Goal: Transaction & Acquisition: Purchase product/service

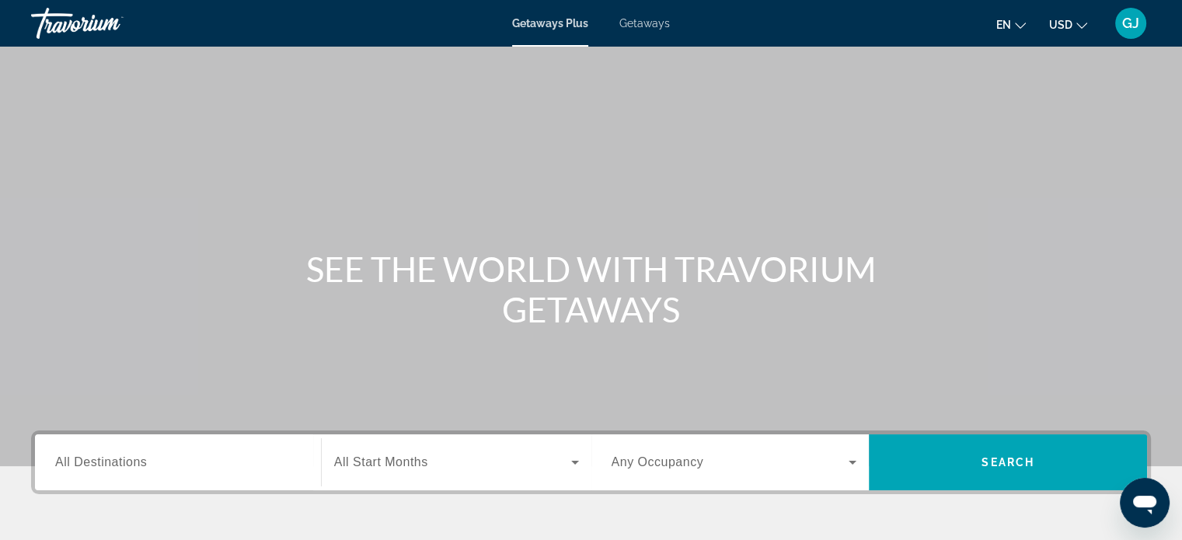
click at [99, 459] on span "All Destinations" at bounding box center [101, 461] width 92 height 13
click at [99, 459] on input "Destination All Destinations" at bounding box center [178, 463] width 246 height 19
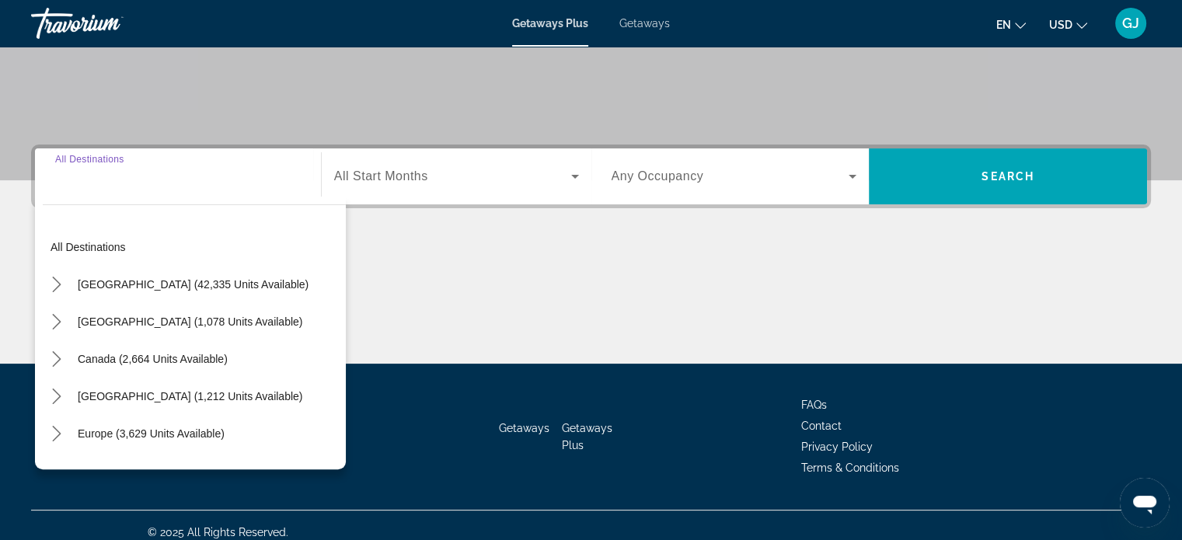
scroll to position [299, 0]
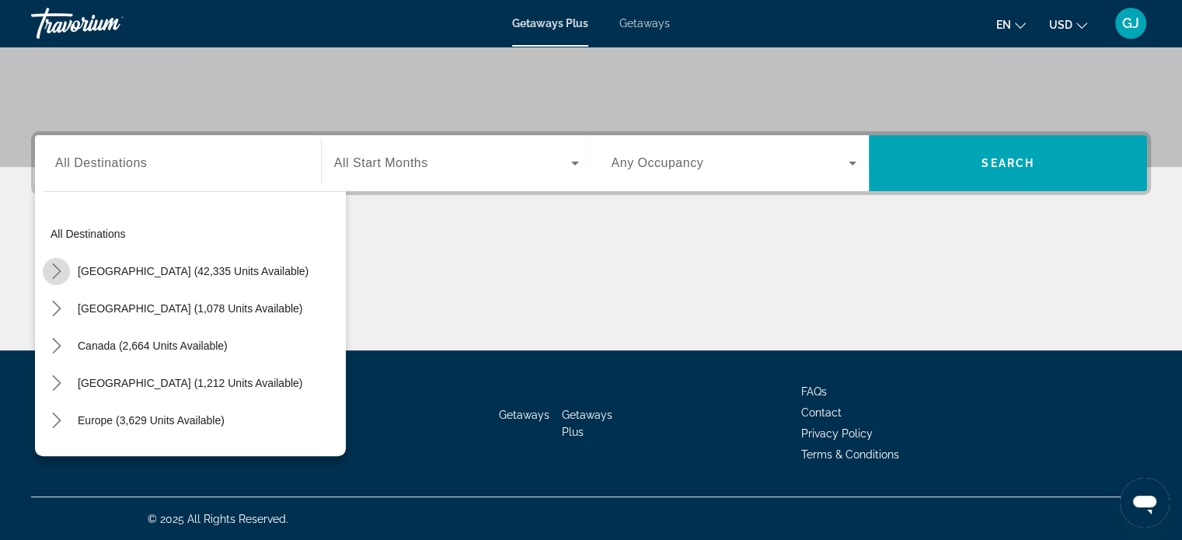
click at [56, 278] on mat-icon "Toggle United States (42,335 units available) submenu" at bounding box center [56, 271] width 27 height 27
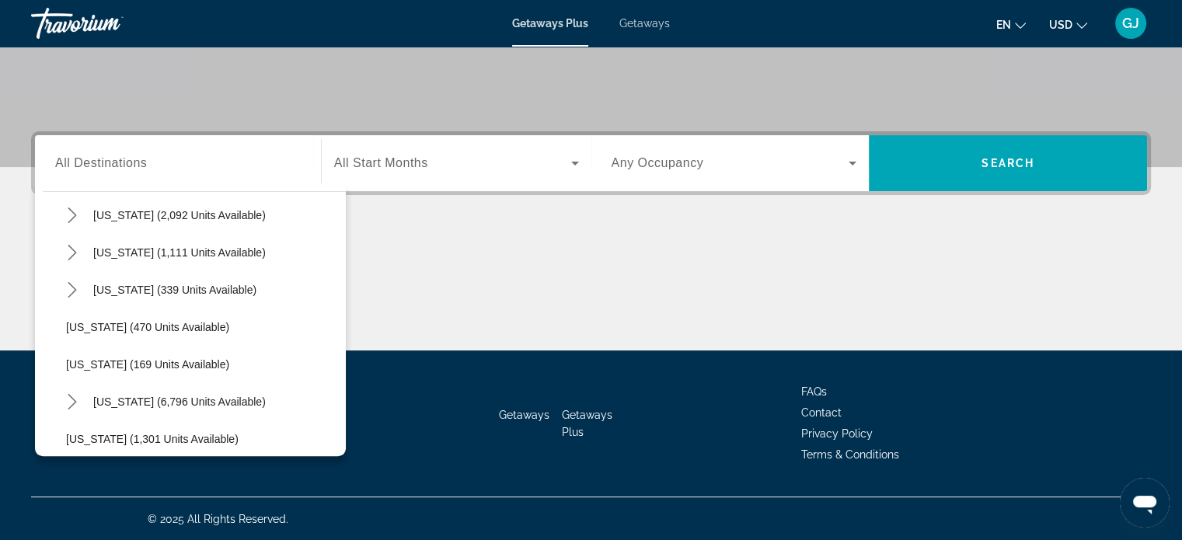
scroll to position [1256, 0]
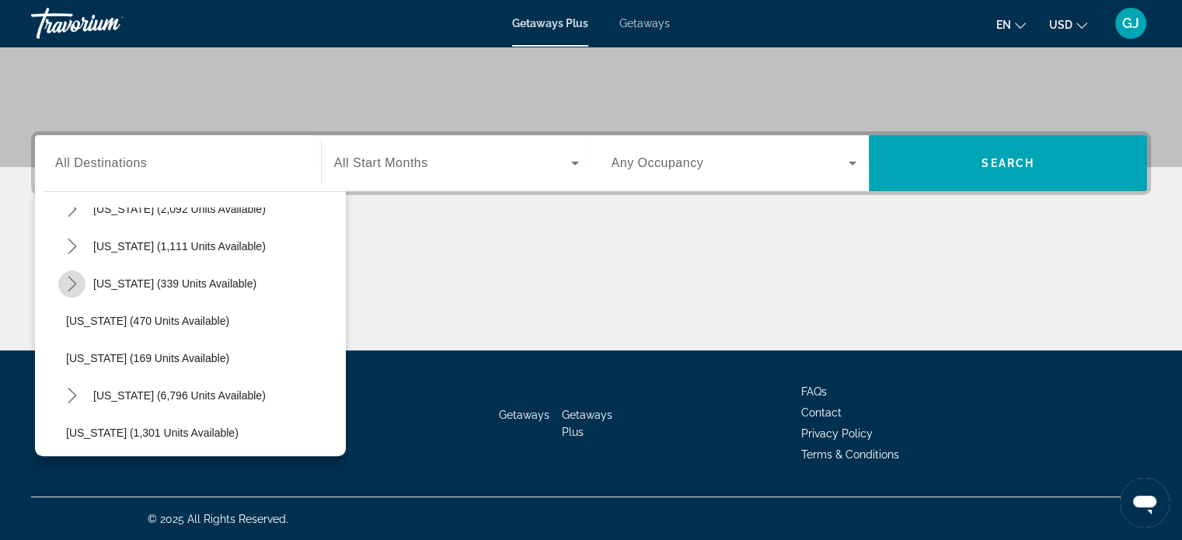
click at [74, 291] on mat-icon "Toggle Texas (339 units available) submenu" at bounding box center [71, 284] width 27 height 27
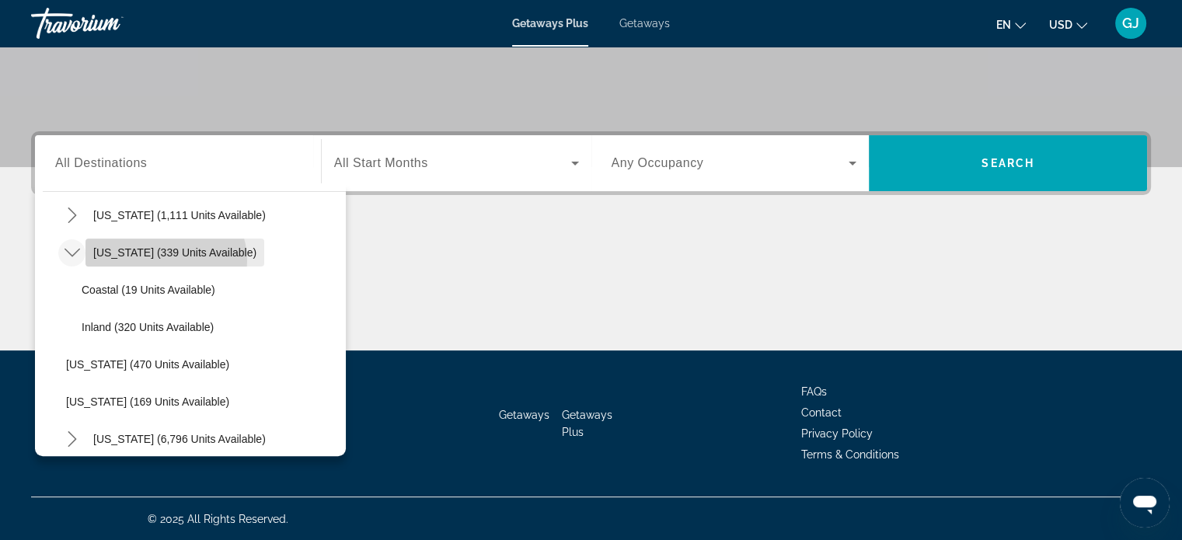
click at [165, 259] on span "Select destination: Texas (339 units available)" at bounding box center [175, 252] width 179 height 37
type input "**********"
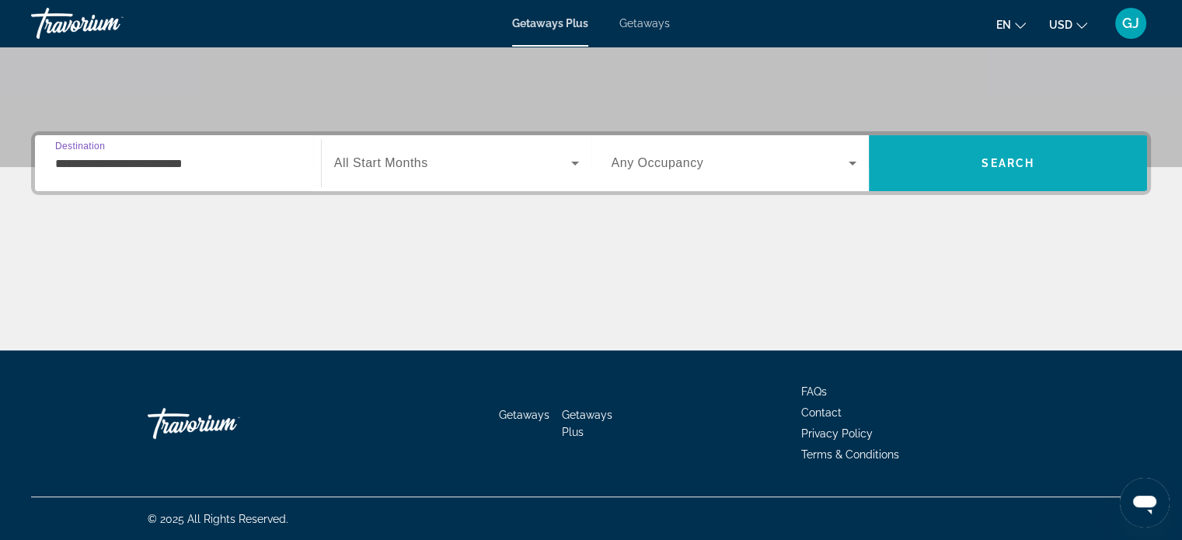
click at [1010, 168] on span "Search" at bounding box center [1008, 163] width 53 height 12
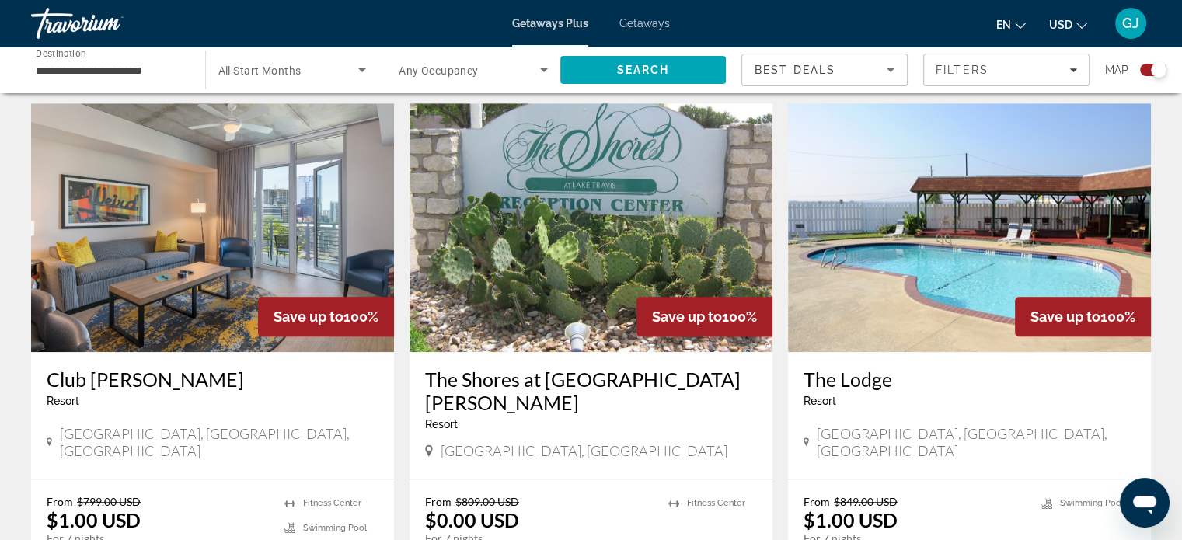
scroll to position [1126, 0]
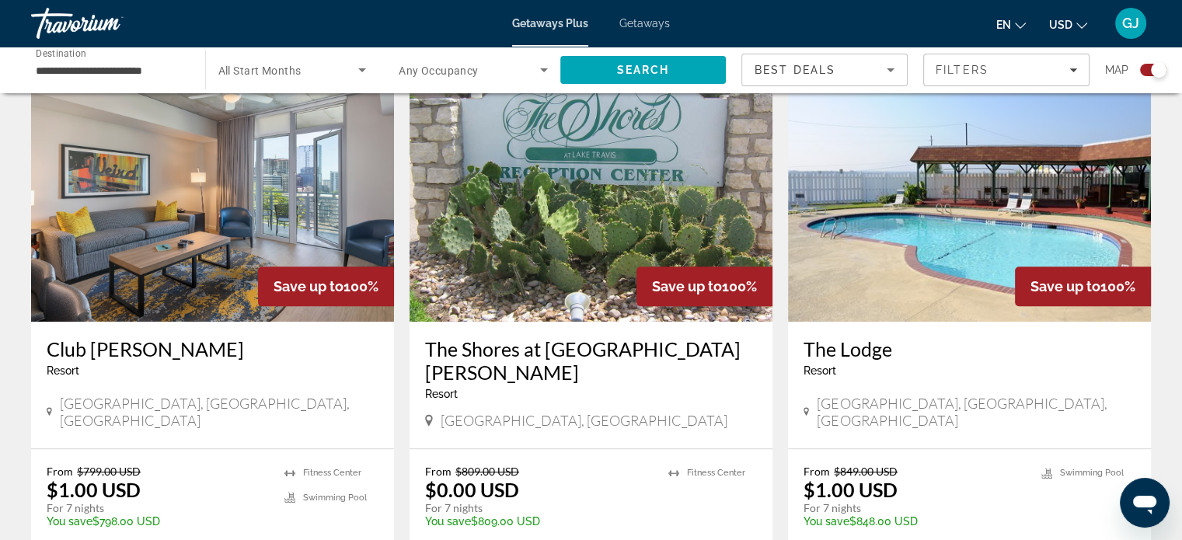
drag, startPoint x: 1178, startPoint y: 273, endPoint x: 1178, endPoint y: 285, distance: 12.4
click at [1178, 285] on div "← Move left → Move right ↑ Move up ↓ Move down + Zoom in - Zoom out Home Jump l…" at bounding box center [591, 388] width 1182 height 2811
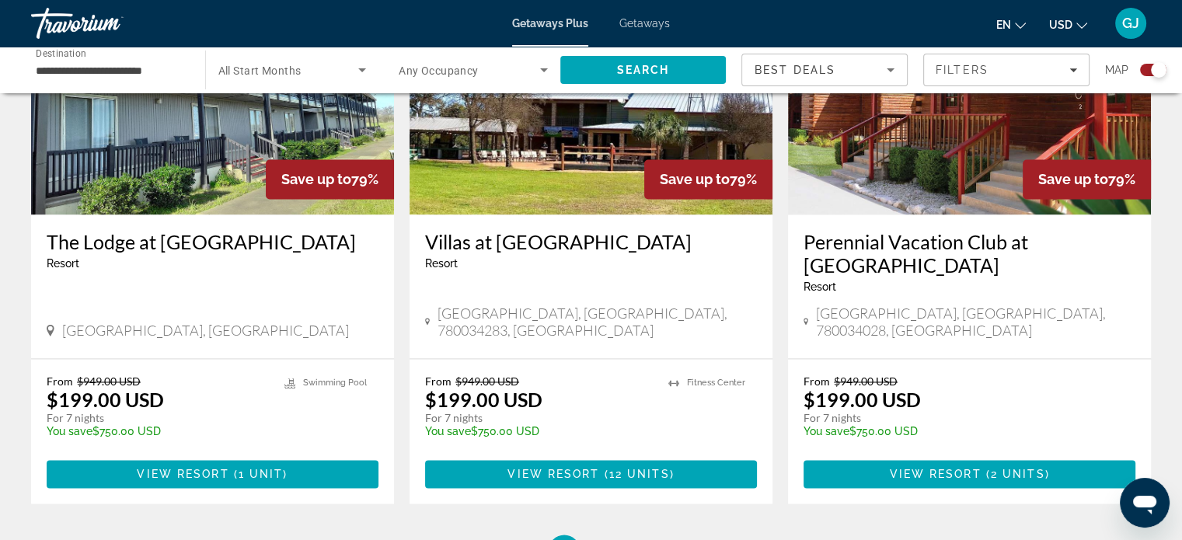
scroll to position [2357, 0]
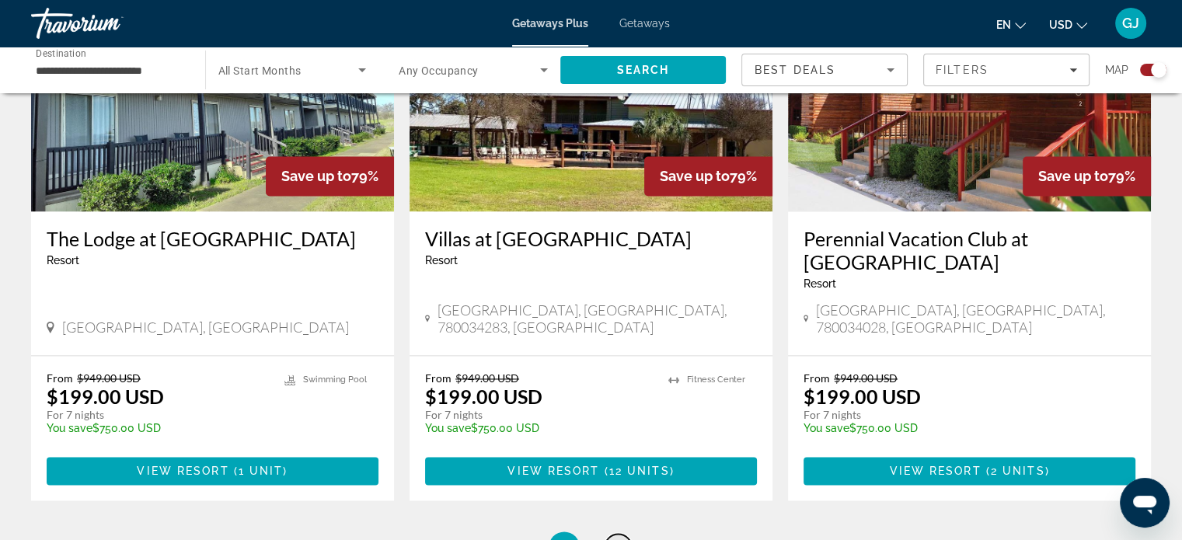
click at [623, 534] on link "page 2" at bounding box center [618, 547] width 27 height 27
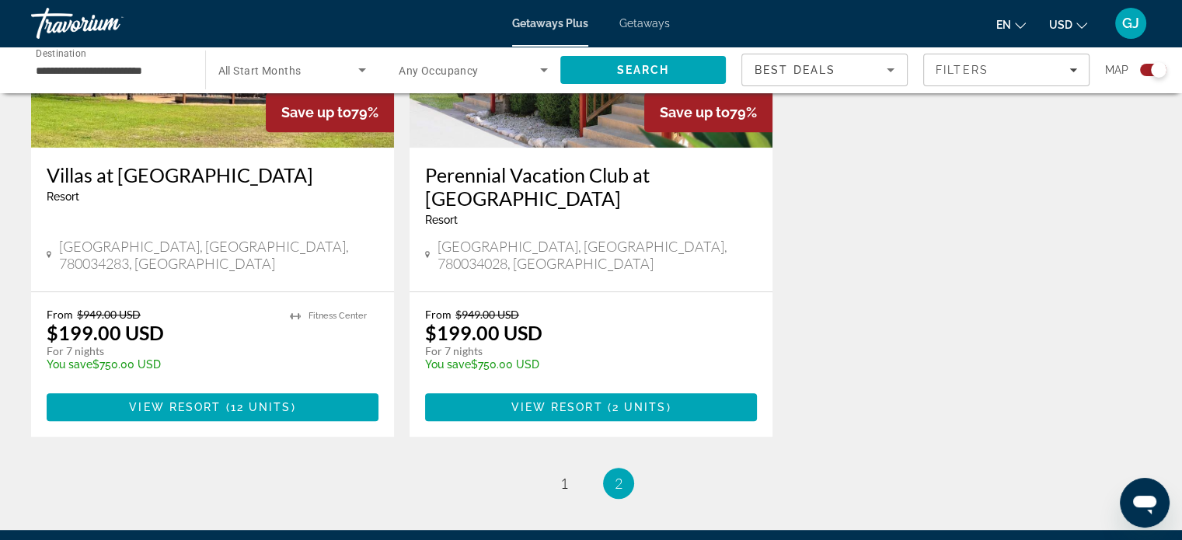
scroll to position [711, 0]
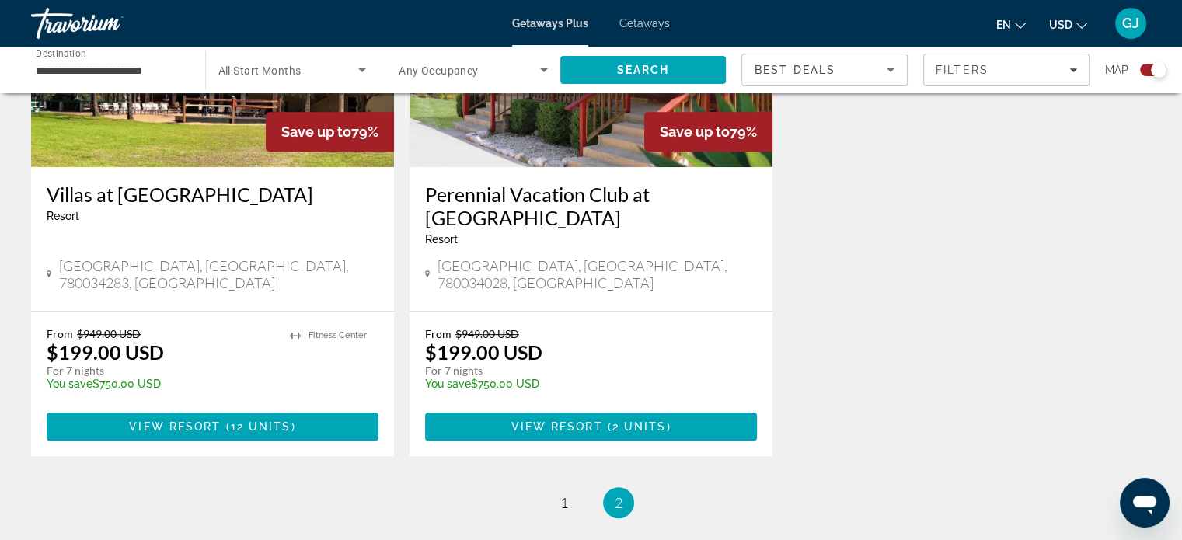
click at [567, 501] on div "**********" at bounding box center [591, 28] width 1182 height 1261
click at [566, 494] on link "page 1" at bounding box center [563, 503] width 27 height 27
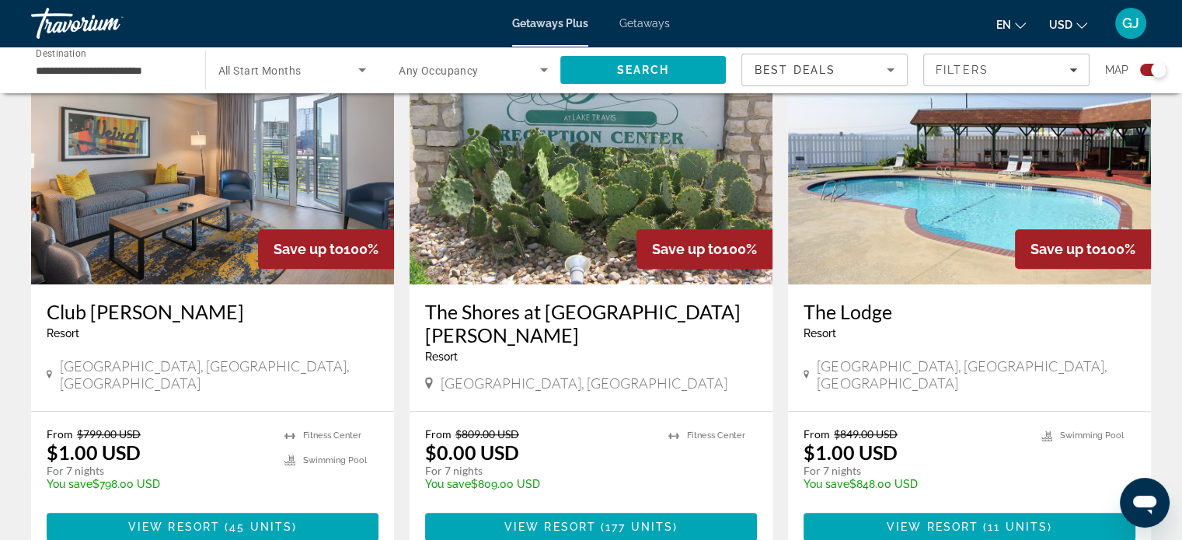
scroll to position [1159, 0]
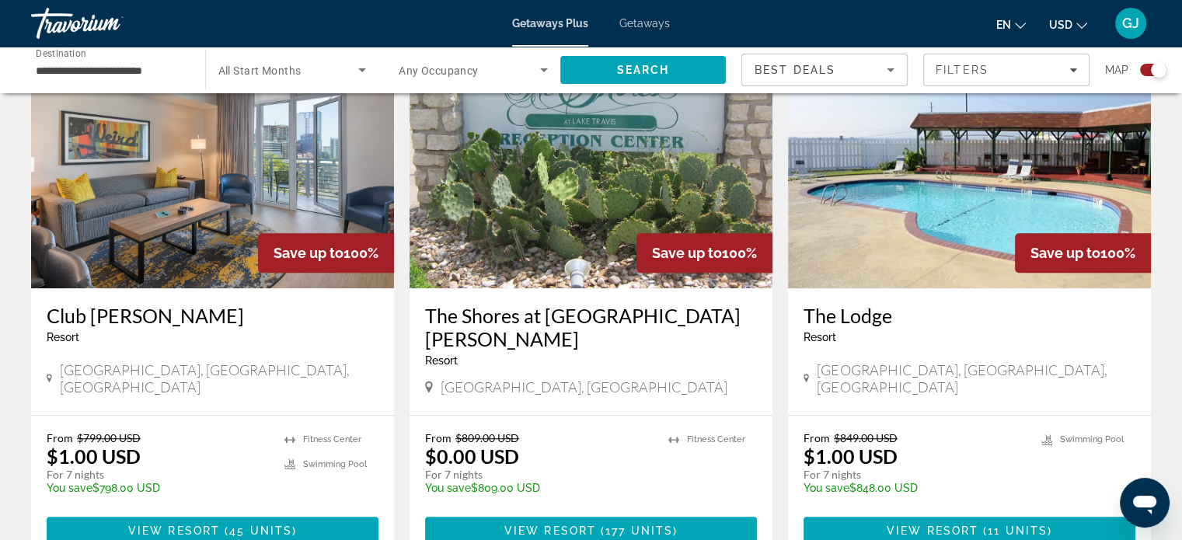
click at [246, 145] on img "Main content" at bounding box center [212, 164] width 363 height 249
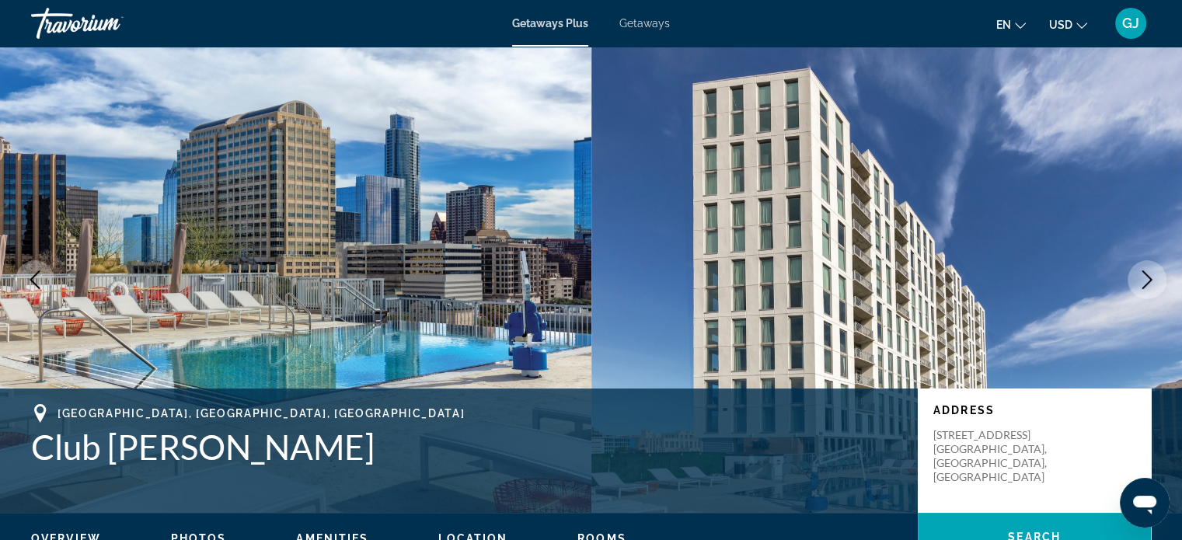
click at [1144, 279] on icon "Next image" at bounding box center [1147, 280] width 19 height 19
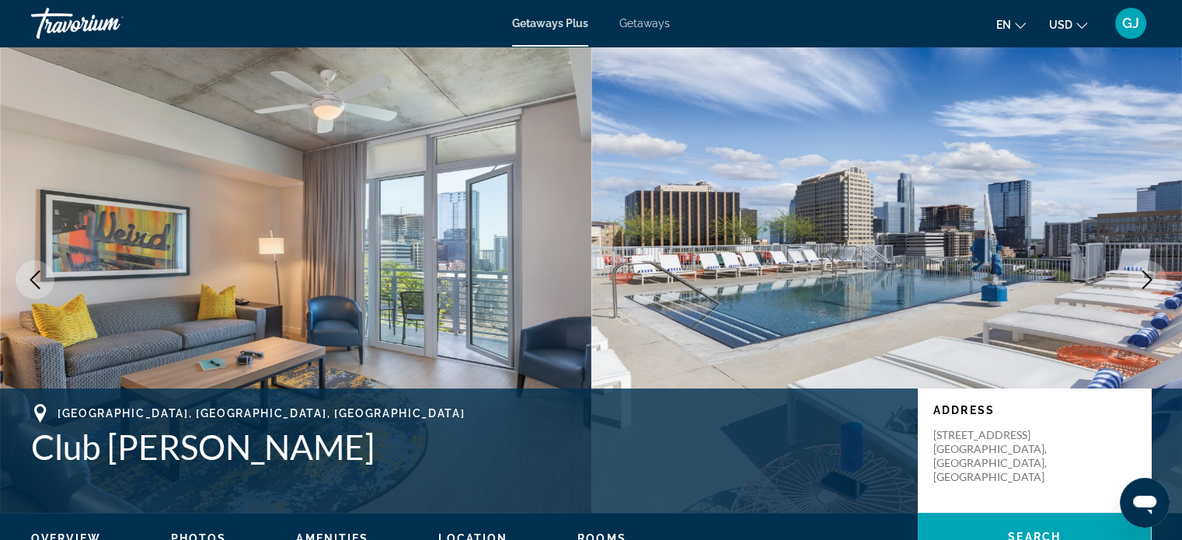
click at [1144, 279] on icon "Next image" at bounding box center [1147, 280] width 19 height 19
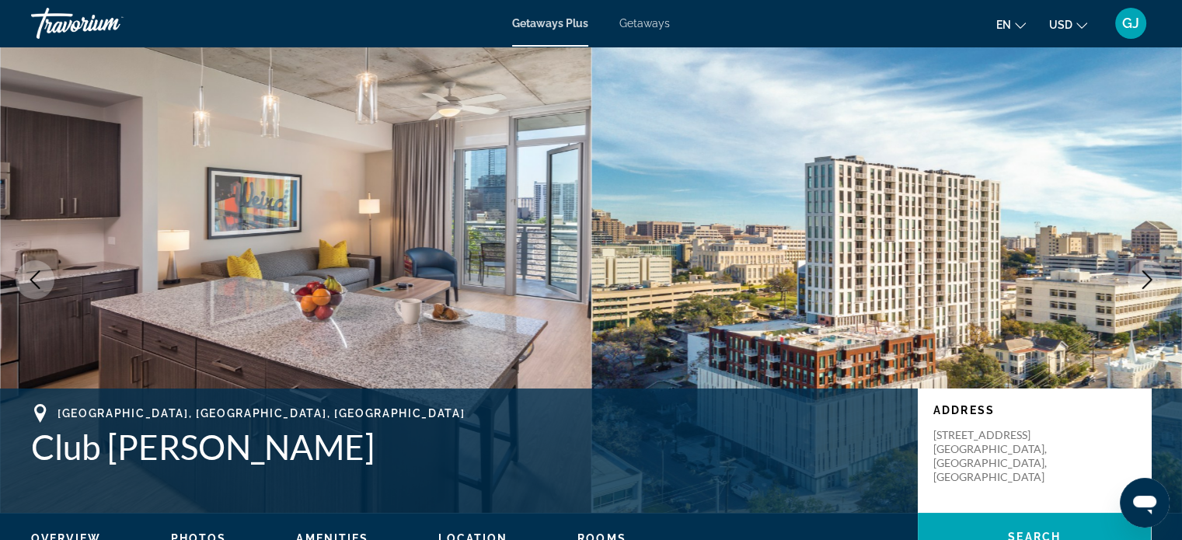
click at [1151, 275] on icon "Next image" at bounding box center [1147, 280] width 19 height 19
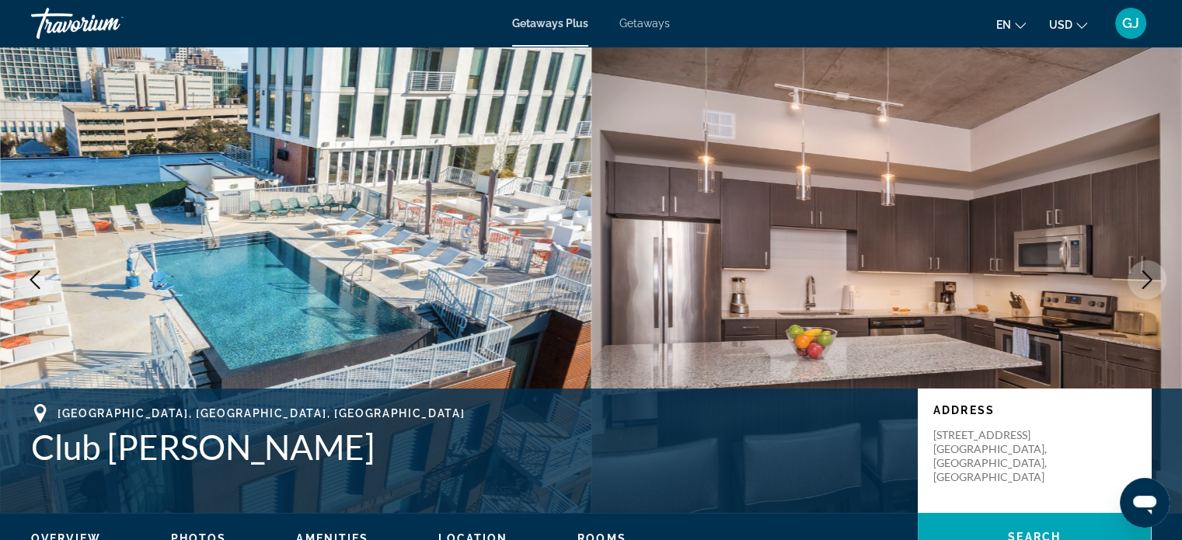
click at [1151, 275] on icon "Next image" at bounding box center [1147, 280] width 19 height 19
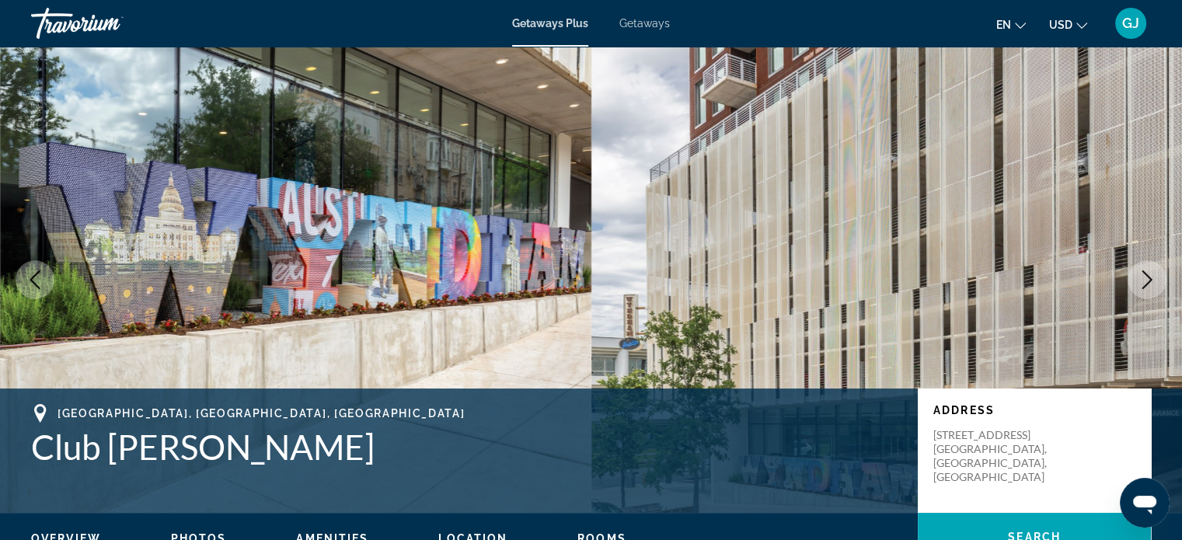
click at [1151, 275] on icon "Next image" at bounding box center [1147, 280] width 19 height 19
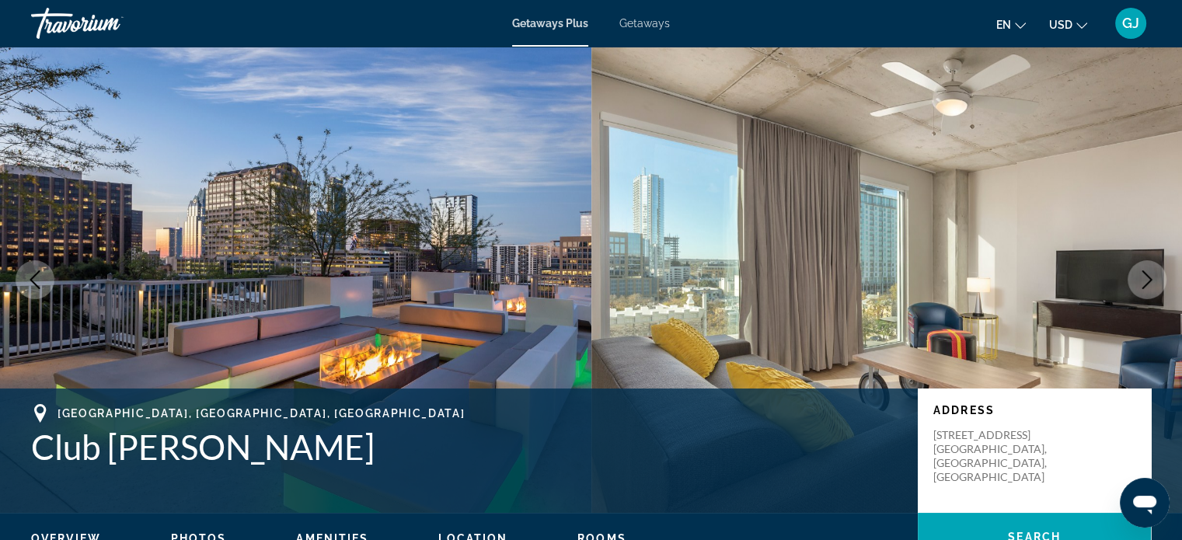
click at [1151, 275] on icon "Next image" at bounding box center [1147, 280] width 19 height 19
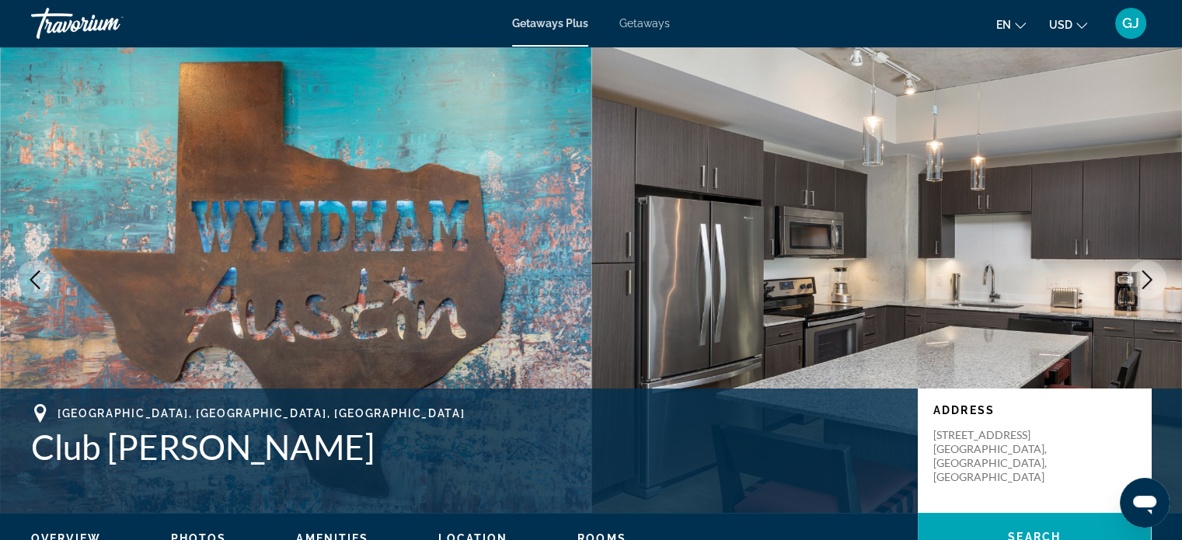
click at [30, 269] on button "Previous image" at bounding box center [35, 279] width 39 height 39
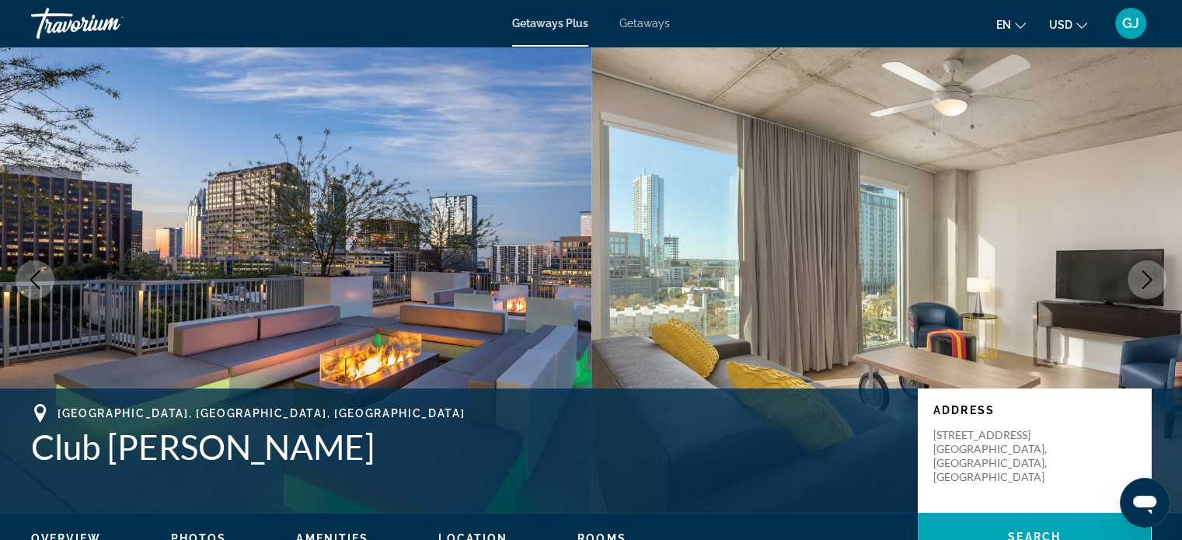
click at [1152, 282] on icon "Next image" at bounding box center [1147, 280] width 19 height 19
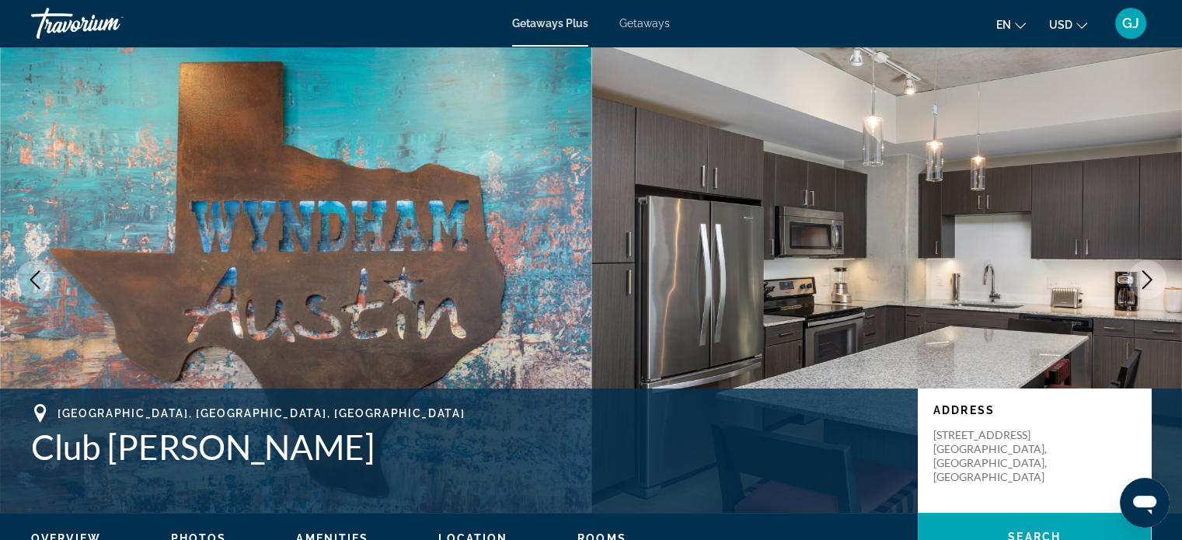
click at [1152, 282] on icon "Next image" at bounding box center [1147, 280] width 19 height 19
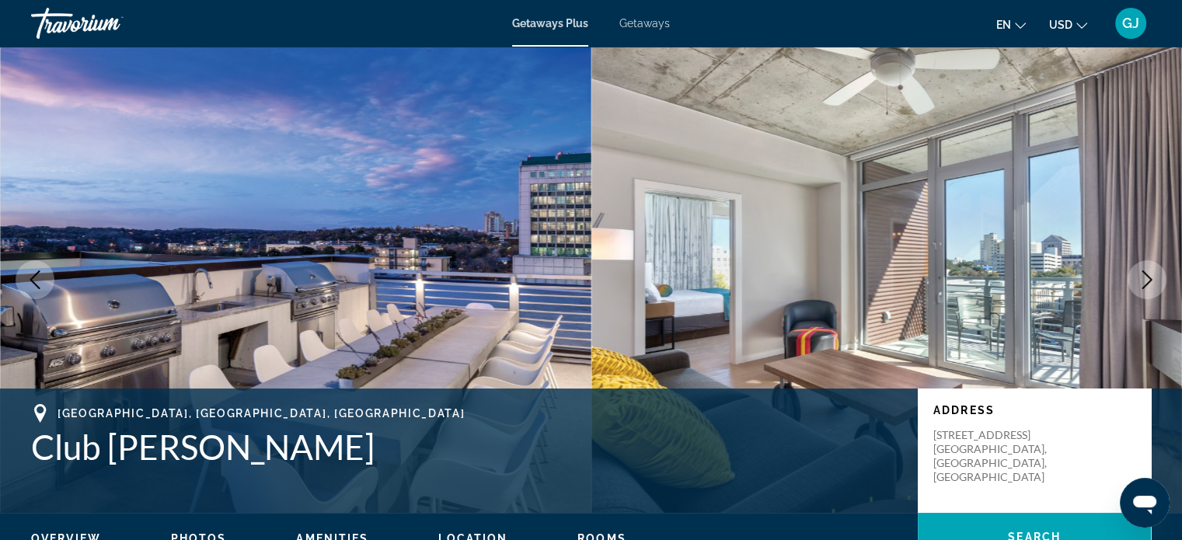
click at [1152, 282] on icon "Next image" at bounding box center [1147, 280] width 19 height 19
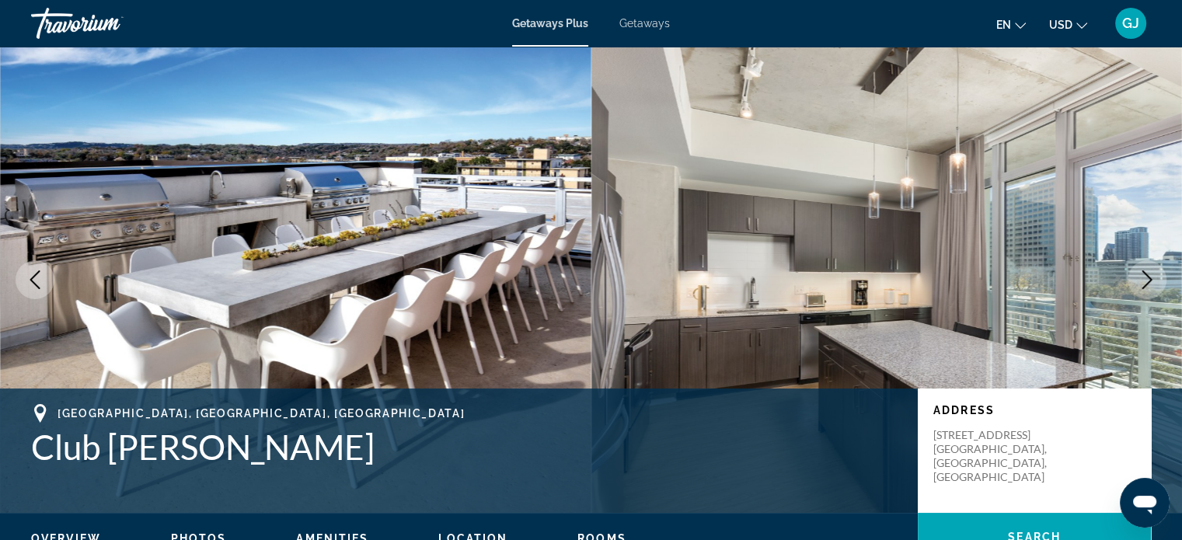
click at [1152, 282] on icon "Next image" at bounding box center [1147, 280] width 19 height 19
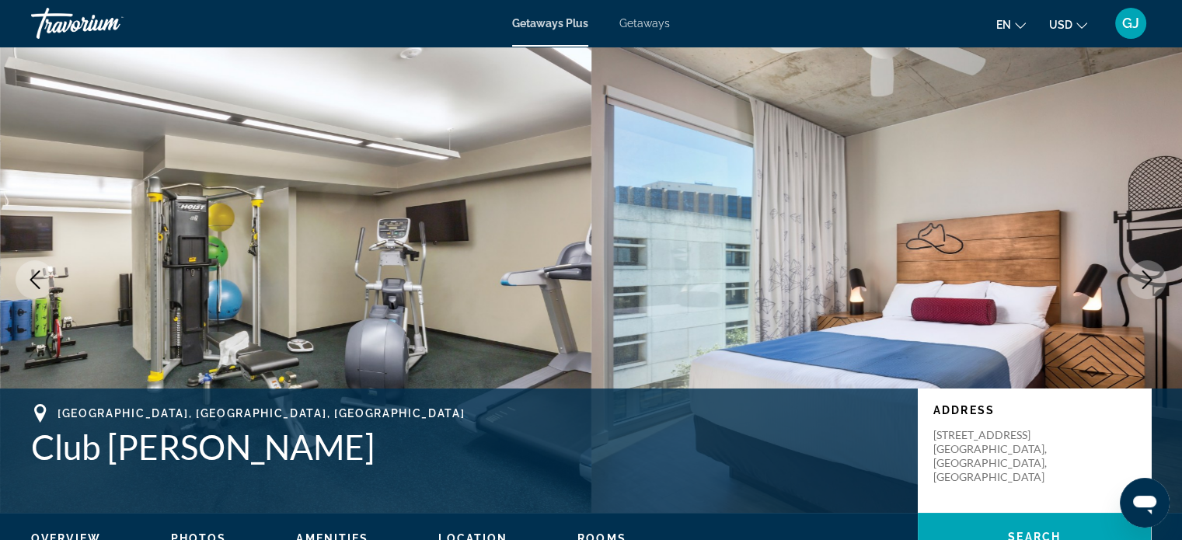
click at [1152, 282] on icon "Next image" at bounding box center [1147, 280] width 19 height 19
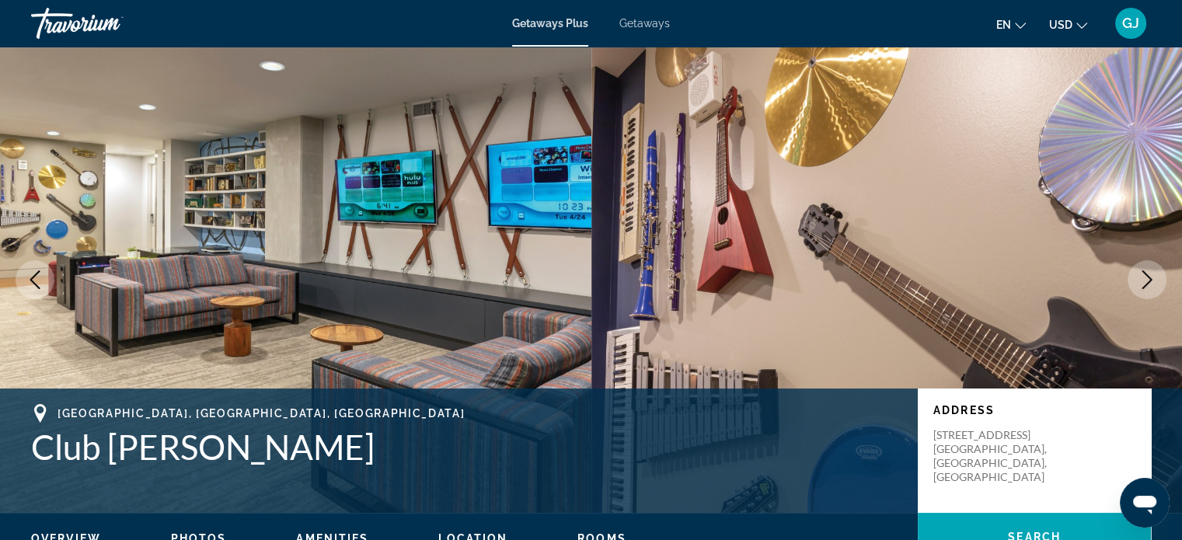
click at [1152, 282] on icon "Next image" at bounding box center [1147, 280] width 19 height 19
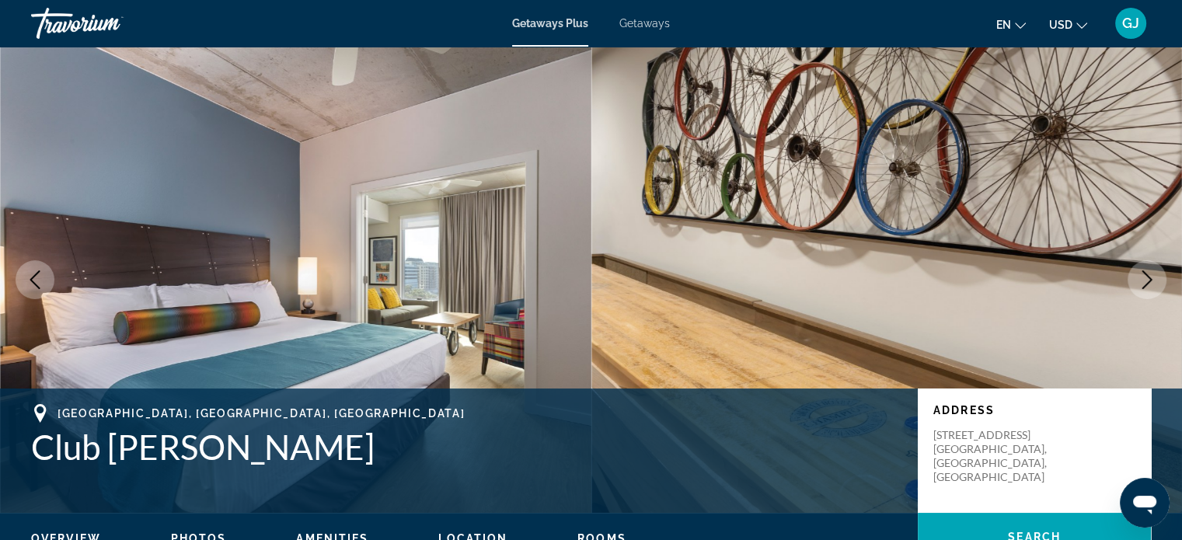
click at [1152, 282] on icon "Next image" at bounding box center [1147, 280] width 19 height 19
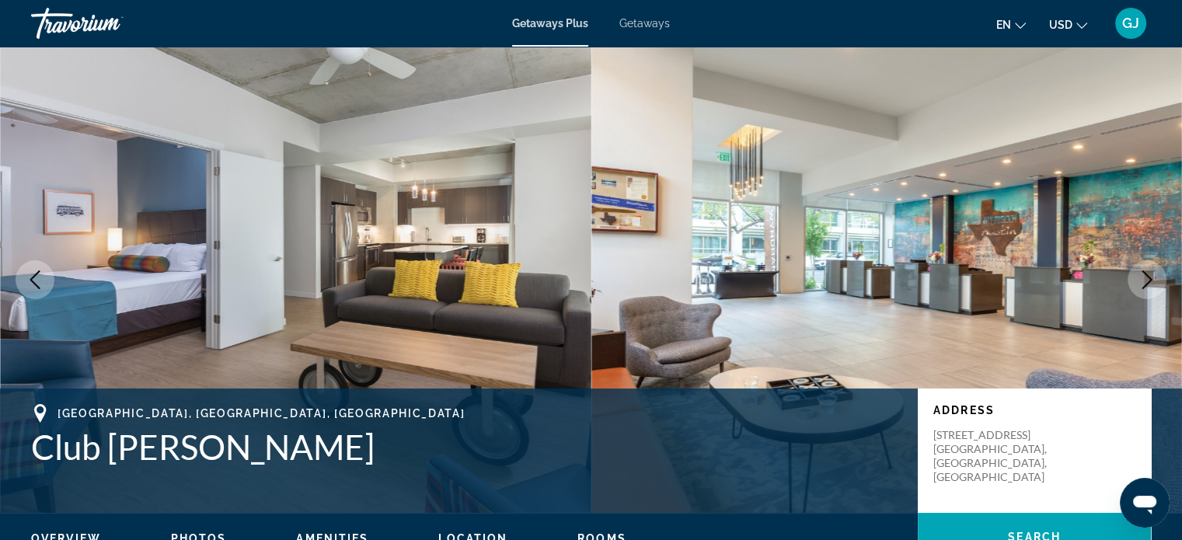
click at [1152, 282] on icon "Next image" at bounding box center [1147, 280] width 19 height 19
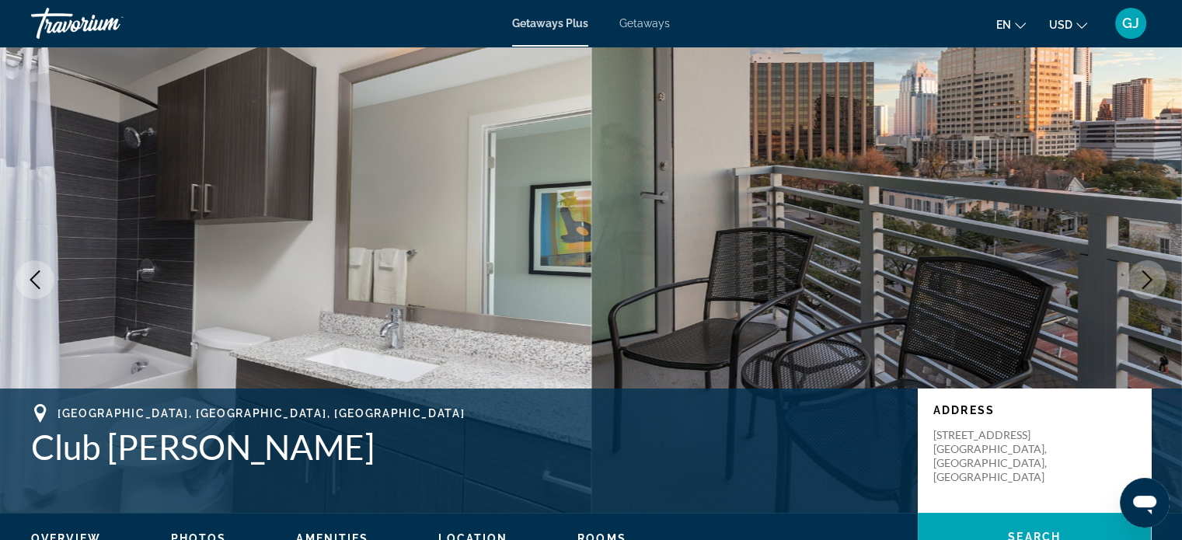
click at [1152, 282] on icon "Next image" at bounding box center [1147, 280] width 19 height 19
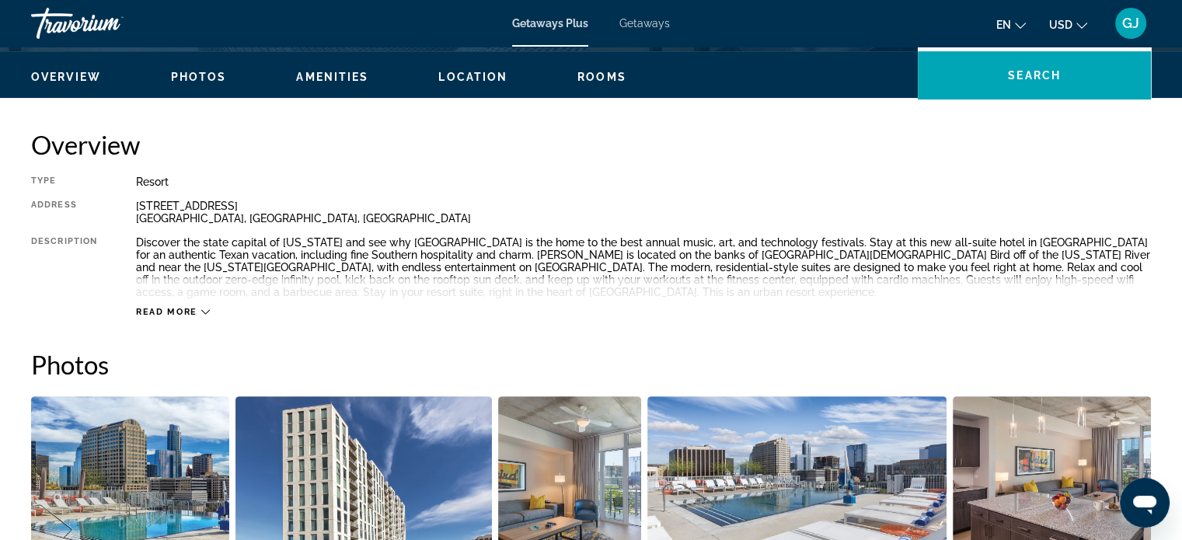
scroll to position [438, 0]
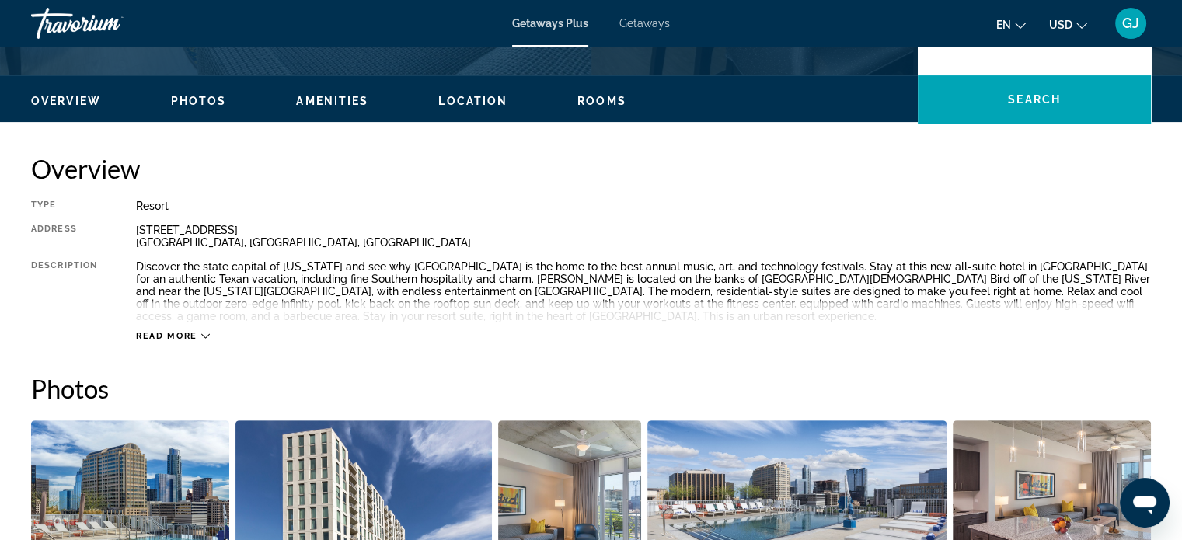
click at [202, 341] on button "Read more" at bounding box center [173, 336] width 74 height 12
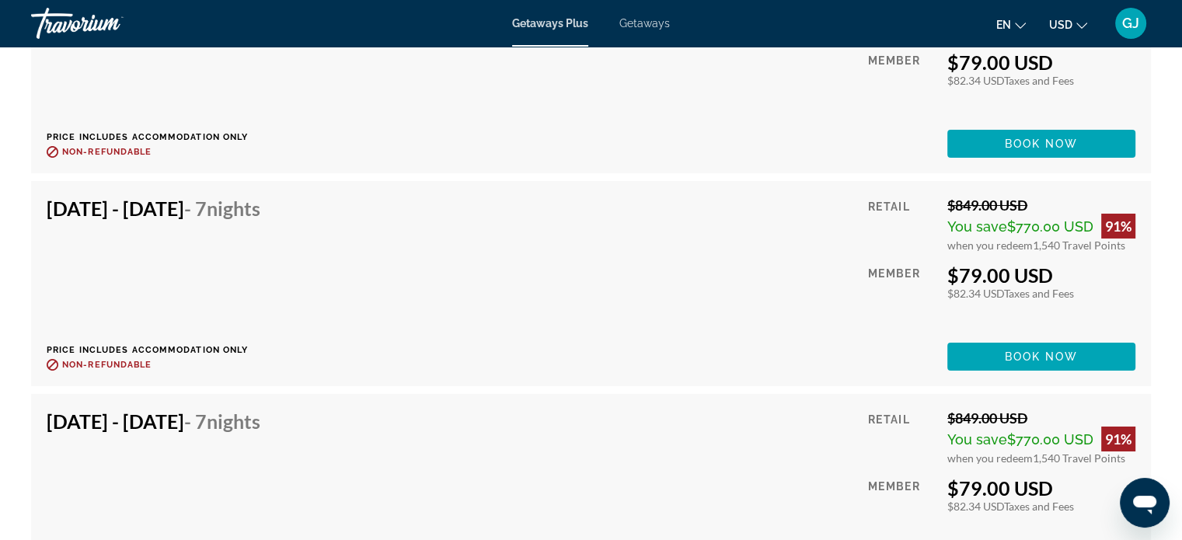
scroll to position [5513, 0]
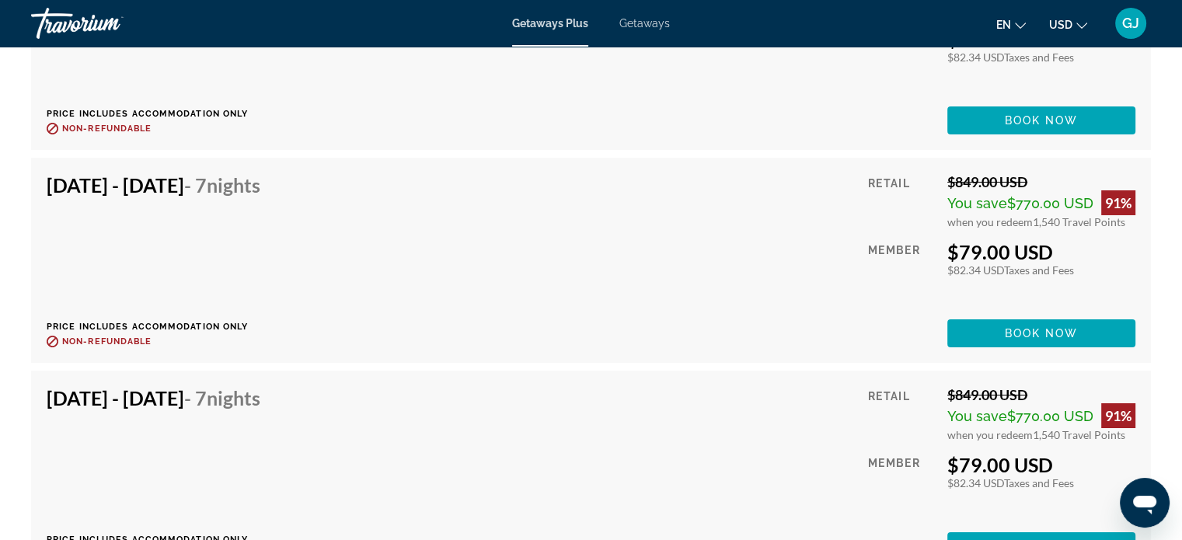
click at [695, 442] on div "[DATE] - [DATE] - 7 Nights Price includes accommodation only Refundable until :…" at bounding box center [591, 473] width 1089 height 174
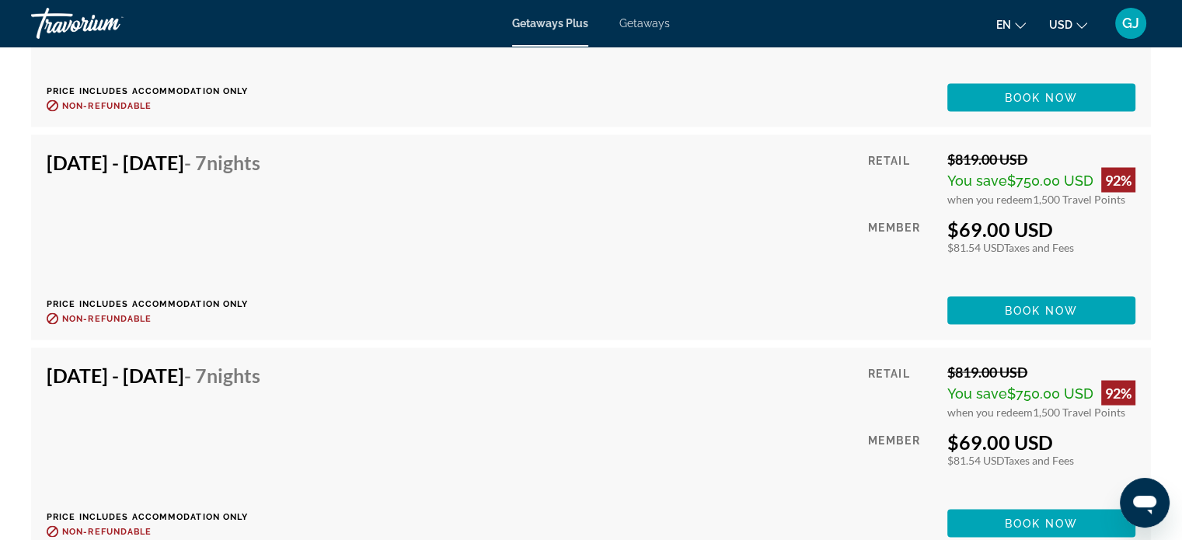
scroll to position [8890, 0]
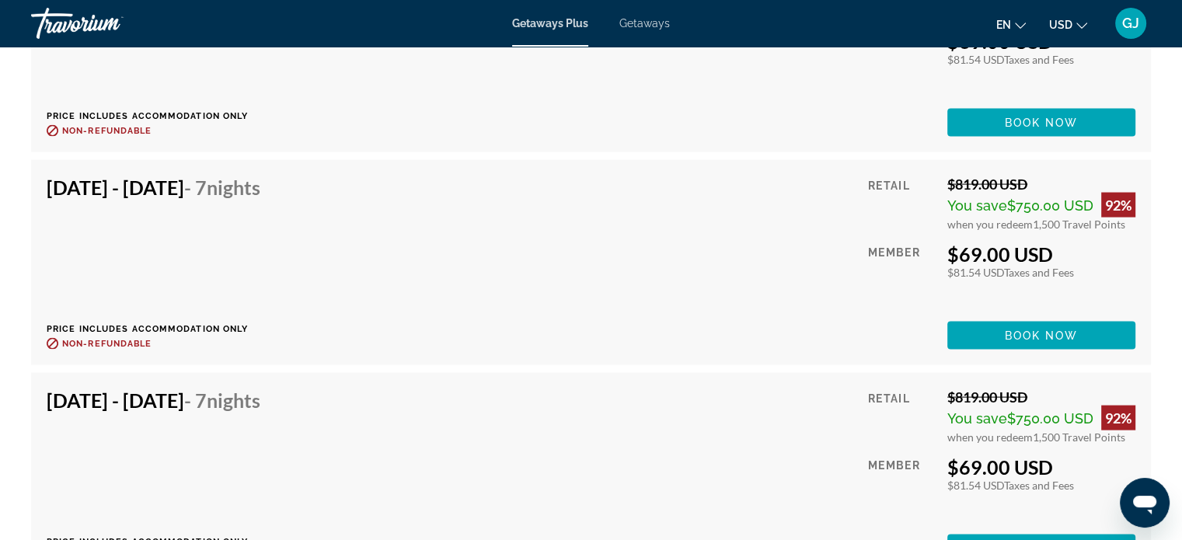
scroll to position [9007, 0]
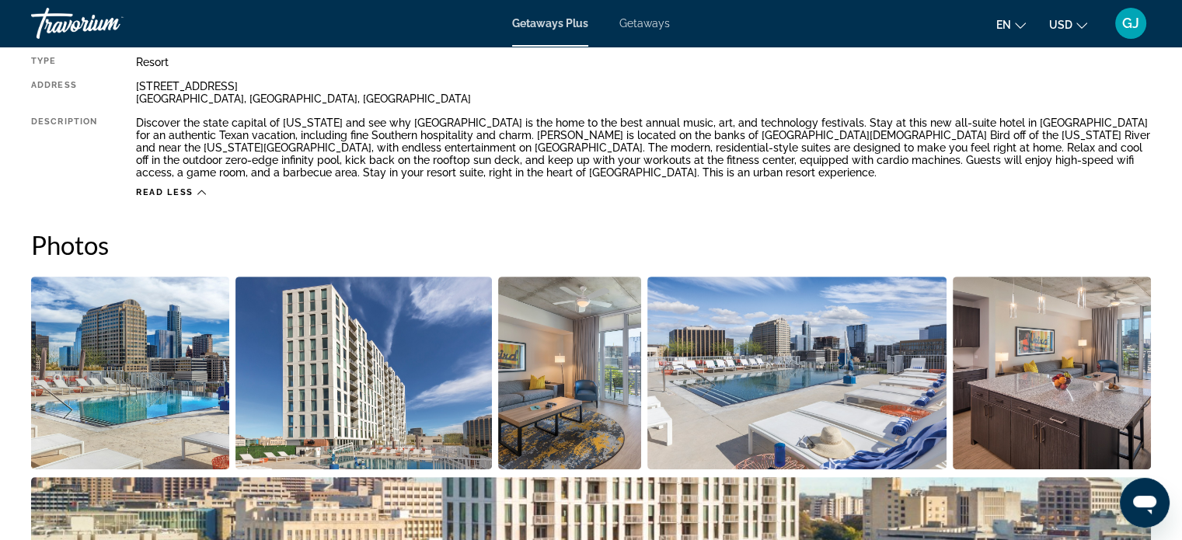
scroll to position [0, 0]
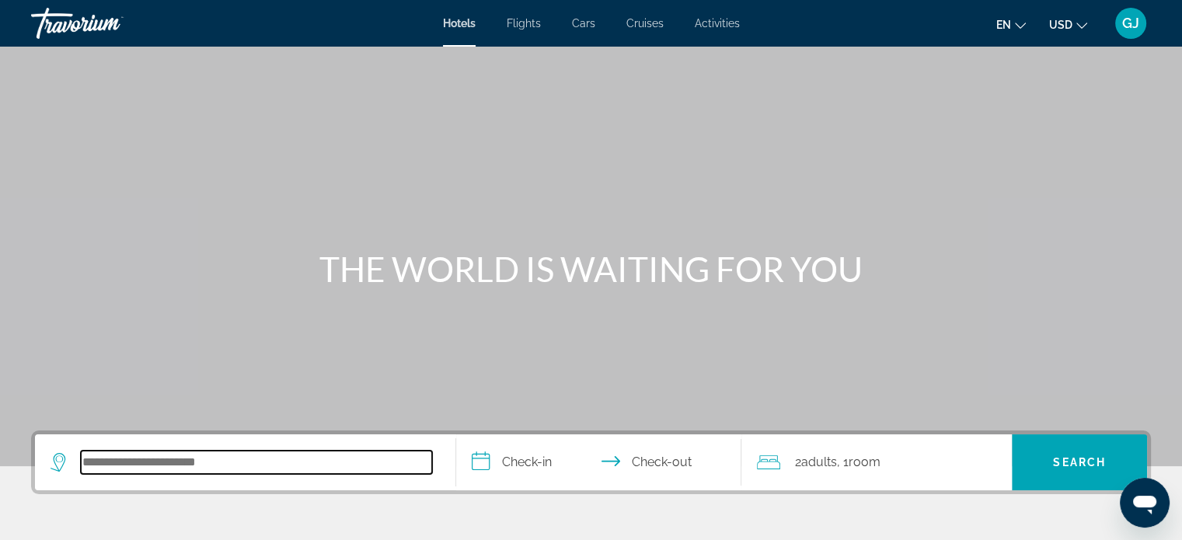
click at [99, 463] on input "Search hotel destination" at bounding box center [256, 462] width 351 height 23
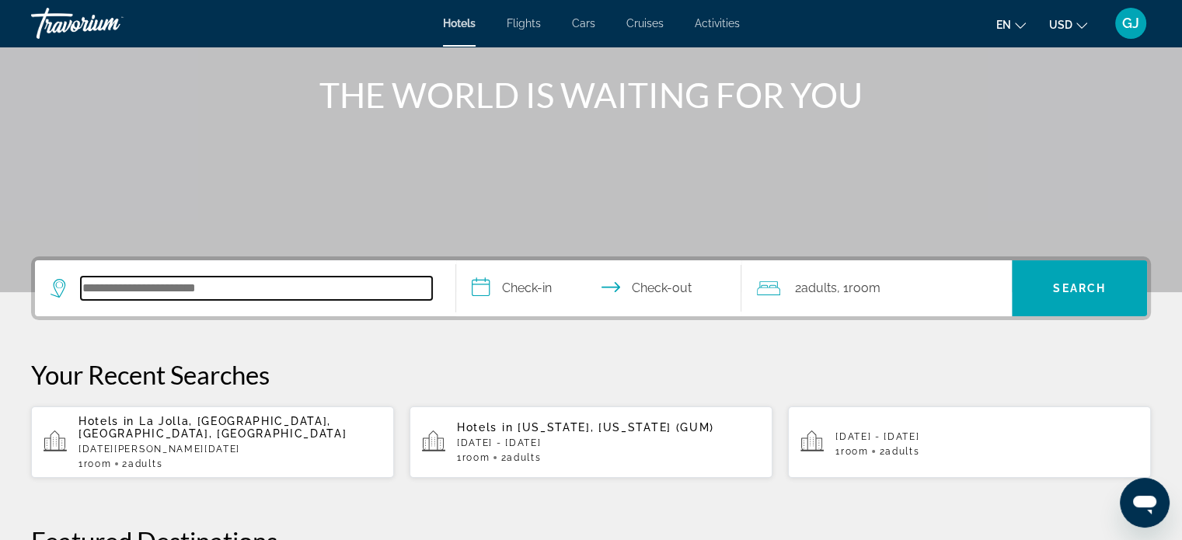
scroll to position [196, 0]
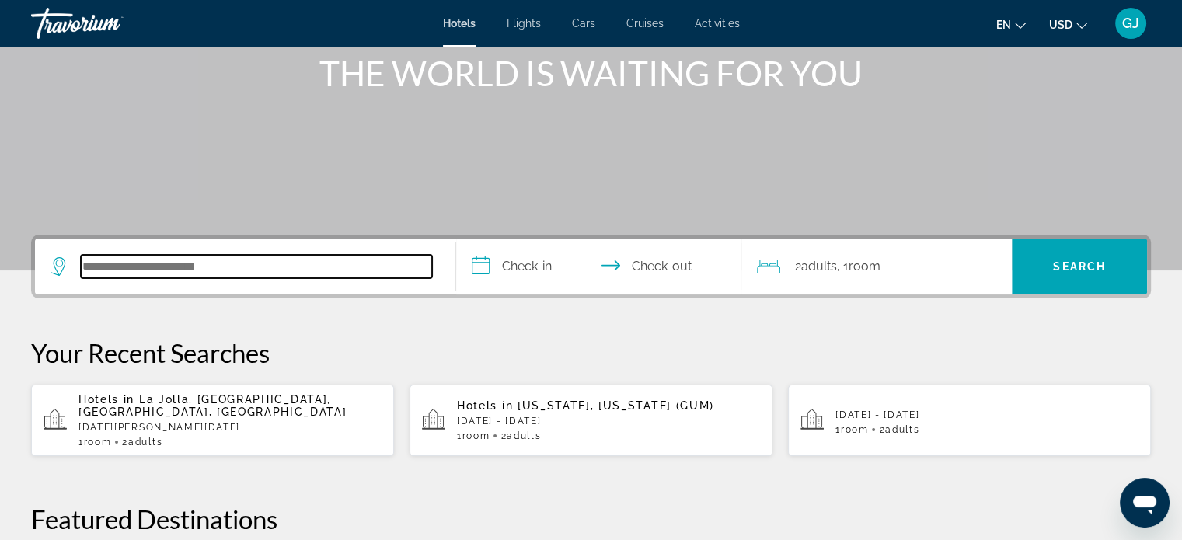
click at [337, 261] on input "Search hotel destination" at bounding box center [256, 266] width 351 height 23
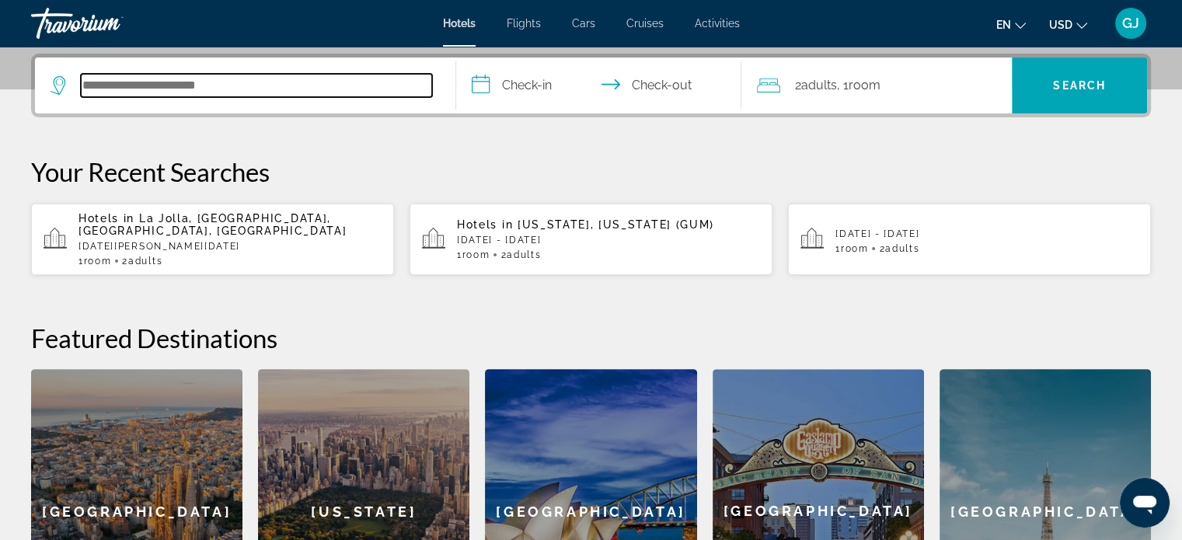
scroll to position [379, 0]
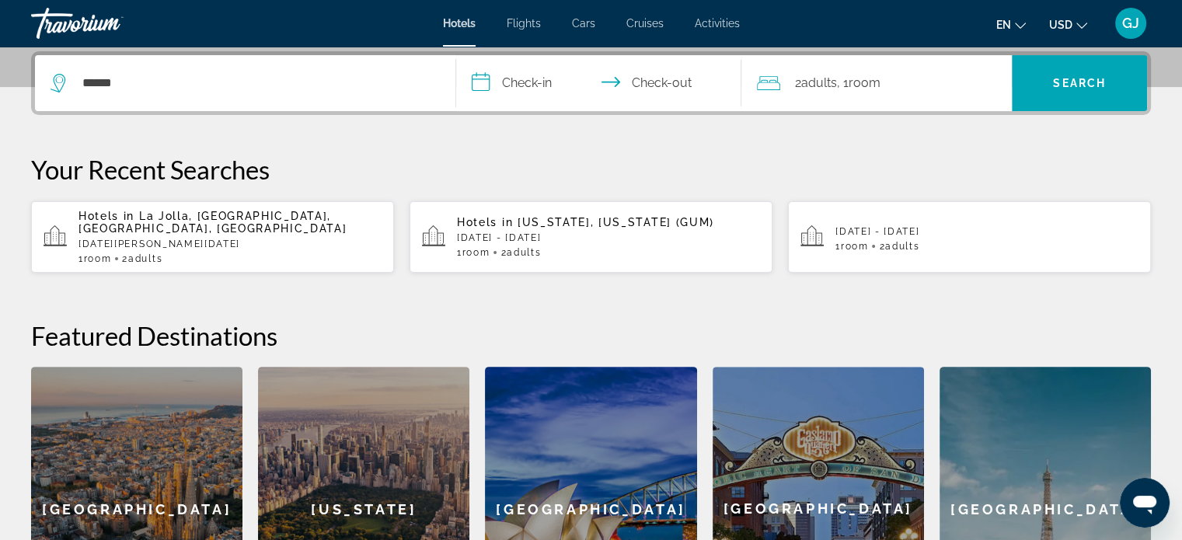
click at [337, 281] on div "**********" at bounding box center [591, 351] width 1182 height 600
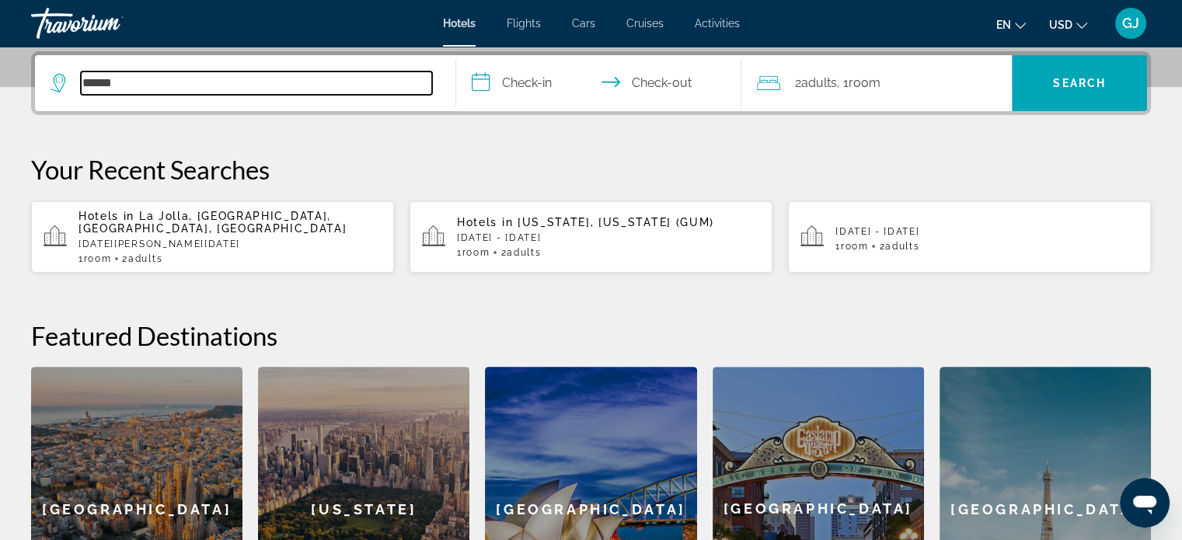
click at [120, 83] on input "******" at bounding box center [256, 83] width 351 height 23
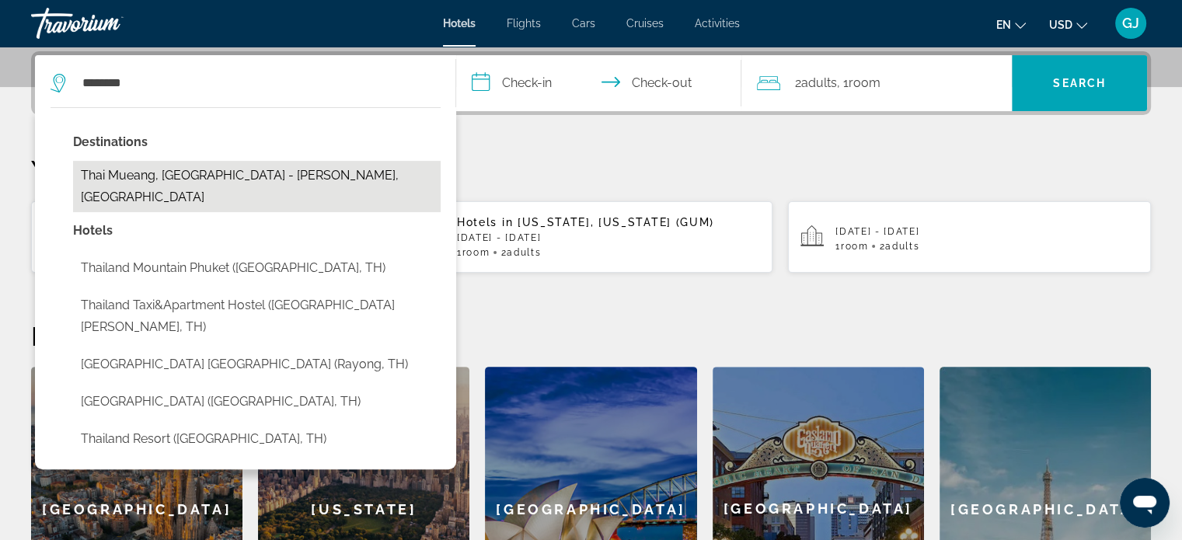
click at [271, 180] on button "Thai Mueang, Phuket - Phang Nga, Thailand" at bounding box center [257, 186] width 368 height 51
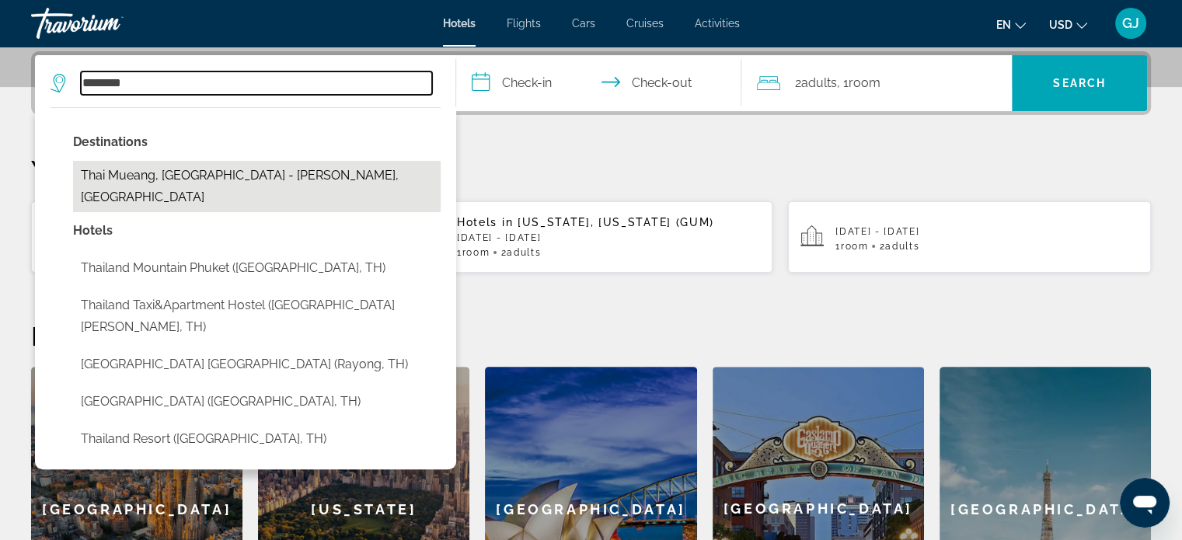
type input "**********"
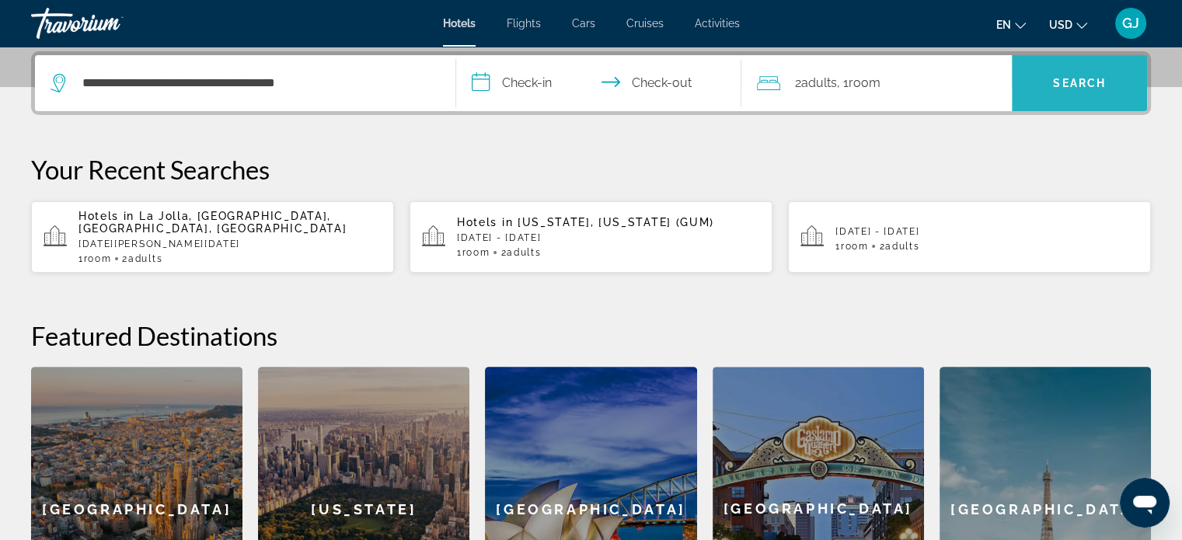
click at [1081, 96] on span "Search" at bounding box center [1079, 83] width 135 height 37
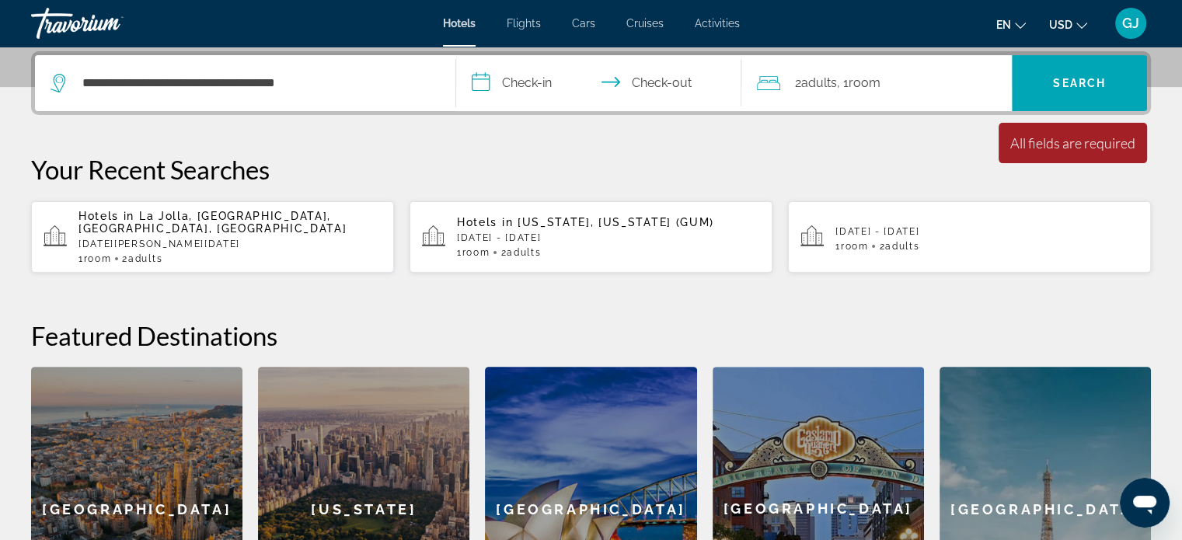
click at [555, 88] on input "**********" at bounding box center [602, 85] width 292 height 61
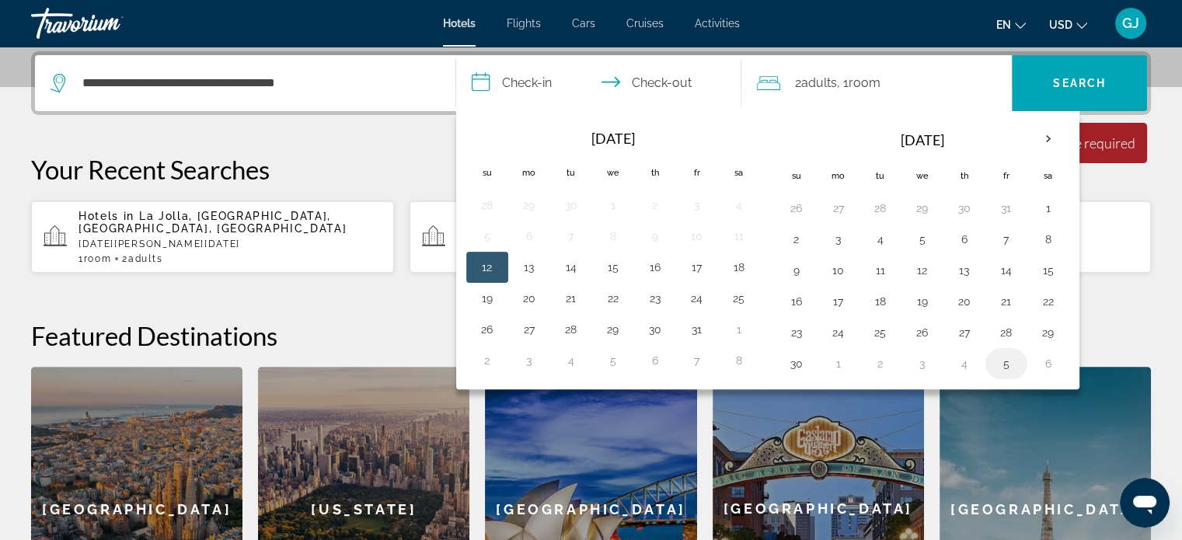
click at [996, 362] on button "5" at bounding box center [1006, 364] width 25 height 22
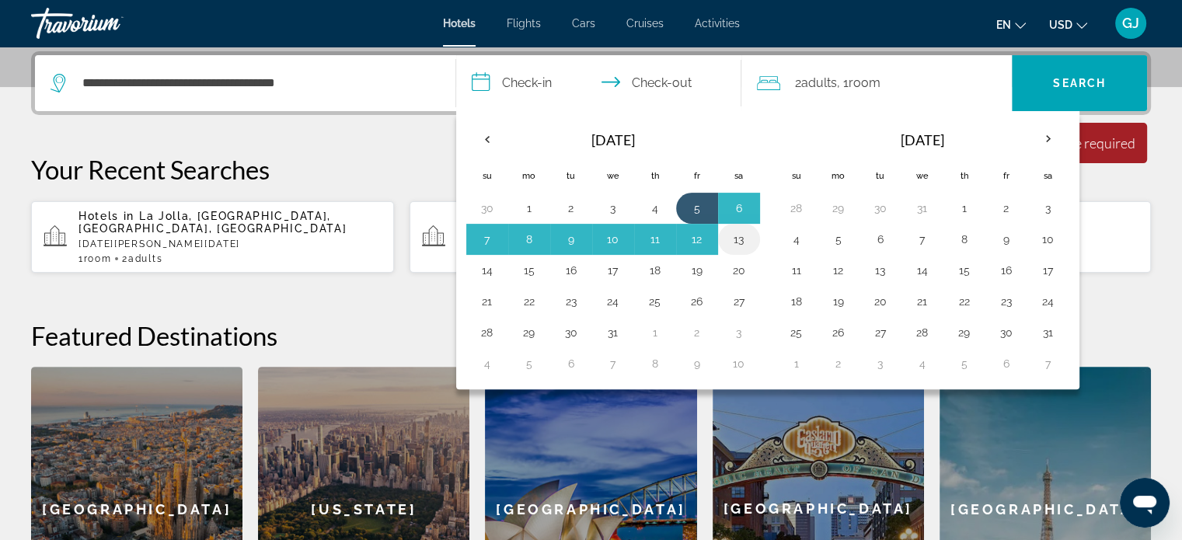
click at [743, 236] on button "13" at bounding box center [739, 240] width 25 height 22
type input "**********"
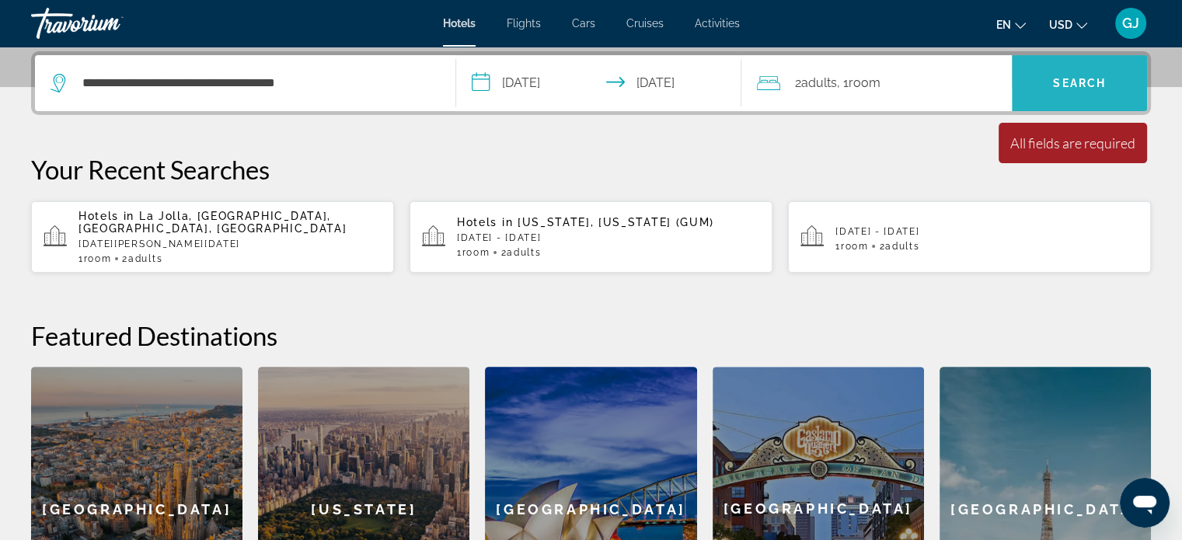
click at [1056, 89] on span "Search" at bounding box center [1079, 83] width 135 height 37
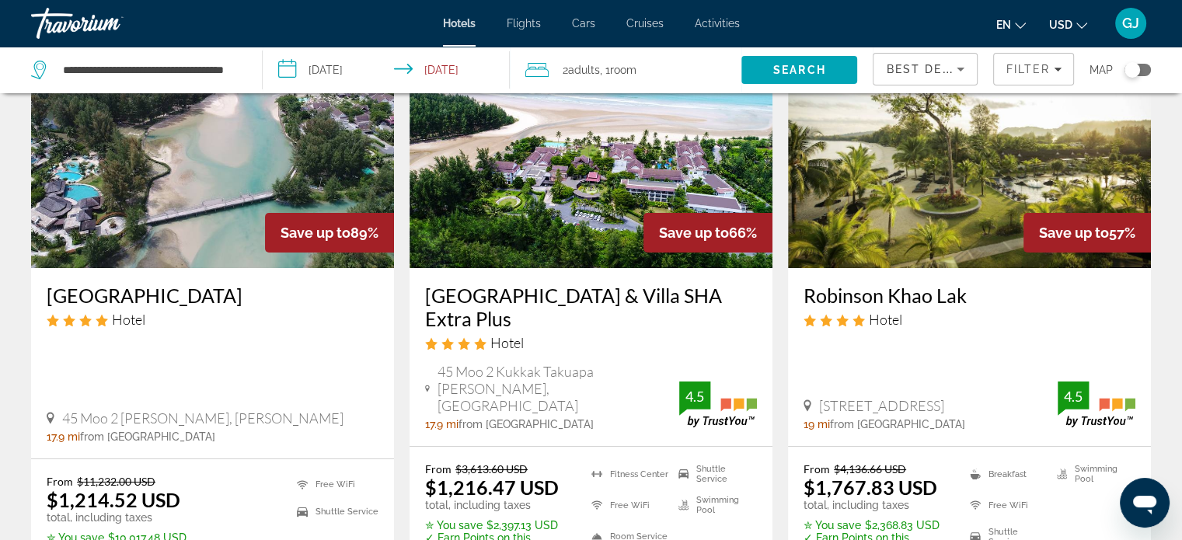
scroll to position [142, 0]
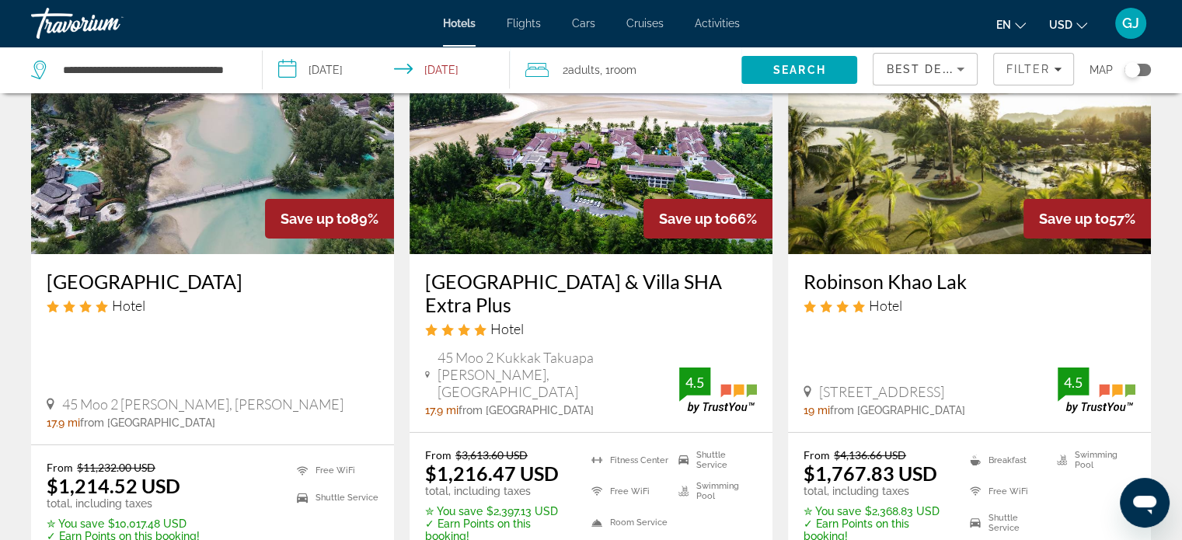
click at [640, 81] on div "2 Adult Adults , 1 Room rooms" at bounding box center [633, 70] width 216 height 47
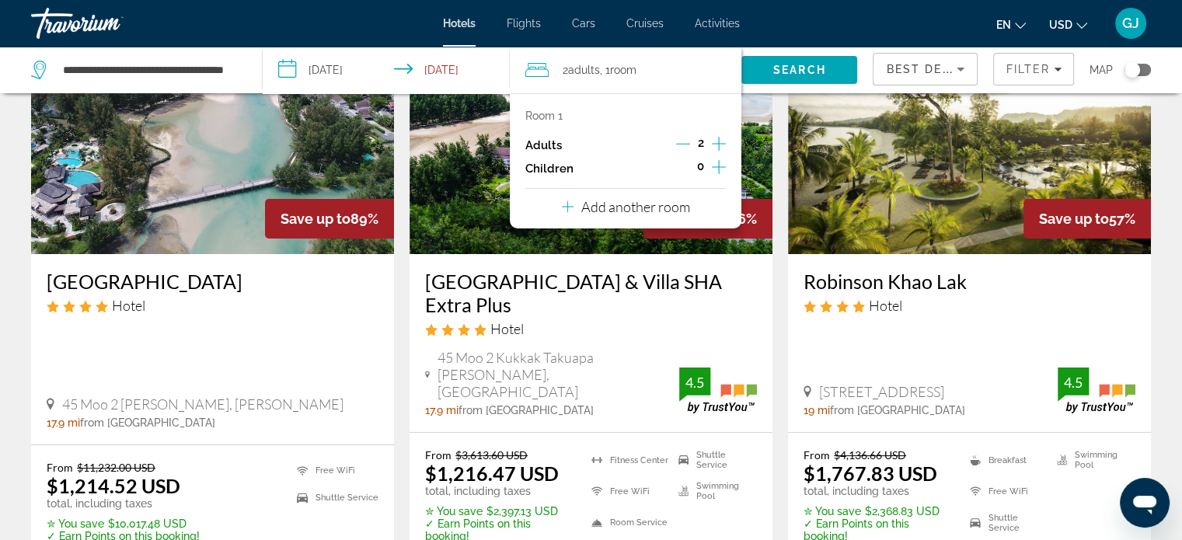
click at [627, 208] on p "Add another room" at bounding box center [635, 206] width 109 height 17
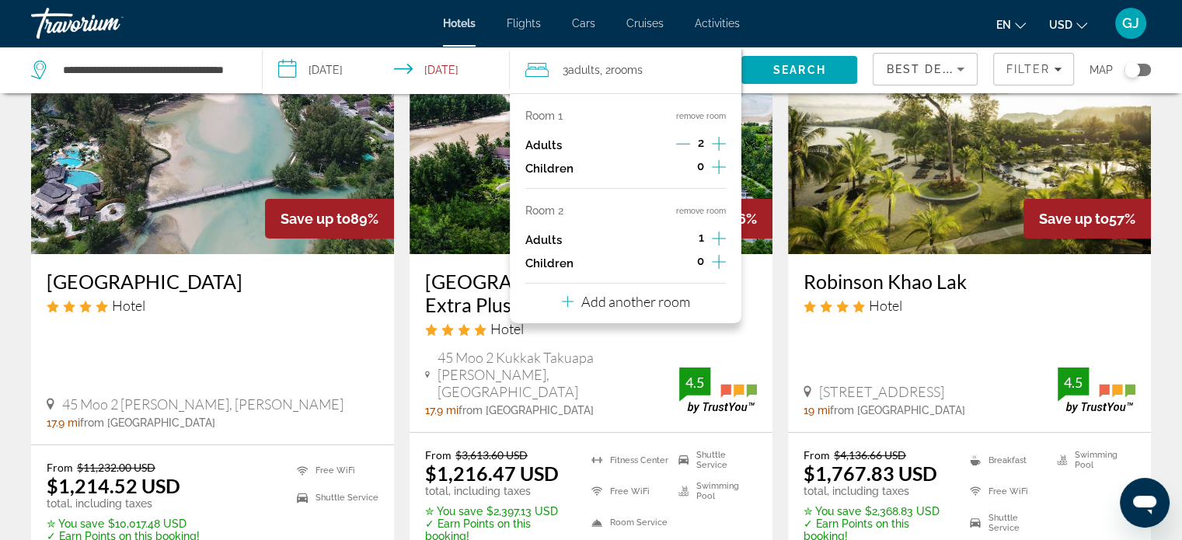
click at [632, 303] on p "Add another room" at bounding box center [635, 301] width 109 height 17
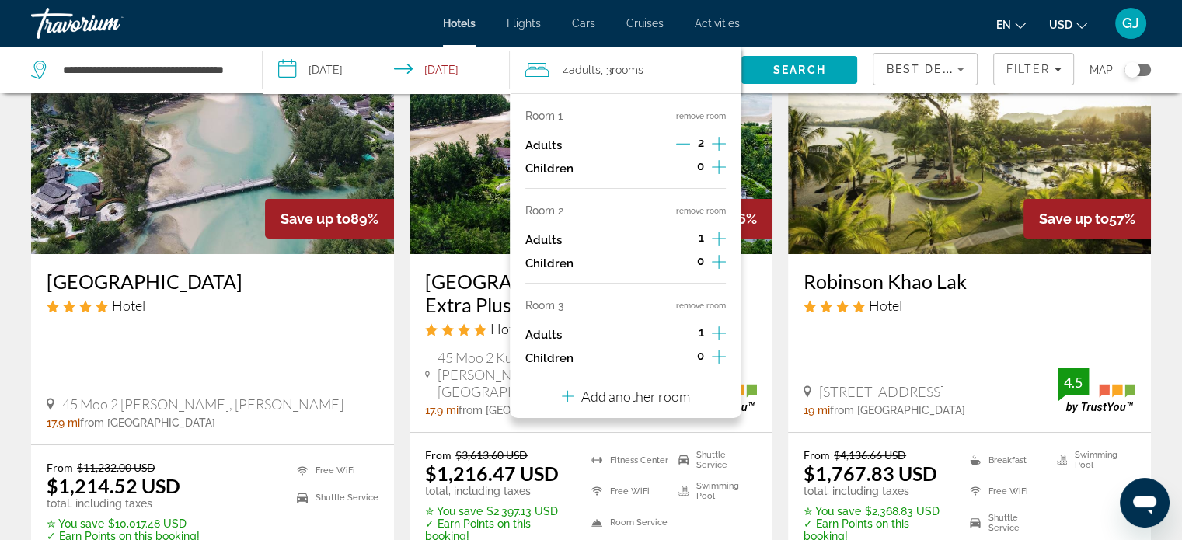
click at [637, 400] on p "Add another room" at bounding box center [635, 396] width 109 height 17
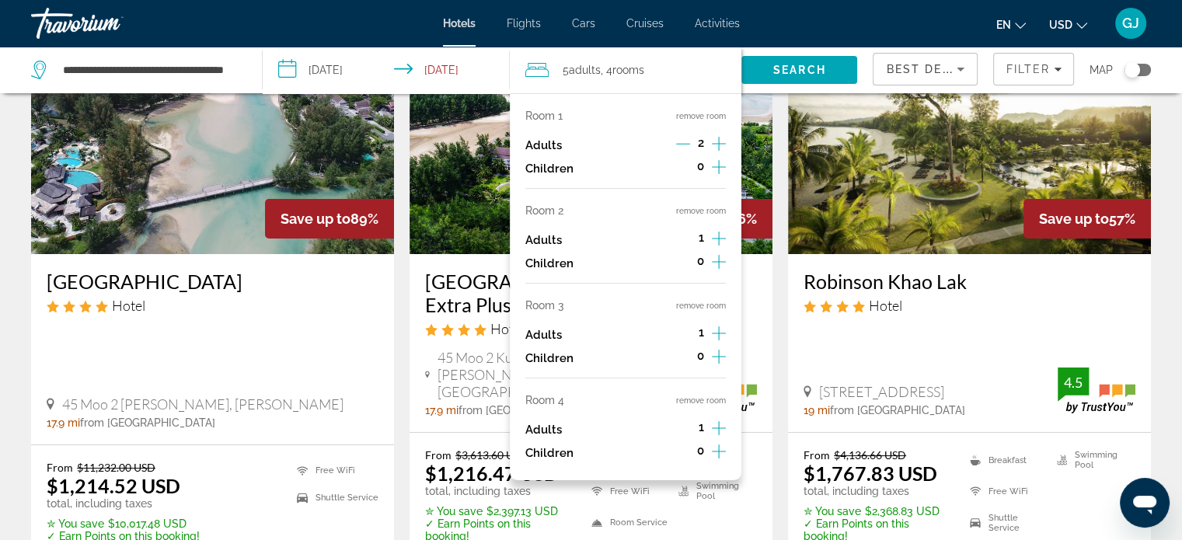
click at [721, 237] on icon "Increment adults" at bounding box center [719, 238] width 14 height 19
click at [724, 338] on icon "Increment adults" at bounding box center [719, 333] width 14 height 19
click at [718, 429] on icon "Increment adults" at bounding box center [719, 428] width 14 height 14
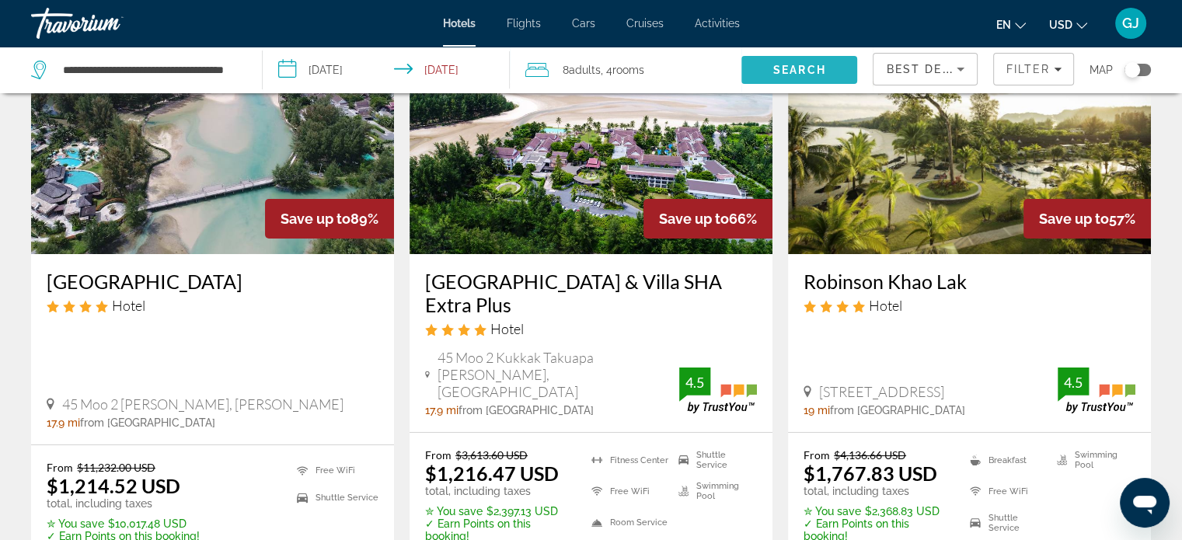
click at [795, 73] on span "Search" at bounding box center [799, 70] width 53 height 12
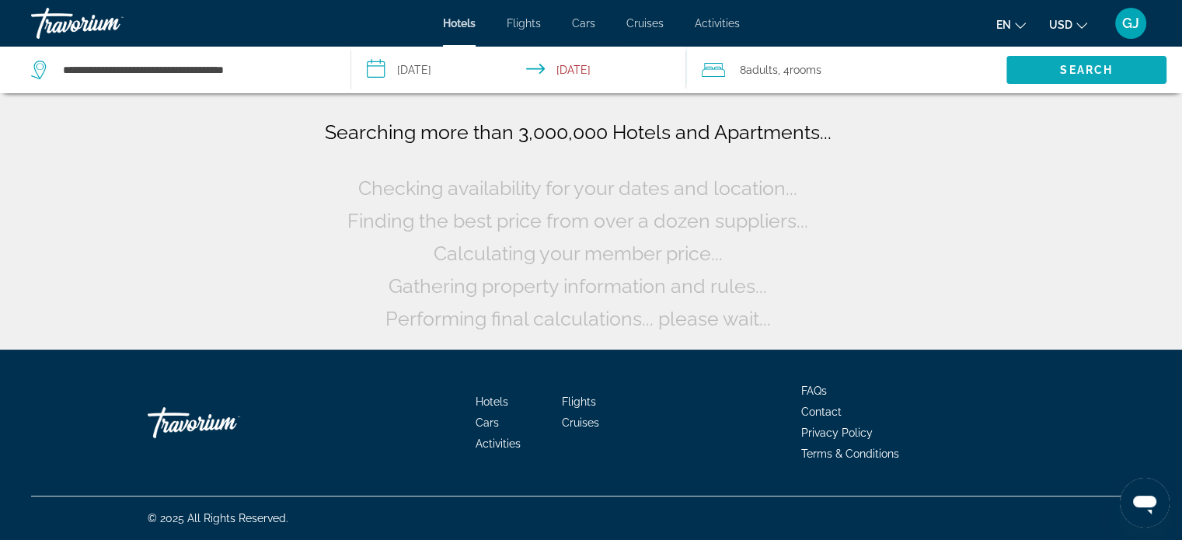
scroll to position [0, 0]
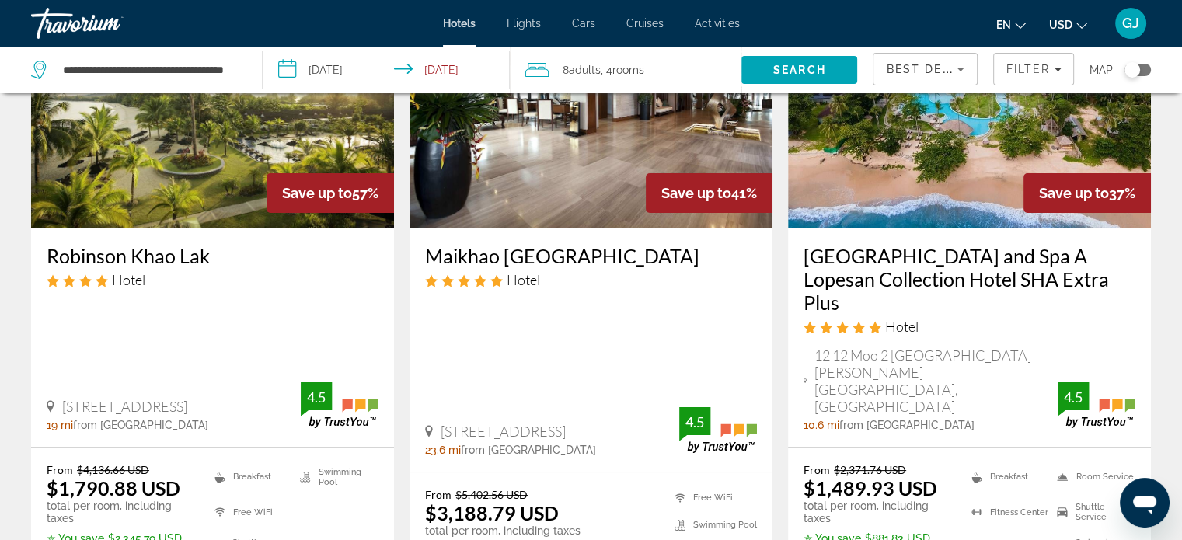
scroll to position [171, 0]
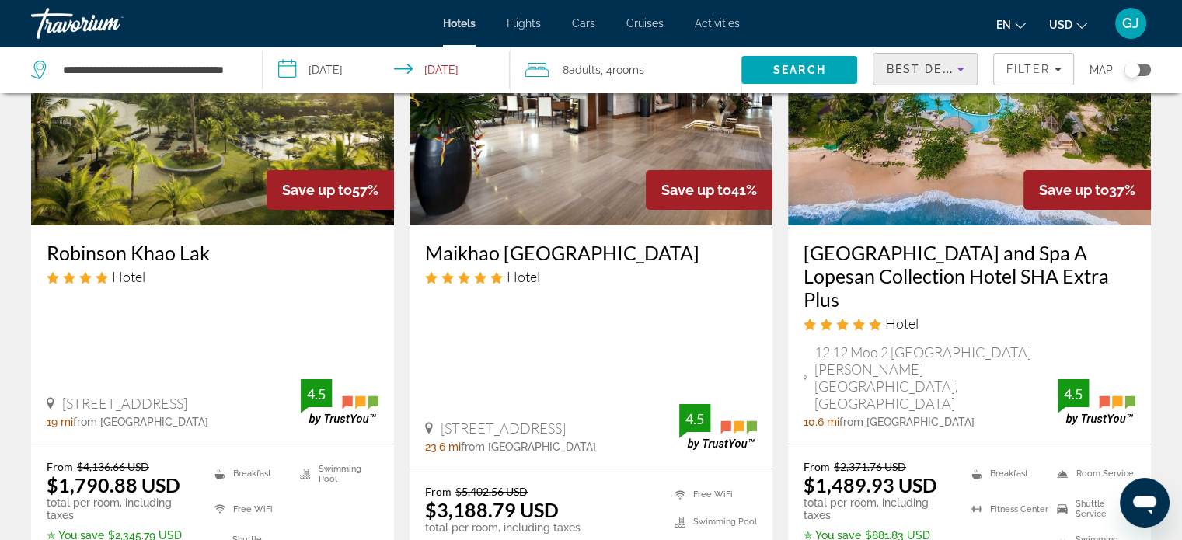
click at [964, 70] on icon "Sort by" at bounding box center [960, 69] width 19 height 19
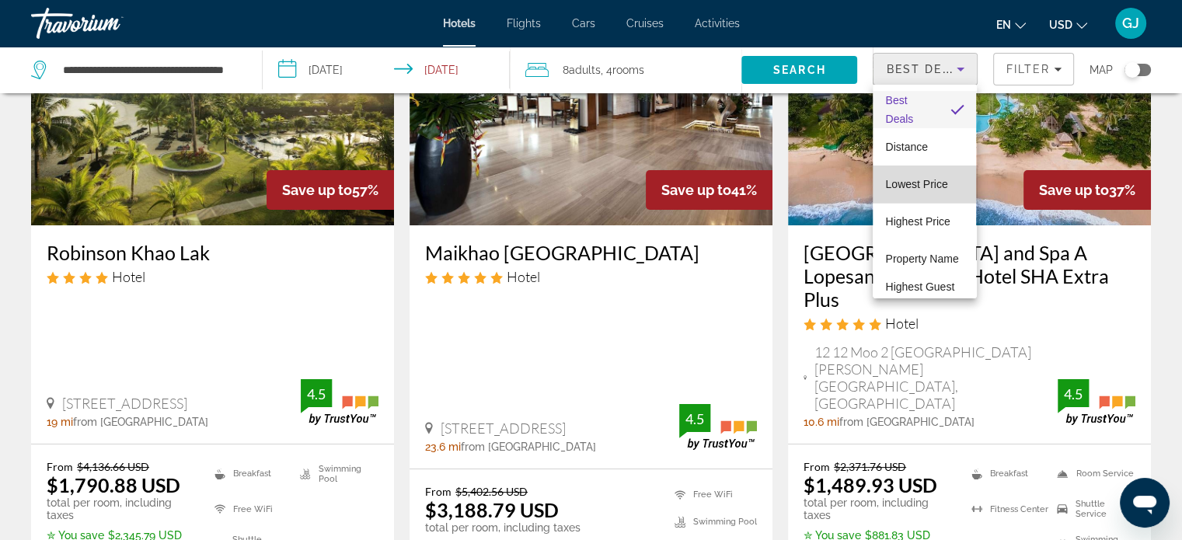
click at [930, 181] on span "Lowest Price" at bounding box center [916, 184] width 62 height 12
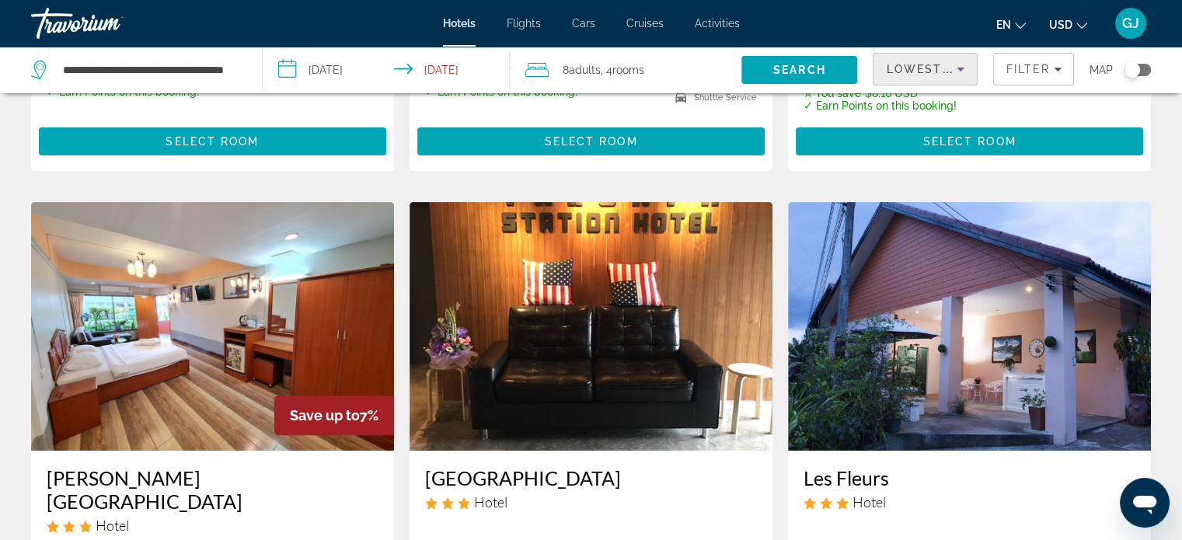
scroll to position [506, 0]
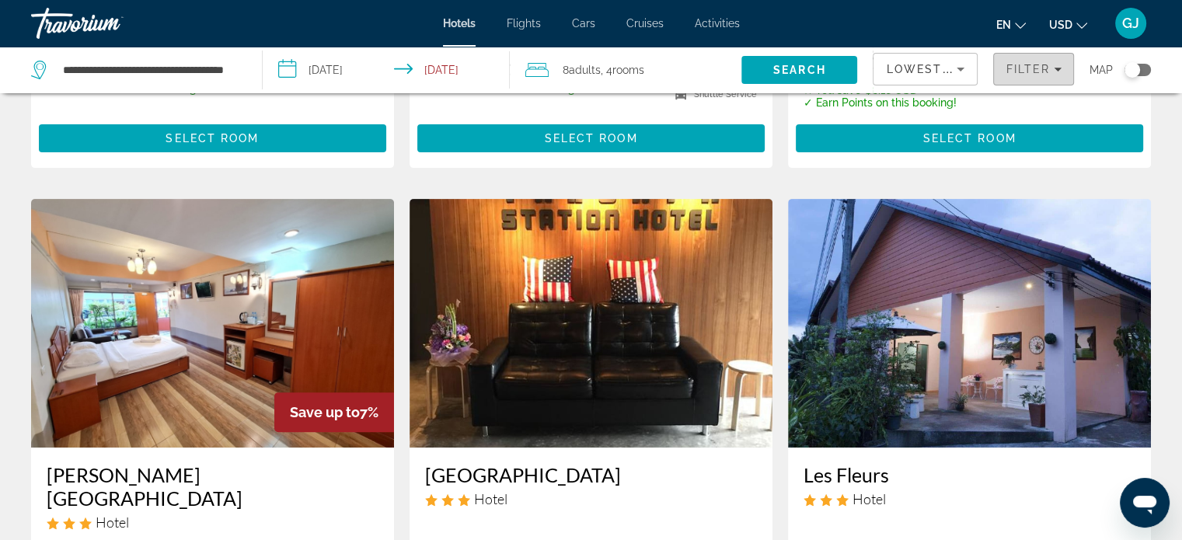
click at [1010, 79] on span "Filters" at bounding box center [1033, 69] width 79 height 37
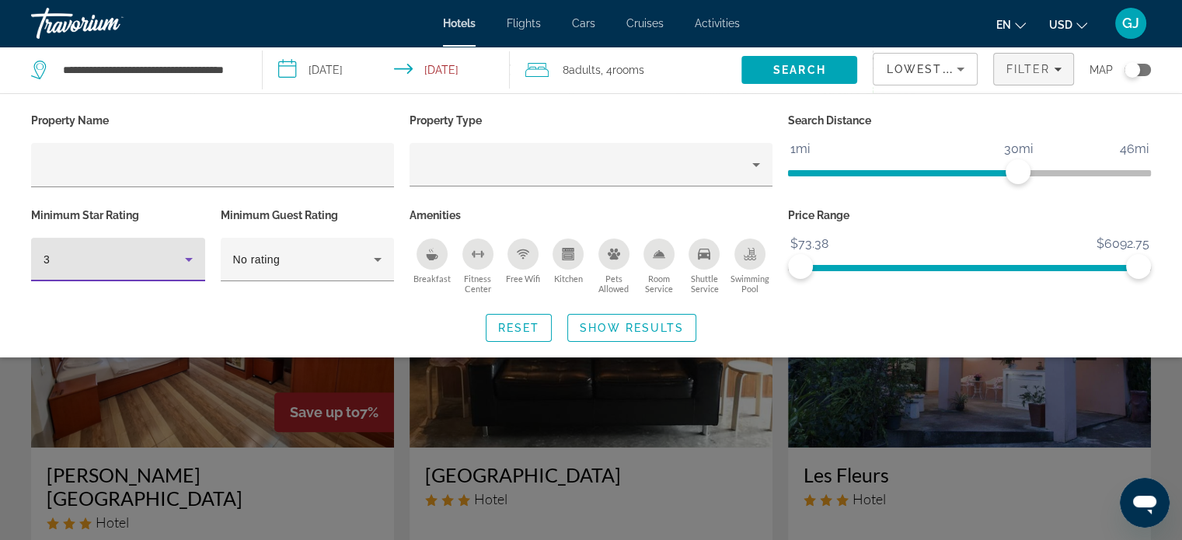
click at [187, 262] on icon "Hotel Filters" at bounding box center [189, 259] width 19 height 19
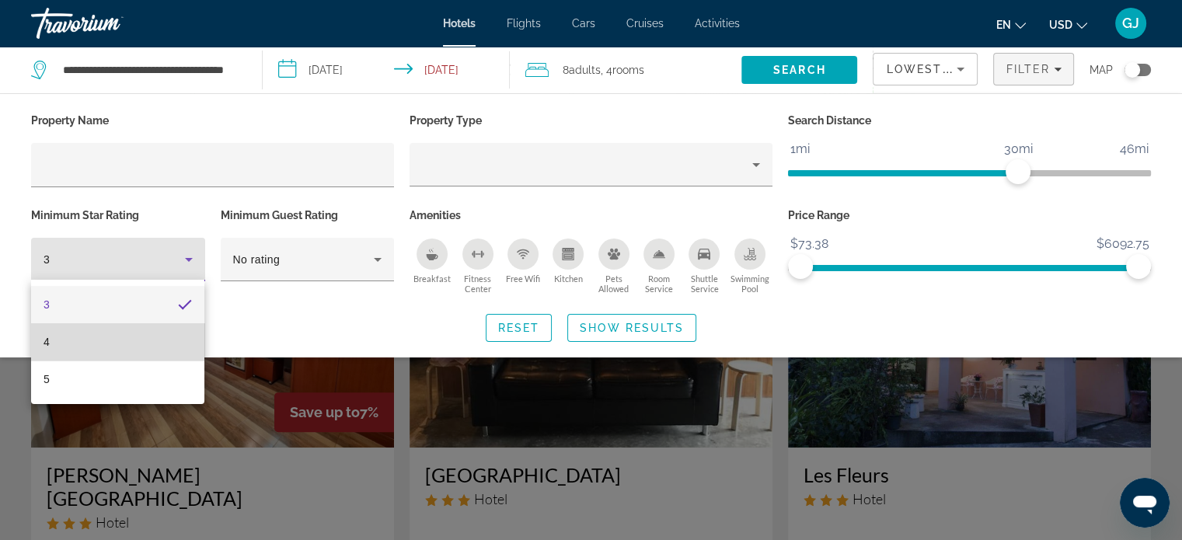
click at [110, 333] on mat-option "4" at bounding box center [117, 341] width 173 height 37
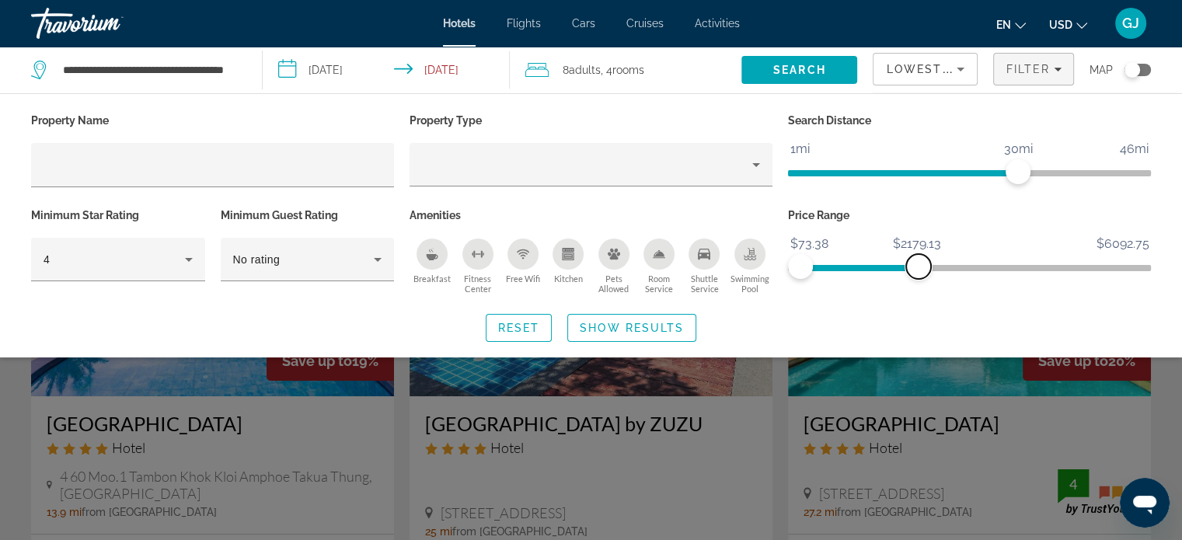
drag, startPoint x: 1140, startPoint y: 260, endPoint x: 919, endPoint y: 264, distance: 220.8
click at [919, 264] on span "ngx-slider-max" at bounding box center [918, 266] width 25 height 25
click at [623, 330] on span "Show Results" at bounding box center [632, 328] width 104 height 12
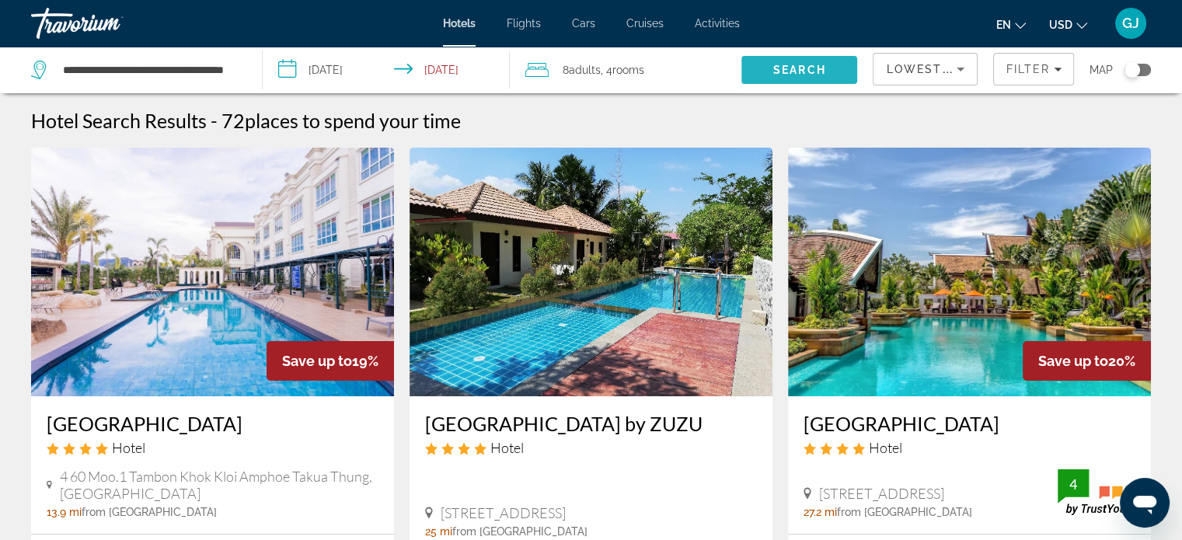
click at [808, 76] on span "Search" at bounding box center [800, 69] width 116 height 37
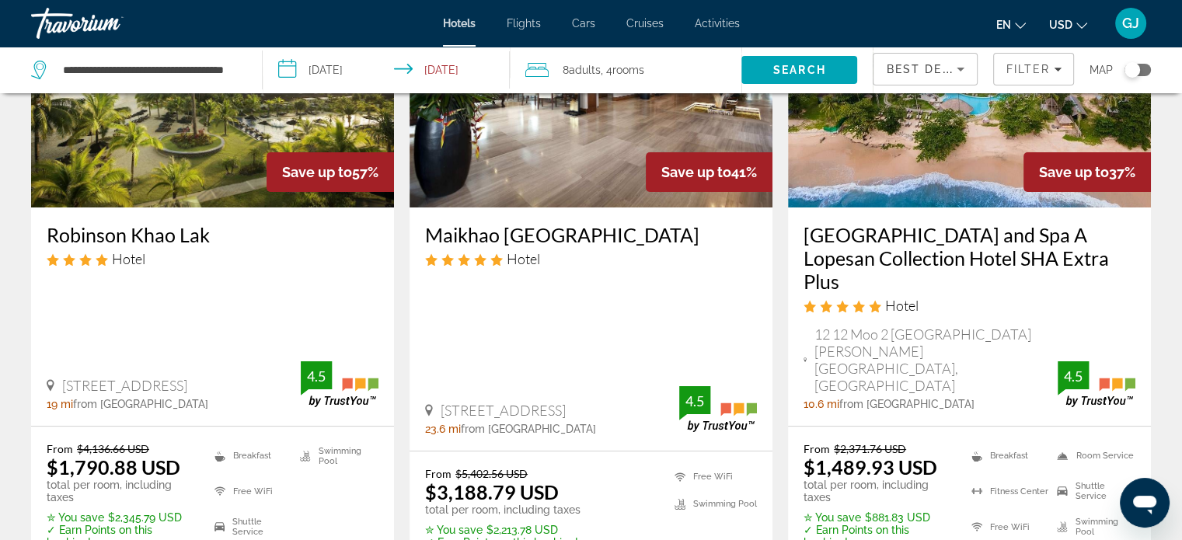
scroll to position [174, 0]
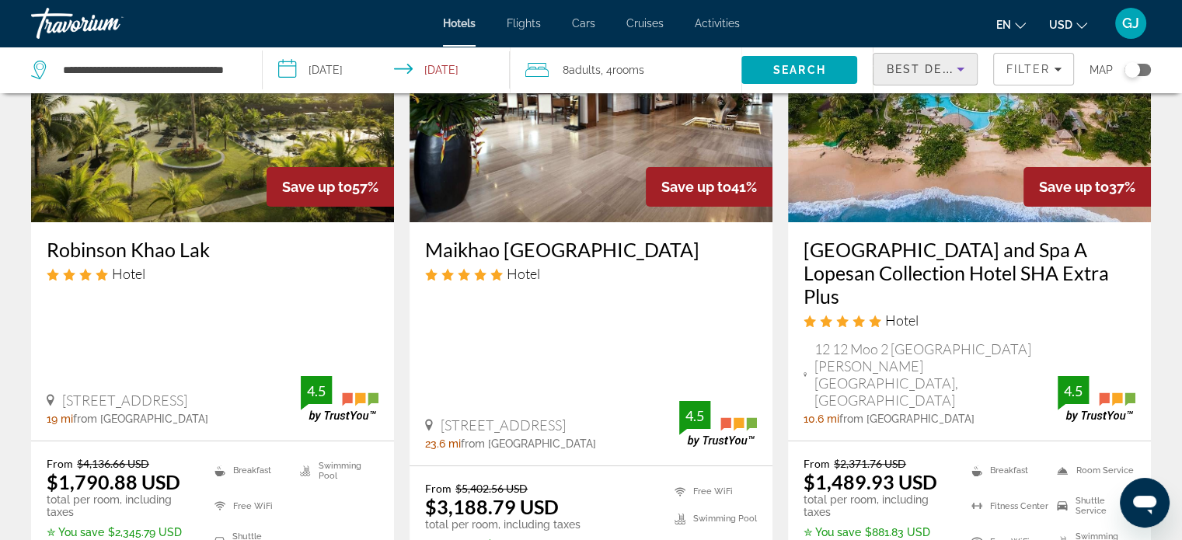
click at [955, 75] on icon "Sort by" at bounding box center [960, 69] width 19 height 19
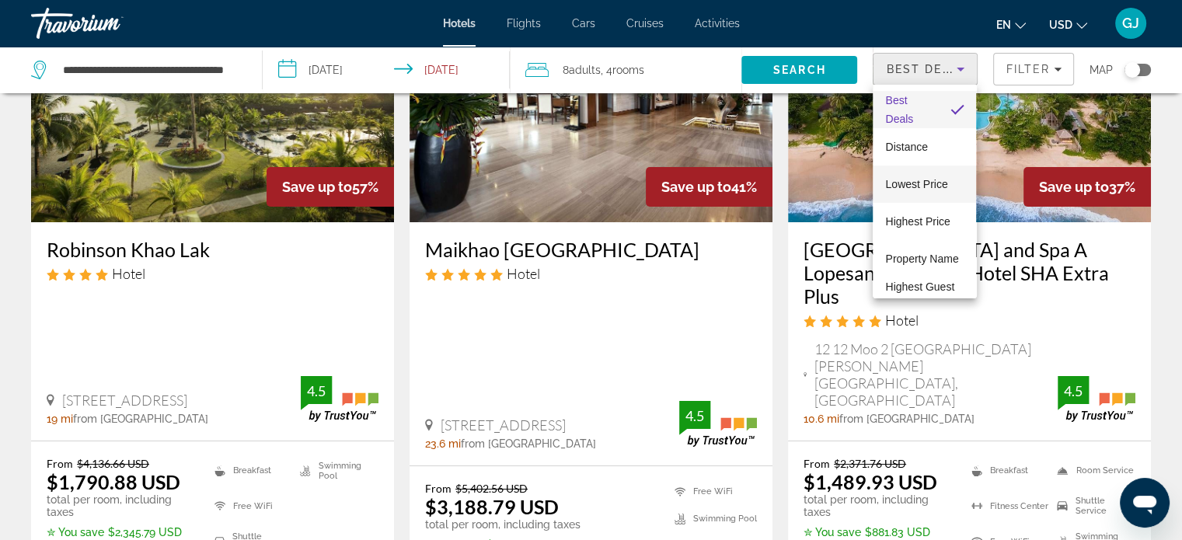
click at [924, 189] on span "Lowest Price" at bounding box center [916, 184] width 62 height 12
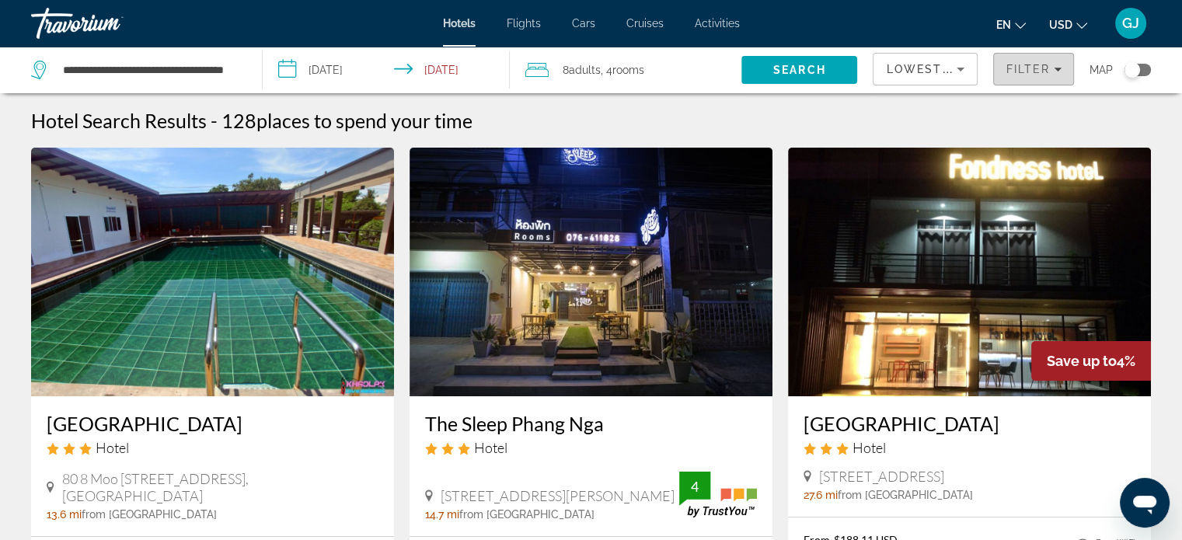
click at [1035, 77] on span "Filters" at bounding box center [1033, 69] width 79 height 37
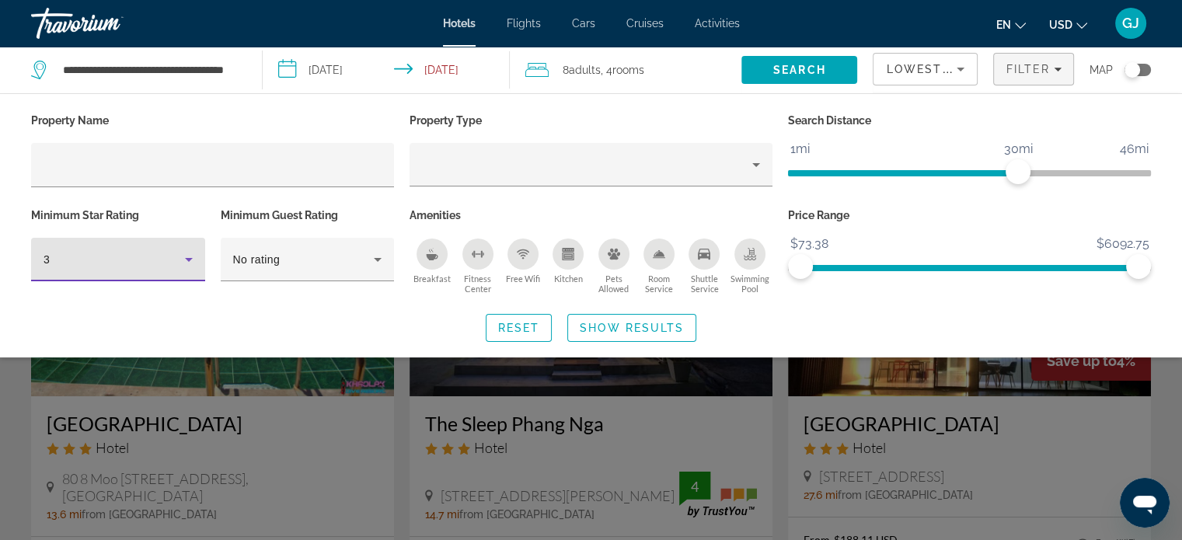
click at [180, 263] on icon "Hotel Filters" at bounding box center [189, 259] width 19 height 19
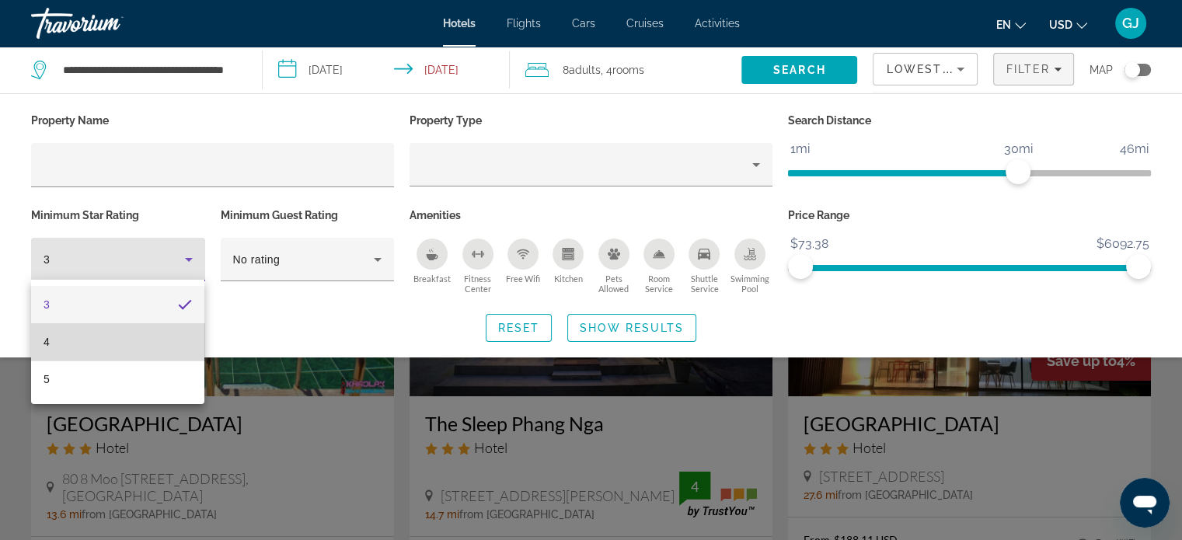
click at [119, 338] on mat-option "4" at bounding box center [117, 341] width 173 height 37
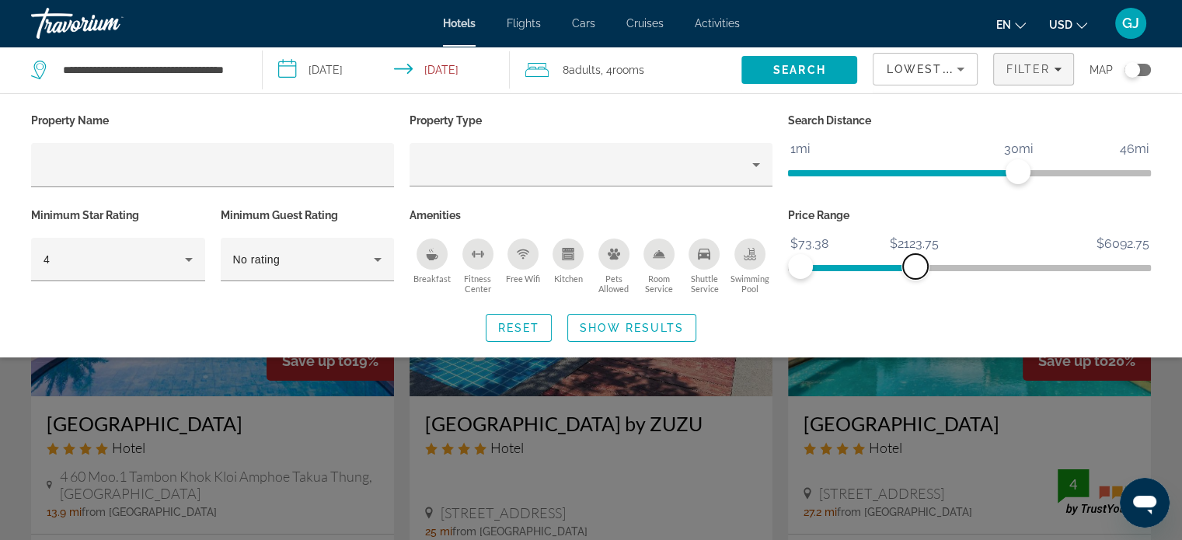
drag, startPoint x: 1135, startPoint y: 264, endPoint x: 916, endPoint y: 273, distance: 219.4
click at [916, 273] on span "ngx-slider-max" at bounding box center [915, 266] width 25 height 25
click at [630, 338] on span "Search widget" at bounding box center [631, 327] width 127 height 37
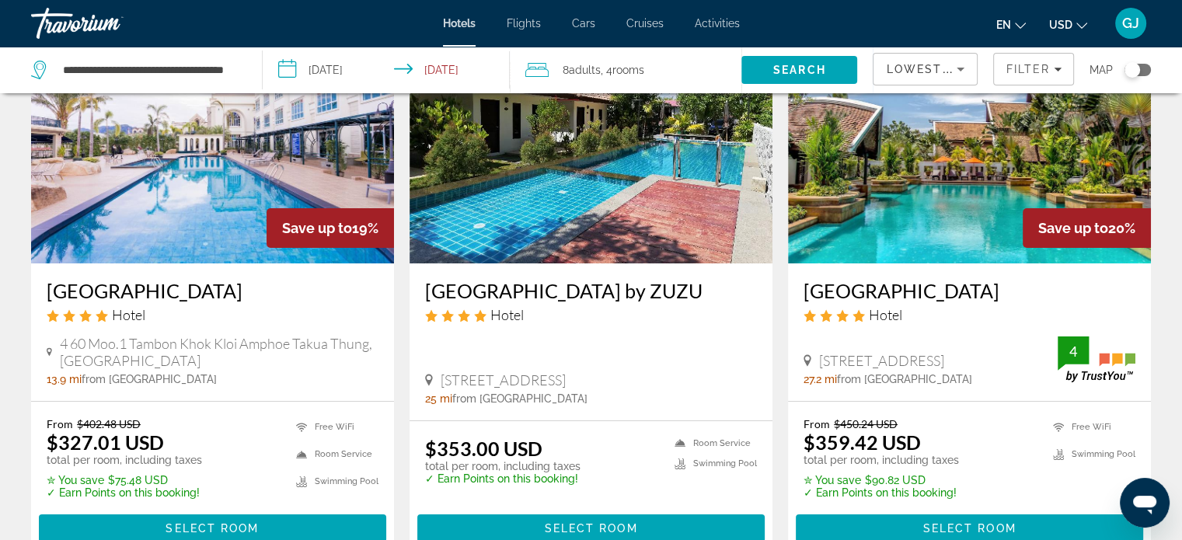
scroll to position [136, 0]
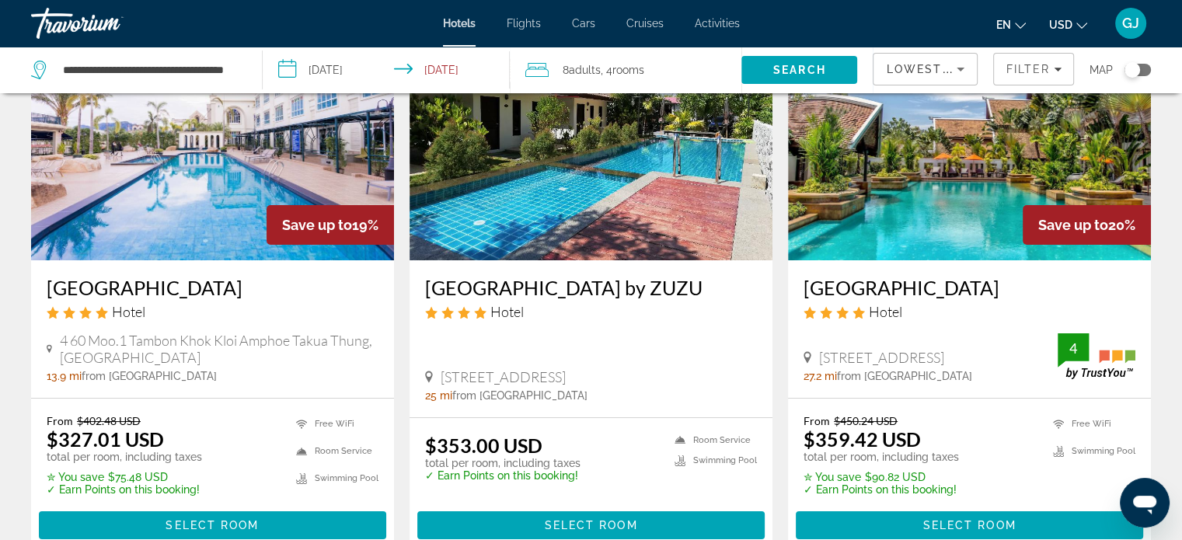
click at [1050, 158] on img "Main content" at bounding box center [969, 136] width 363 height 249
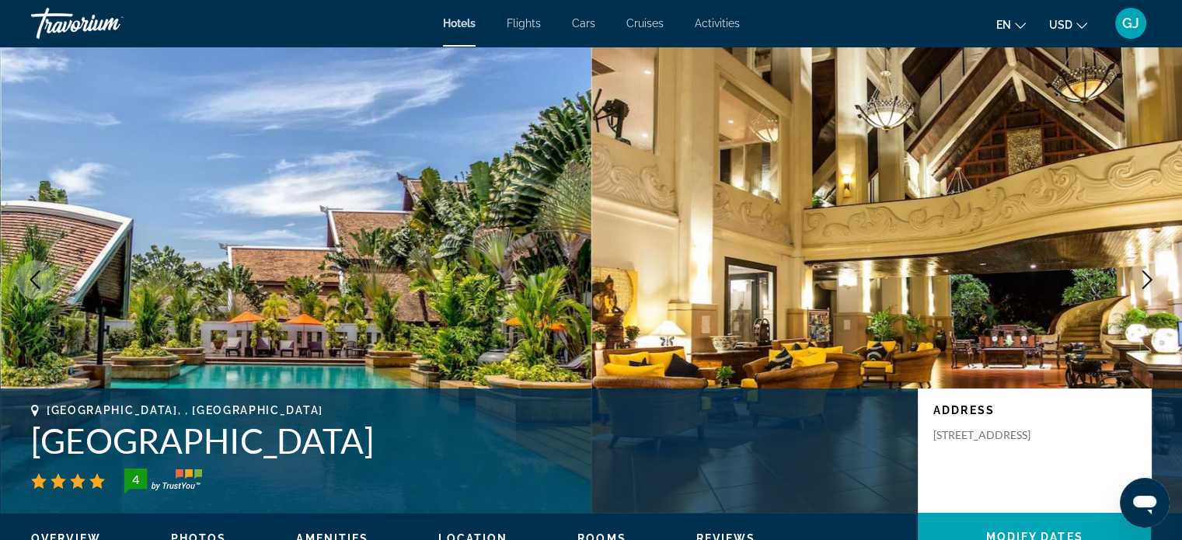
click at [1150, 282] on icon "Next image" at bounding box center [1148, 280] width 10 height 19
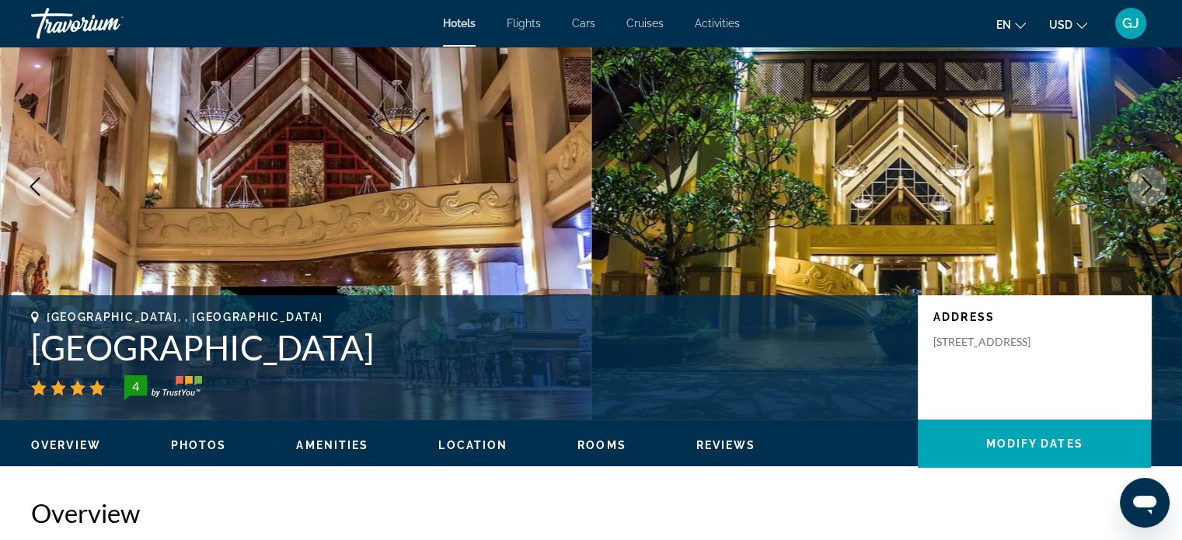
scroll to position [117, 0]
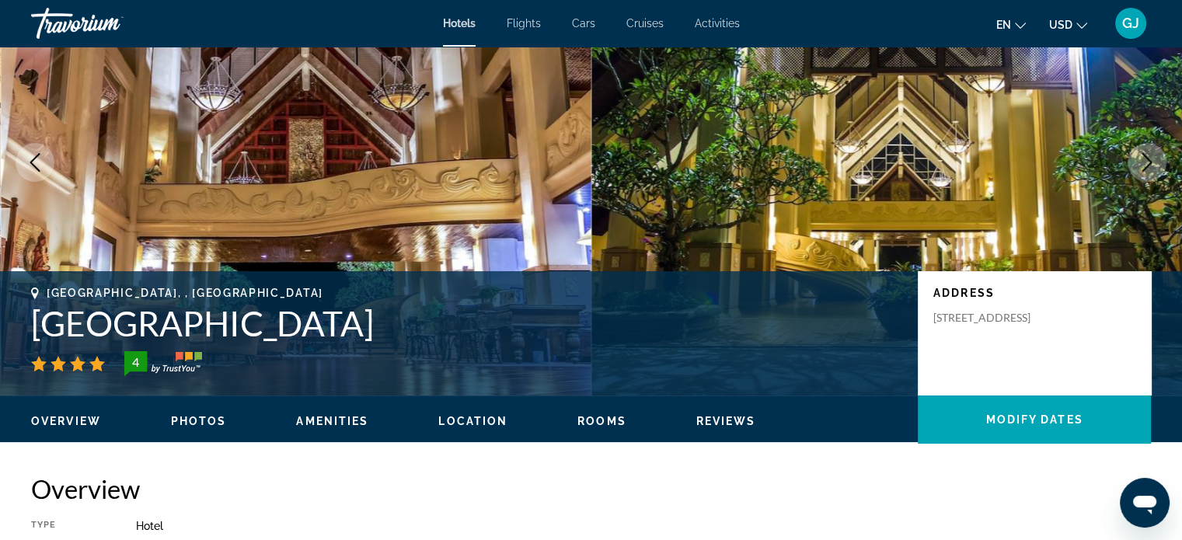
click at [1138, 167] on icon "Next image" at bounding box center [1147, 162] width 19 height 19
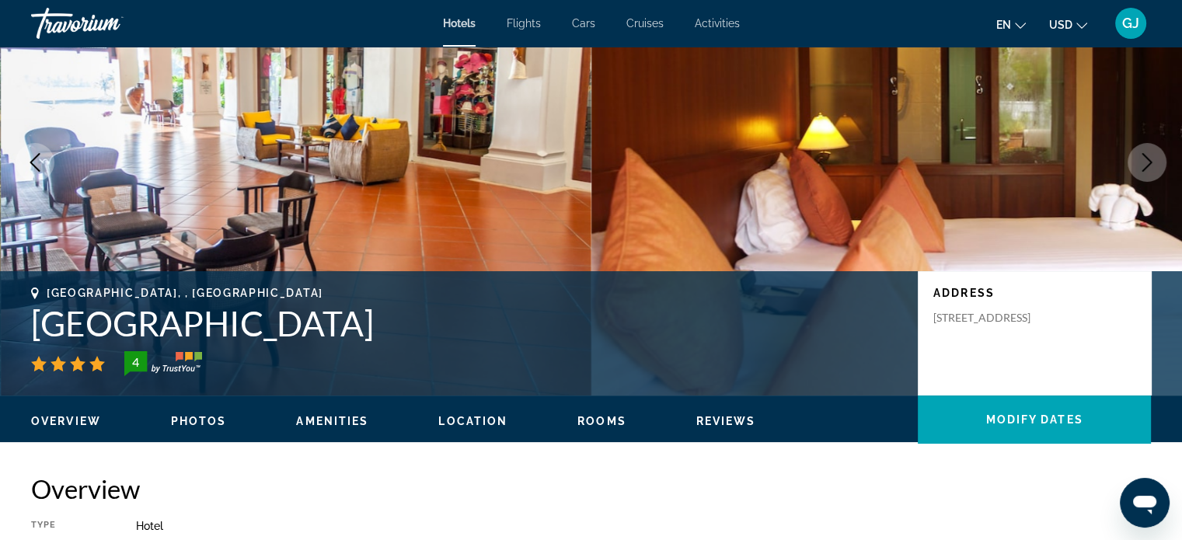
click at [1138, 167] on icon "Next image" at bounding box center [1147, 162] width 19 height 19
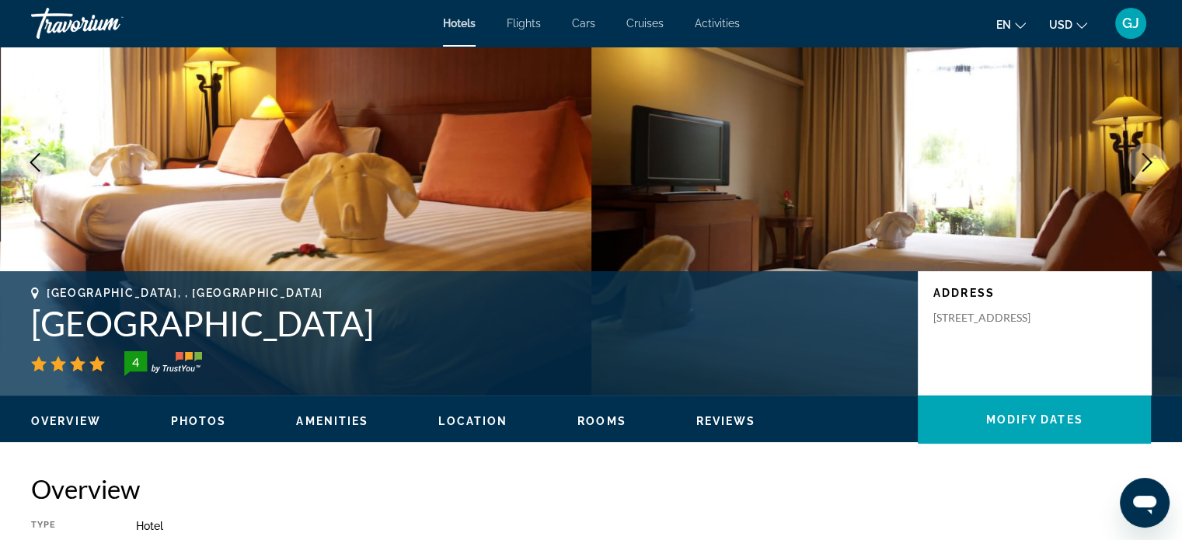
click at [1138, 167] on icon "Next image" at bounding box center [1147, 162] width 19 height 19
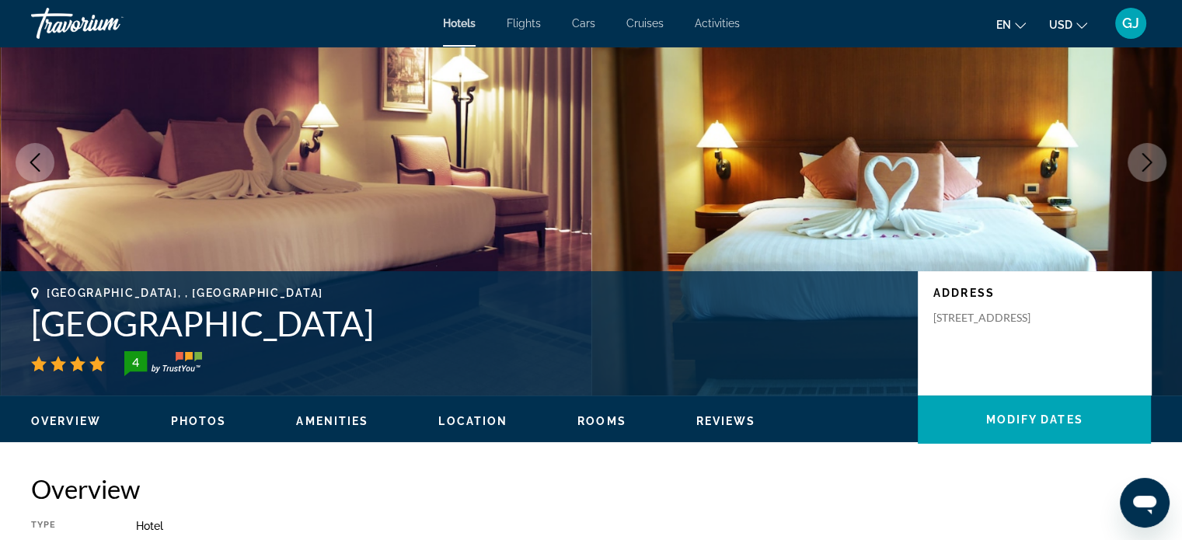
click at [1138, 167] on icon "Next image" at bounding box center [1147, 162] width 19 height 19
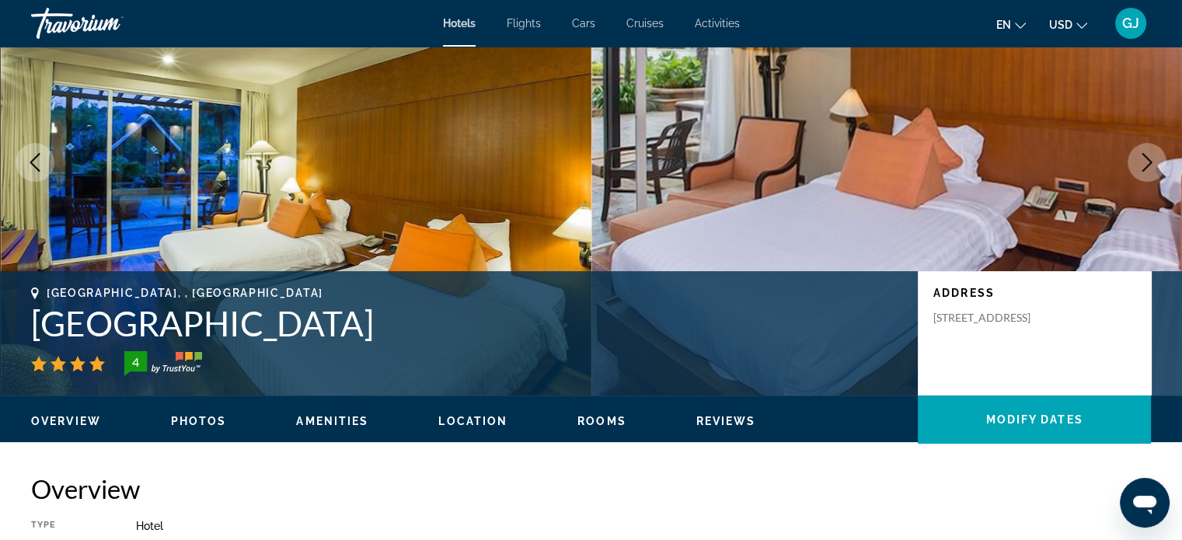
click at [1138, 167] on icon "Next image" at bounding box center [1147, 162] width 19 height 19
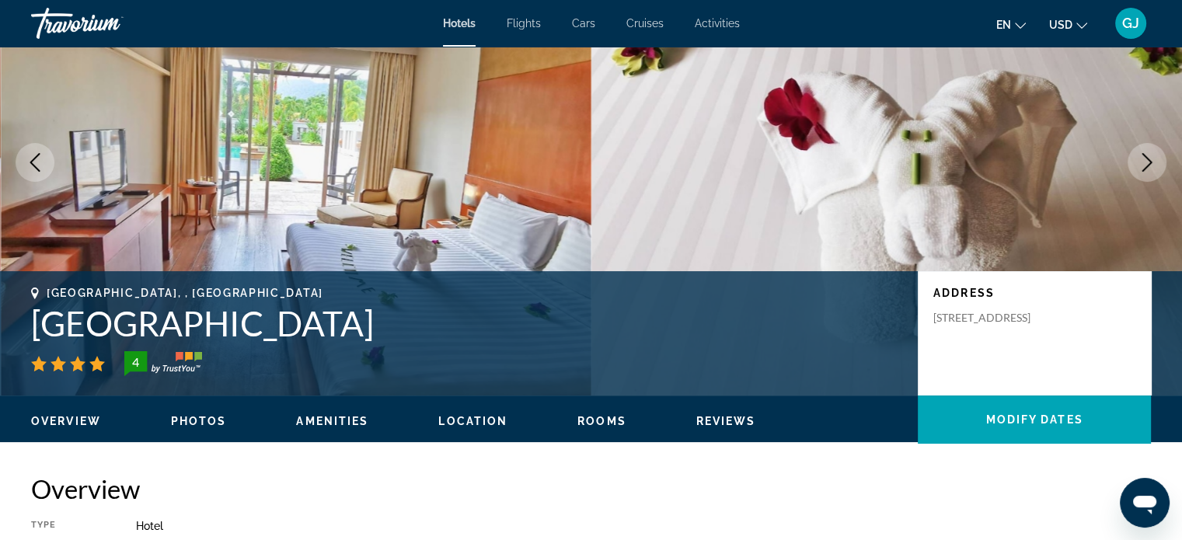
click at [1138, 167] on icon "Next image" at bounding box center [1147, 162] width 19 height 19
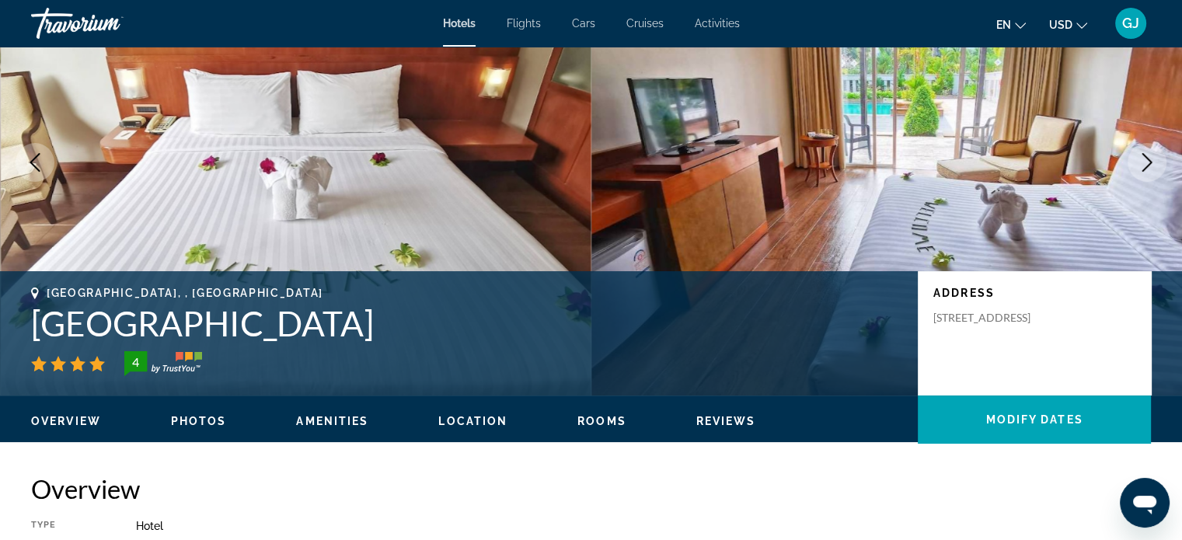
click at [1138, 167] on icon "Next image" at bounding box center [1147, 162] width 19 height 19
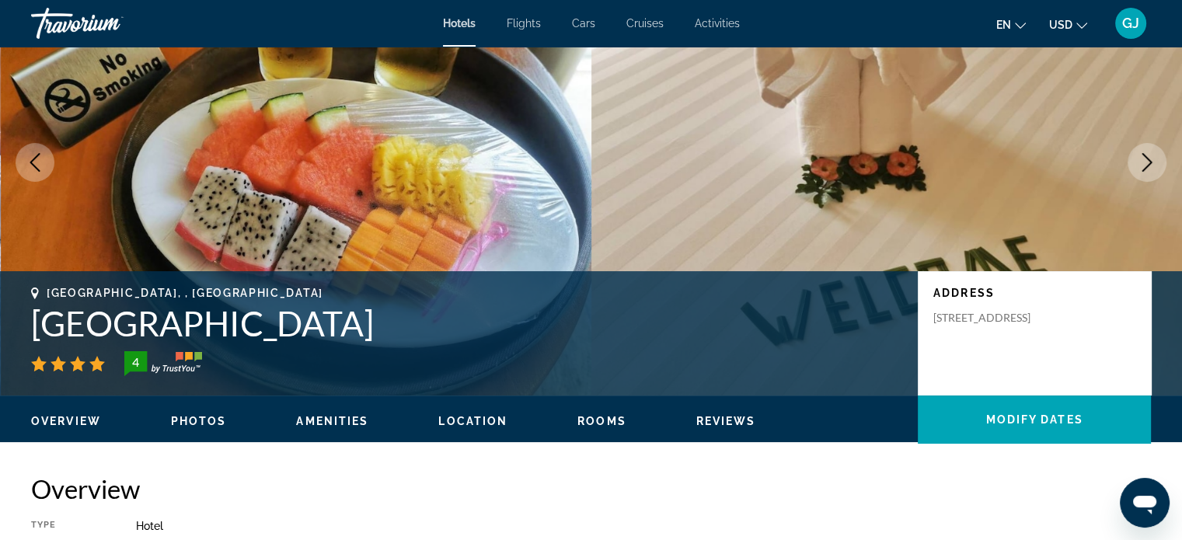
click at [1138, 167] on icon "Next image" at bounding box center [1147, 162] width 19 height 19
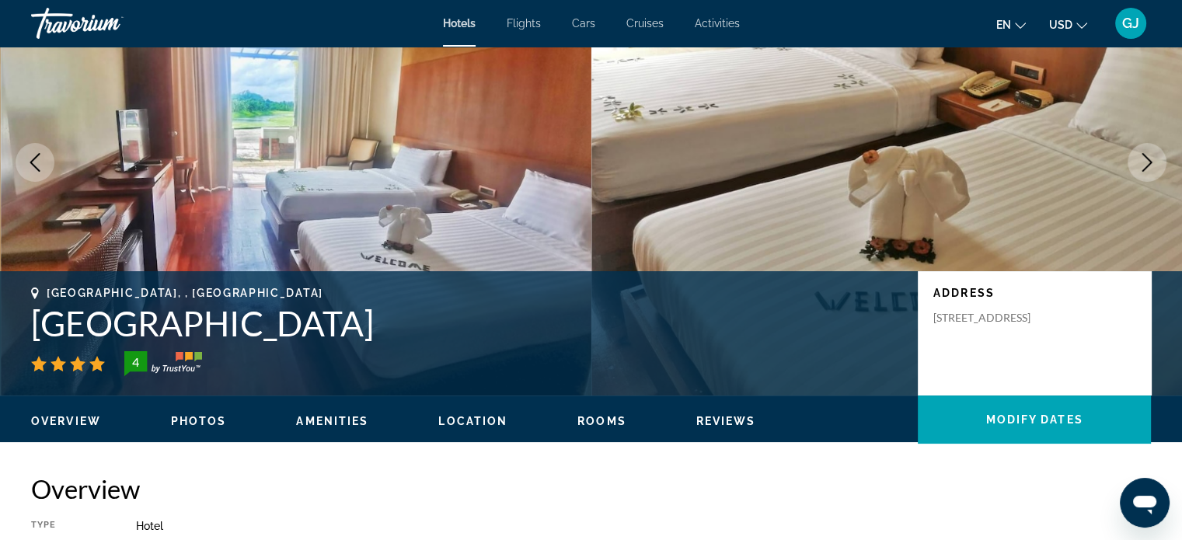
click at [1138, 167] on icon "Next image" at bounding box center [1147, 162] width 19 height 19
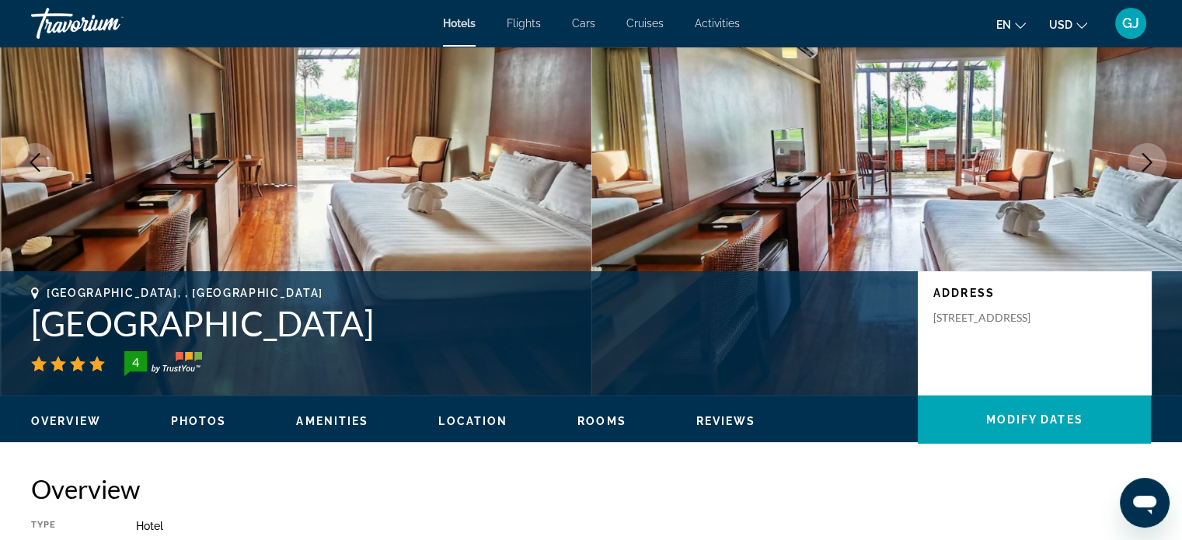
click at [1138, 167] on icon "Next image" at bounding box center [1147, 162] width 19 height 19
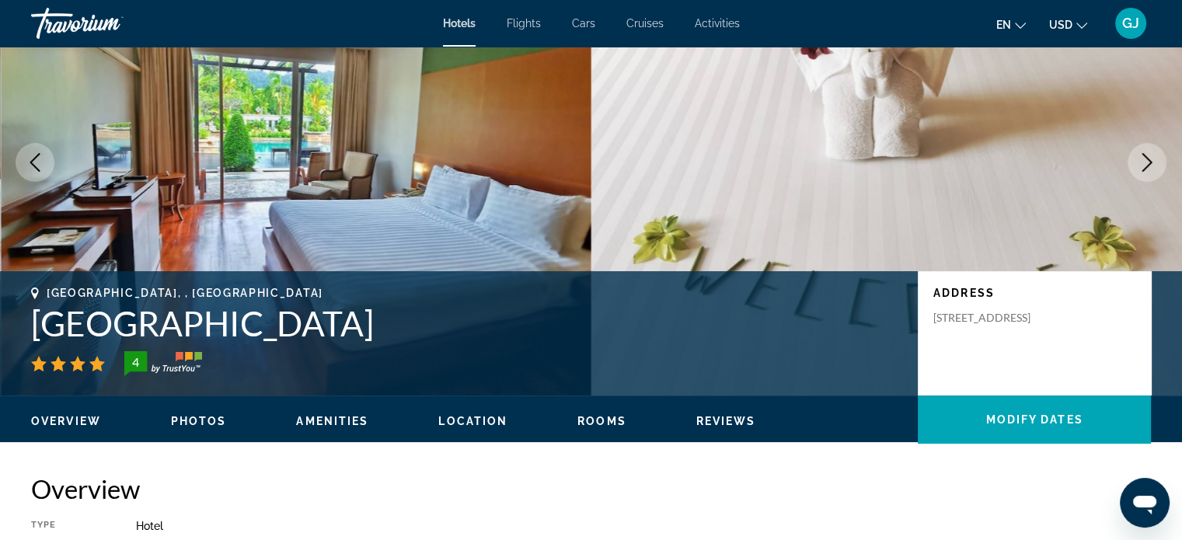
click at [1138, 167] on icon "Next image" at bounding box center [1147, 162] width 19 height 19
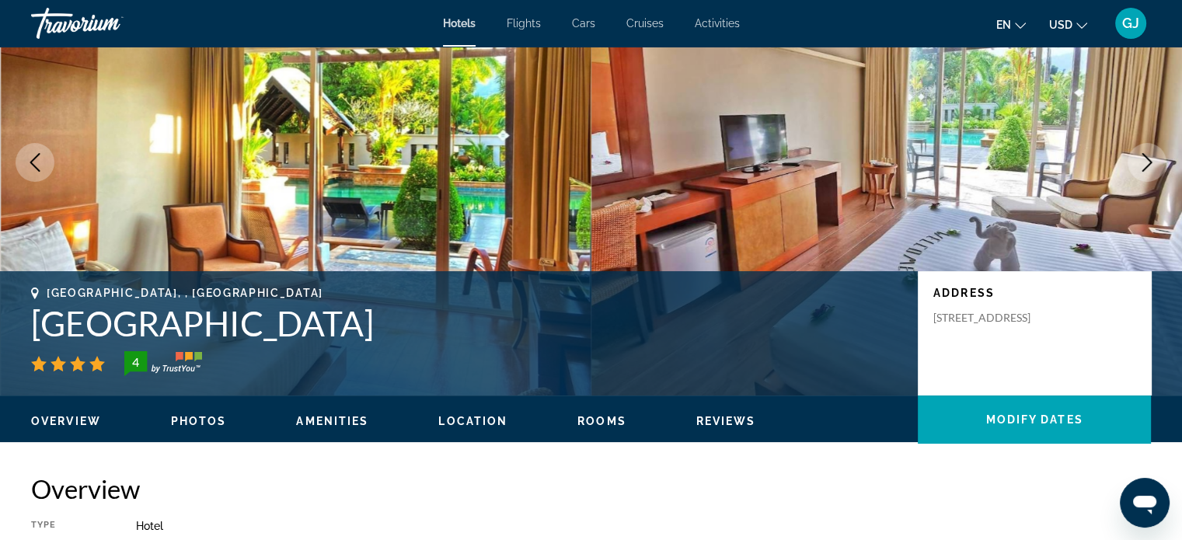
click at [1138, 167] on icon "Next image" at bounding box center [1147, 162] width 19 height 19
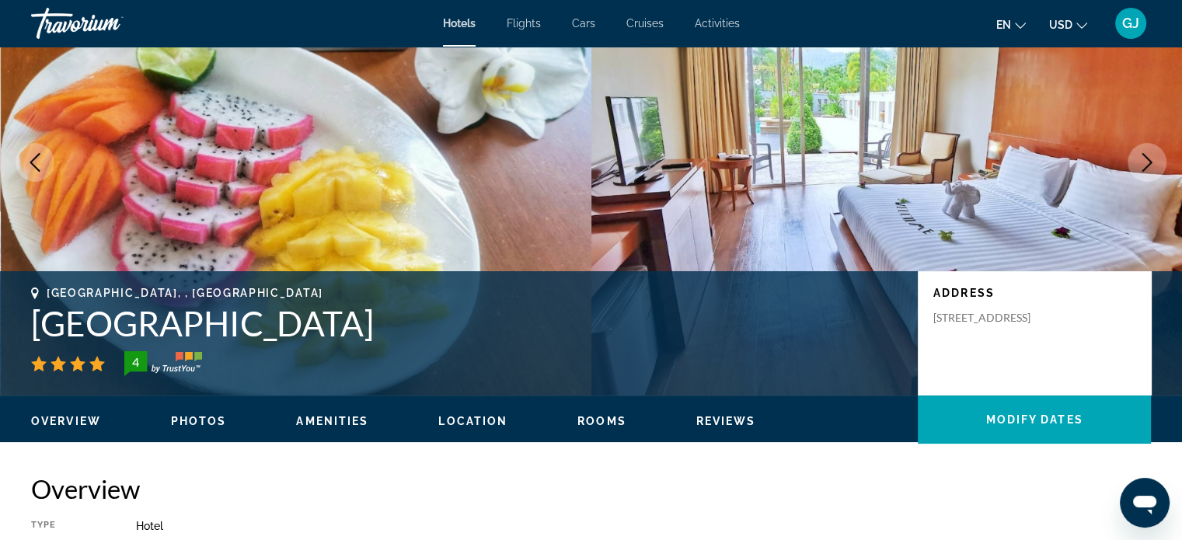
click at [1138, 167] on icon "Next image" at bounding box center [1147, 162] width 19 height 19
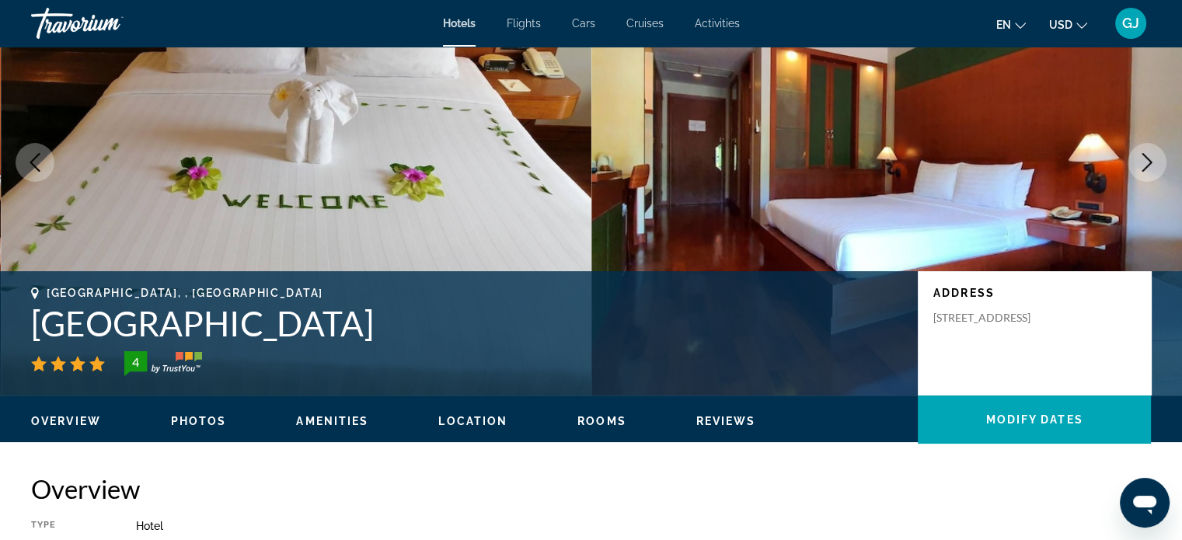
click at [1138, 167] on icon "Next image" at bounding box center [1147, 162] width 19 height 19
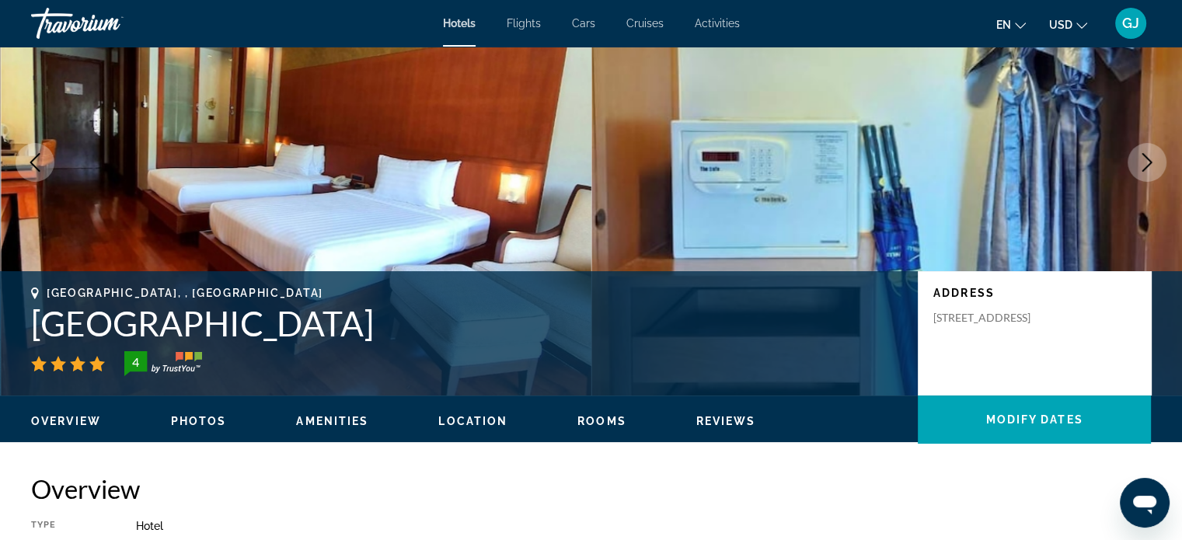
click at [1138, 167] on icon "Next image" at bounding box center [1147, 162] width 19 height 19
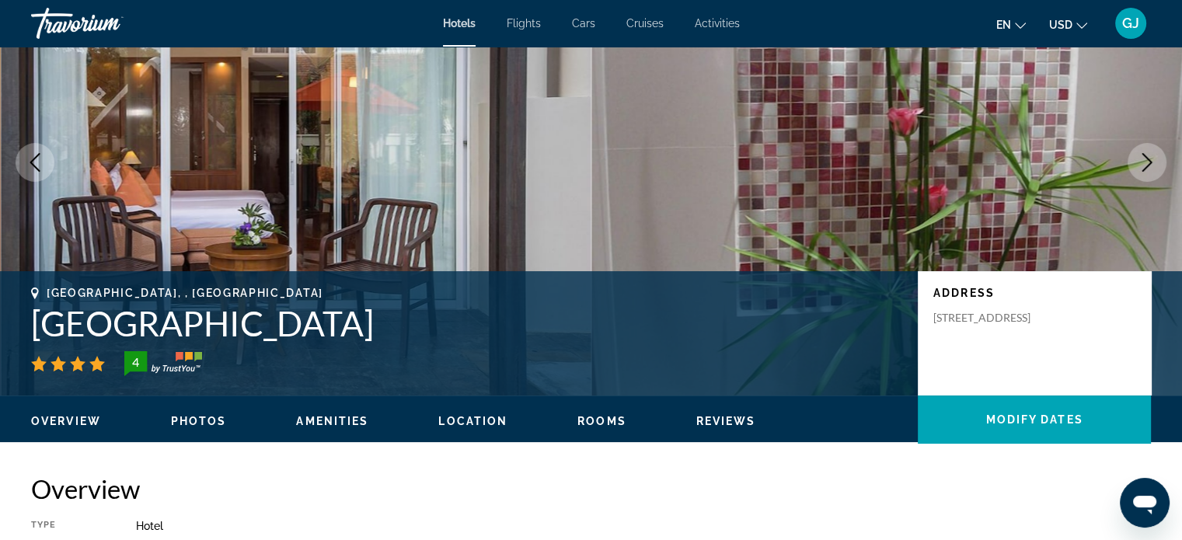
click at [1138, 167] on icon "Next image" at bounding box center [1147, 162] width 19 height 19
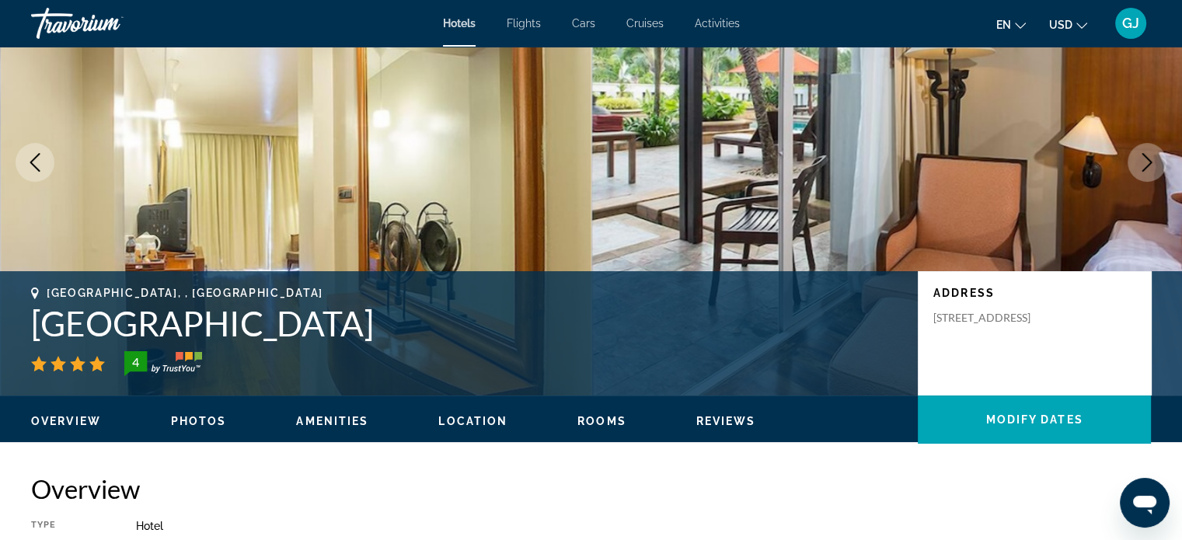
click at [1138, 167] on icon "Next image" at bounding box center [1147, 162] width 19 height 19
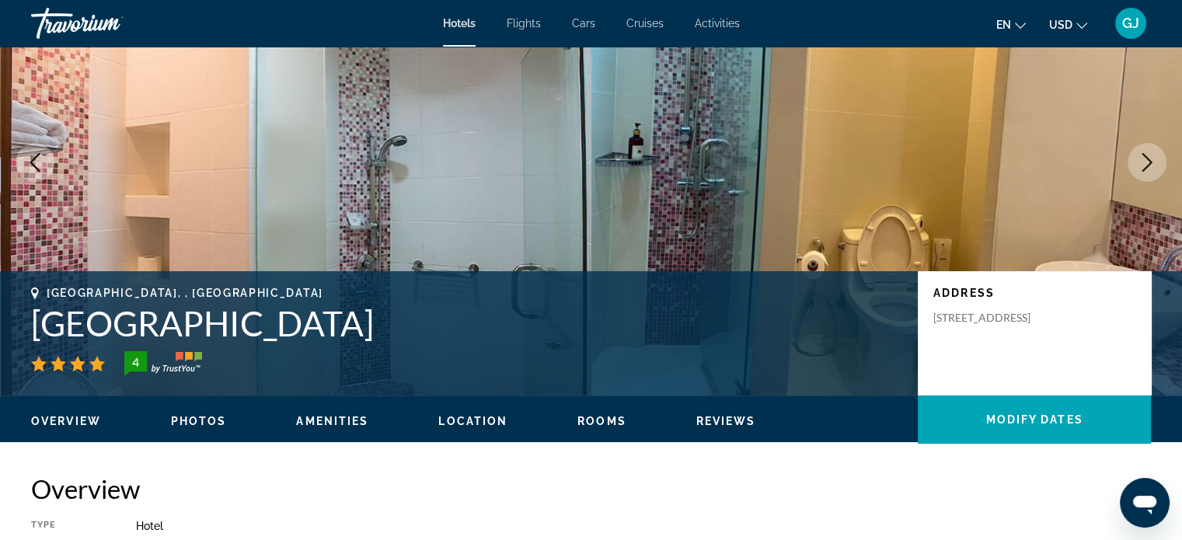
click at [1138, 167] on icon "Next image" at bounding box center [1147, 162] width 19 height 19
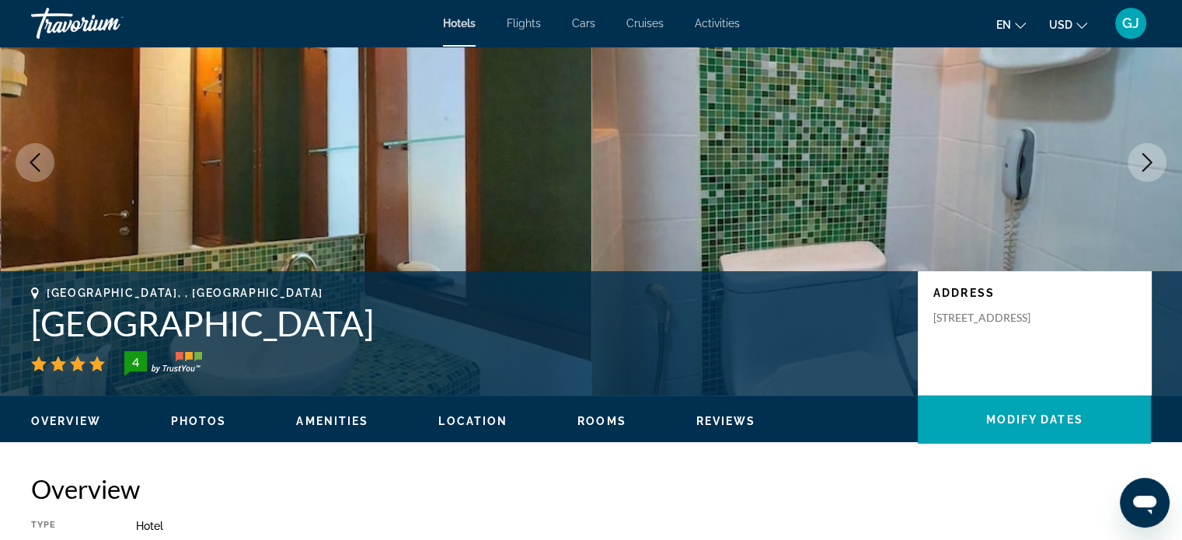
click at [1138, 167] on icon "Next image" at bounding box center [1147, 162] width 19 height 19
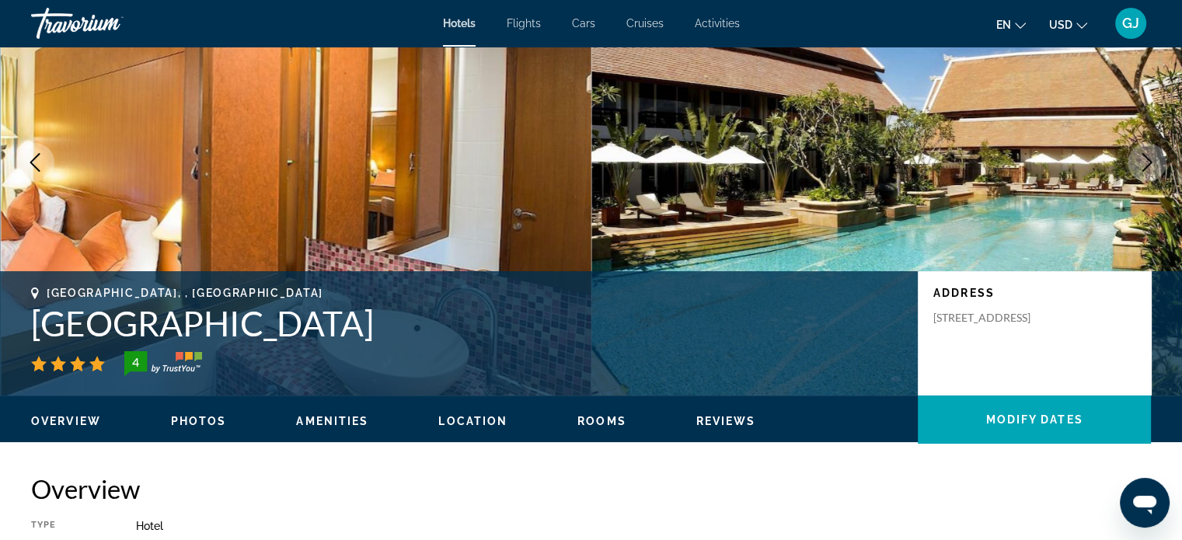
click at [1138, 167] on icon "Next image" at bounding box center [1147, 162] width 19 height 19
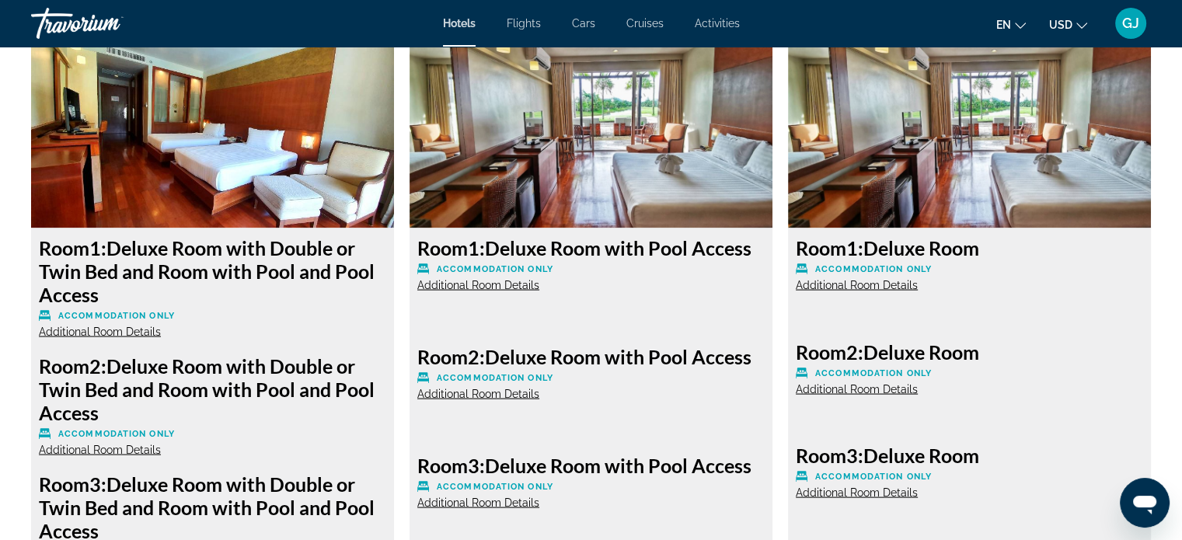
scroll to position [3053, 0]
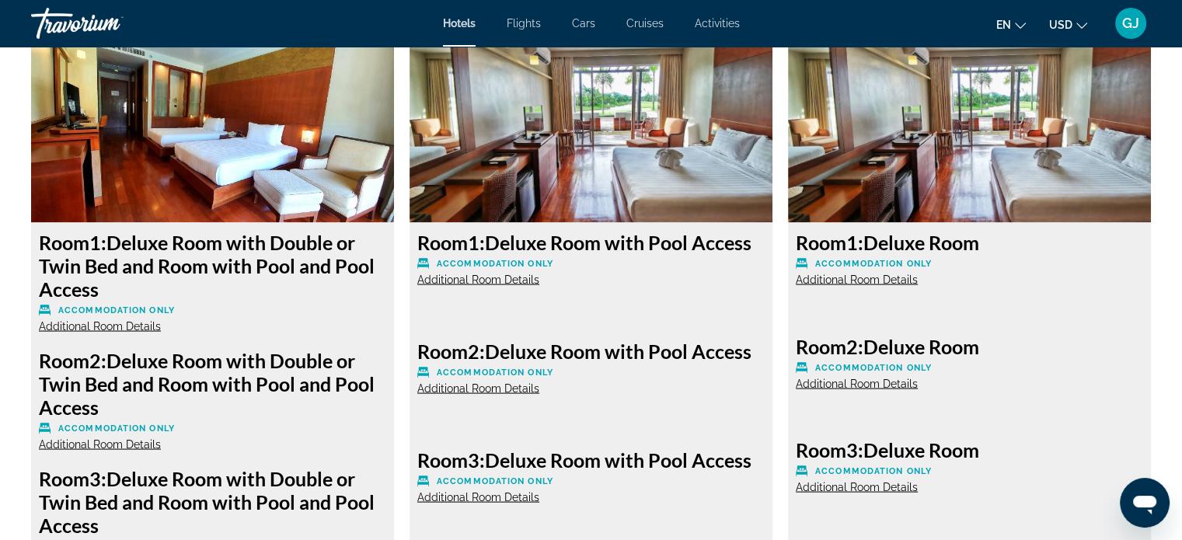
click at [632, 206] on img "Main content" at bounding box center [591, 126] width 363 height 194
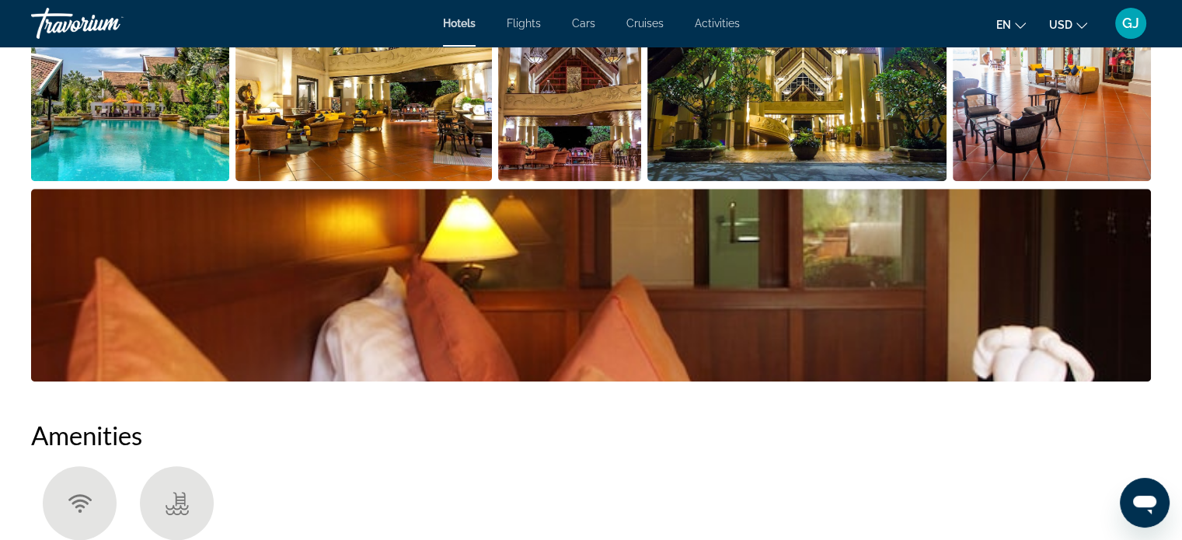
scroll to position [821, 0]
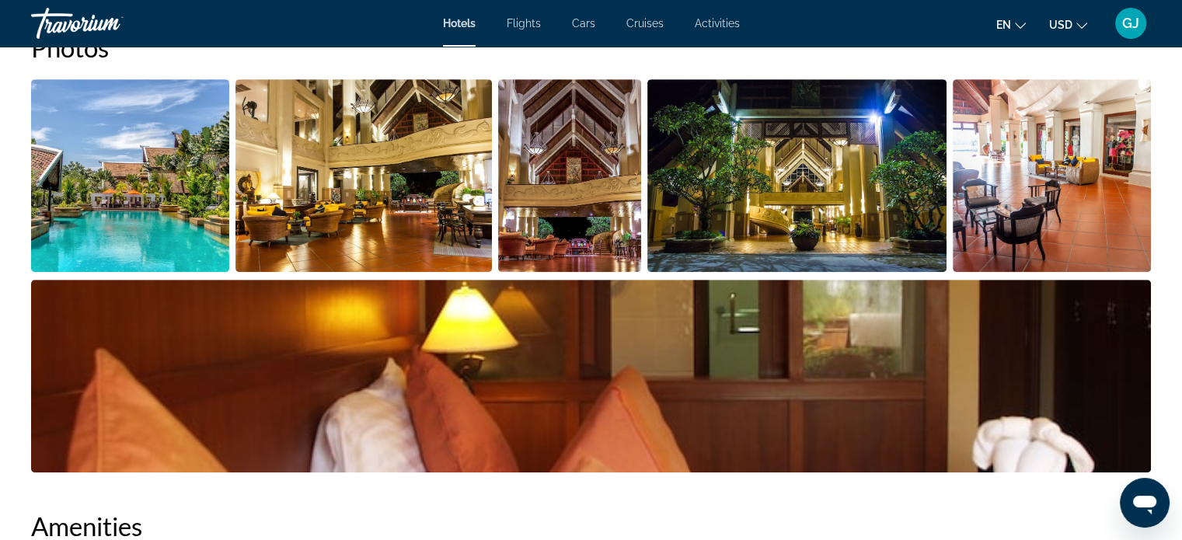
click at [1107, 226] on img "Open full-screen image slider" at bounding box center [1052, 175] width 198 height 193
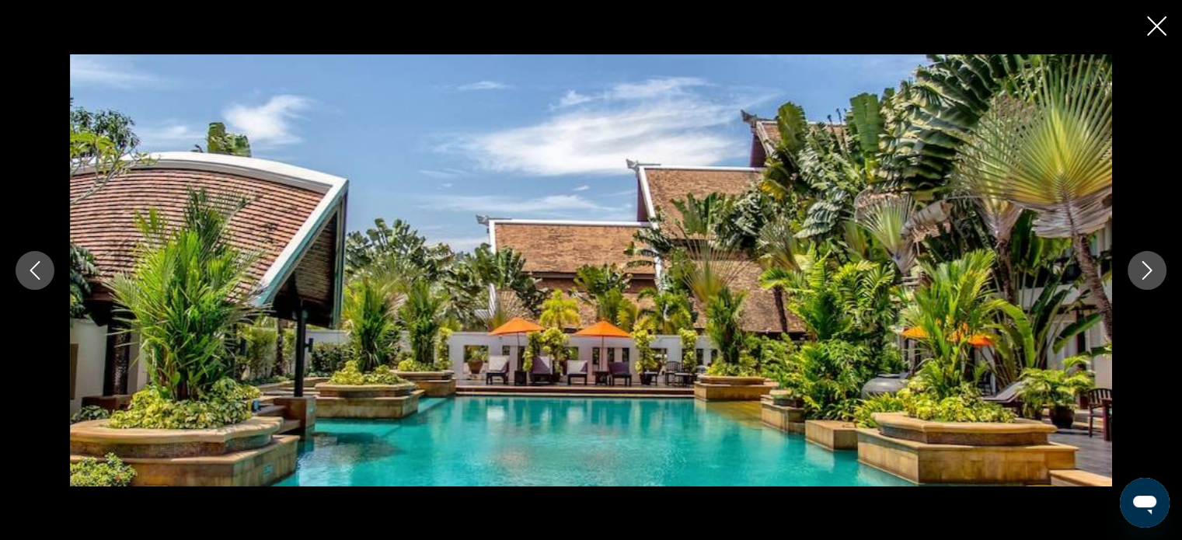
click at [1154, 277] on icon "Next image" at bounding box center [1147, 270] width 19 height 19
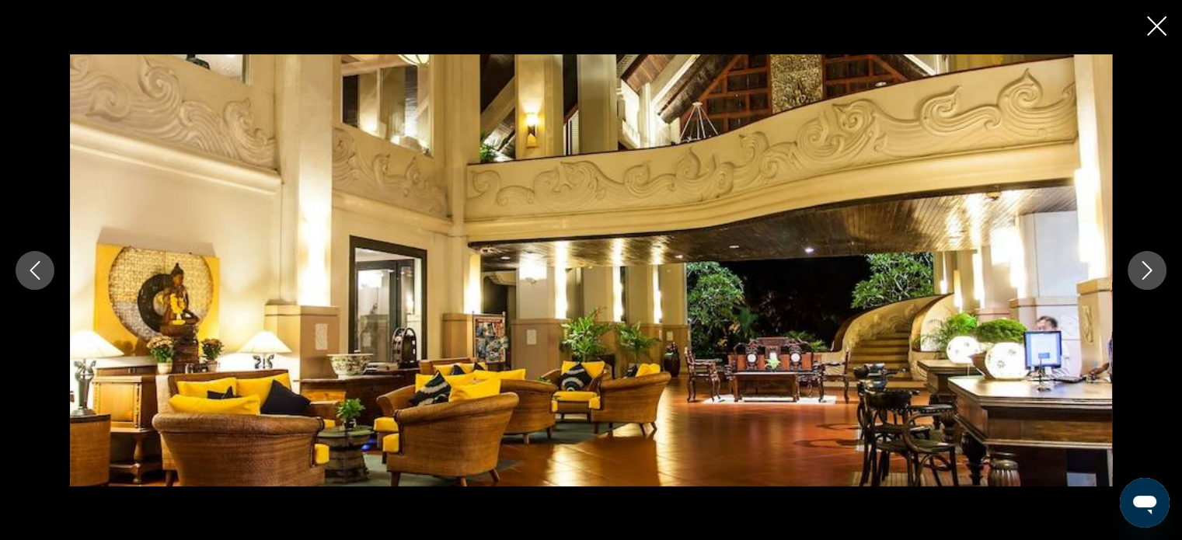
click at [1154, 277] on icon "Next image" at bounding box center [1147, 270] width 19 height 19
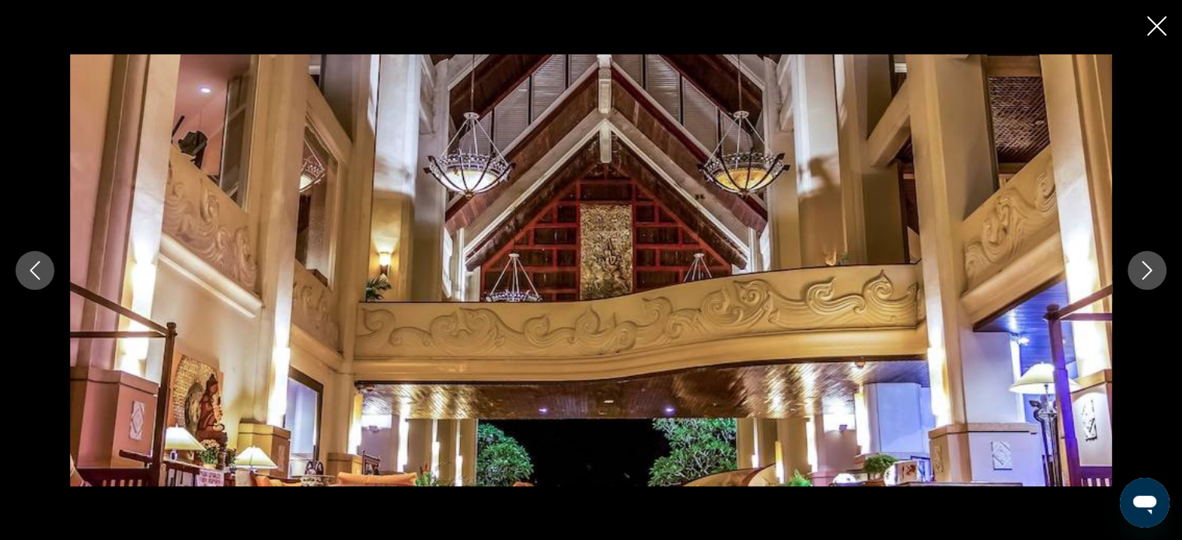
click at [1154, 277] on icon "Next image" at bounding box center [1147, 270] width 19 height 19
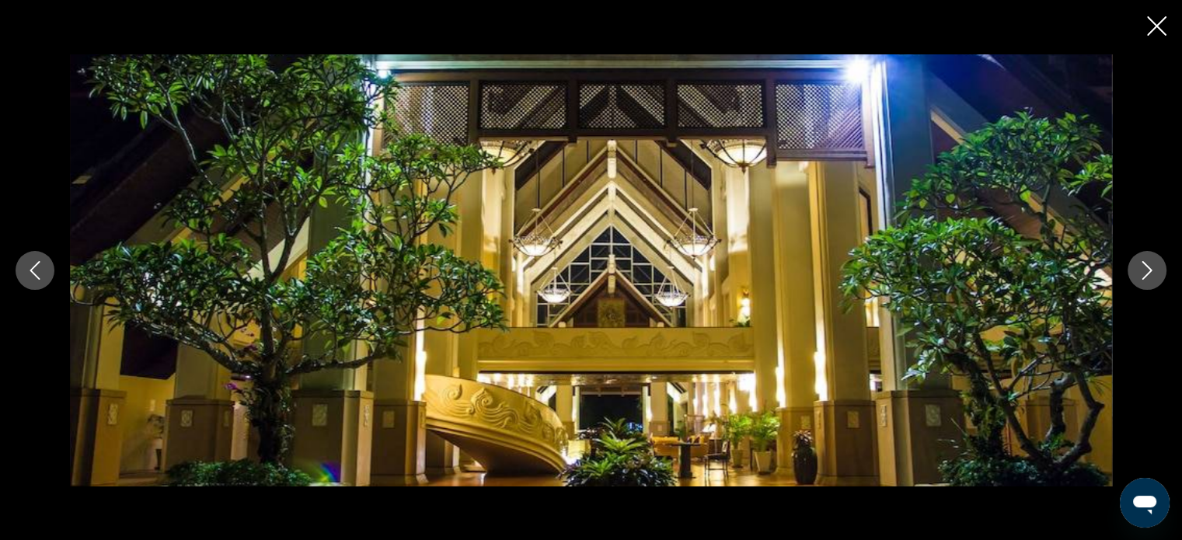
click at [1154, 277] on icon "Next image" at bounding box center [1147, 270] width 19 height 19
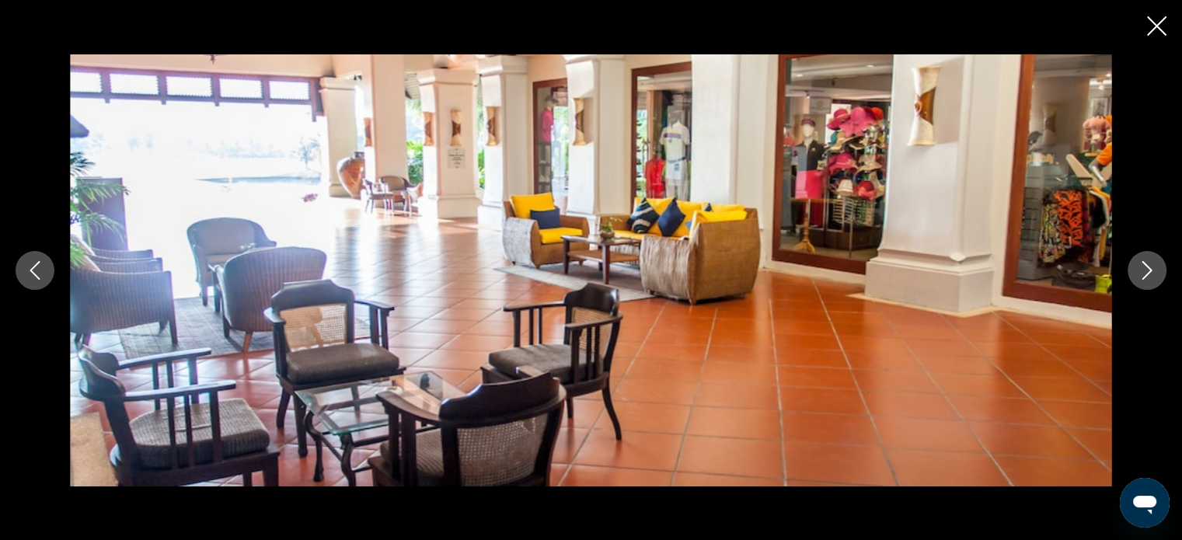
click at [1154, 277] on icon "Next image" at bounding box center [1147, 270] width 19 height 19
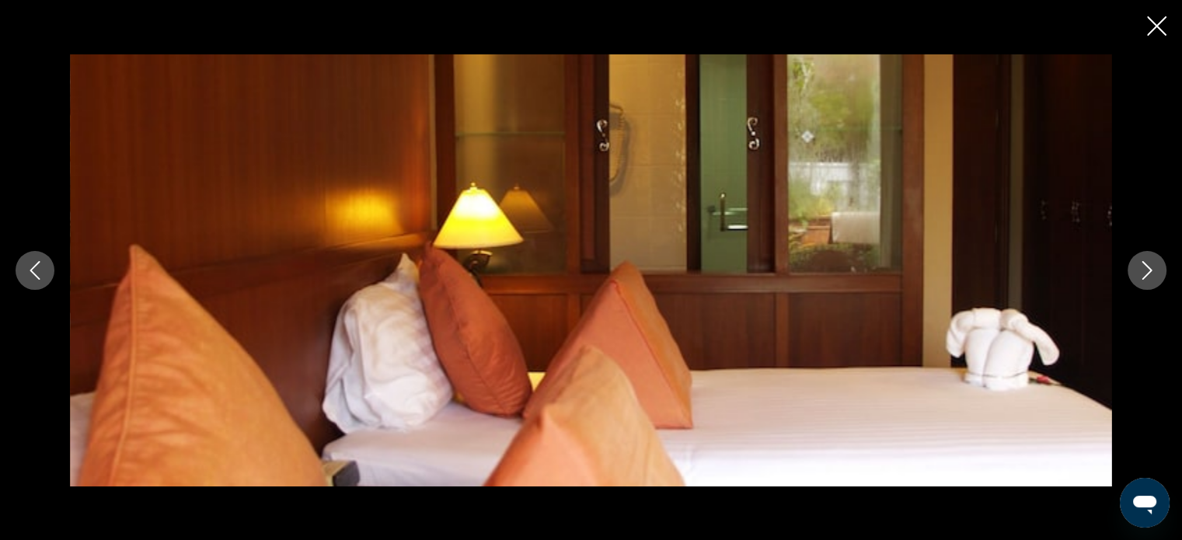
click at [1154, 277] on icon "Next image" at bounding box center [1147, 270] width 19 height 19
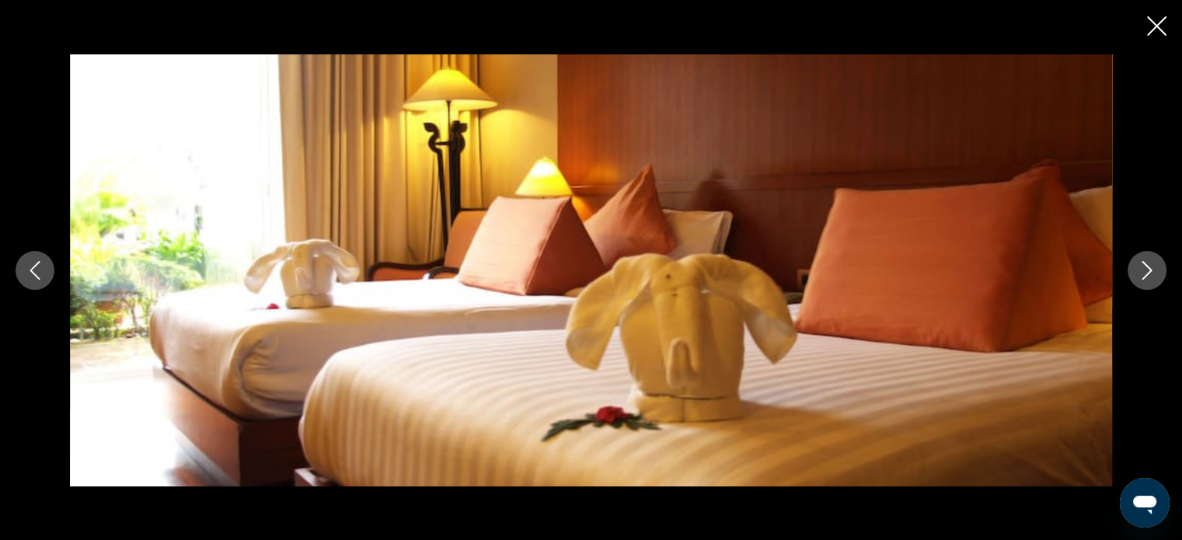
click at [1154, 277] on icon "Next image" at bounding box center [1147, 270] width 19 height 19
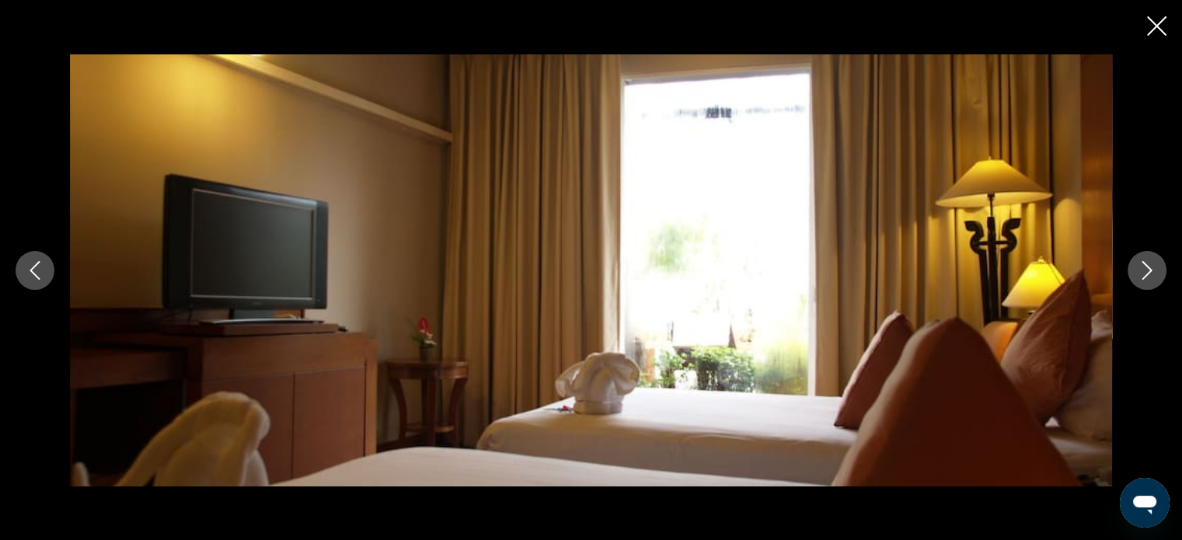
click at [1154, 277] on icon "Next image" at bounding box center [1147, 270] width 19 height 19
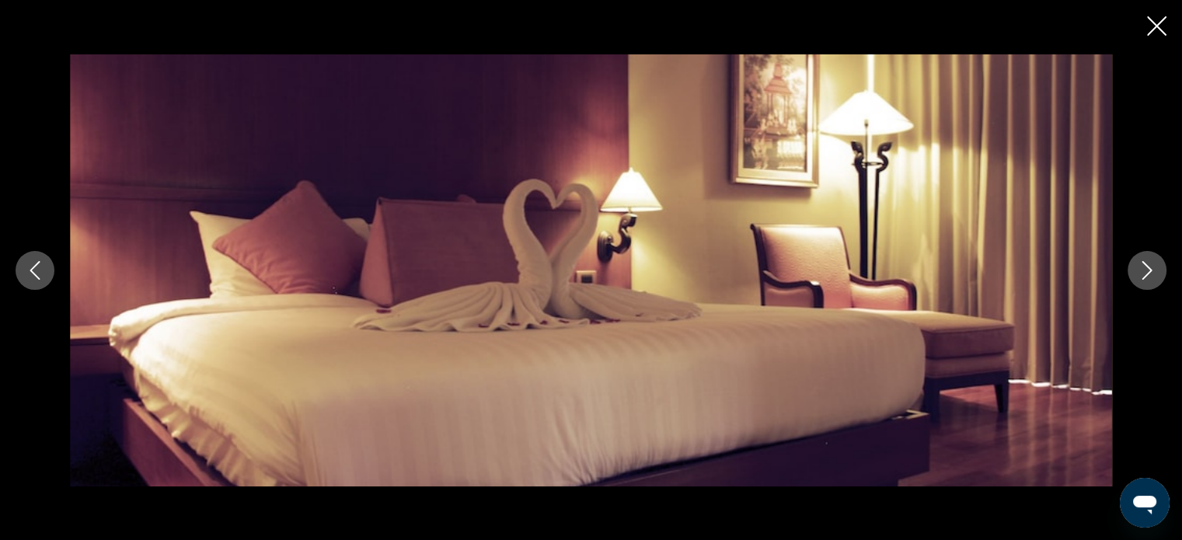
click at [1154, 277] on icon "Next image" at bounding box center [1147, 270] width 19 height 19
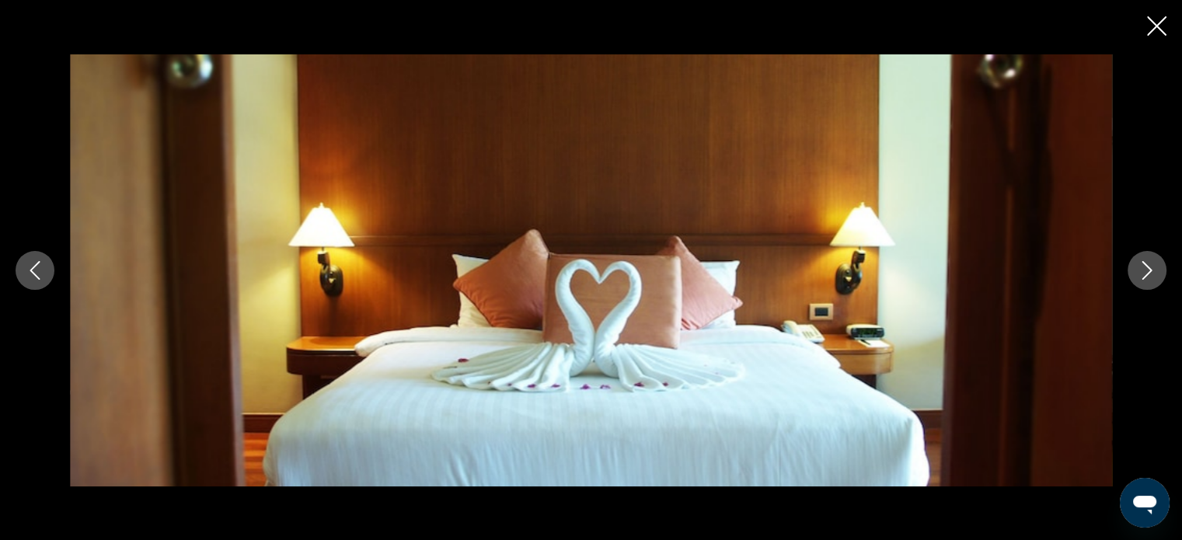
click at [1154, 277] on icon "Next image" at bounding box center [1147, 270] width 19 height 19
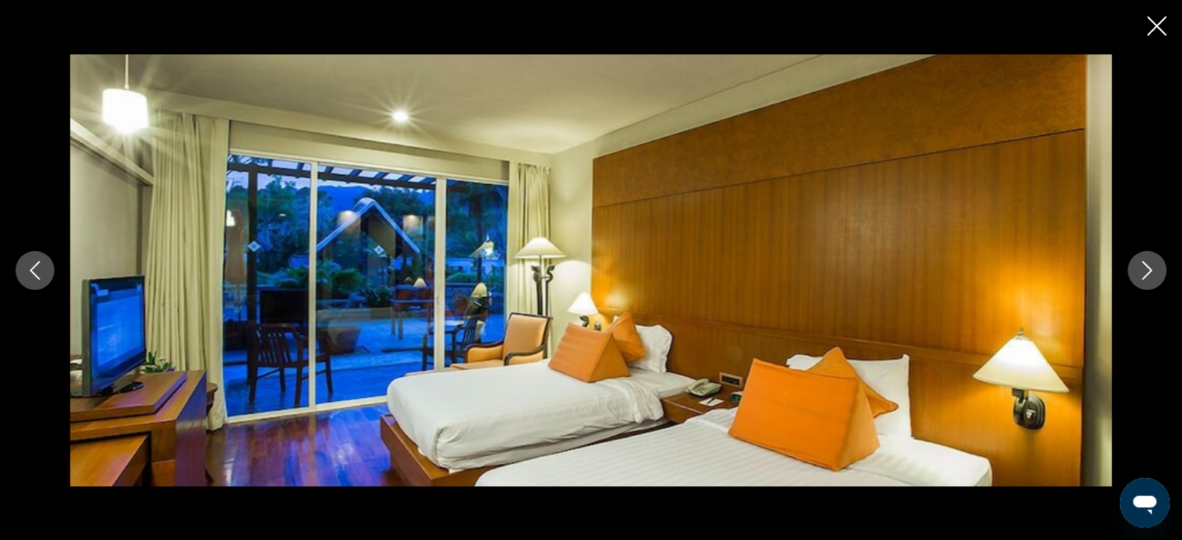
click at [1154, 277] on icon "Next image" at bounding box center [1147, 270] width 19 height 19
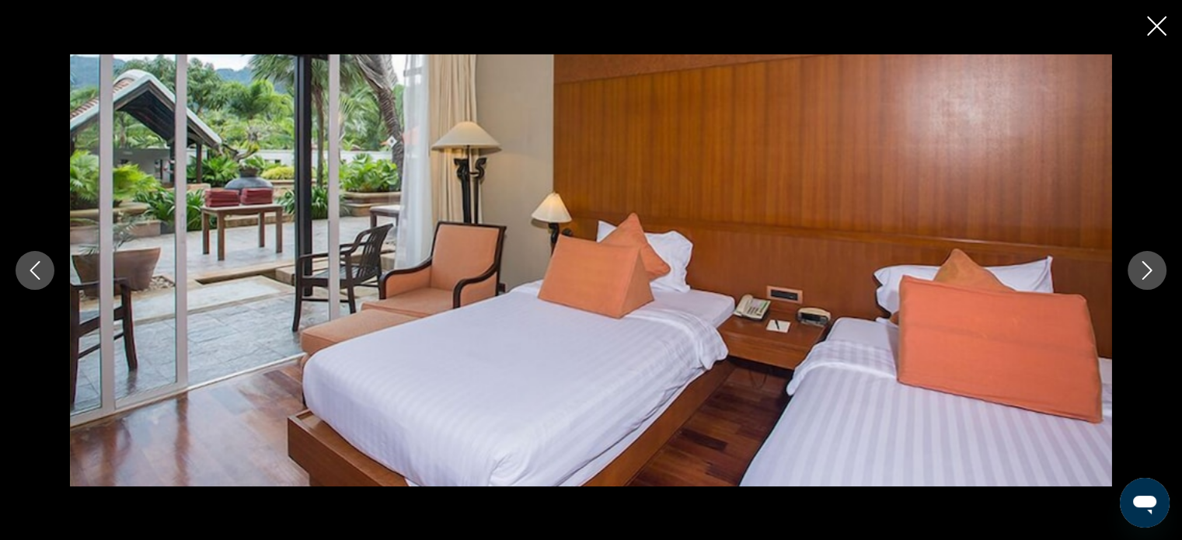
click at [1154, 277] on icon "Next image" at bounding box center [1147, 270] width 19 height 19
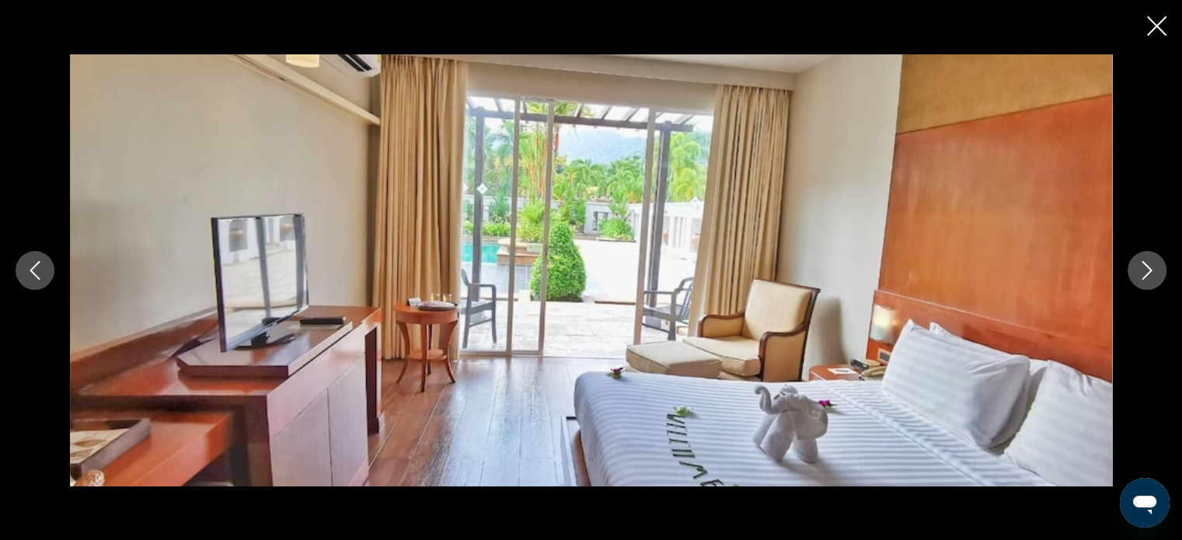
click at [1154, 277] on icon "Next image" at bounding box center [1147, 270] width 19 height 19
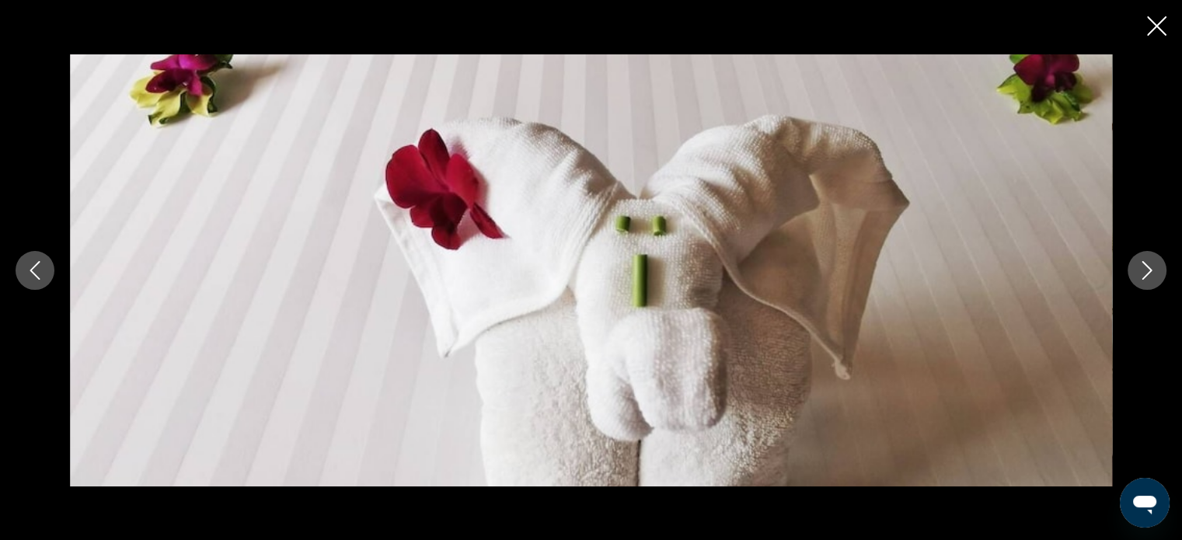
click at [1154, 277] on icon "Next image" at bounding box center [1147, 270] width 19 height 19
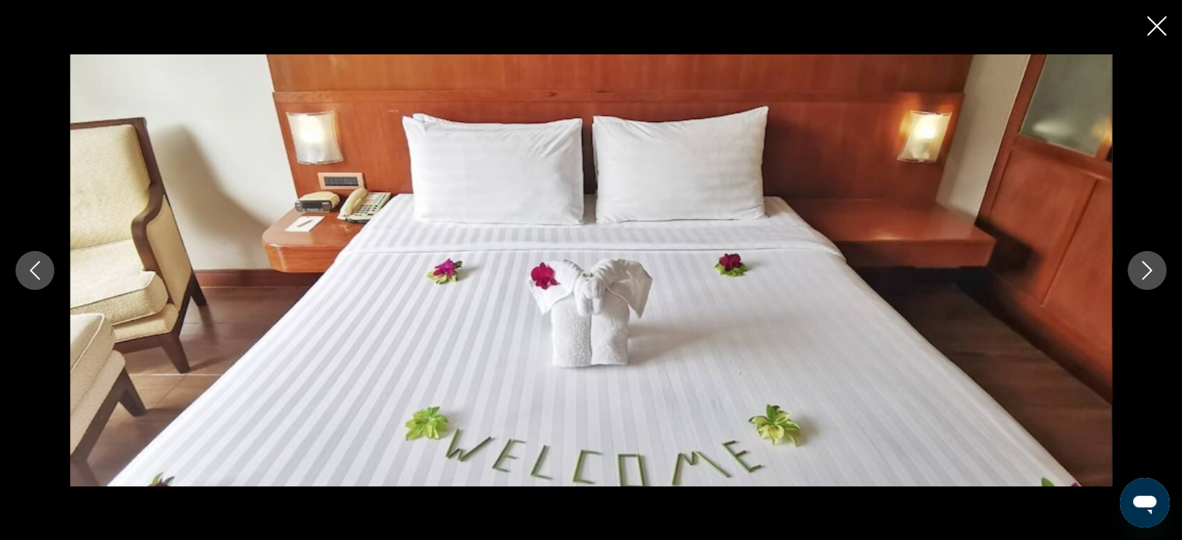
click at [1154, 277] on icon "Next image" at bounding box center [1147, 270] width 19 height 19
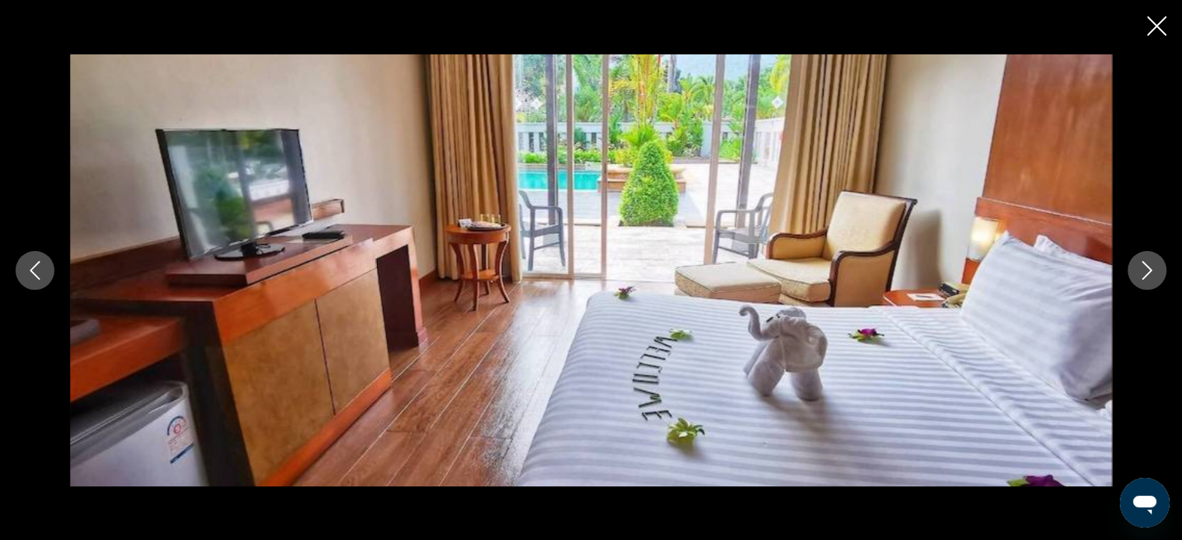
click at [1154, 277] on icon "Next image" at bounding box center [1147, 270] width 19 height 19
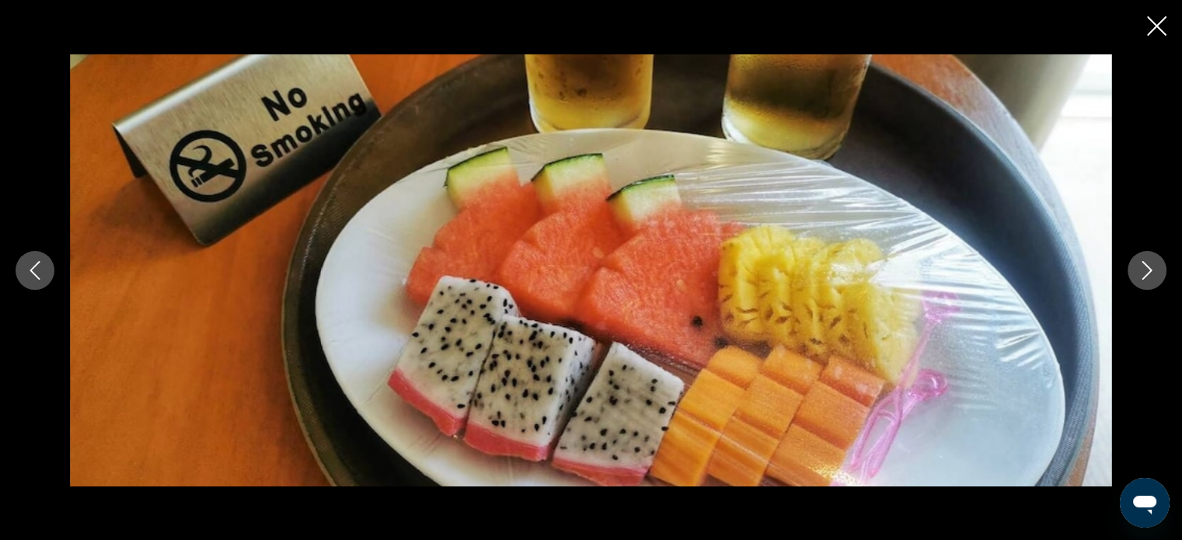
click at [1154, 277] on icon "Next image" at bounding box center [1147, 270] width 19 height 19
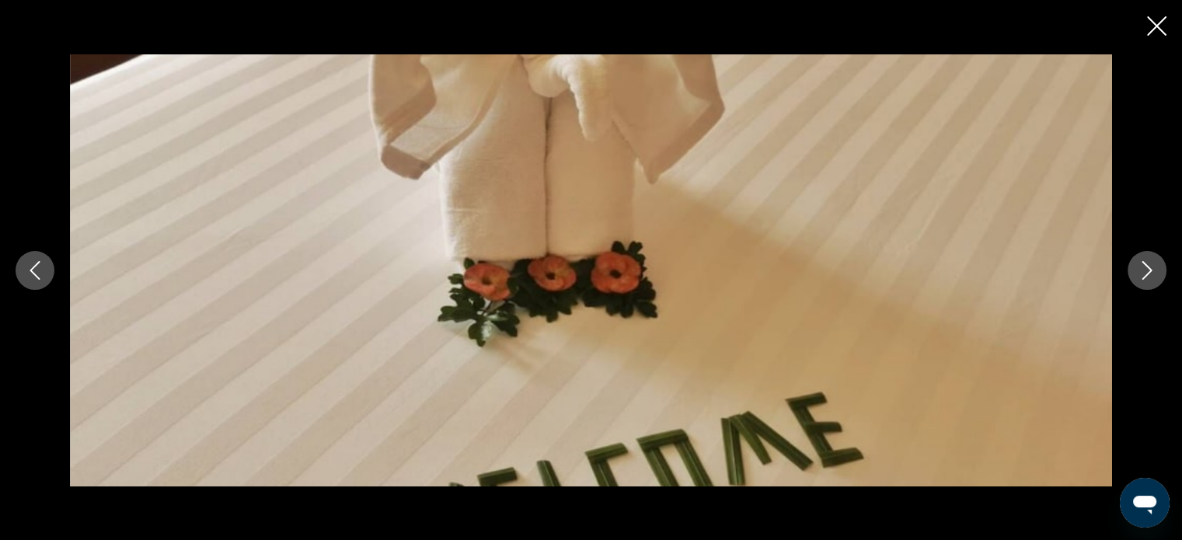
click at [1154, 277] on icon "Next image" at bounding box center [1147, 270] width 19 height 19
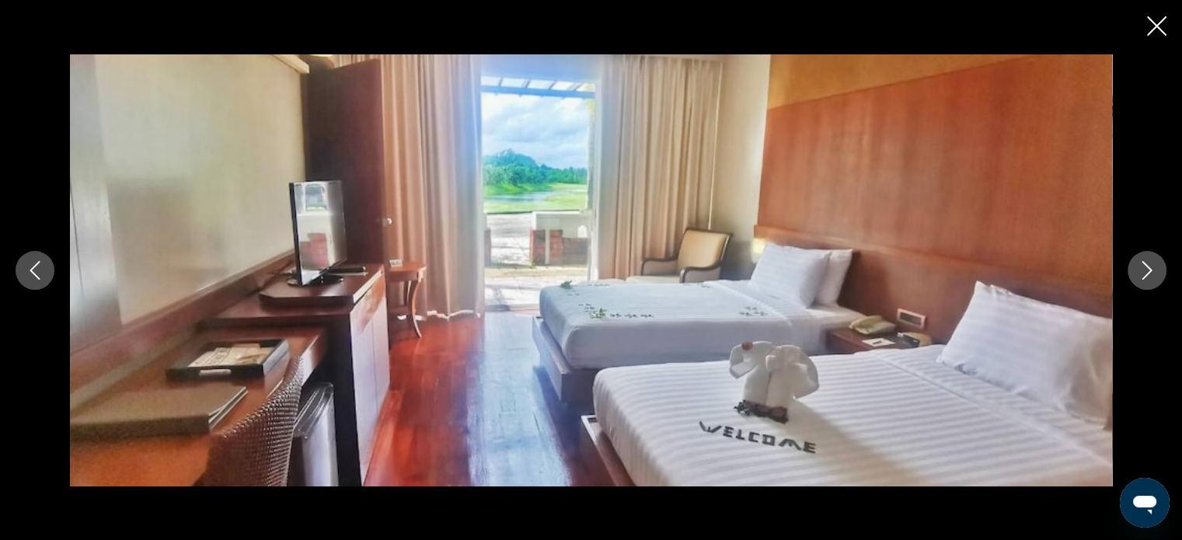
click at [1154, 277] on icon "Next image" at bounding box center [1147, 270] width 19 height 19
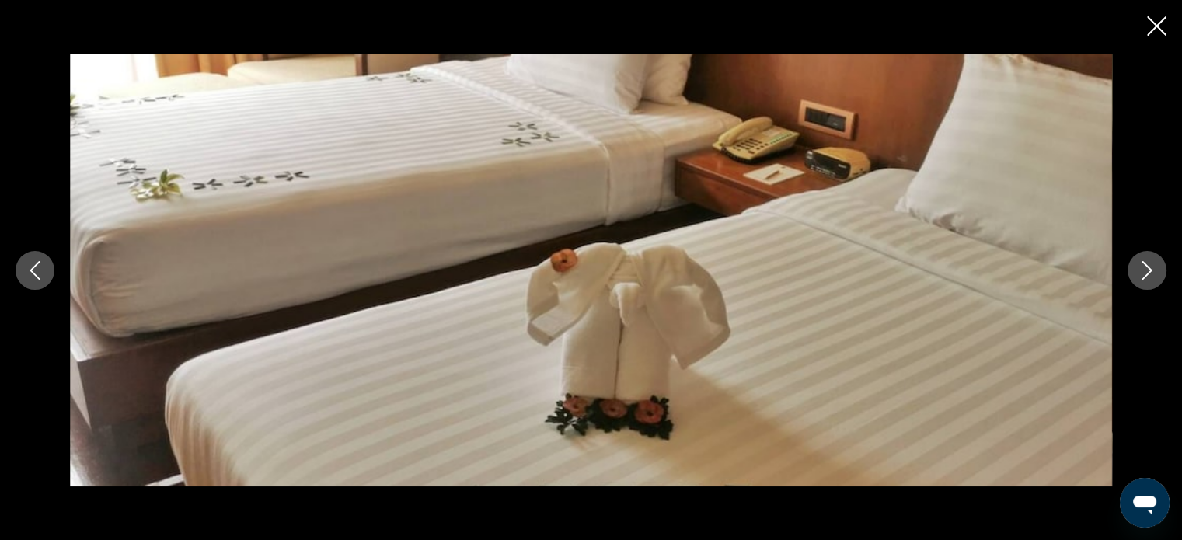
click at [1154, 277] on icon "Next image" at bounding box center [1147, 270] width 19 height 19
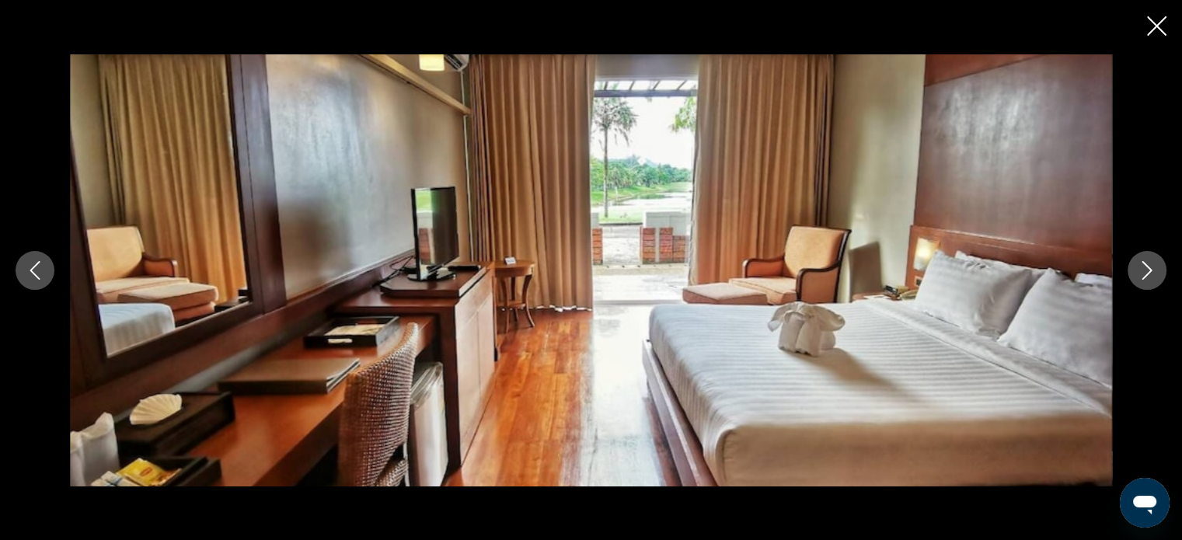
click at [1154, 277] on icon "Next image" at bounding box center [1147, 270] width 19 height 19
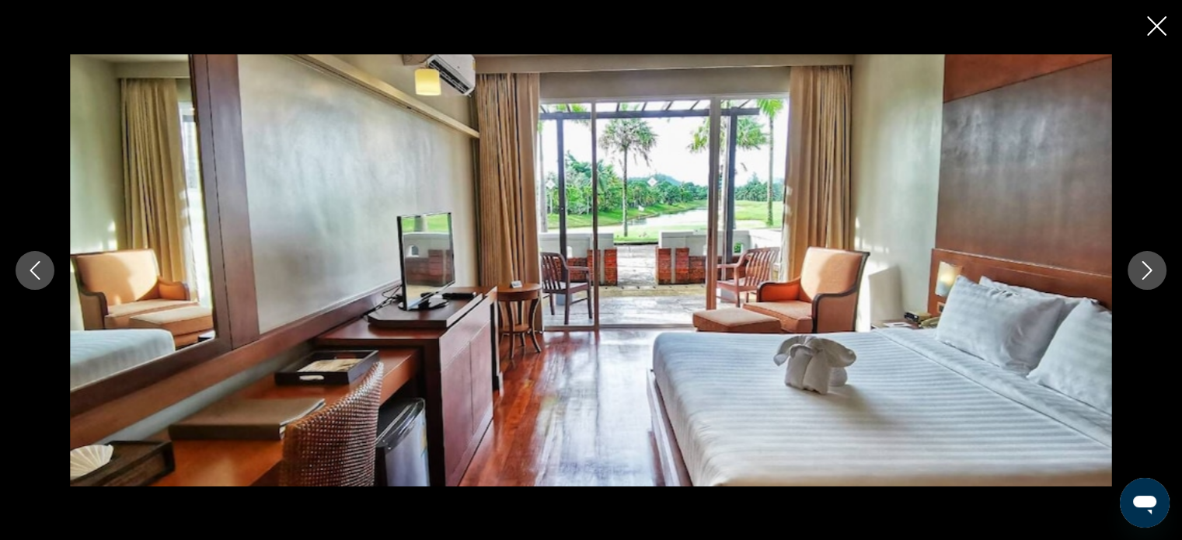
click at [1154, 277] on icon "Next image" at bounding box center [1147, 270] width 19 height 19
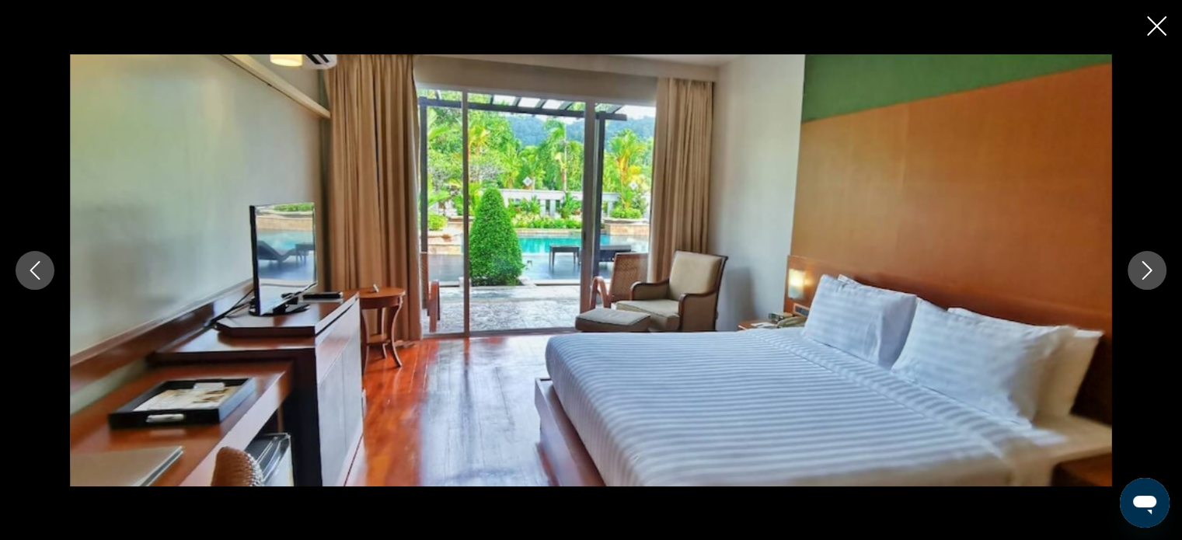
click at [1154, 277] on icon "Next image" at bounding box center [1147, 270] width 19 height 19
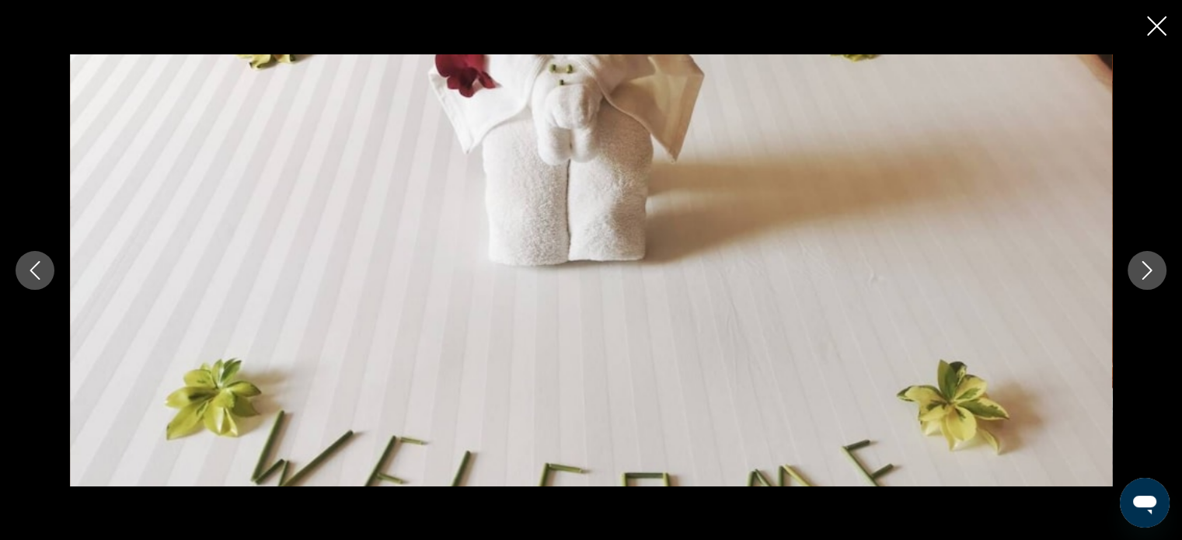
click at [1154, 277] on icon "Next image" at bounding box center [1147, 270] width 19 height 19
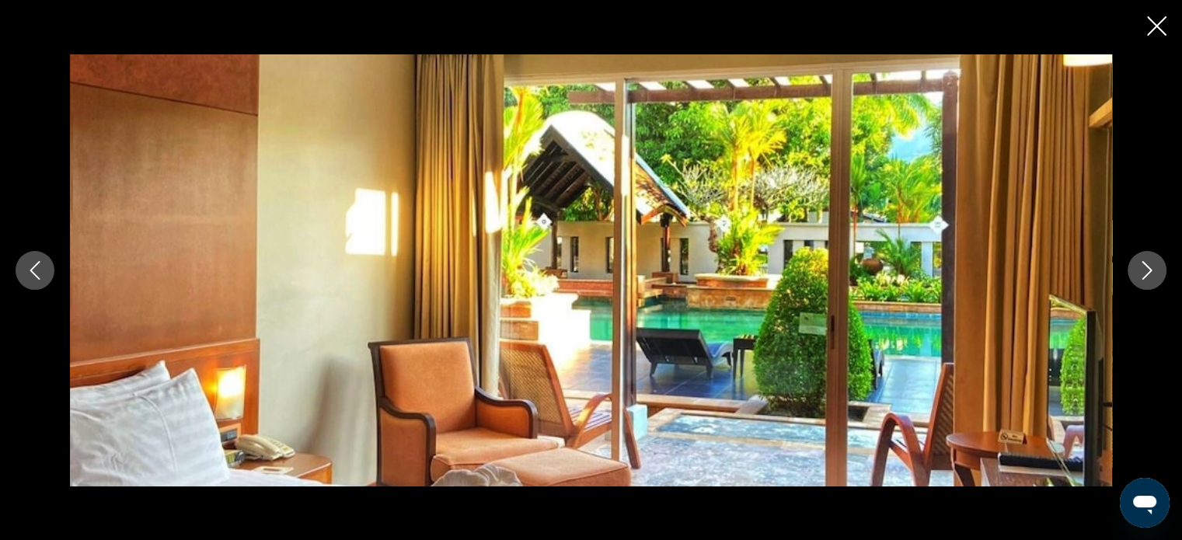
click at [1154, 277] on icon "Next image" at bounding box center [1147, 270] width 19 height 19
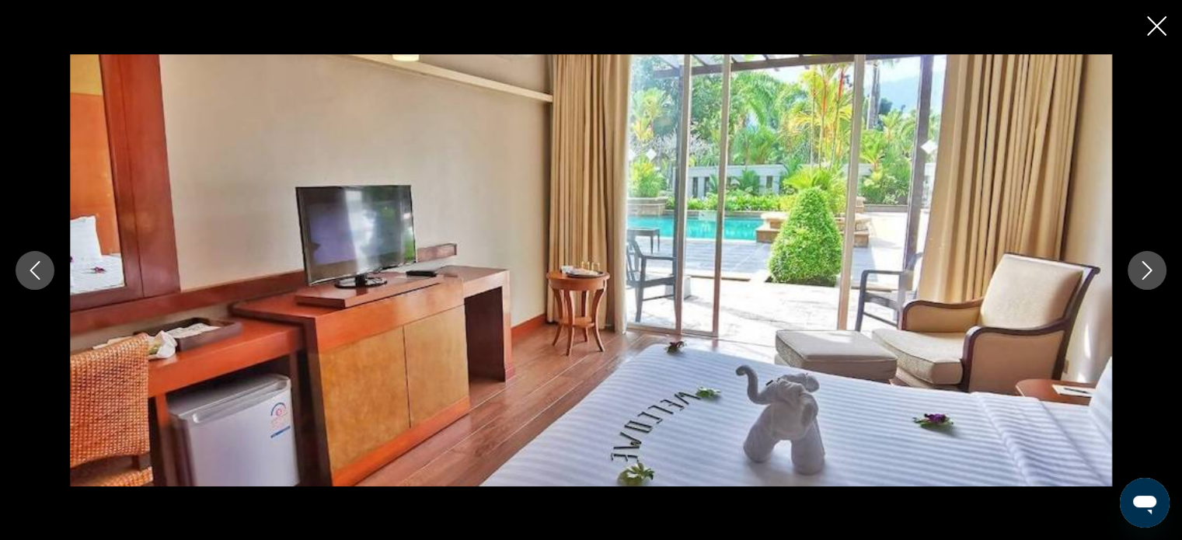
click at [1150, 273] on icon "Next image" at bounding box center [1148, 270] width 10 height 19
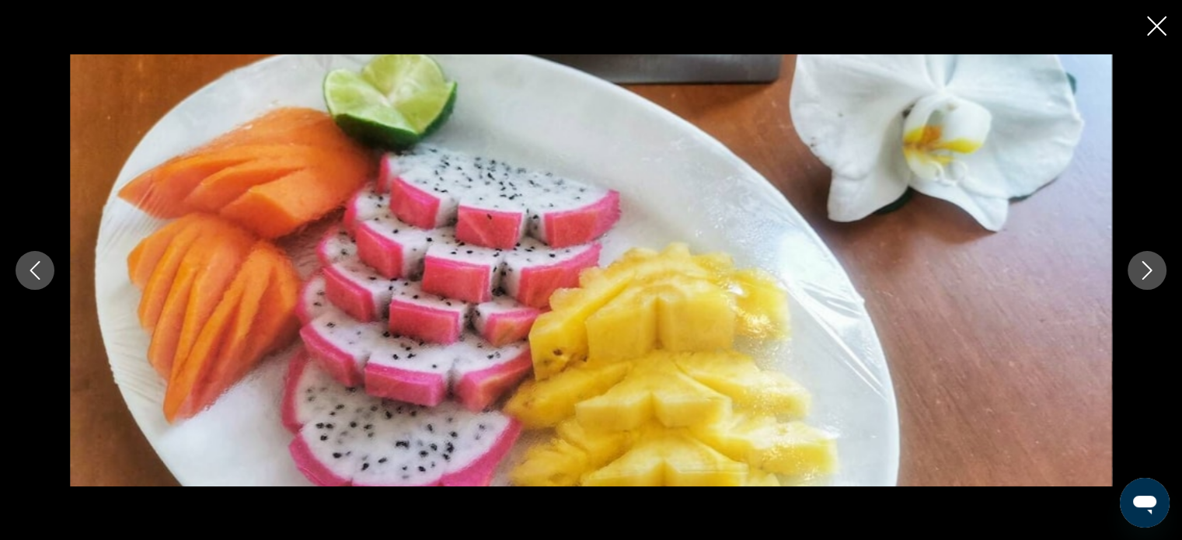
click at [1150, 273] on icon "Next image" at bounding box center [1148, 270] width 10 height 19
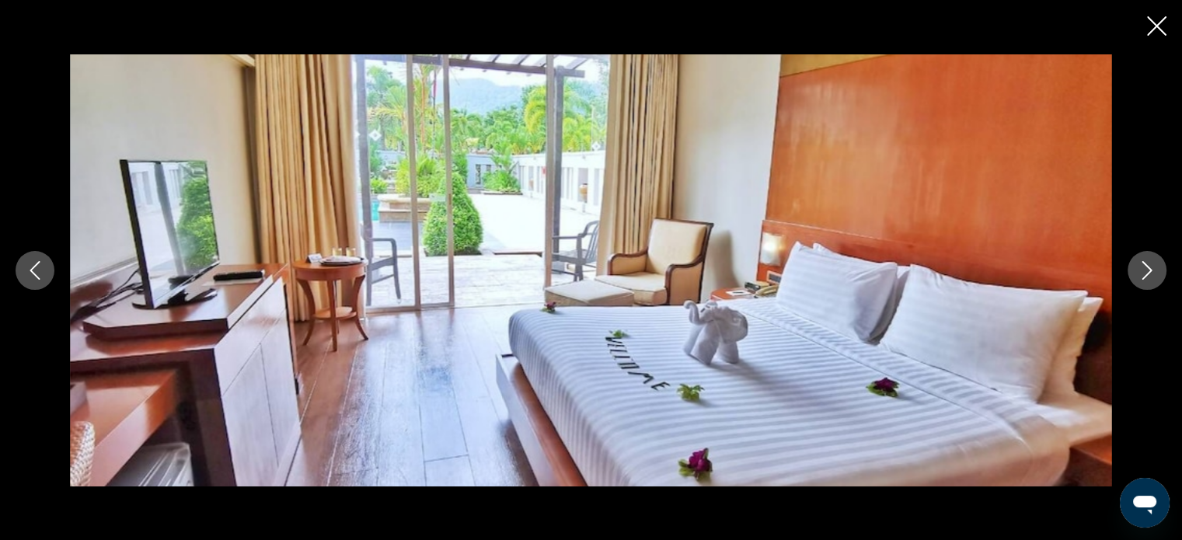
click at [1150, 273] on icon "Next image" at bounding box center [1148, 270] width 10 height 19
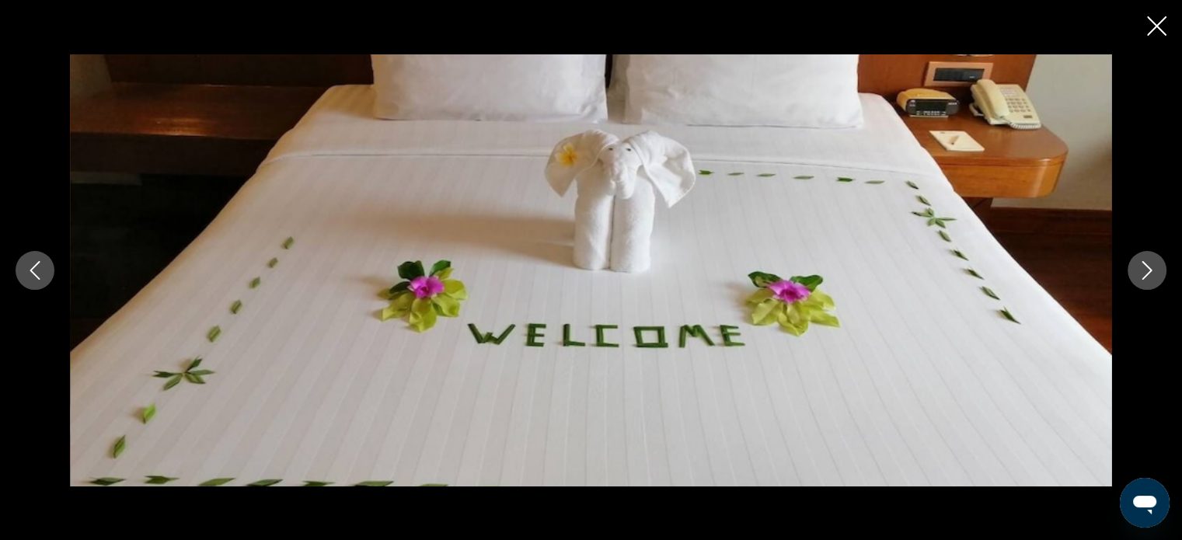
click at [1150, 273] on icon "Next image" at bounding box center [1148, 270] width 10 height 19
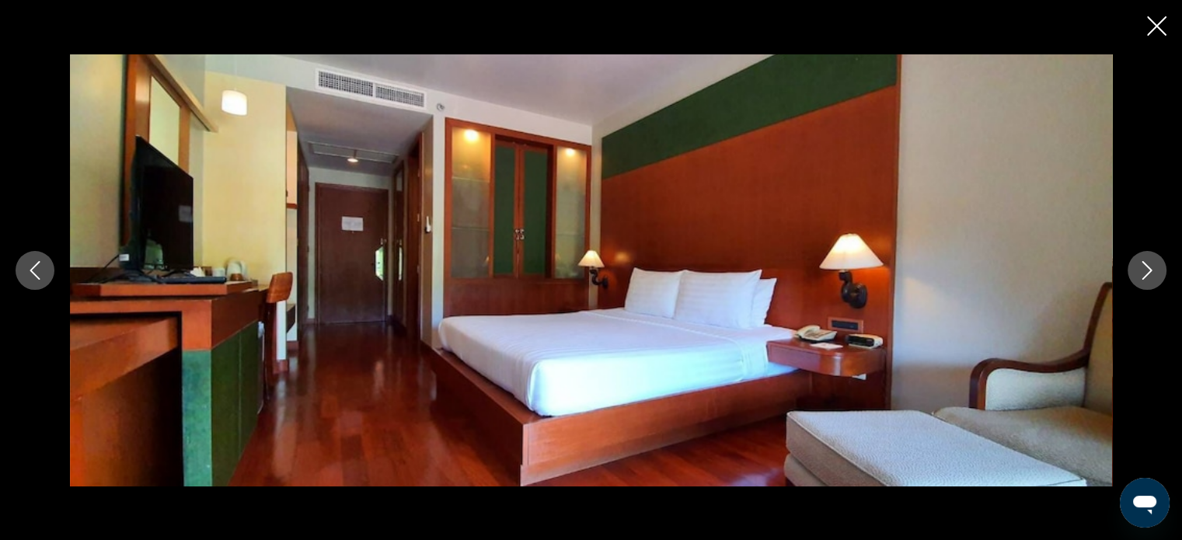
click at [1150, 273] on icon "Next image" at bounding box center [1148, 270] width 10 height 19
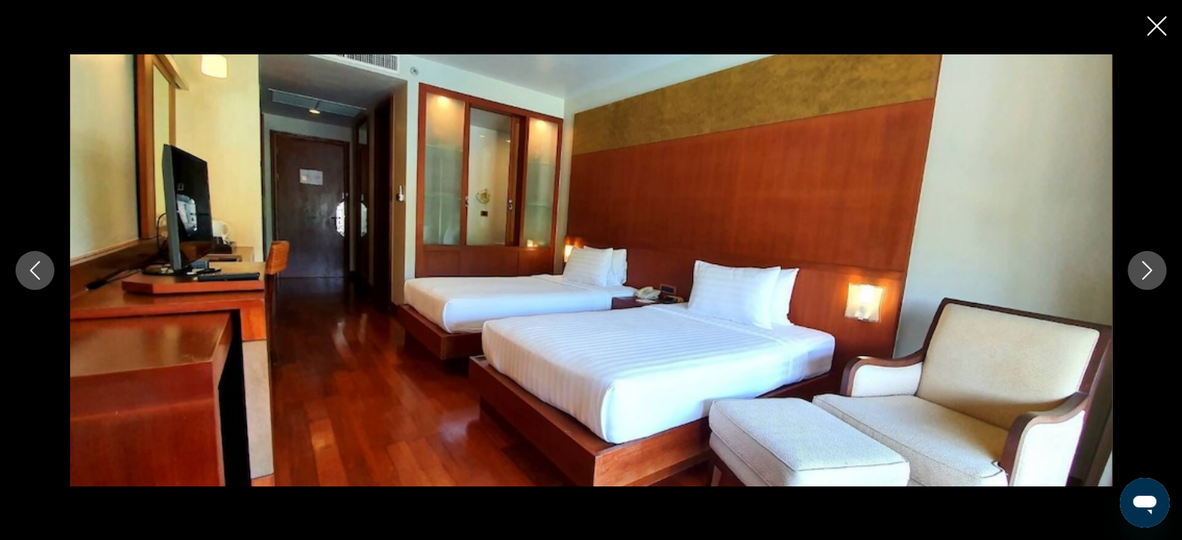
click at [1150, 273] on icon "Next image" at bounding box center [1148, 270] width 10 height 19
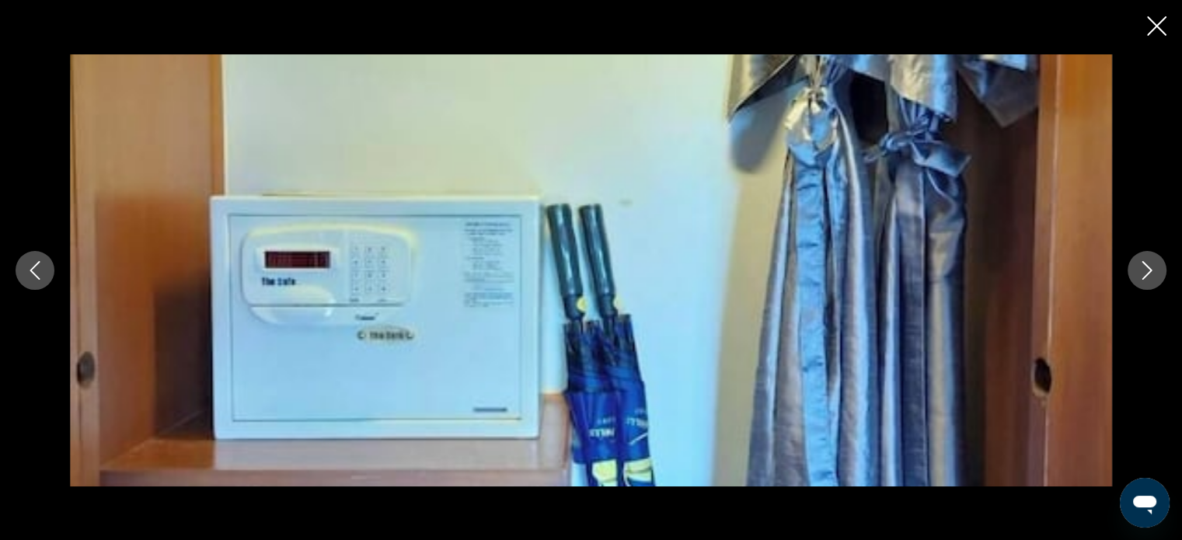
click at [1150, 273] on icon "Next image" at bounding box center [1148, 270] width 10 height 19
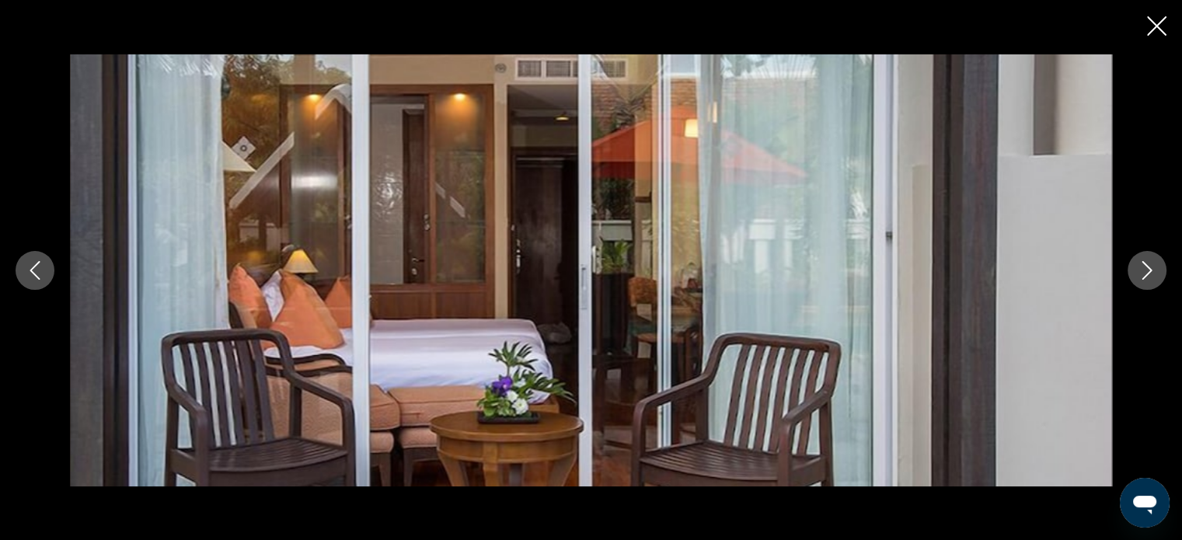
click at [1150, 273] on icon "Next image" at bounding box center [1148, 270] width 10 height 19
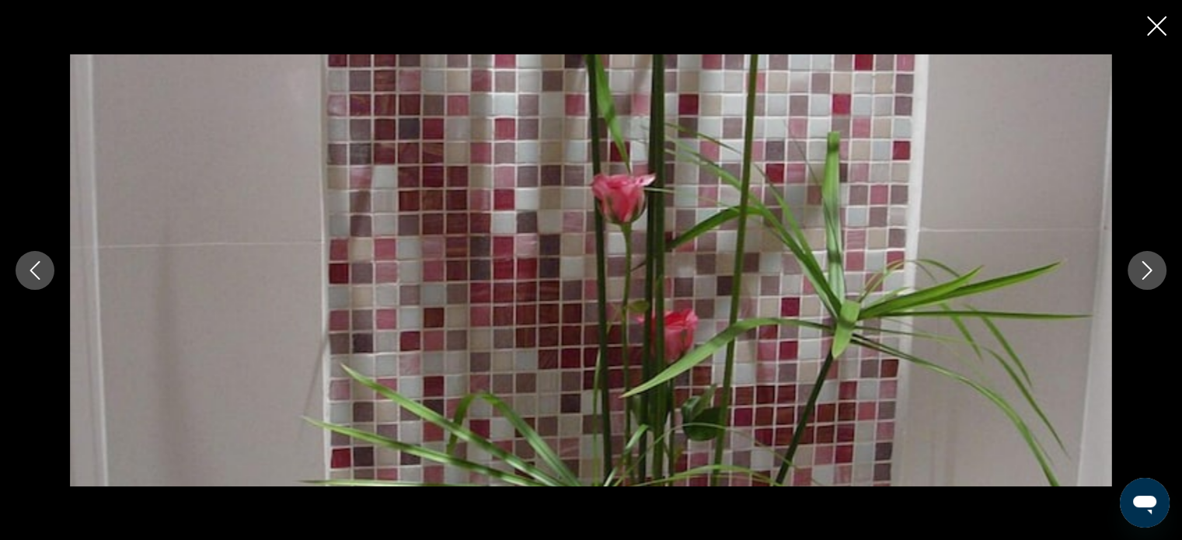
click at [1150, 273] on icon "Next image" at bounding box center [1148, 270] width 10 height 19
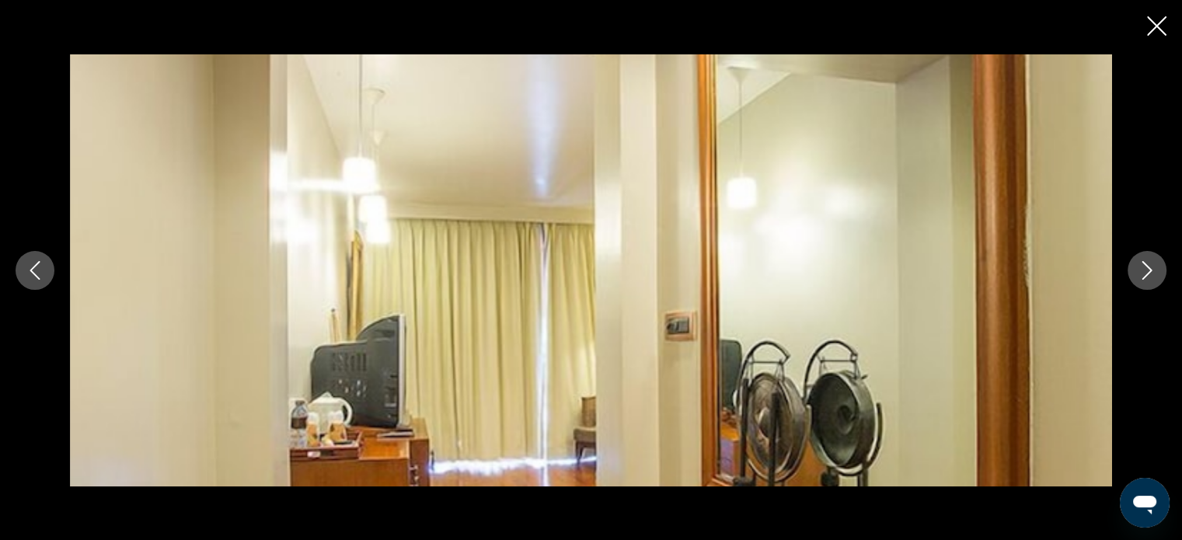
click at [1150, 273] on icon "Next image" at bounding box center [1148, 270] width 10 height 19
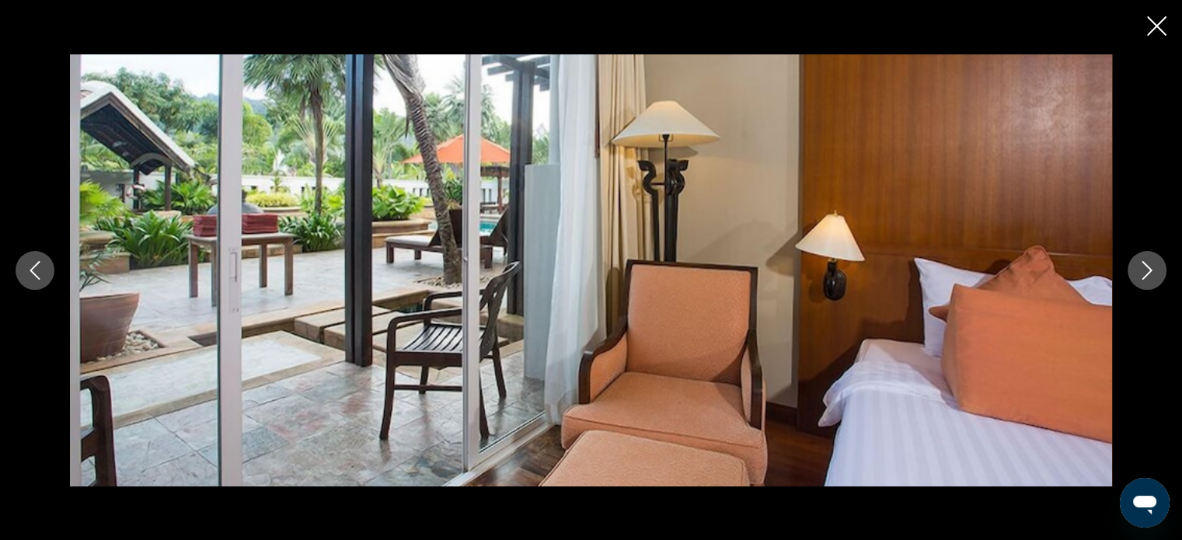
click at [1150, 273] on icon "Next image" at bounding box center [1148, 270] width 10 height 19
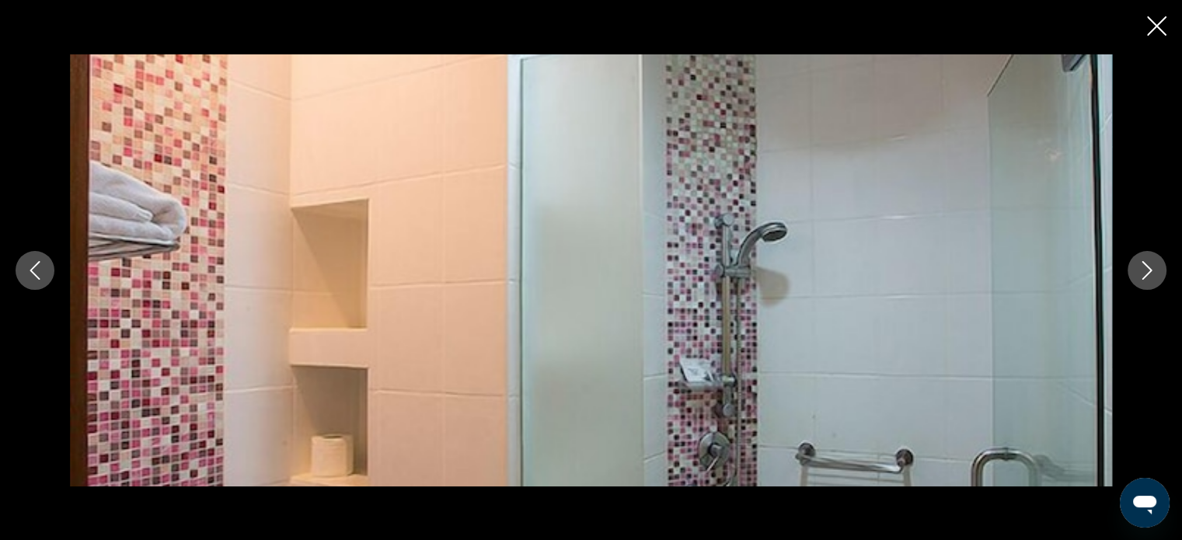
click at [1150, 273] on icon "Next image" at bounding box center [1148, 270] width 10 height 19
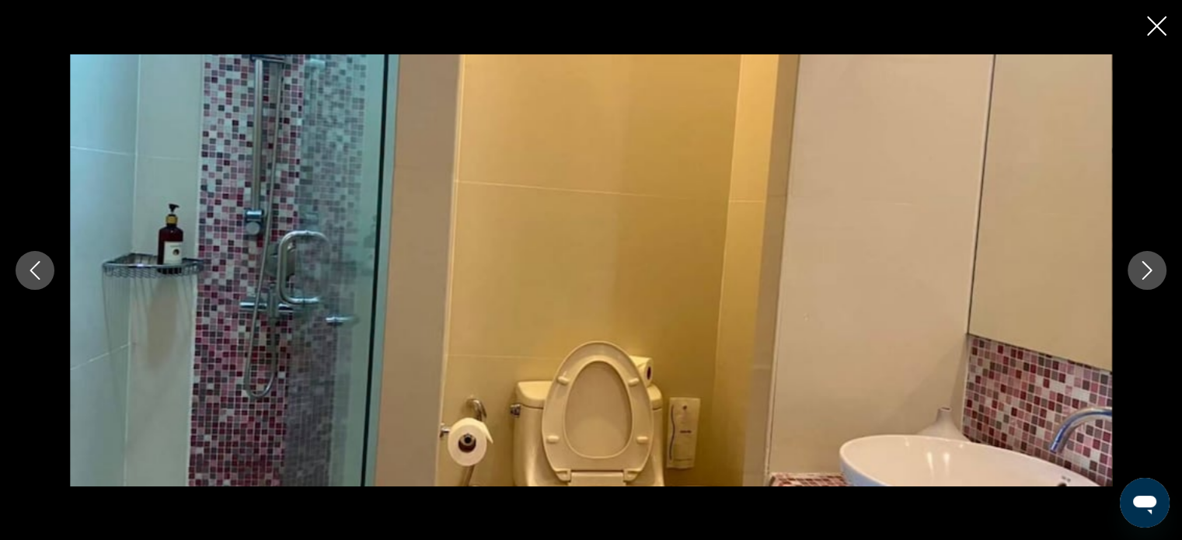
click at [1150, 273] on icon "Next image" at bounding box center [1148, 270] width 10 height 19
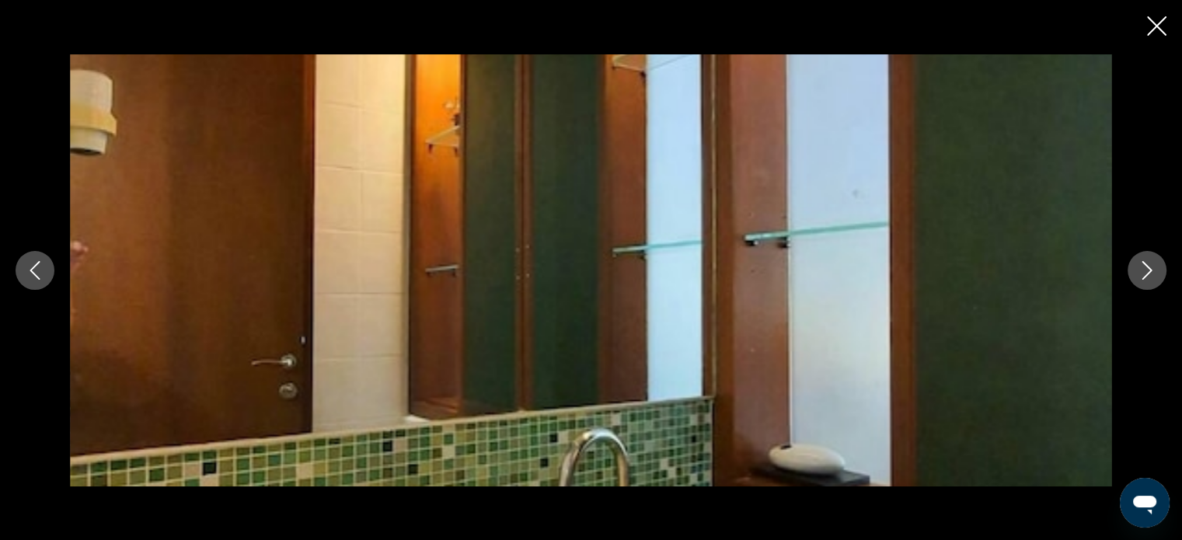
click at [1150, 273] on icon "Next image" at bounding box center [1148, 270] width 10 height 19
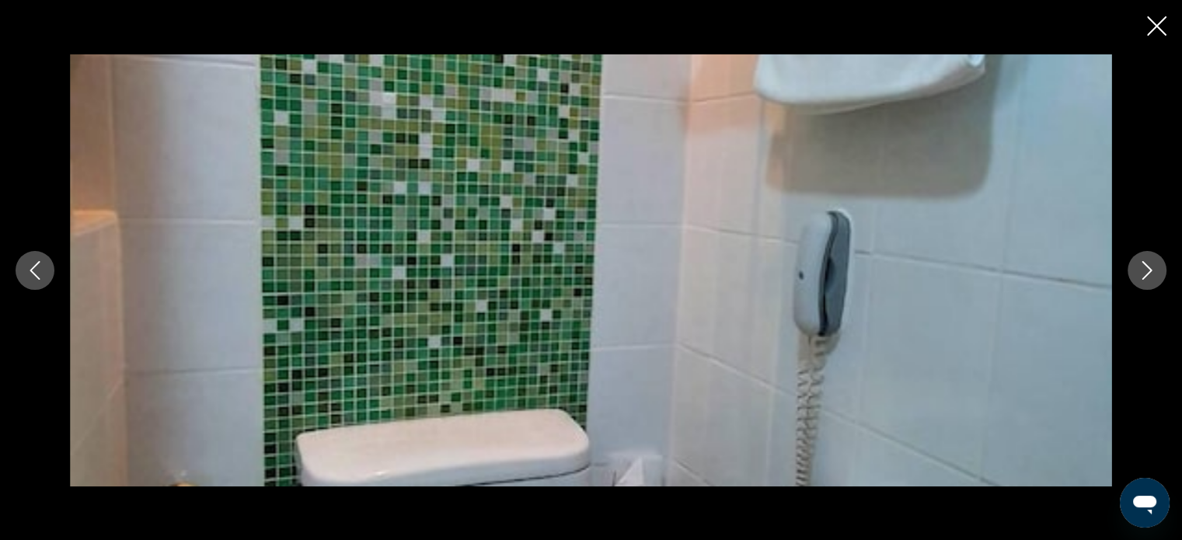
click at [1150, 273] on icon "Next image" at bounding box center [1148, 270] width 10 height 19
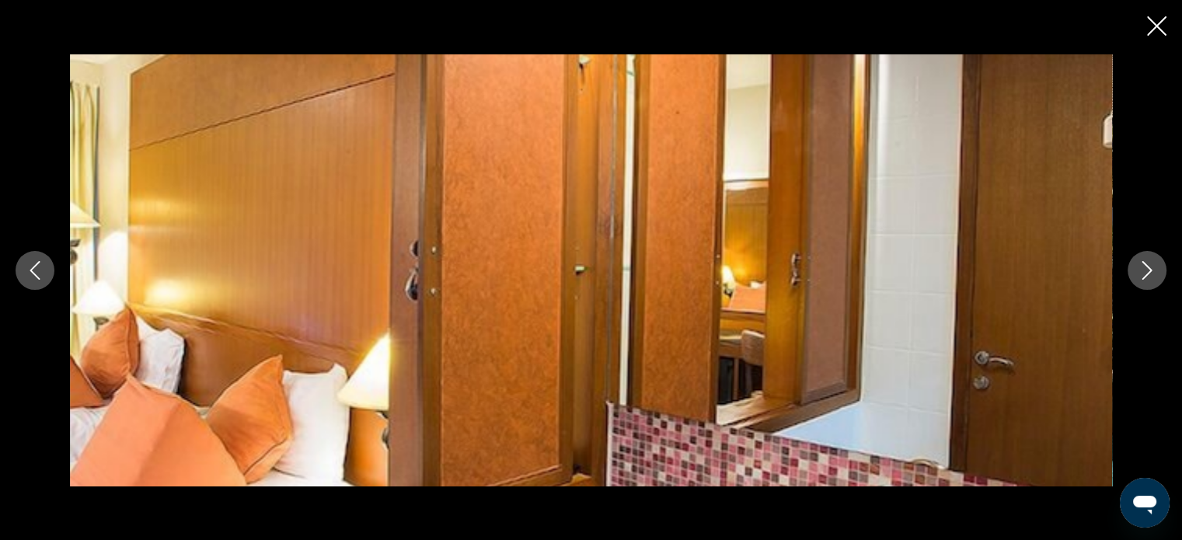
click at [1150, 273] on icon "Next image" at bounding box center [1148, 270] width 10 height 19
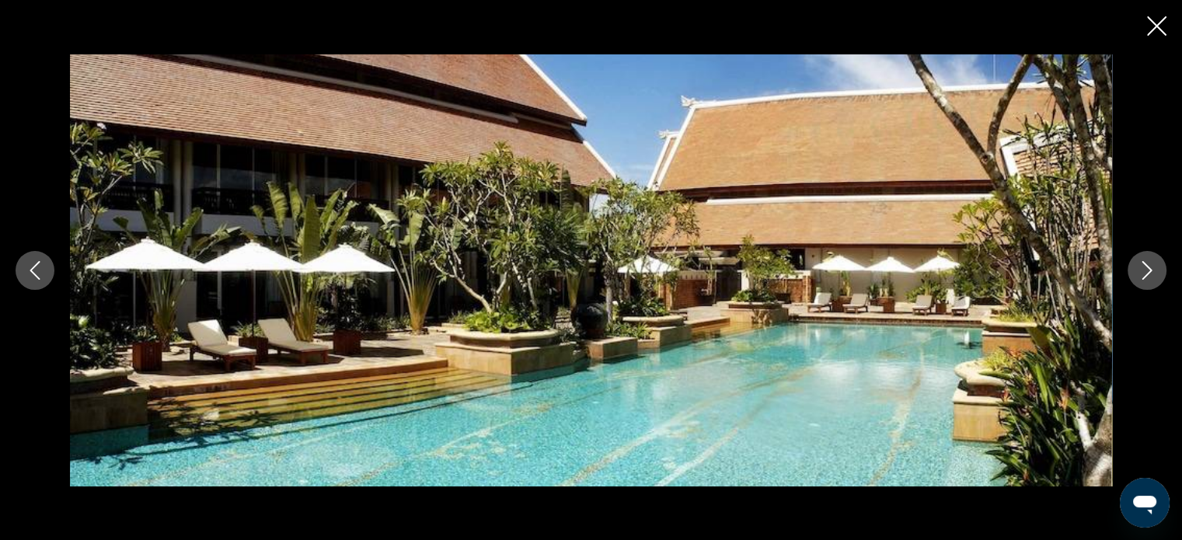
click at [1152, 270] on icon "Next image" at bounding box center [1147, 270] width 19 height 19
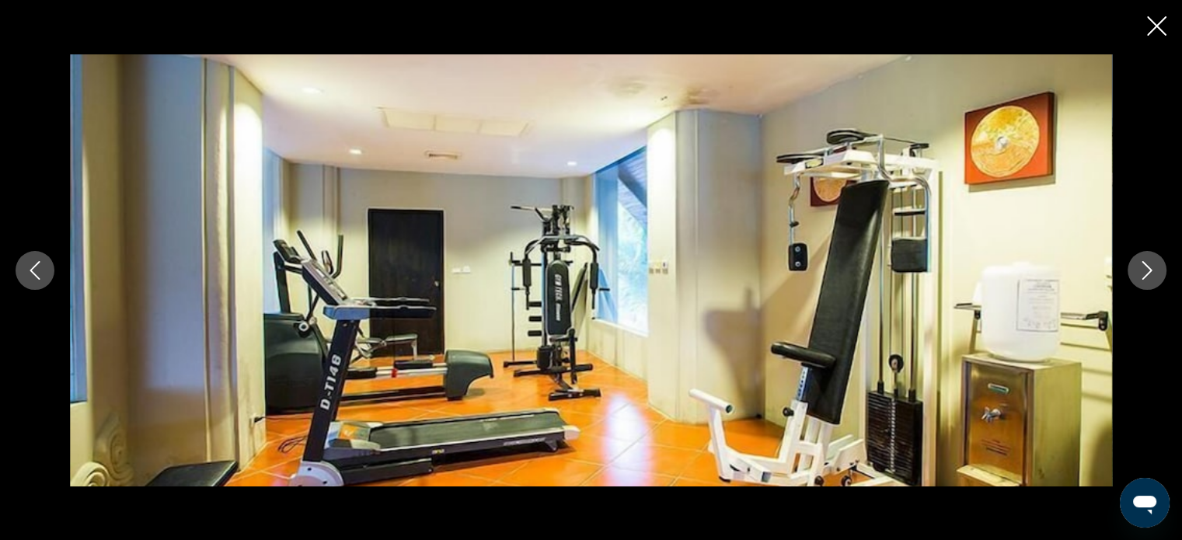
click at [1152, 270] on icon "Next image" at bounding box center [1147, 270] width 19 height 19
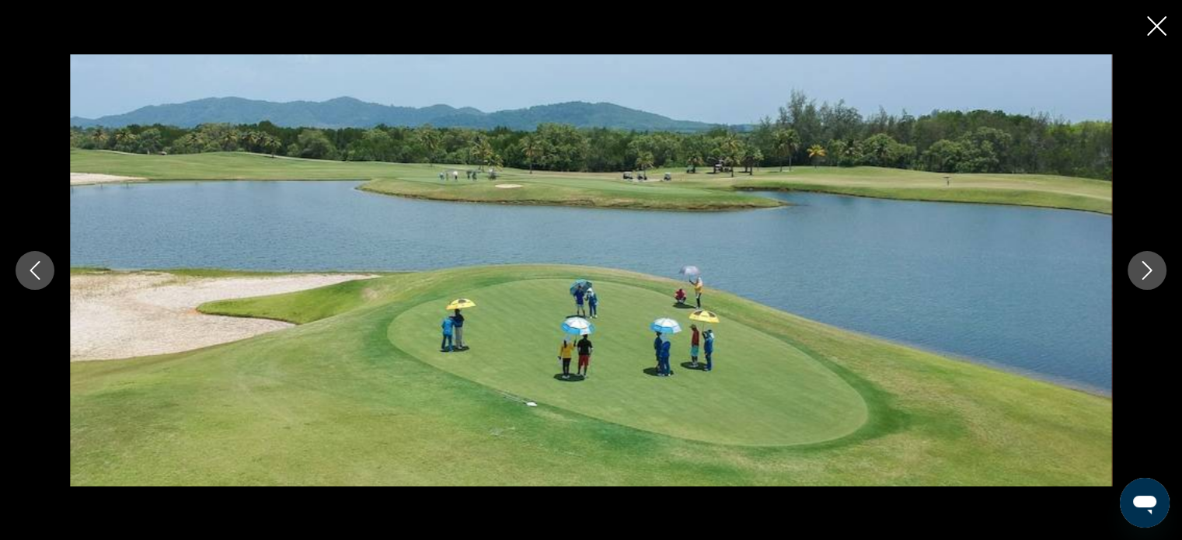
click at [1152, 270] on icon "Next image" at bounding box center [1147, 270] width 19 height 19
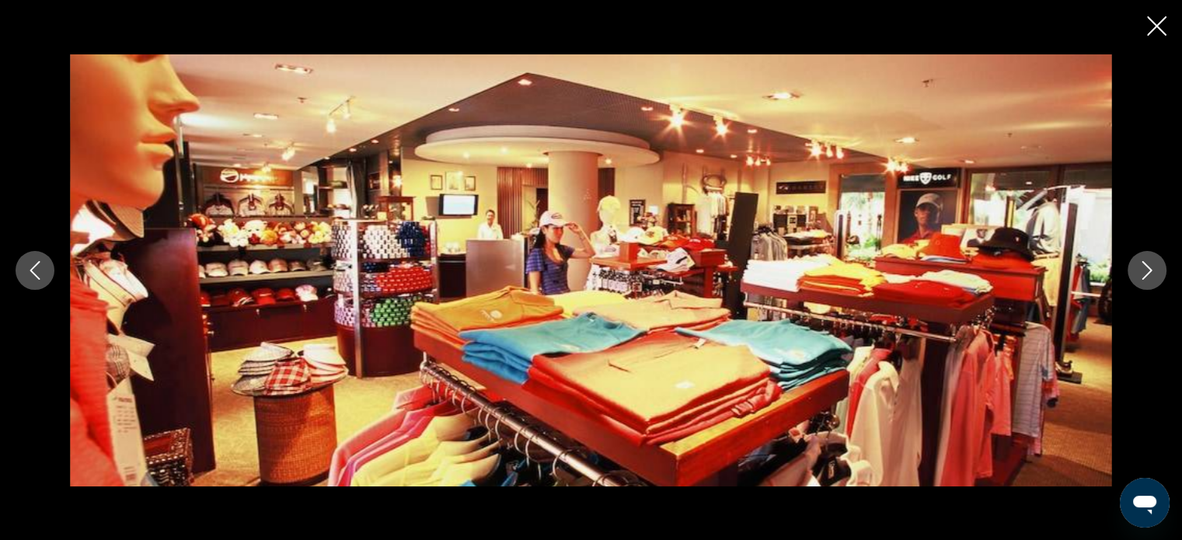
click at [1152, 270] on icon "Next image" at bounding box center [1147, 270] width 19 height 19
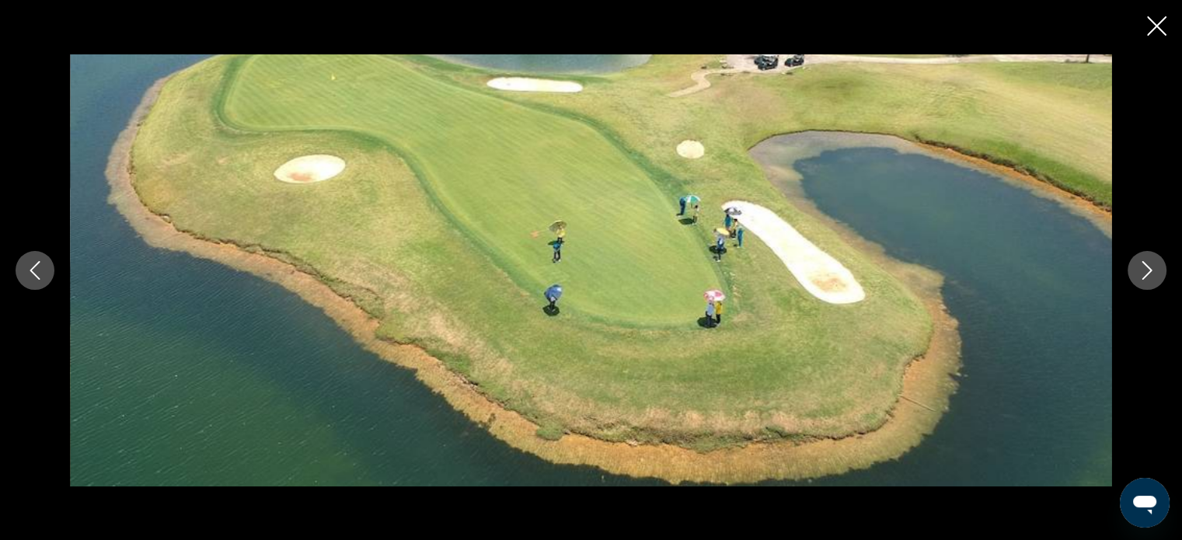
click at [1152, 270] on icon "Next image" at bounding box center [1147, 270] width 19 height 19
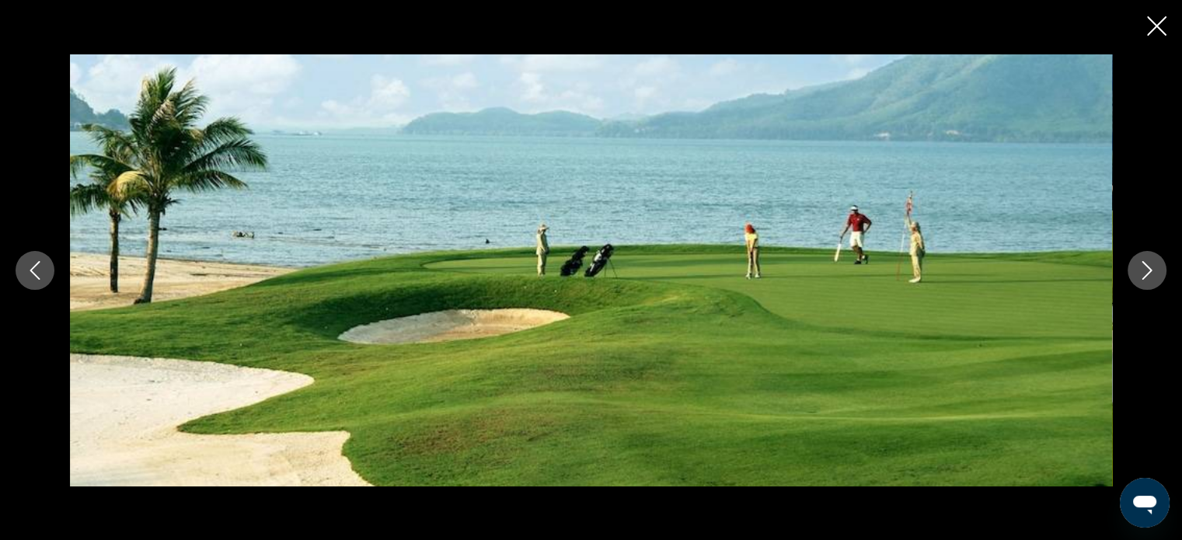
click at [1152, 270] on icon "Next image" at bounding box center [1147, 270] width 19 height 19
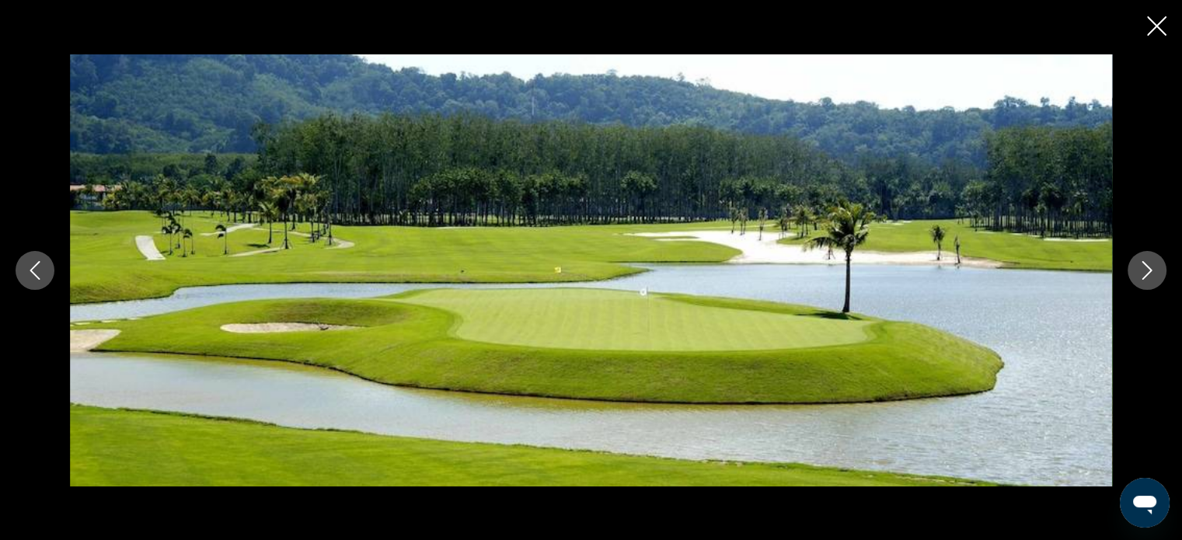
click at [1152, 270] on icon "Next image" at bounding box center [1147, 270] width 19 height 19
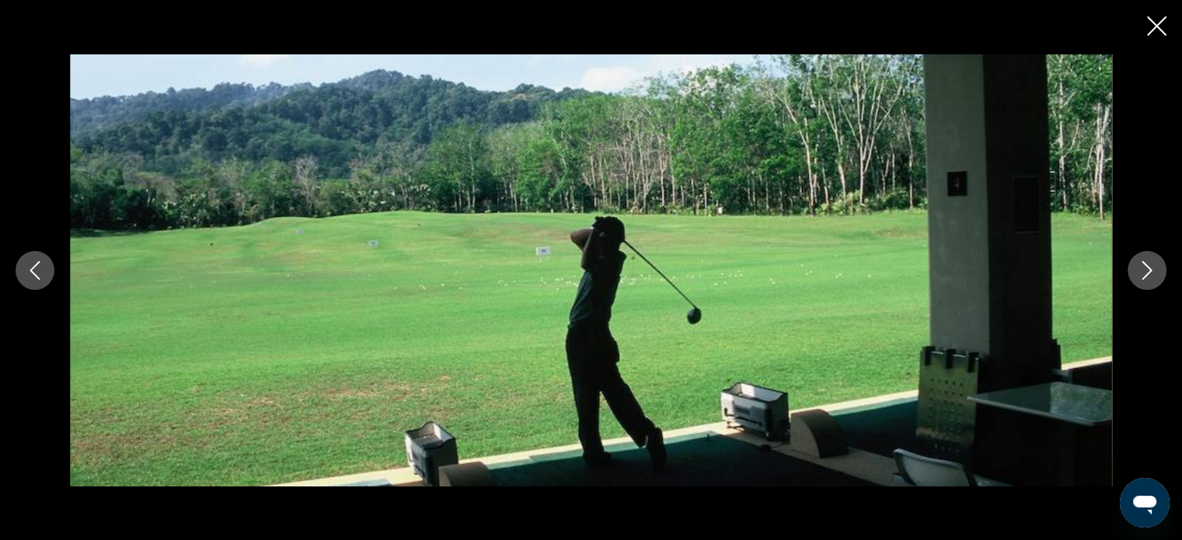
click at [1152, 270] on icon "Next image" at bounding box center [1147, 270] width 19 height 19
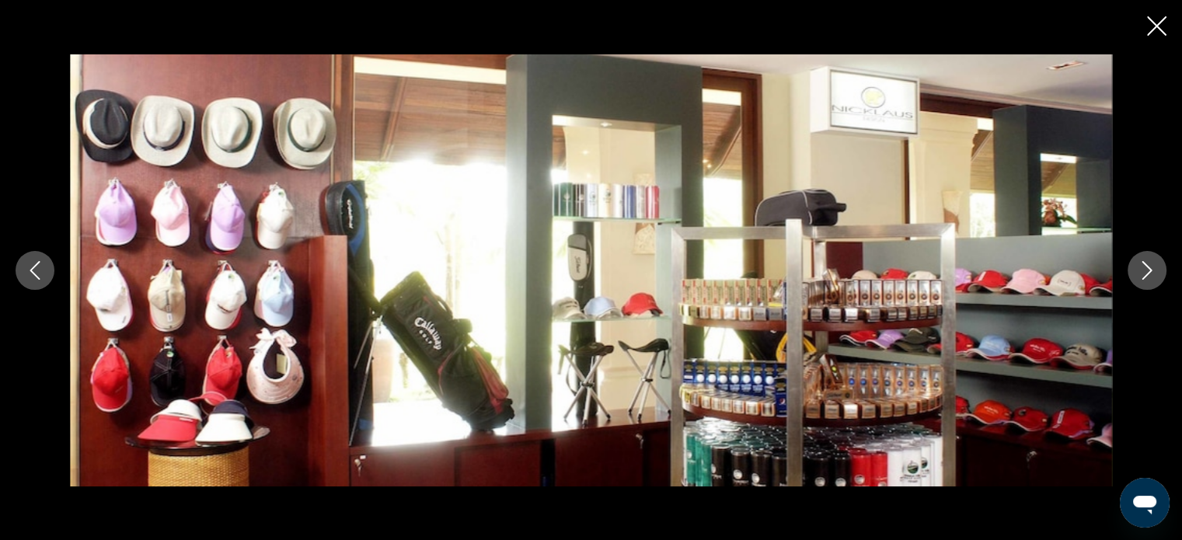
click at [1152, 270] on icon "Next image" at bounding box center [1147, 270] width 19 height 19
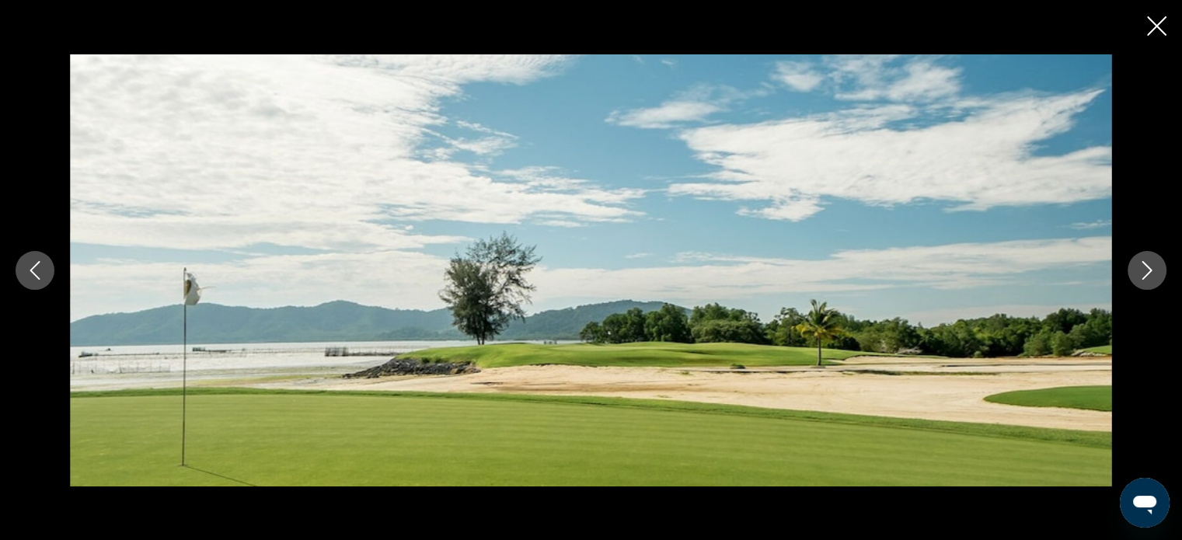
click at [1152, 270] on icon "Next image" at bounding box center [1147, 270] width 19 height 19
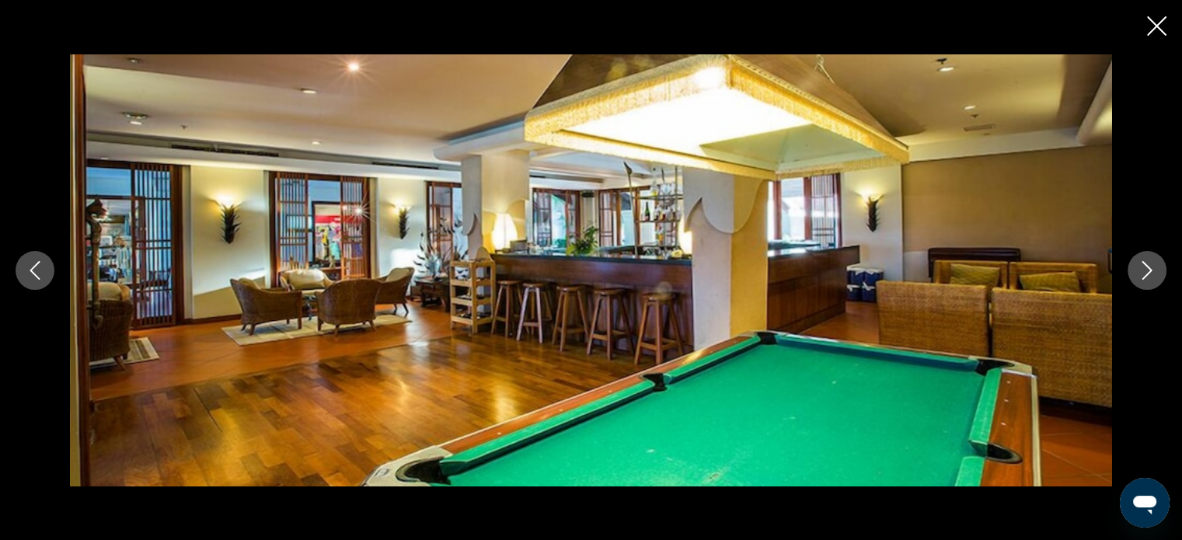
click at [1152, 270] on icon "Next image" at bounding box center [1147, 270] width 19 height 19
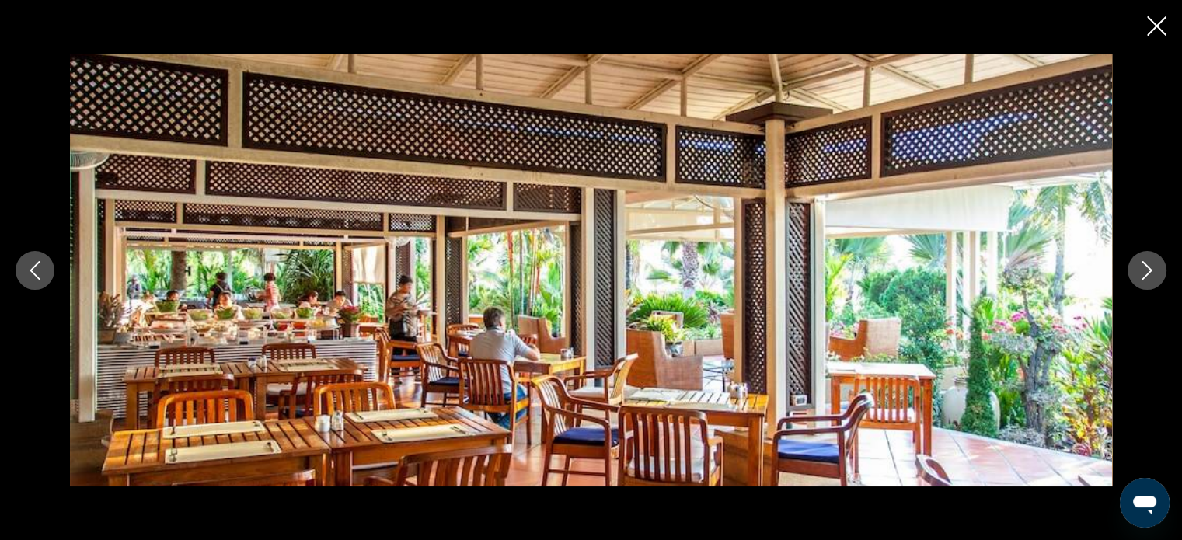
click at [1152, 270] on icon "Next image" at bounding box center [1147, 270] width 19 height 19
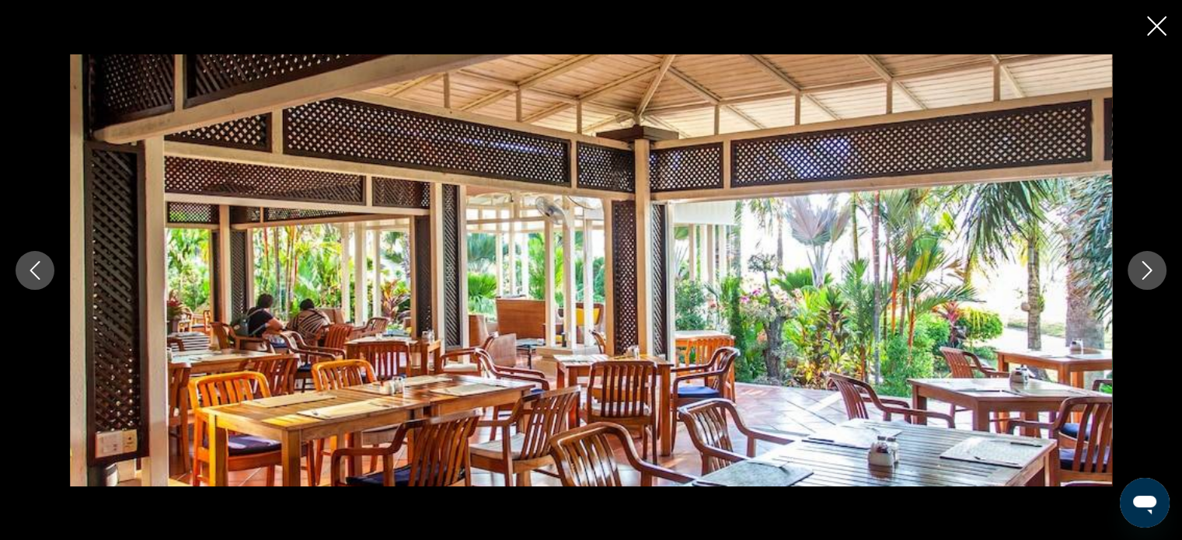
click at [1152, 270] on icon "Next image" at bounding box center [1147, 270] width 19 height 19
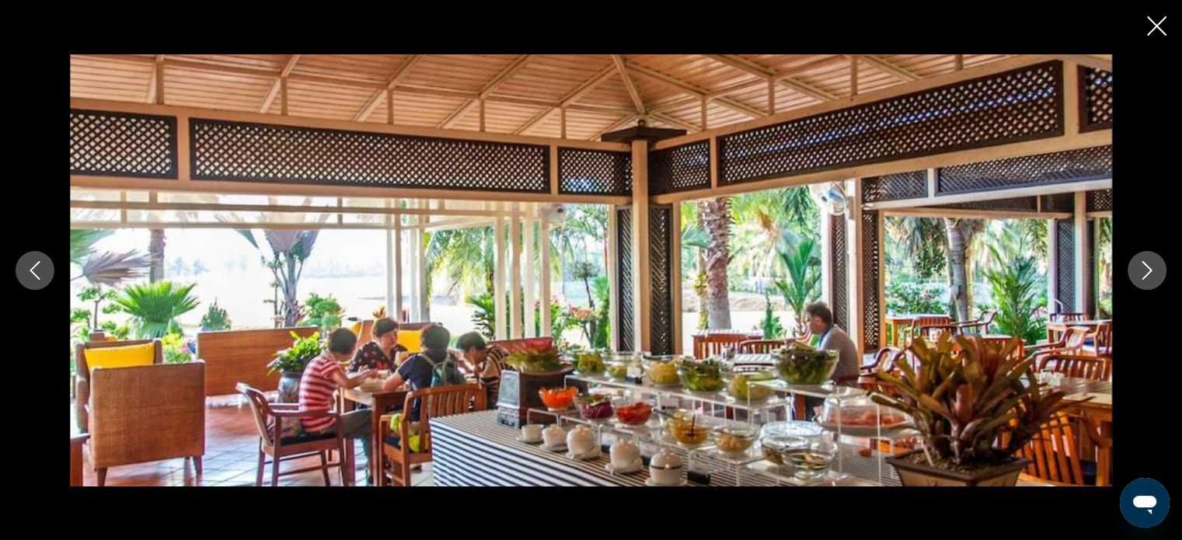
click at [1143, 278] on icon "Next image" at bounding box center [1148, 270] width 10 height 19
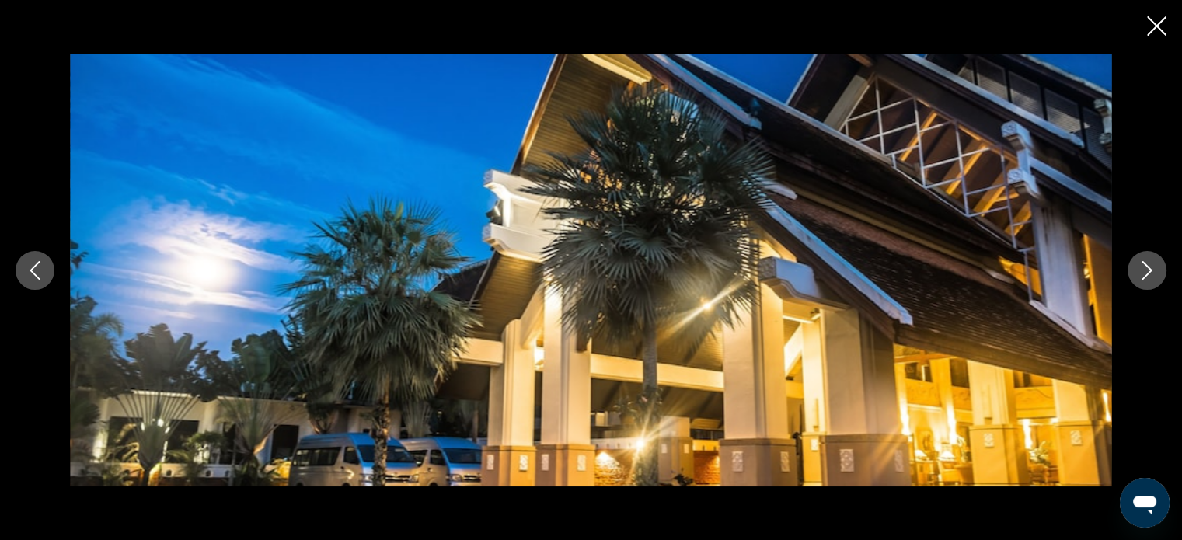
click at [1143, 278] on icon "Next image" at bounding box center [1148, 270] width 10 height 19
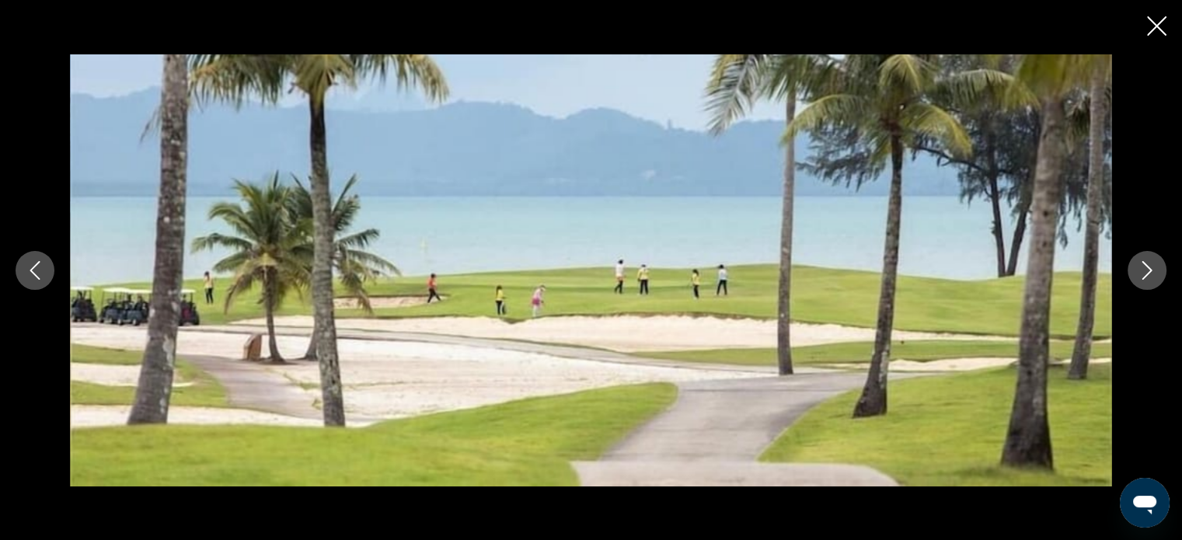
click at [1143, 278] on icon "Next image" at bounding box center [1148, 270] width 10 height 19
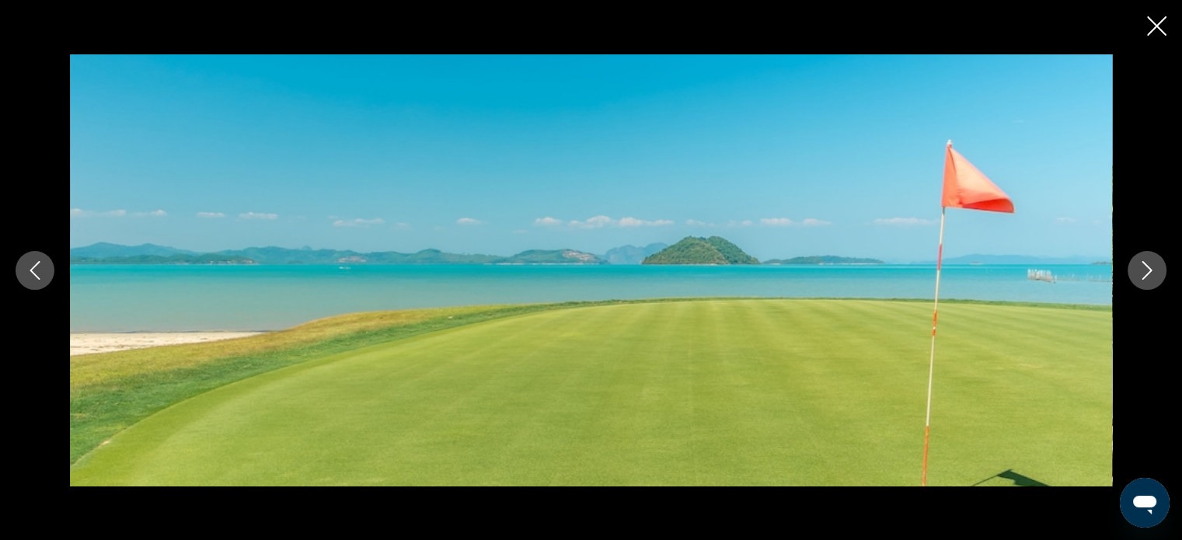
click at [1143, 278] on icon "Next image" at bounding box center [1148, 270] width 10 height 19
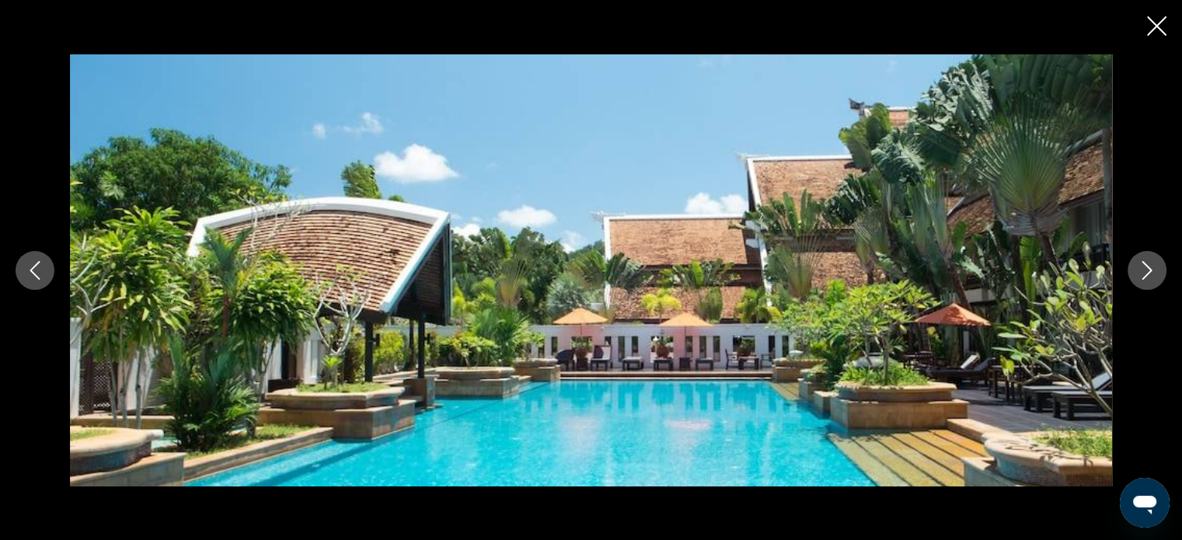
click at [1143, 278] on icon "Next image" at bounding box center [1148, 270] width 10 height 19
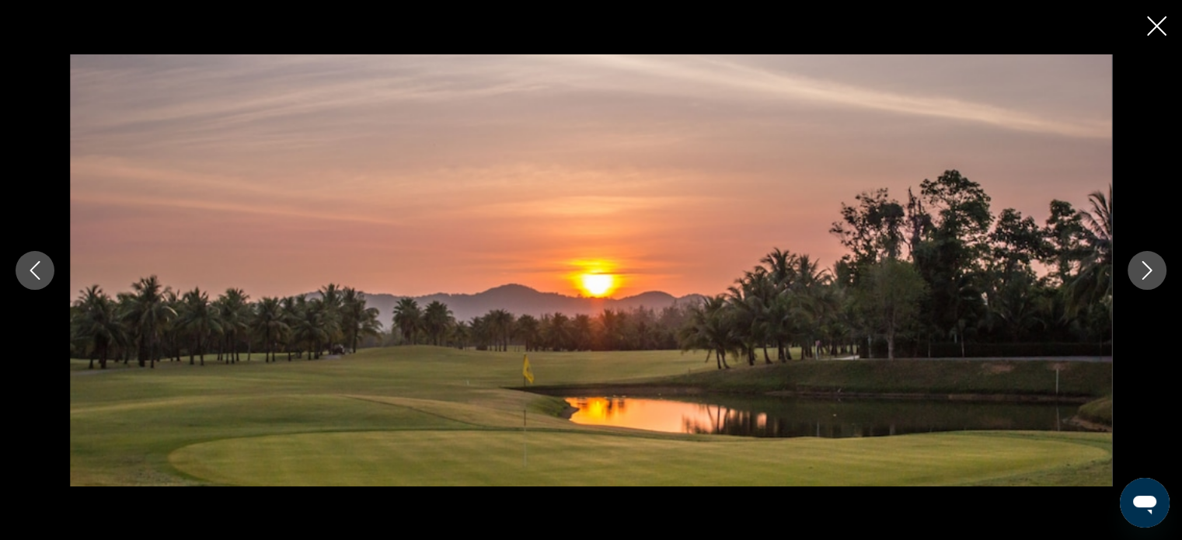
click at [1143, 278] on icon "Next image" at bounding box center [1148, 270] width 10 height 19
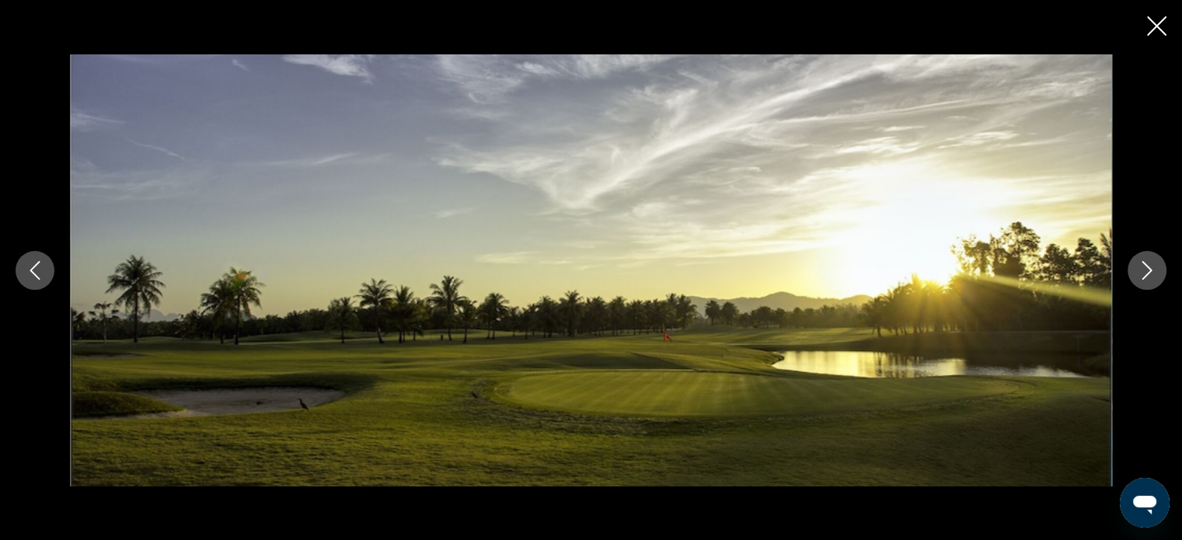
click at [1160, 24] on icon "Close slideshow" at bounding box center [1156, 25] width 19 height 19
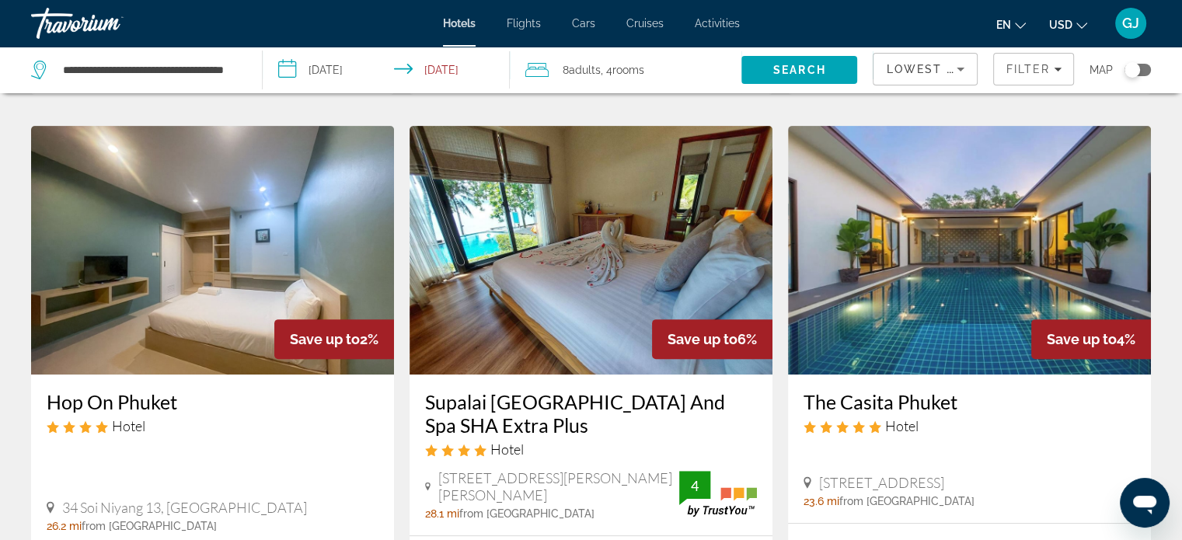
scroll to position [616, 0]
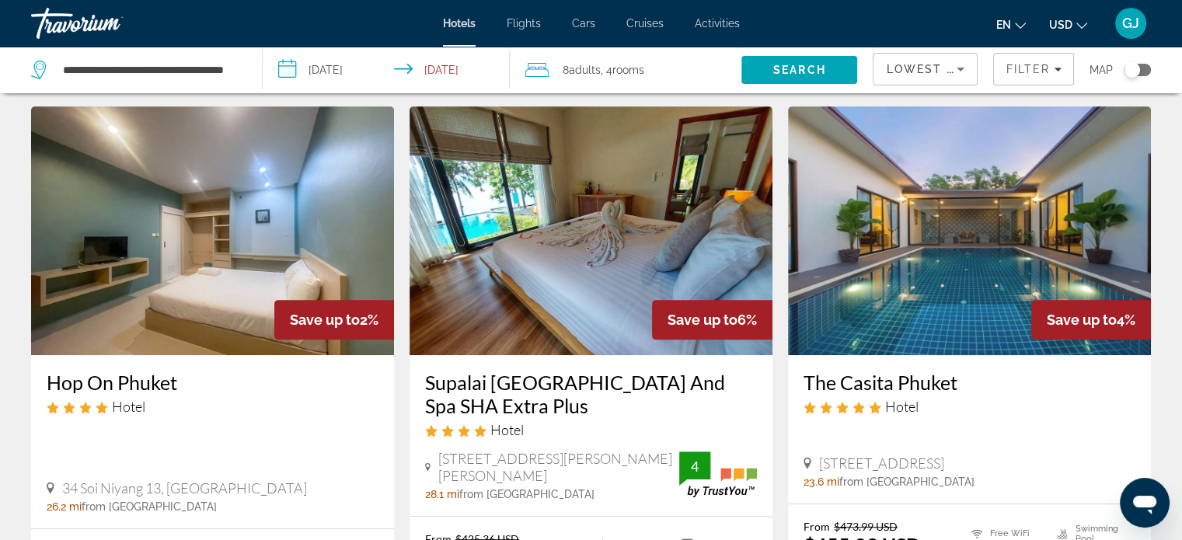
drag, startPoint x: 1179, startPoint y: 205, endPoint x: 1180, endPoint y: 221, distance: 15.6
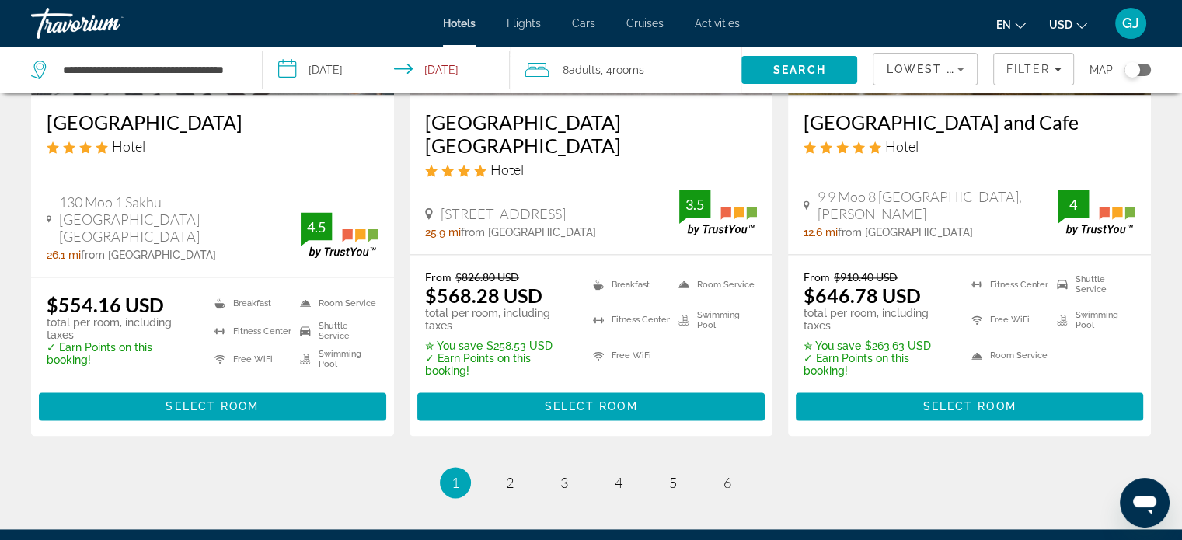
scroll to position [2108, 0]
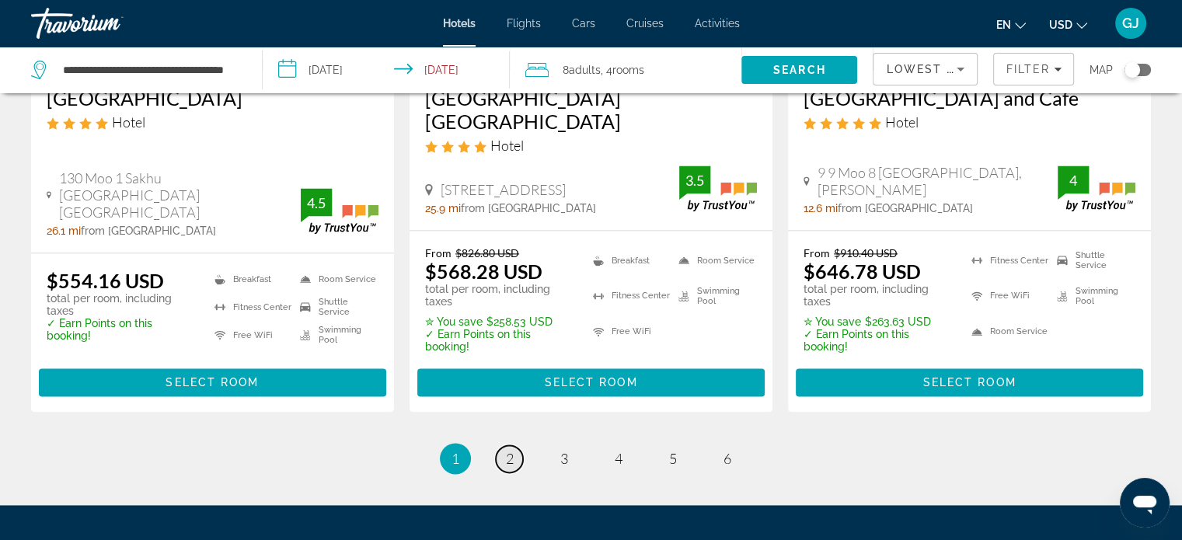
click at [513, 450] on span "2" at bounding box center [510, 458] width 8 height 17
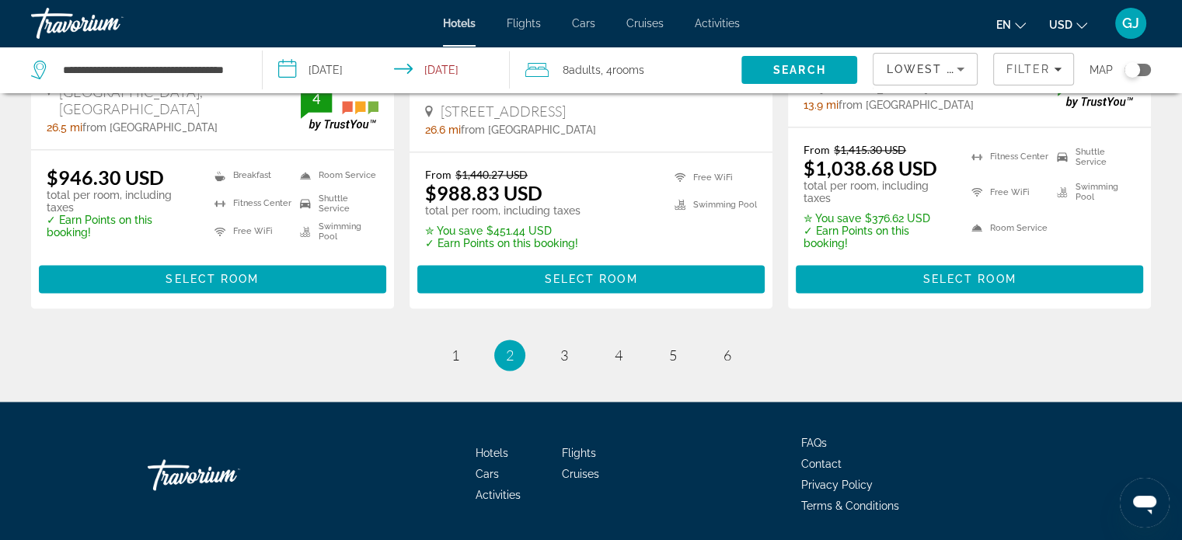
scroll to position [2281, 0]
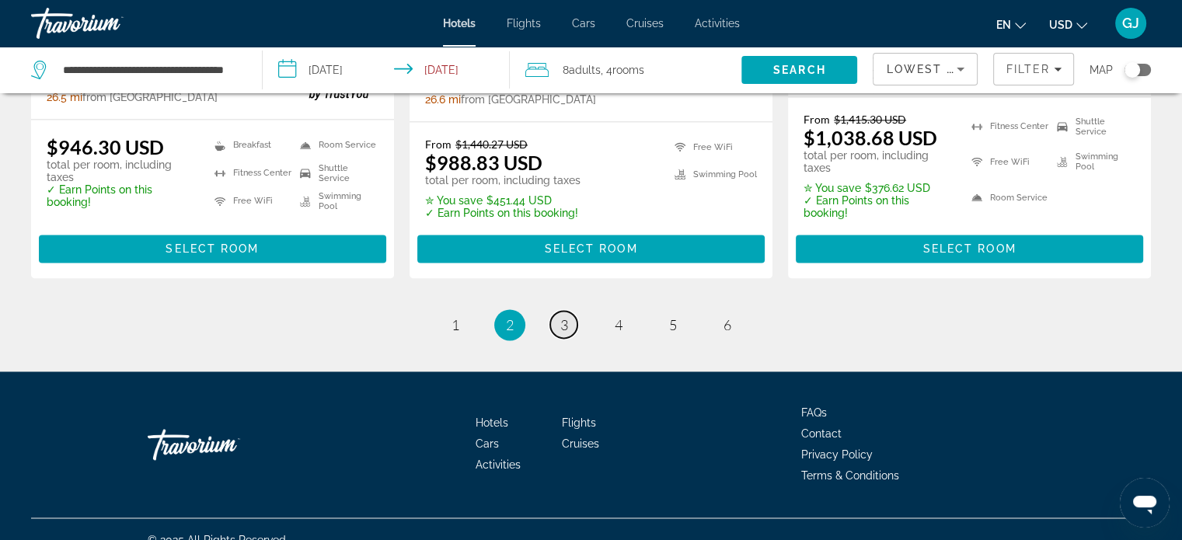
click at [566, 316] on span "3" at bounding box center [564, 324] width 8 height 17
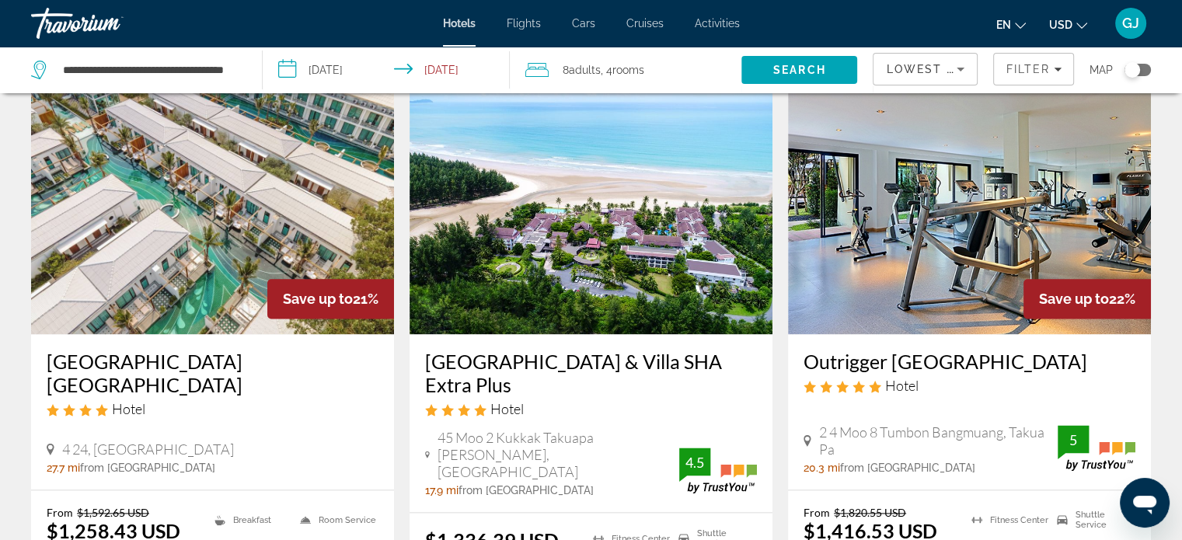
scroll to position [1884, 0]
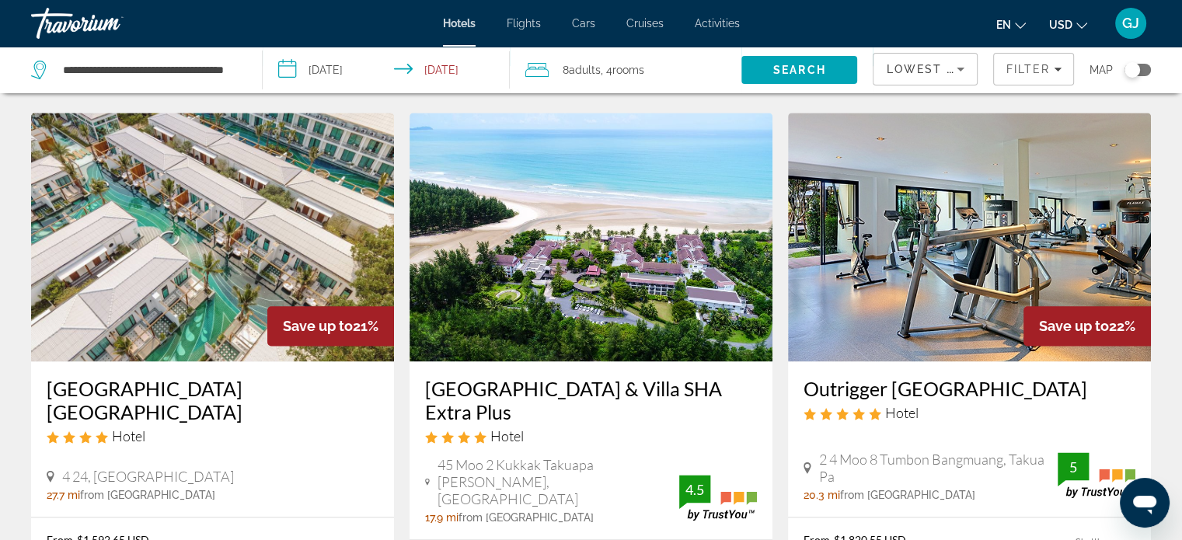
click at [625, 236] on img "Main content" at bounding box center [591, 237] width 363 height 249
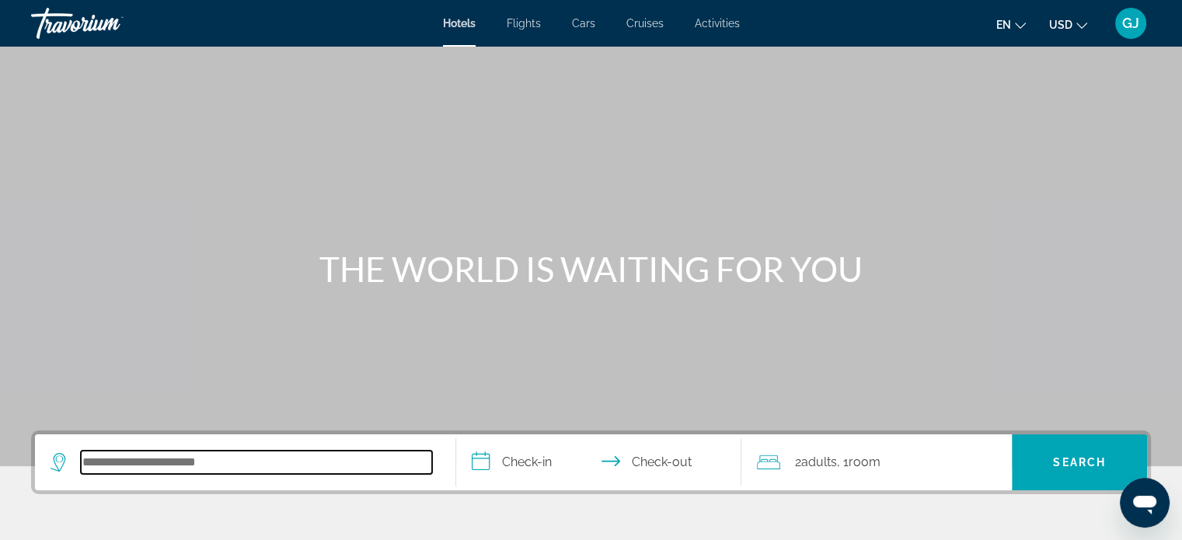
click at [109, 470] on input "Search hotel destination" at bounding box center [256, 462] width 351 height 23
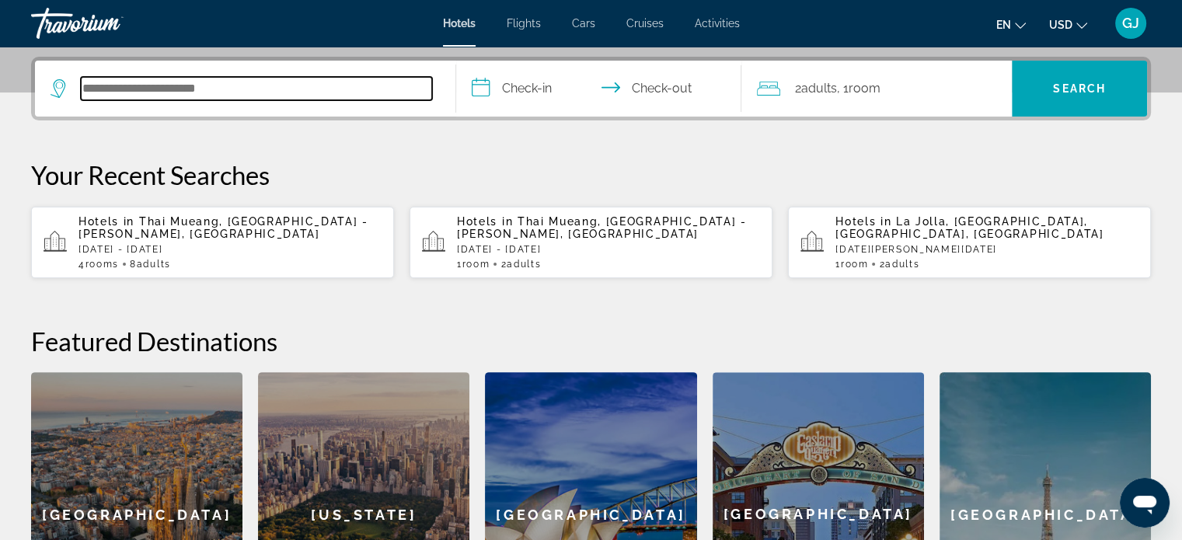
scroll to position [379, 0]
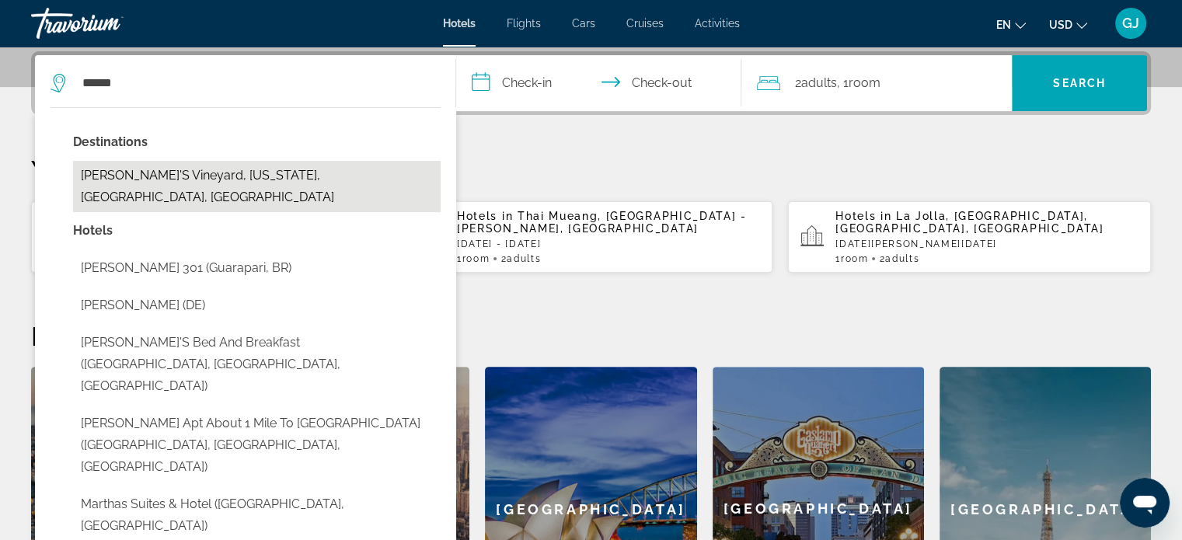
click at [214, 187] on button "Martha's Vineyard, Massachusetts, MA, United States" at bounding box center [257, 186] width 368 height 51
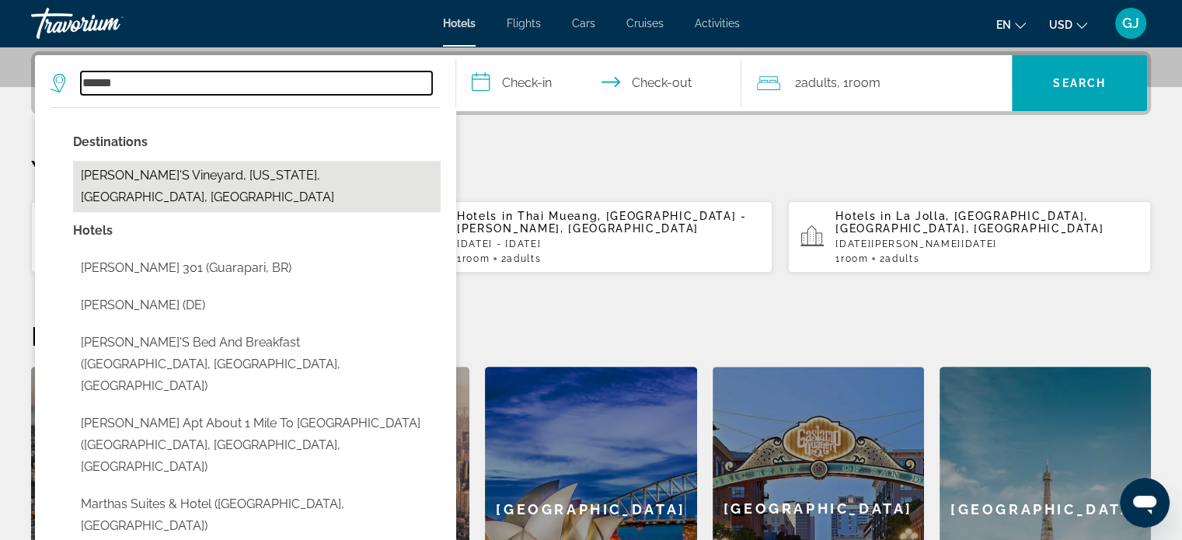
type input "**********"
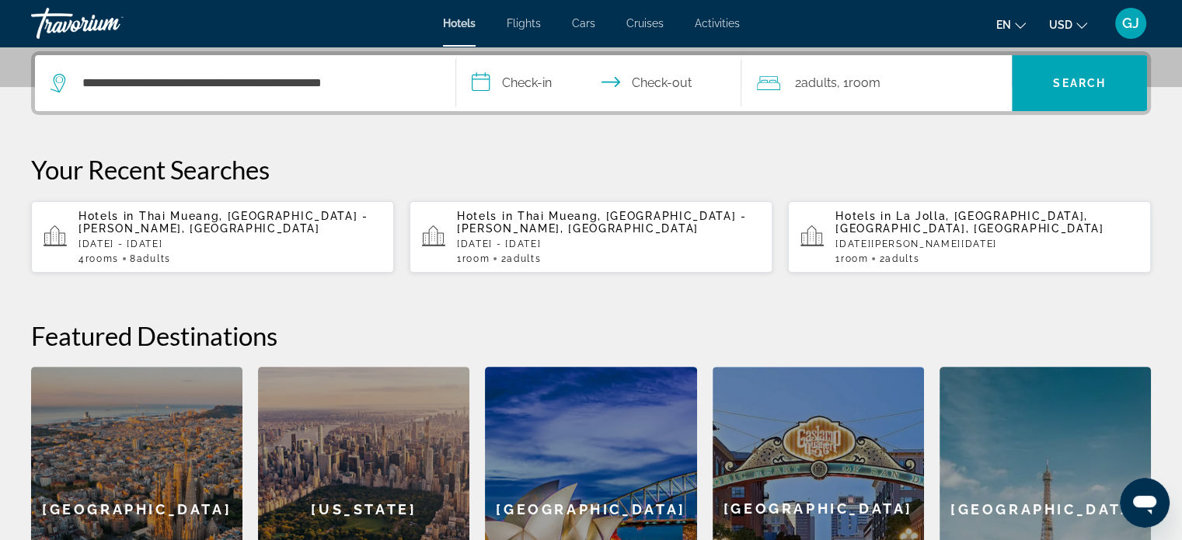
click at [519, 86] on input "**********" at bounding box center [602, 85] width 292 height 61
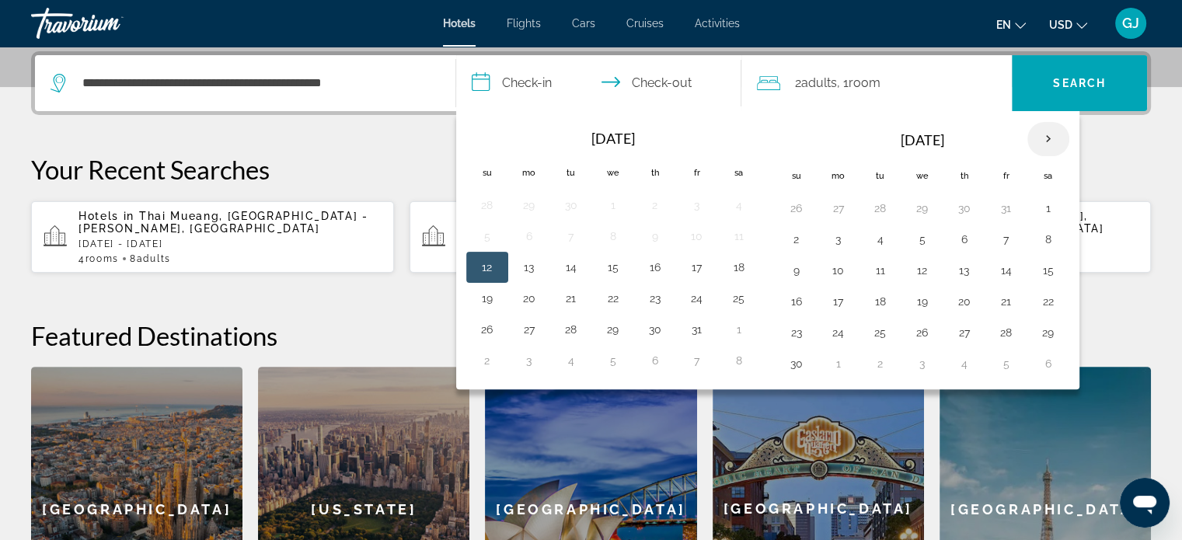
click at [1042, 137] on th "Next month" at bounding box center [1049, 139] width 42 height 34
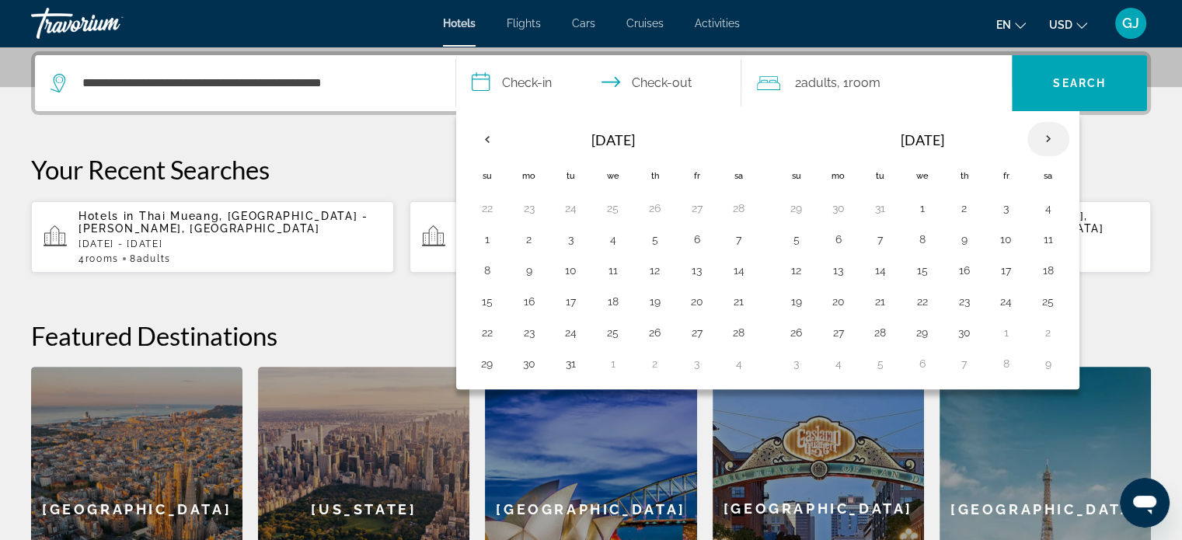
click at [1042, 137] on th "Next month" at bounding box center [1049, 139] width 42 height 34
click at [997, 238] on button "8" at bounding box center [1006, 240] width 25 height 22
click at [839, 275] on button "11" at bounding box center [838, 271] width 25 height 22
type input "**********"
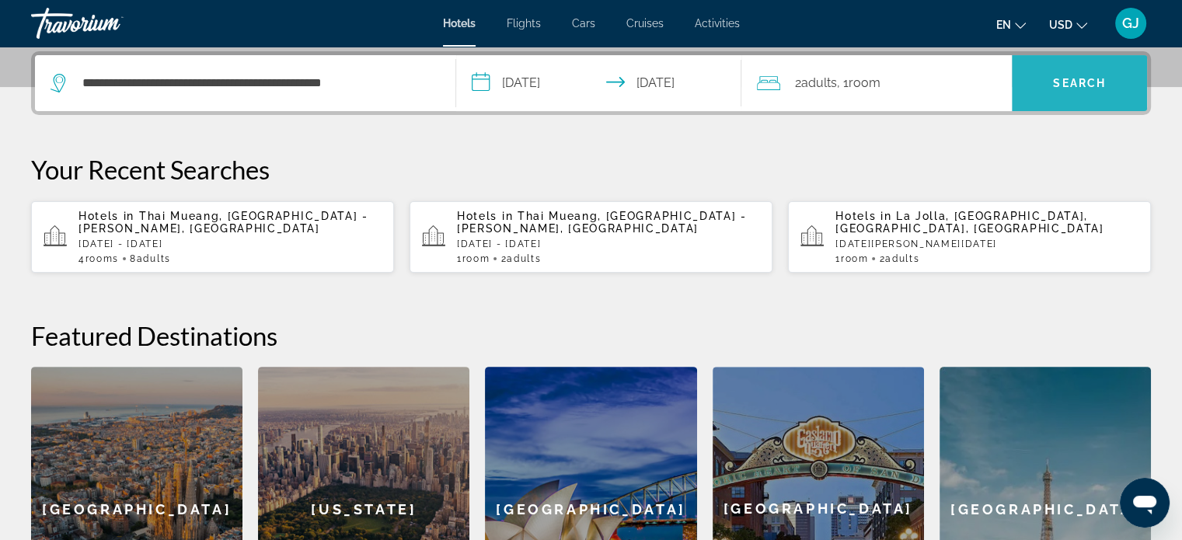
click at [1070, 80] on span "Search" at bounding box center [1079, 83] width 53 height 12
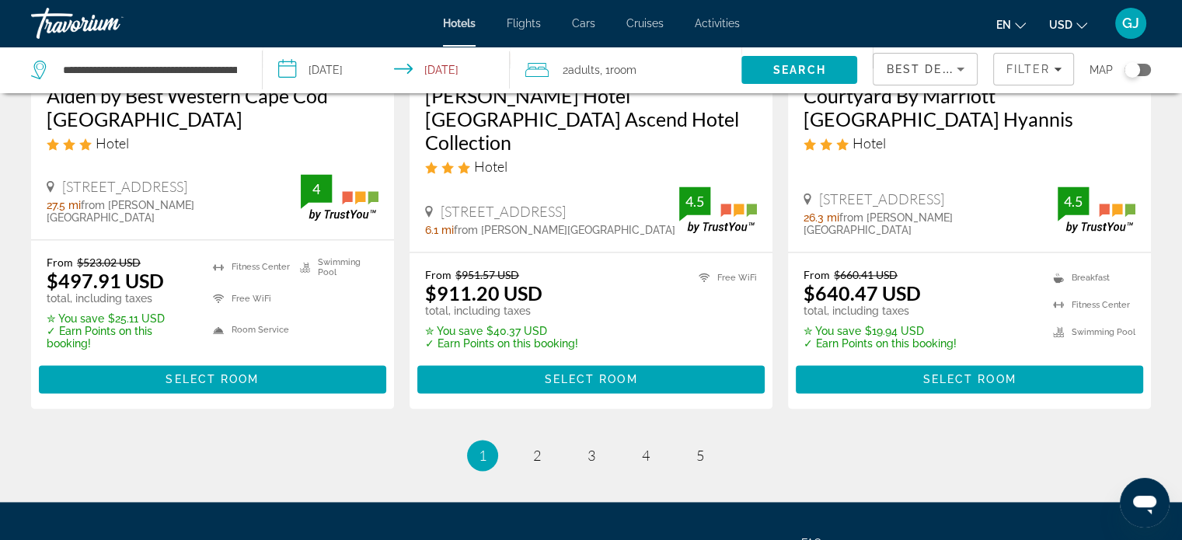
scroll to position [2141, 0]
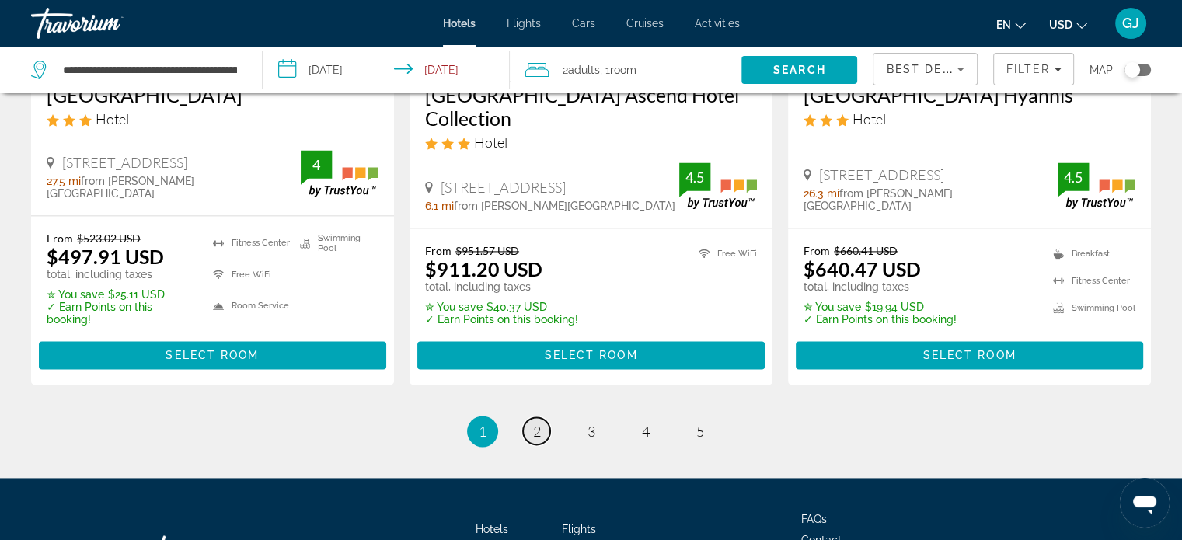
click at [527, 417] on link "page 2" at bounding box center [536, 430] width 27 height 27
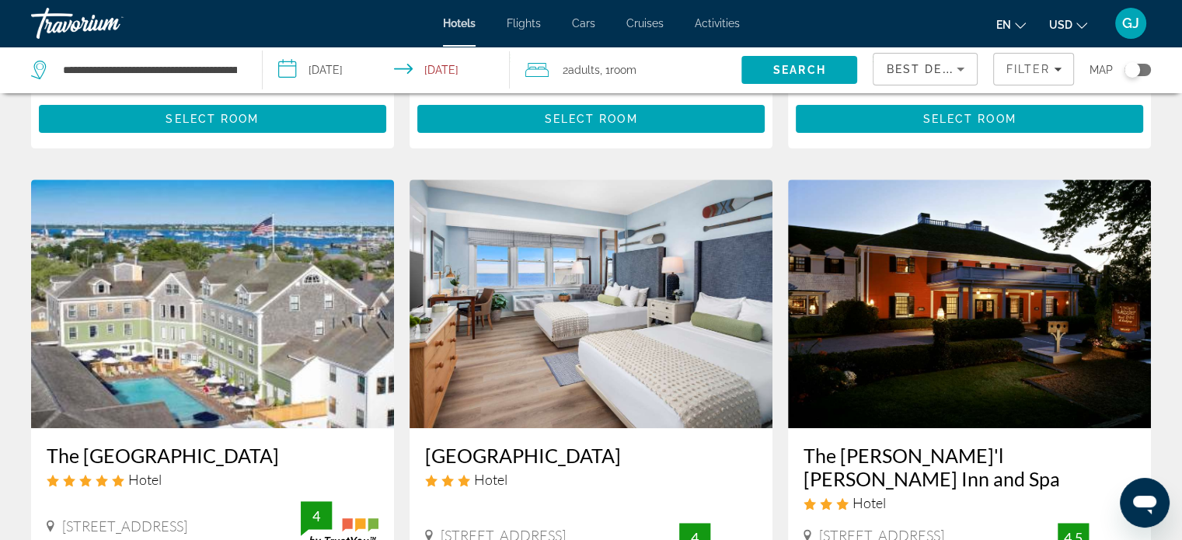
scroll to position [724, 0]
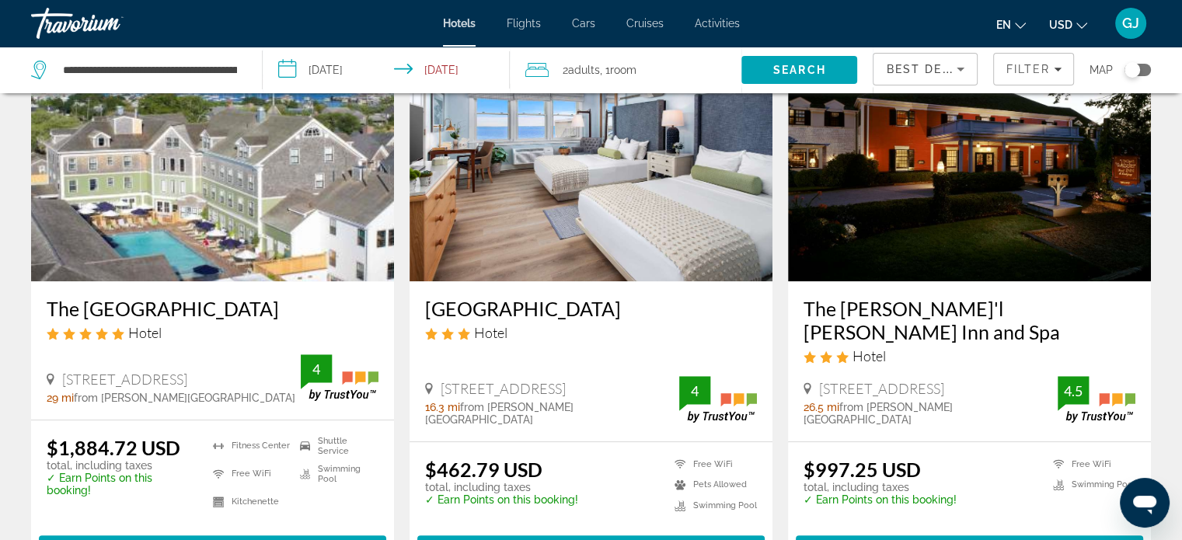
click at [668, 213] on img "Main content" at bounding box center [591, 157] width 363 height 249
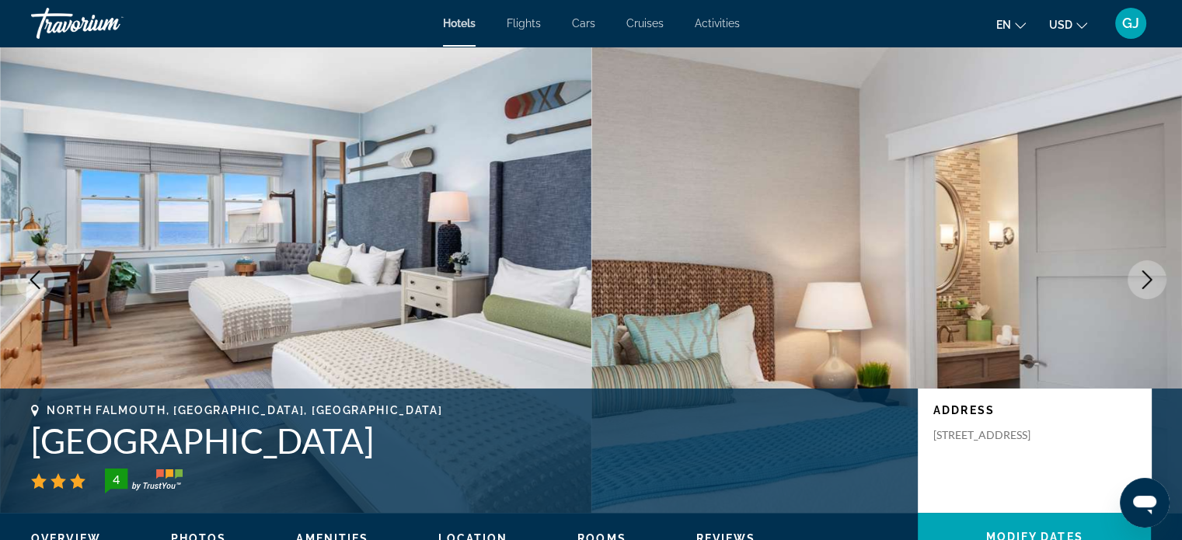
click at [1148, 279] on icon "Next image" at bounding box center [1147, 280] width 19 height 19
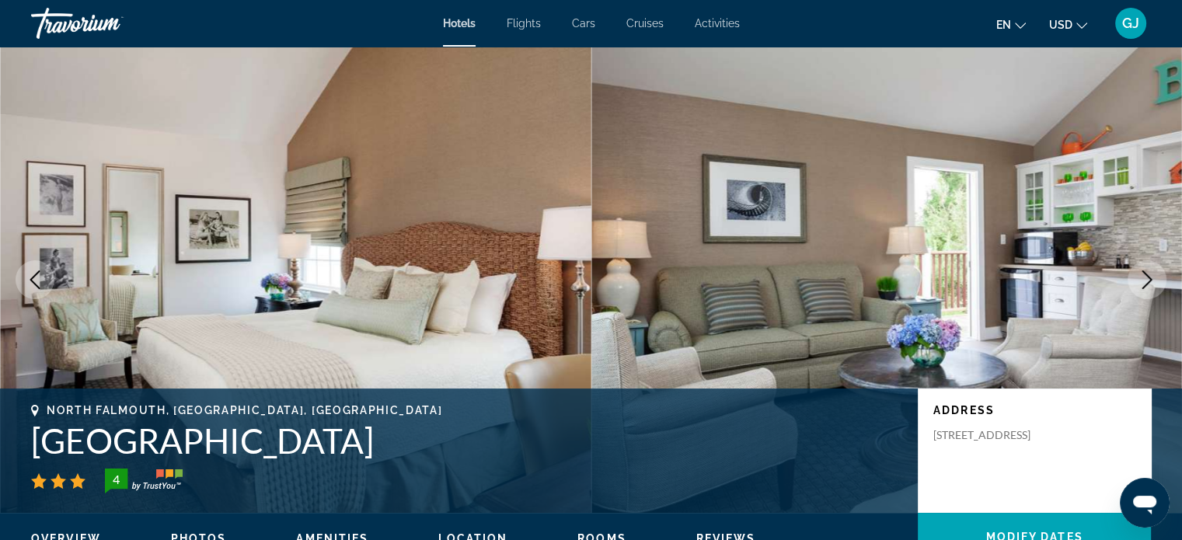
click at [1148, 279] on icon "Next image" at bounding box center [1147, 280] width 19 height 19
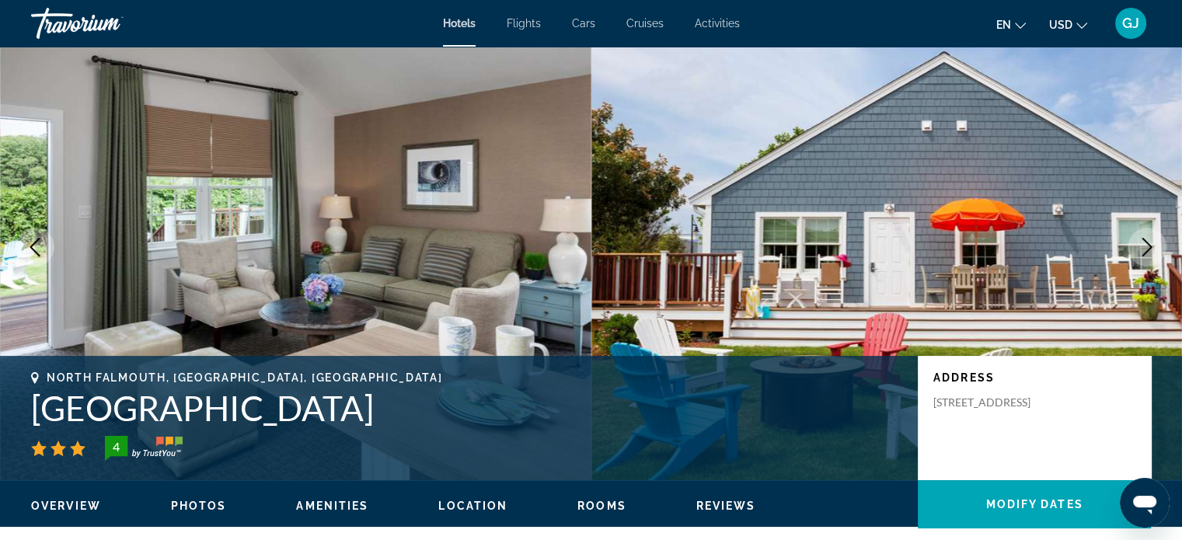
scroll to position [23, 0]
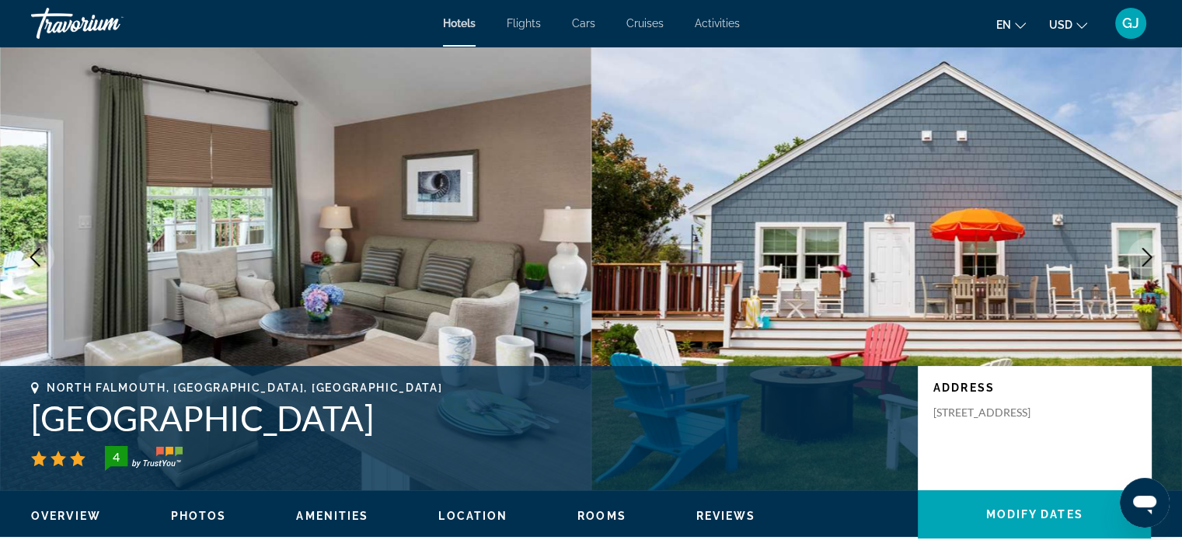
click at [36, 253] on icon "Previous image" at bounding box center [35, 257] width 19 height 19
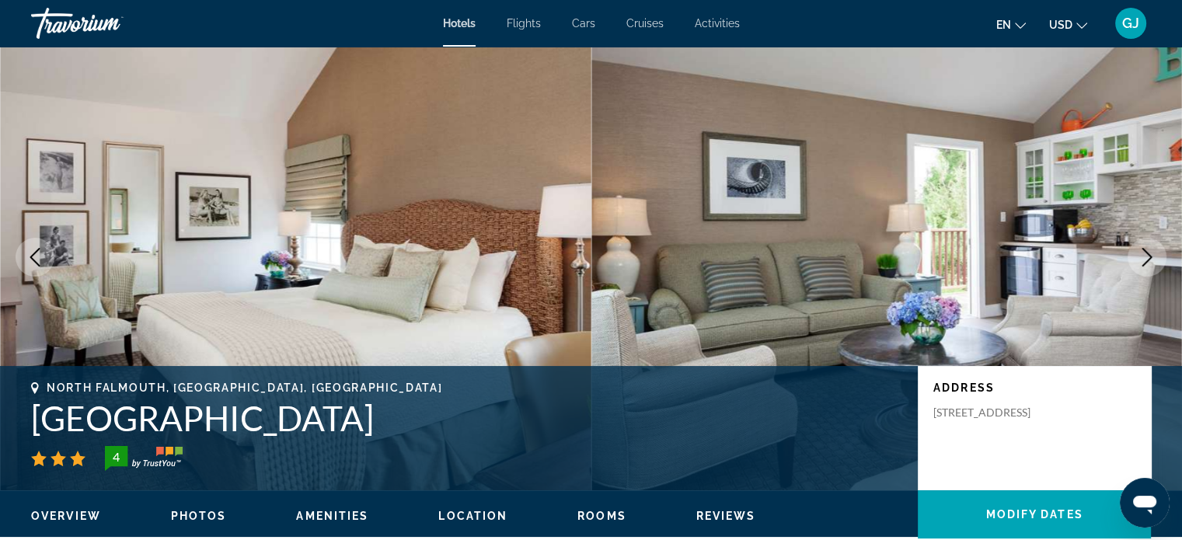
click at [1147, 255] on icon "Next image" at bounding box center [1147, 257] width 19 height 19
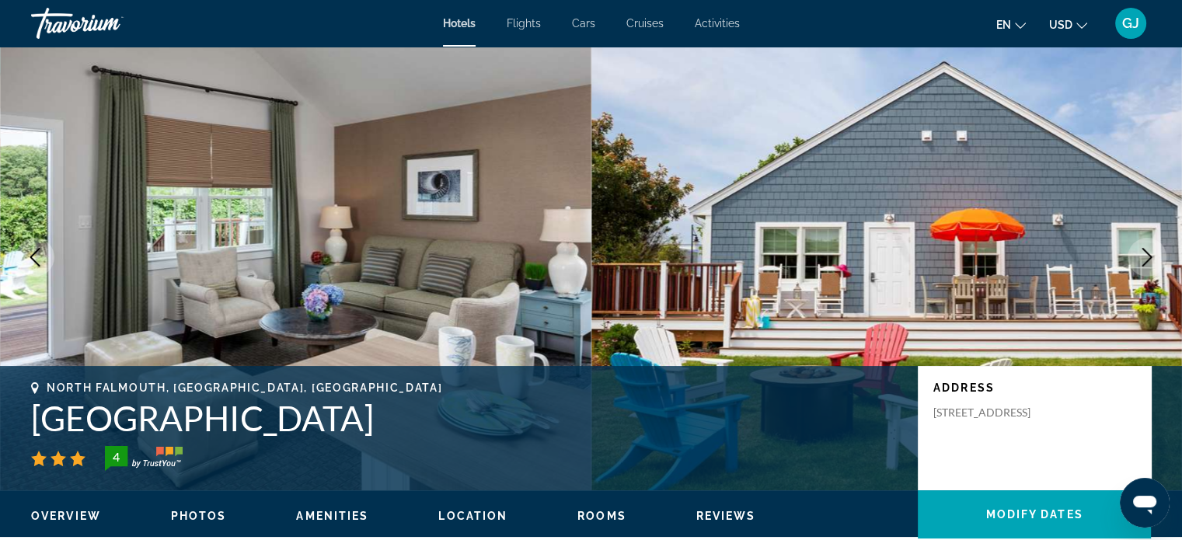
click at [1147, 255] on icon "Next image" at bounding box center [1147, 257] width 19 height 19
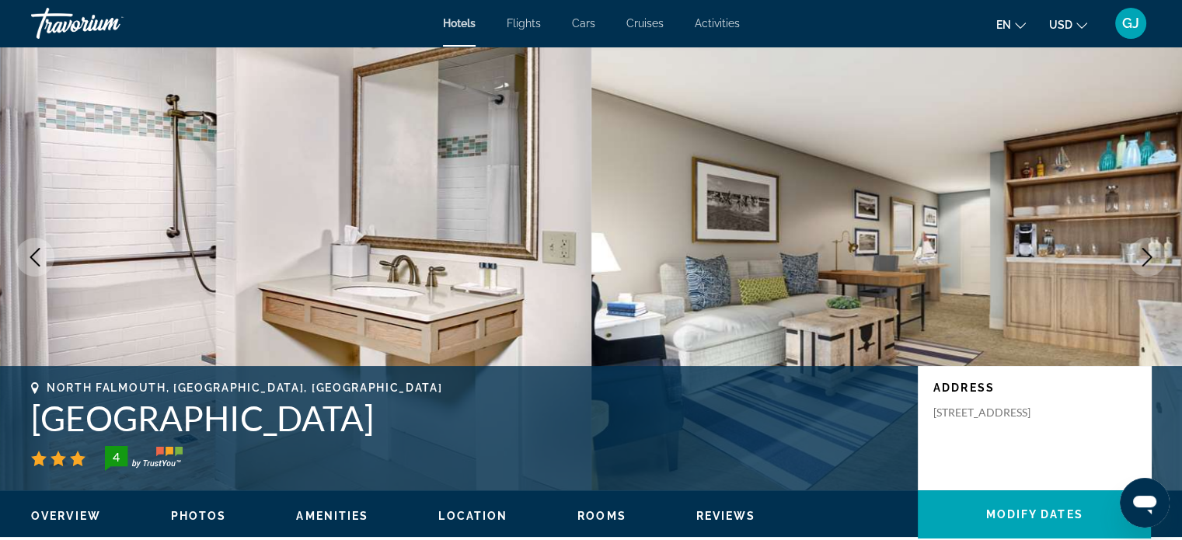
click at [1147, 255] on icon "Next image" at bounding box center [1147, 257] width 19 height 19
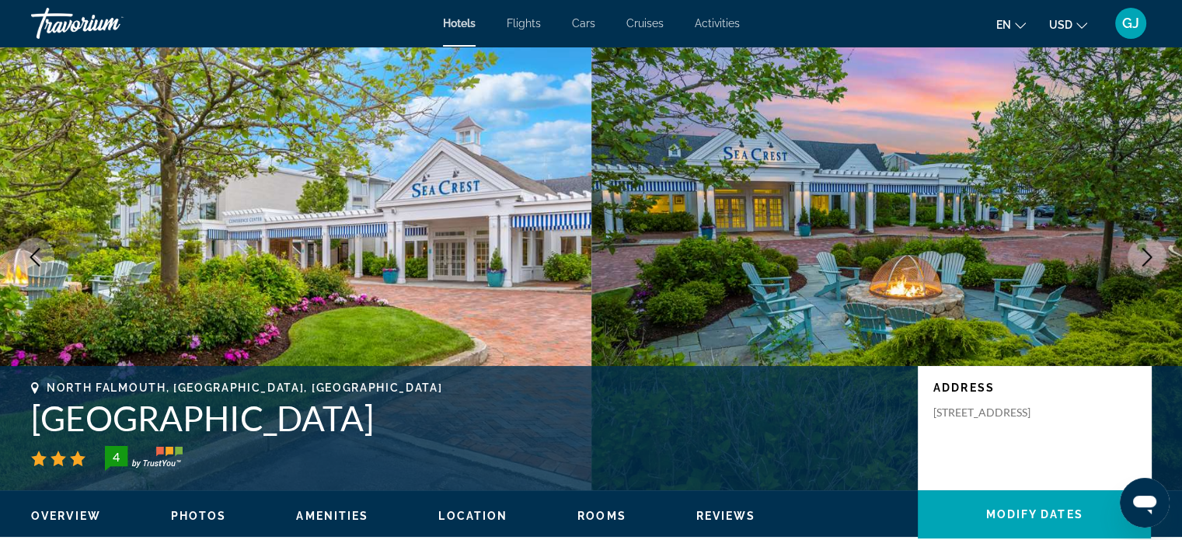
click at [1147, 255] on icon "Next image" at bounding box center [1147, 257] width 19 height 19
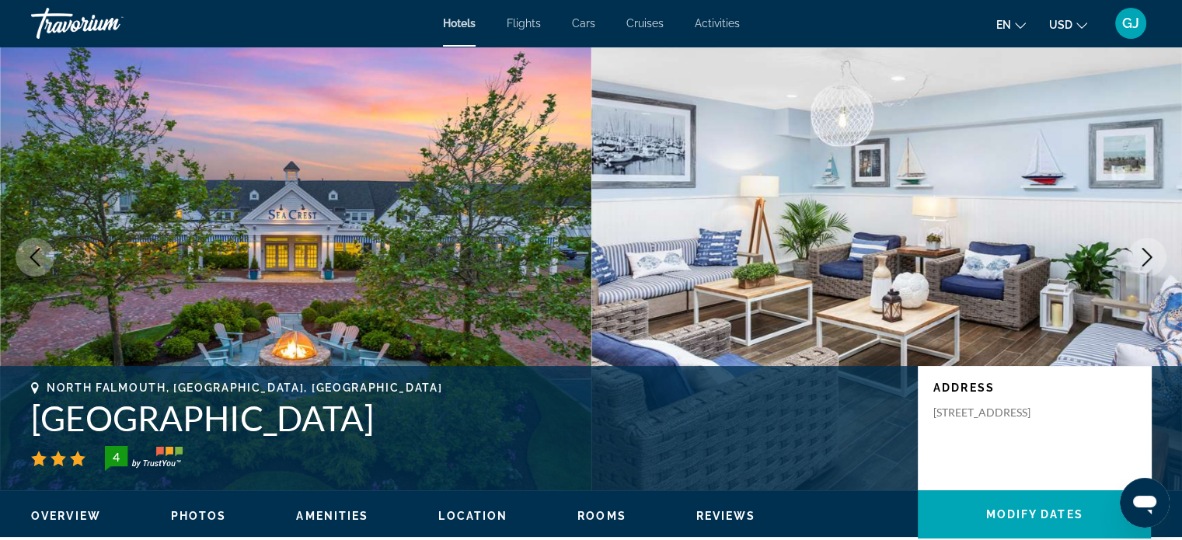
click at [1147, 255] on icon "Next image" at bounding box center [1147, 257] width 19 height 19
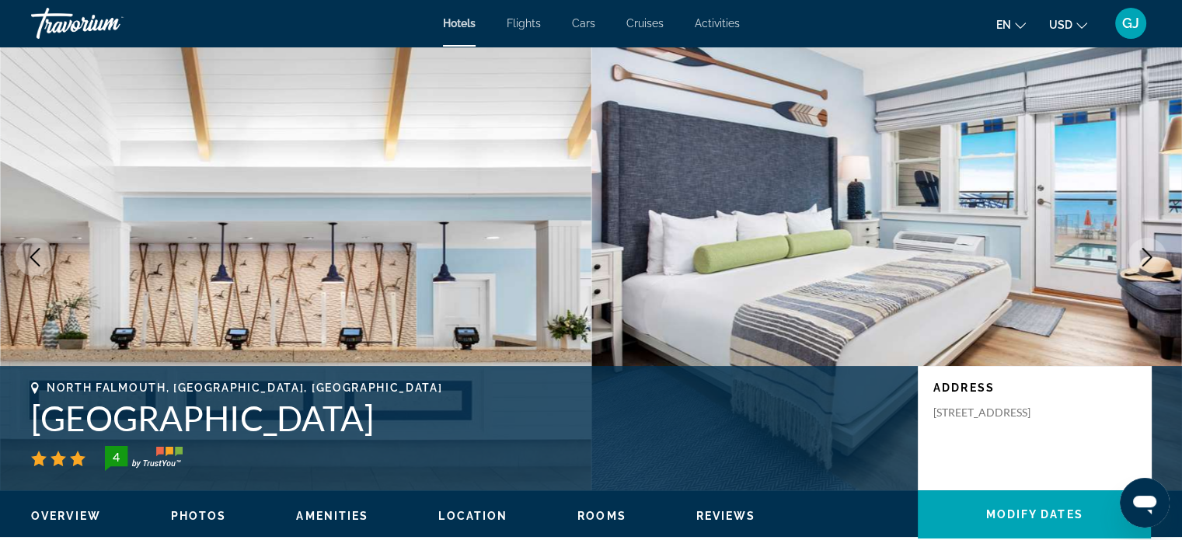
click at [1147, 255] on icon "Next image" at bounding box center [1147, 257] width 19 height 19
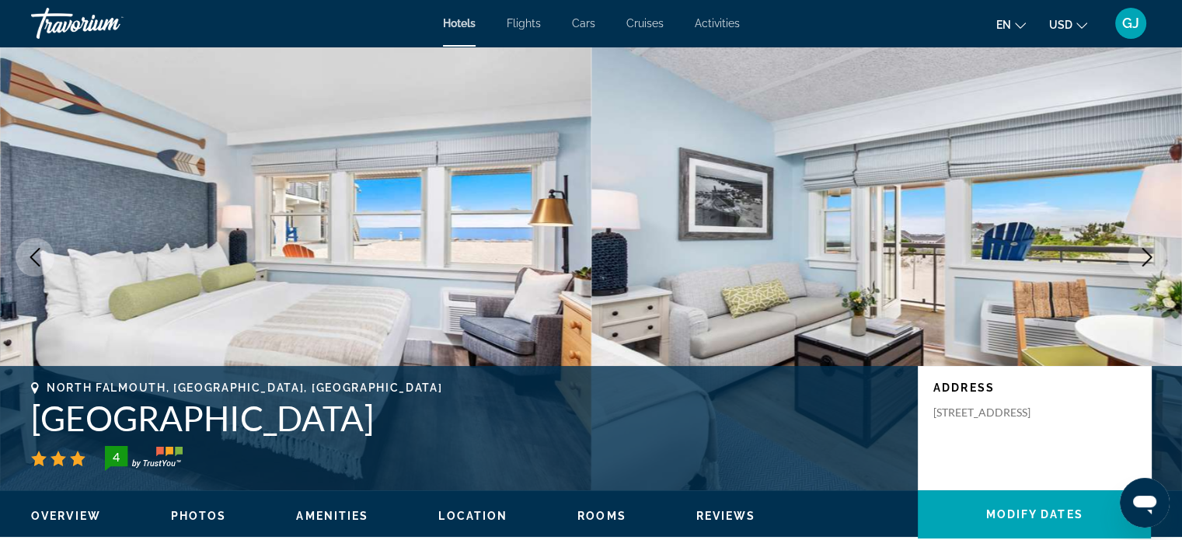
click at [1147, 255] on icon "Next image" at bounding box center [1147, 257] width 19 height 19
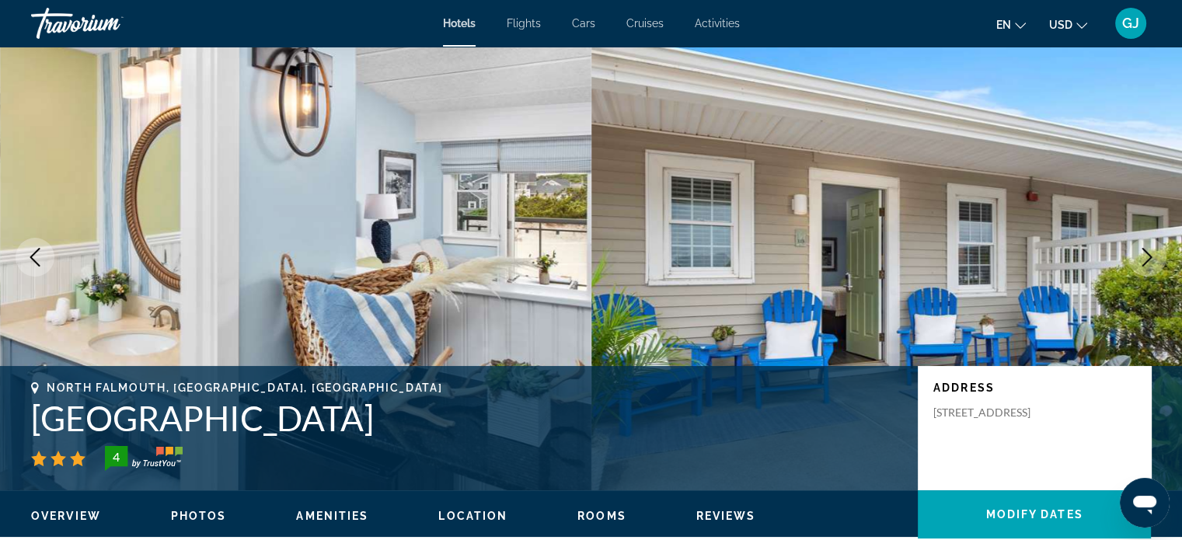
click at [1147, 255] on icon "Next image" at bounding box center [1147, 257] width 19 height 19
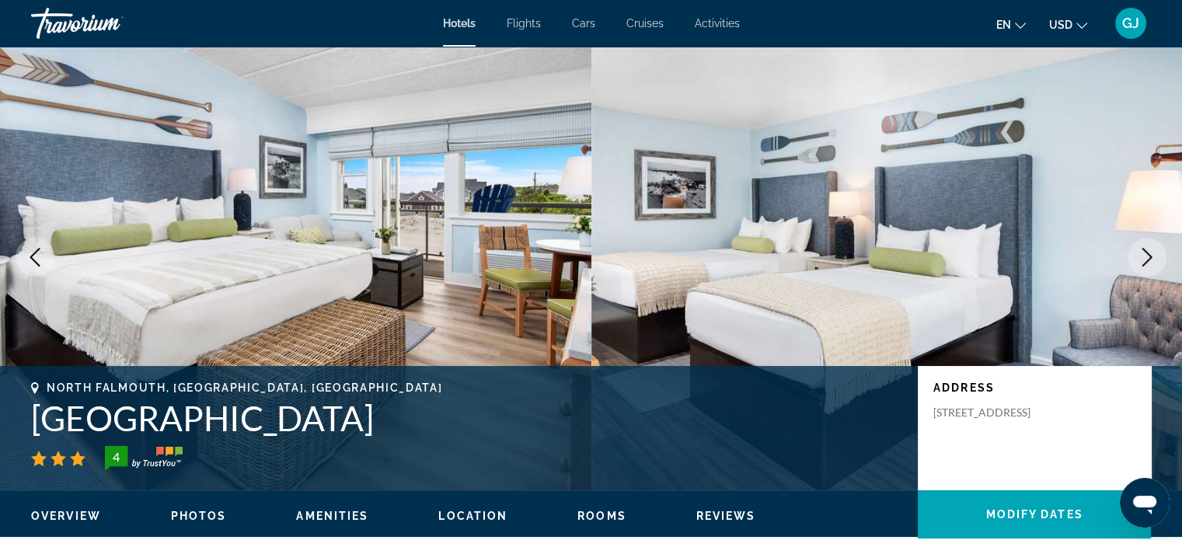
click at [1147, 255] on icon "Next image" at bounding box center [1147, 257] width 19 height 19
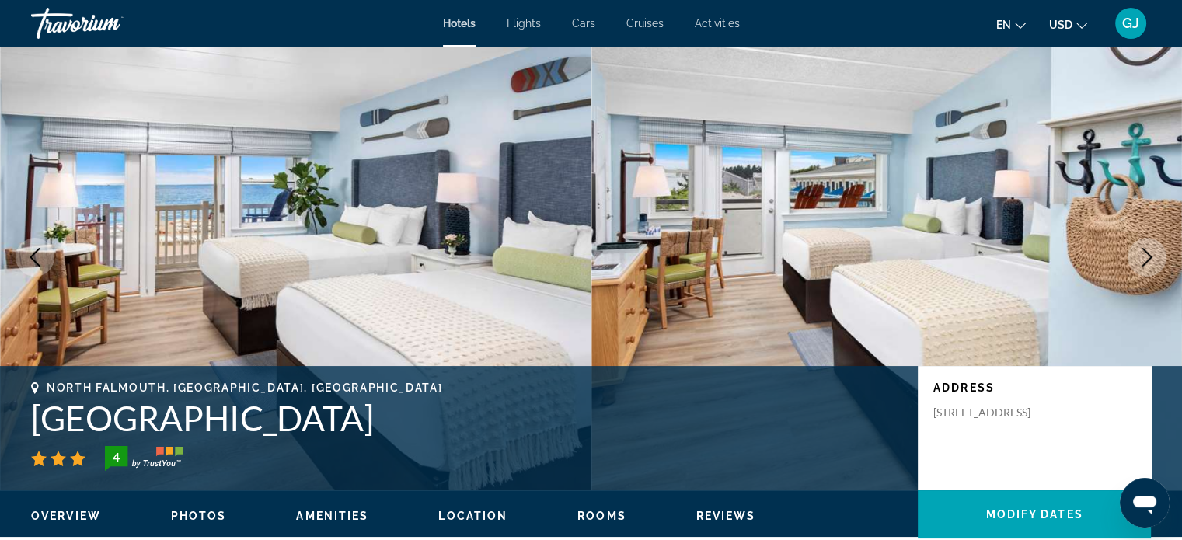
click at [1147, 255] on icon "Next image" at bounding box center [1147, 257] width 19 height 19
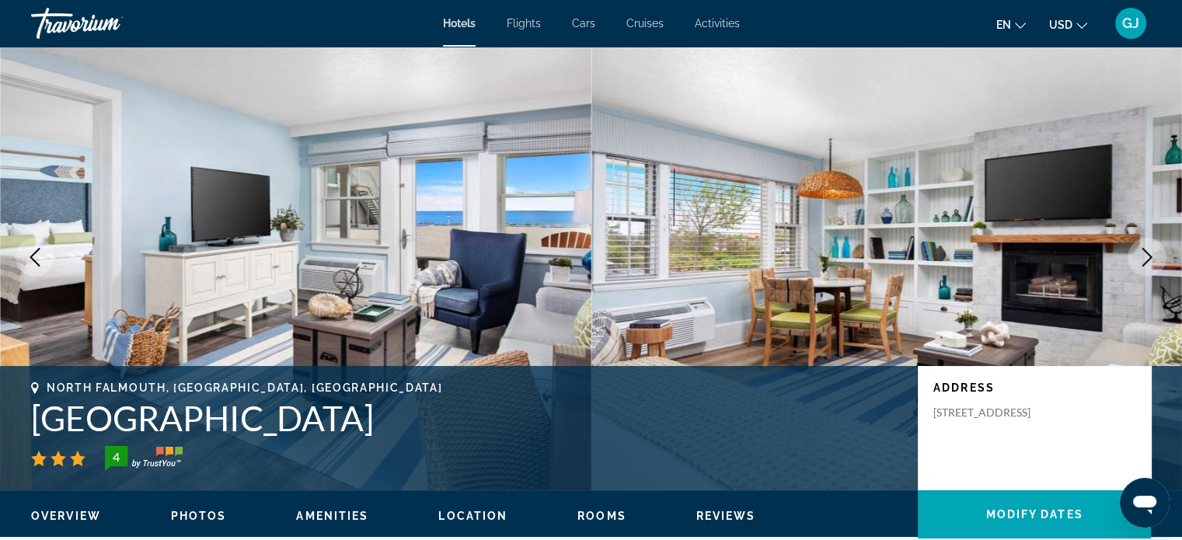
click at [1147, 255] on icon "Next image" at bounding box center [1147, 257] width 19 height 19
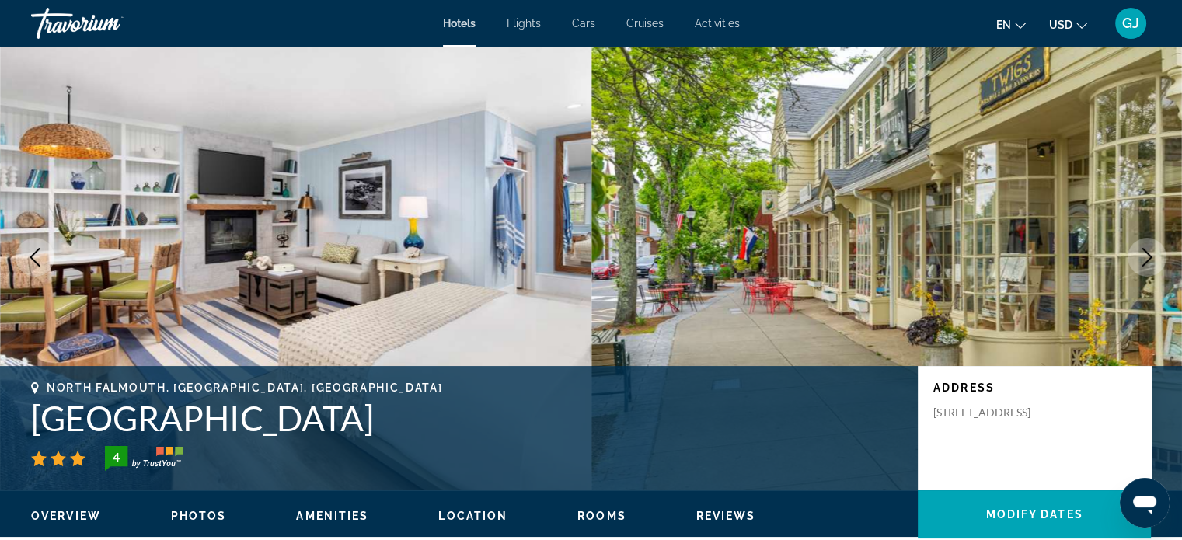
click at [1147, 255] on icon "Next image" at bounding box center [1147, 257] width 19 height 19
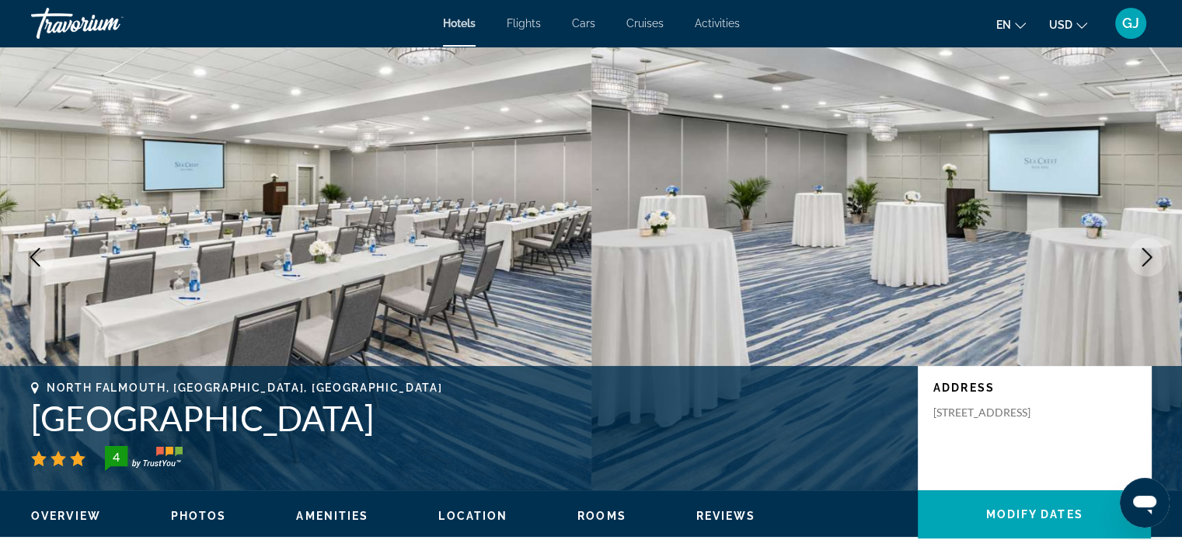
click at [1147, 255] on icon "Next image" at bounding box center [1147, 257] width 19 height 19
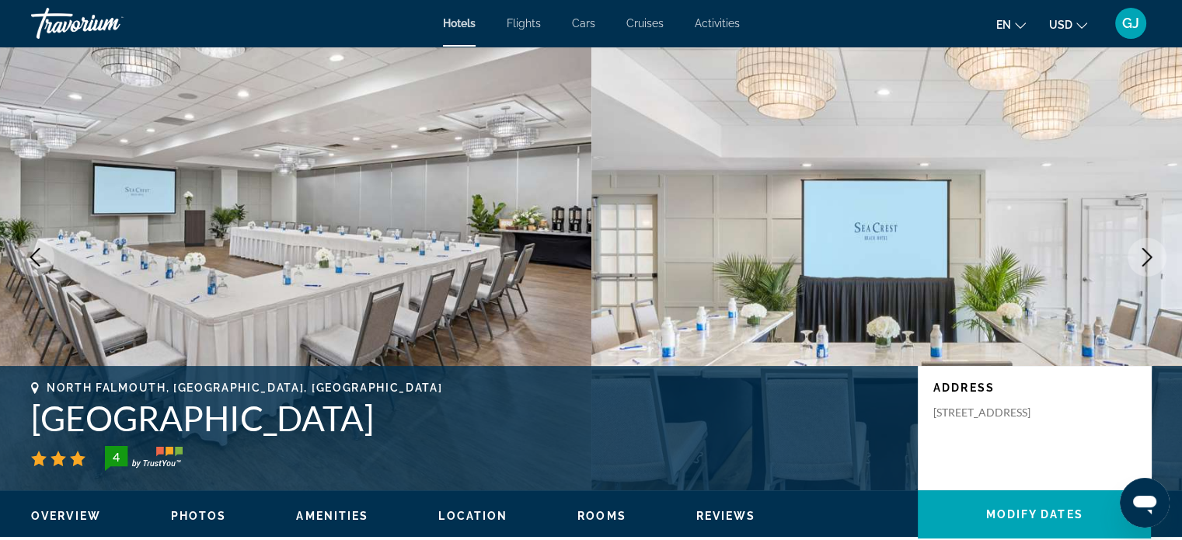
click at [1147, 255] on icon "Next image" at bounding box center [1147, 257] width 19 height 19
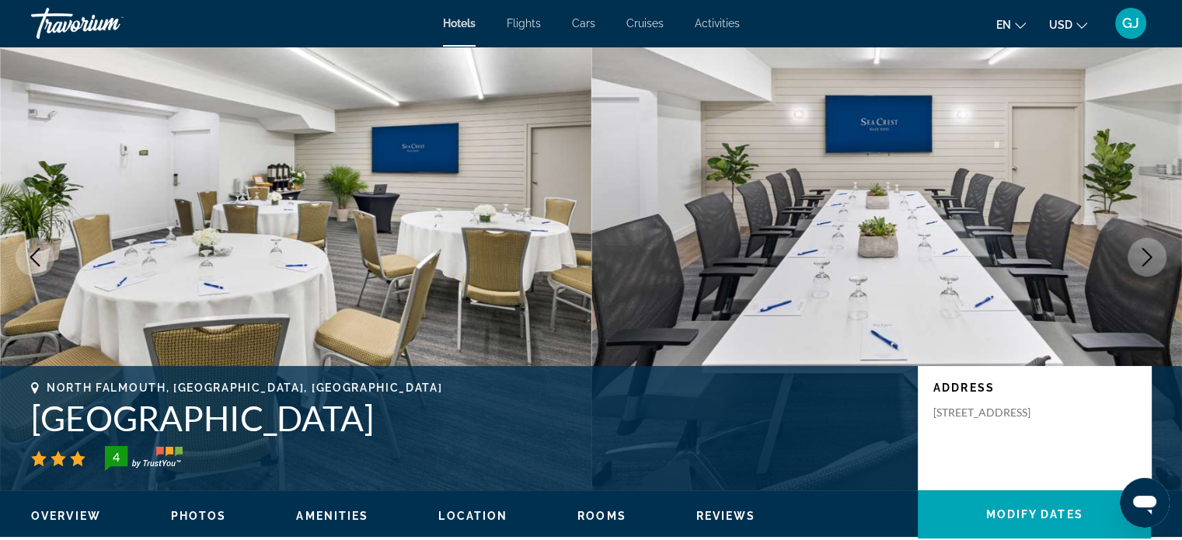
click at [1147, 255] on icon "Next image" at bounding box center [1147, 257] width 19 height 19
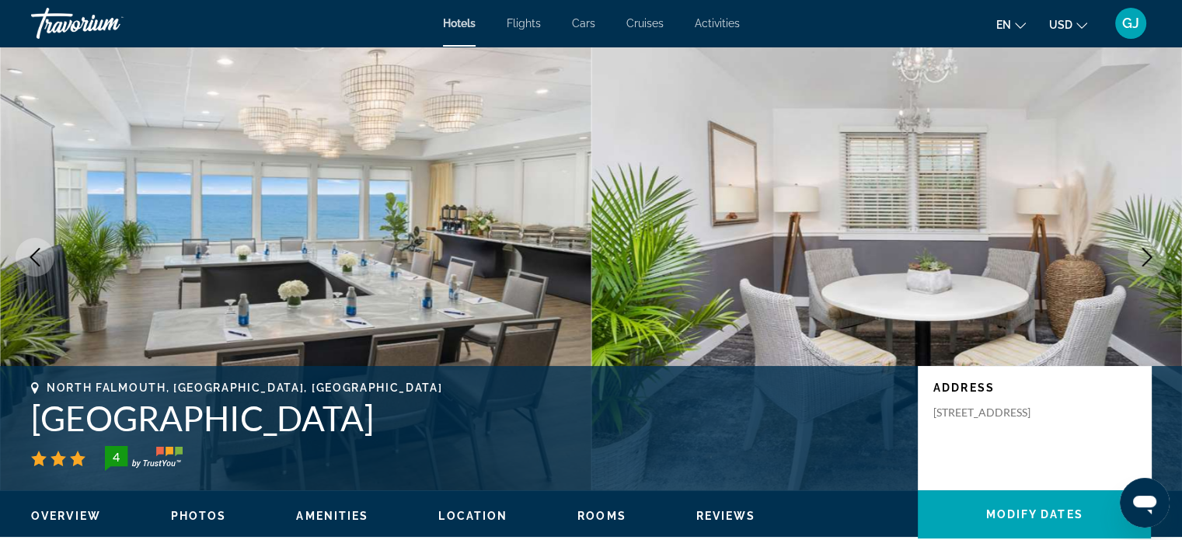
click at [1147, 255] on icon "Next image" at bounding box center [1147, 257] width 19 height 19
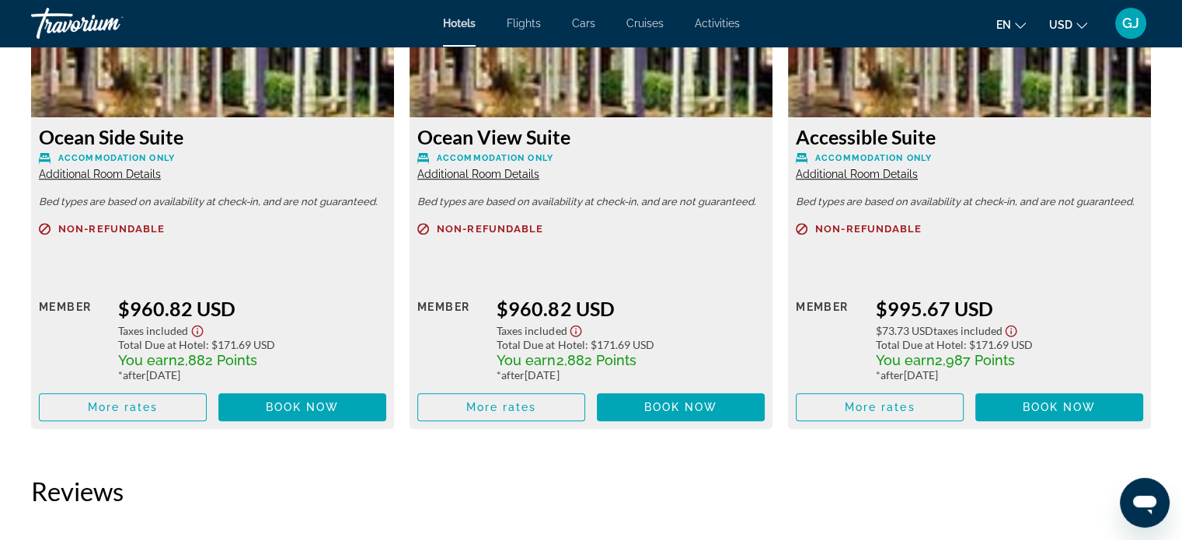
scroll to position [7260, 0]
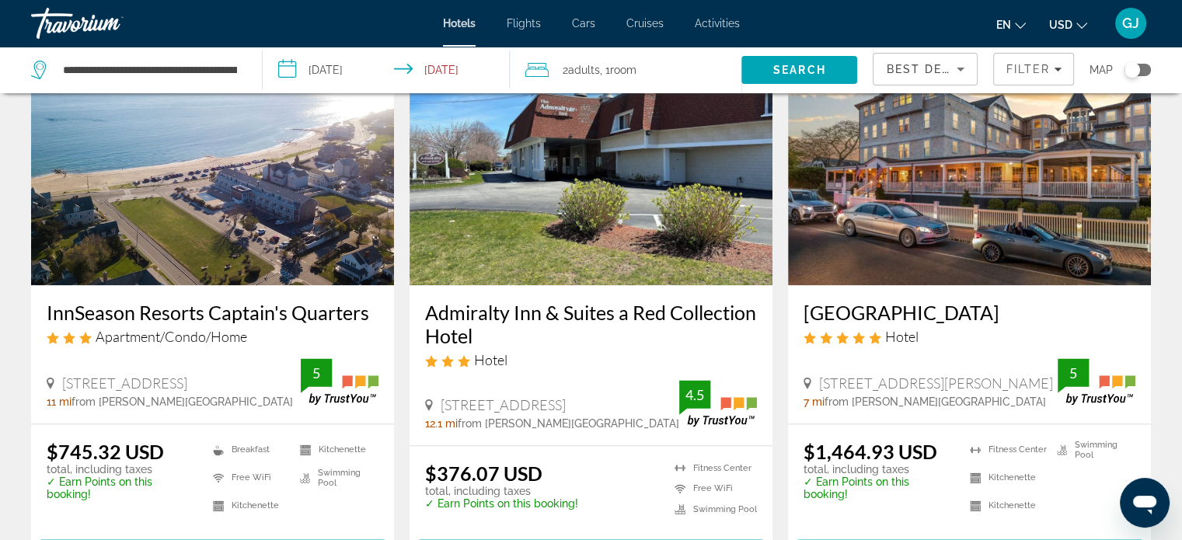
scroll to position [1843, 0]
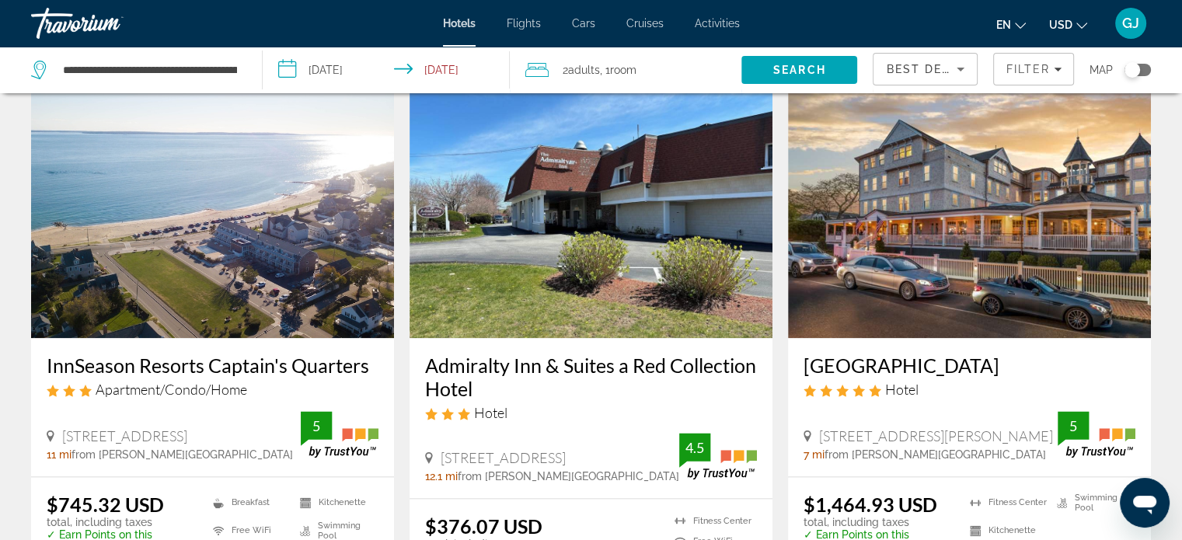
click at [309, 257] on img "Main content" at bounding box center [212, 213] width 363 height 249
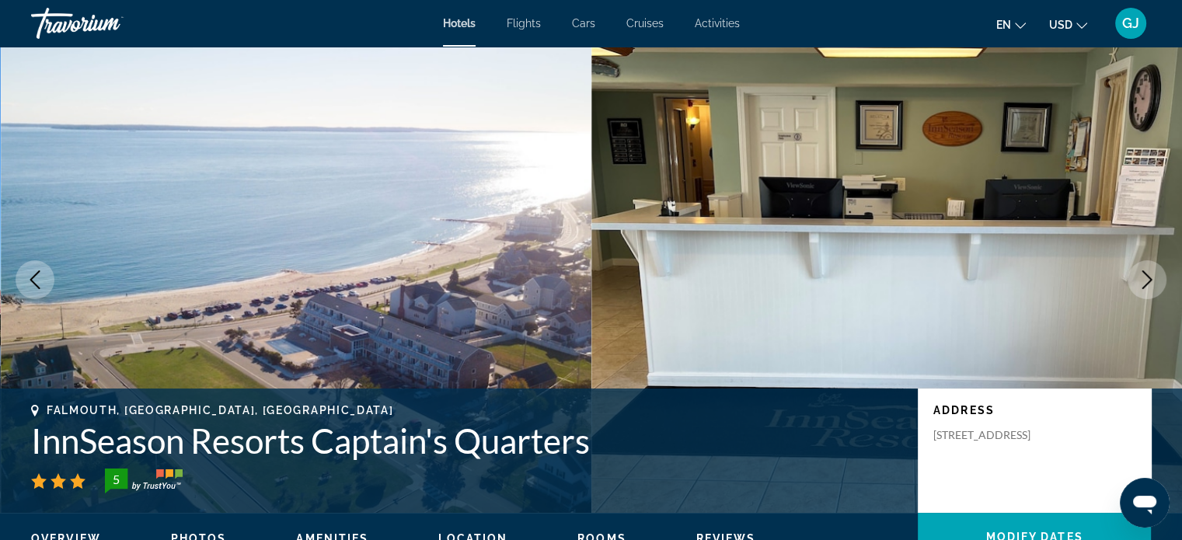
click at [1150, 280] on icon "Next image" at bounding box center [1147, 280] width 19 height 19
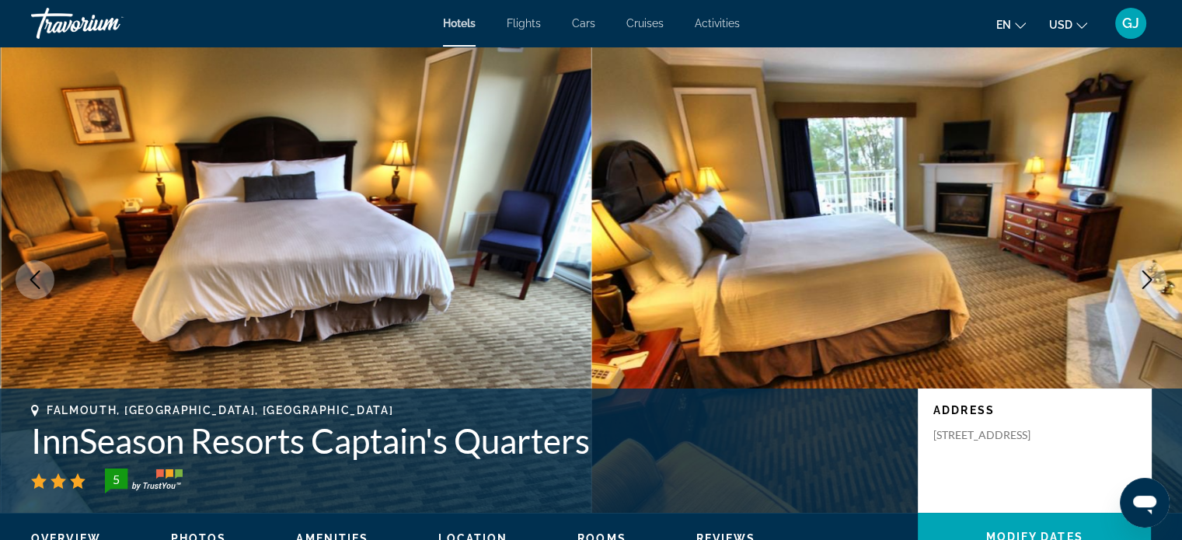
click at [1150, 280] on icon "Next image" at bounding box center [1147, 280] width 19 height 19
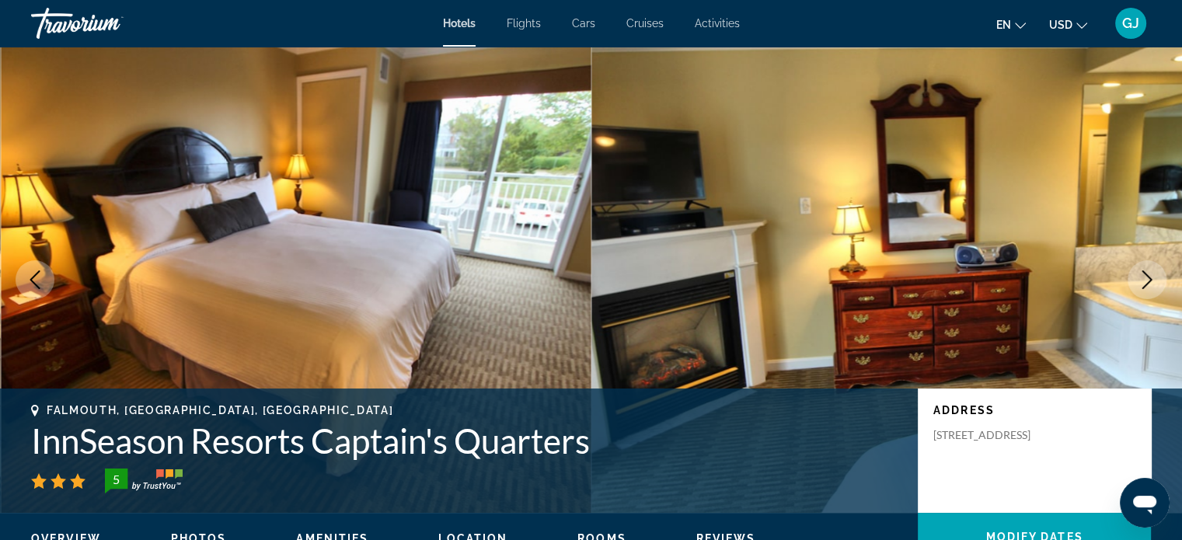
click at [1150, 280] on icon "Next image" at bounding box center [1147, 280] width 19 height 19
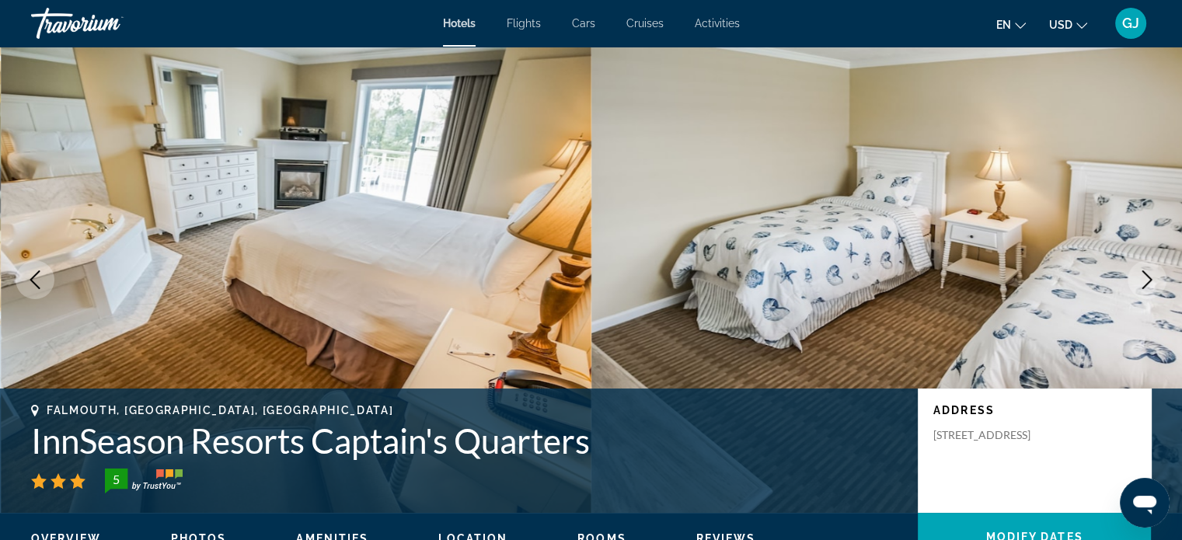
click at [1150, 280] on icon "Next image" at bounding box center [1147, 280] width 19 height 19
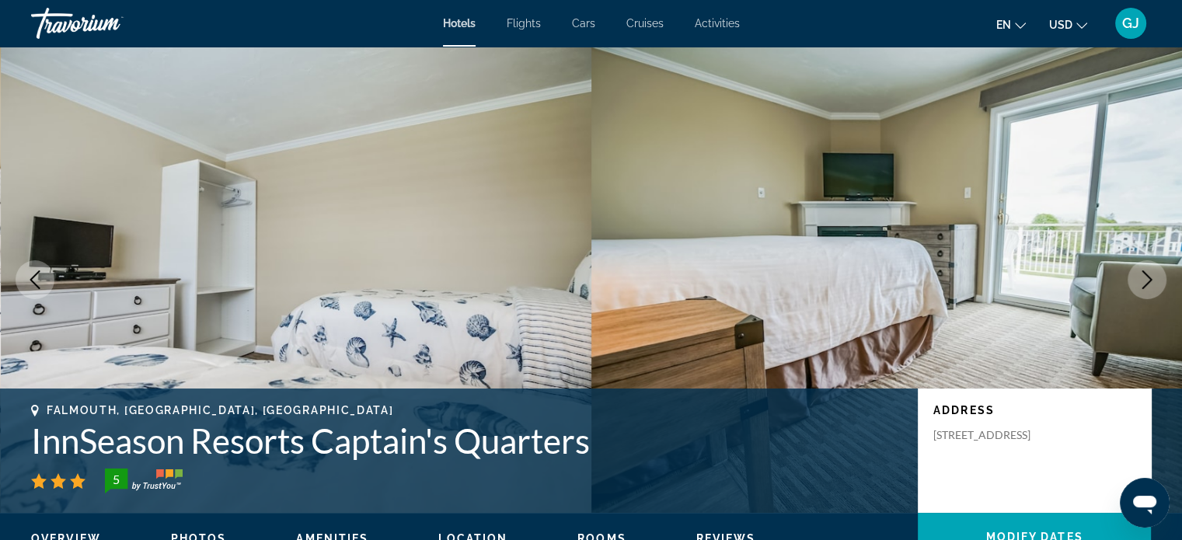
click at [1150, 280] on icon "Next image" at bounding box center [1147, 280] width 19 height 19
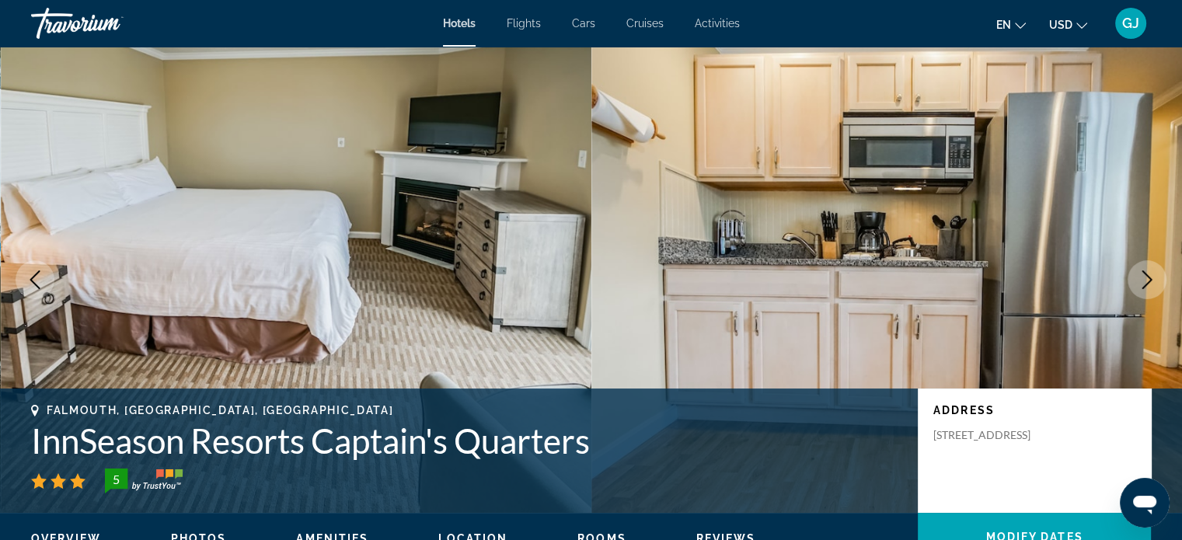
click at [1150, 280] on icon "Next image" at bounding box center [1147, 280] width 19 height 19
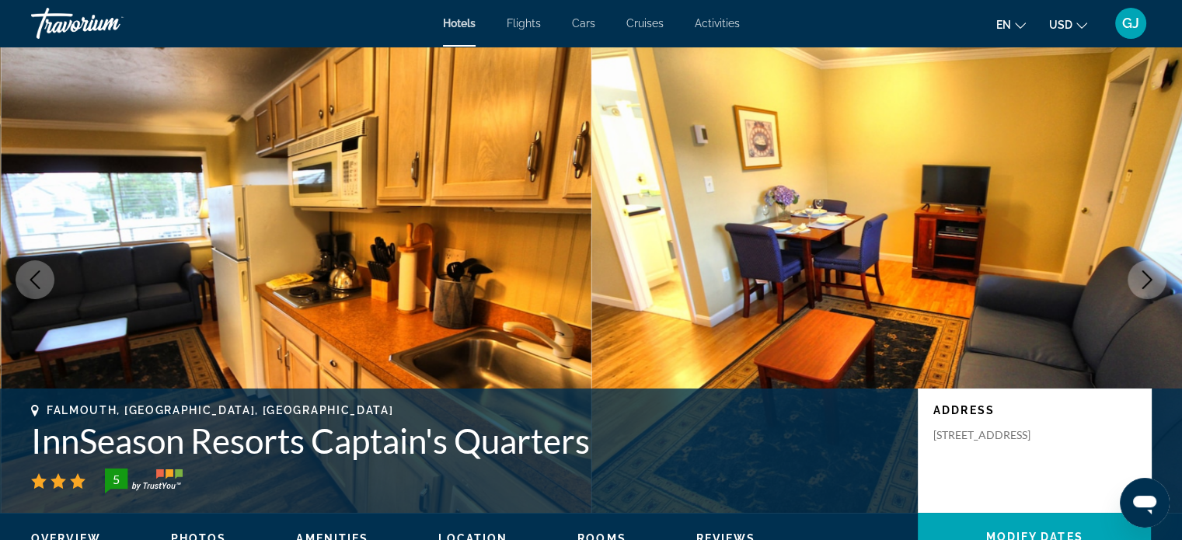
click at [1150, 280] on icon "Next image" at bounding box center [1147, 280] width 19 height 19
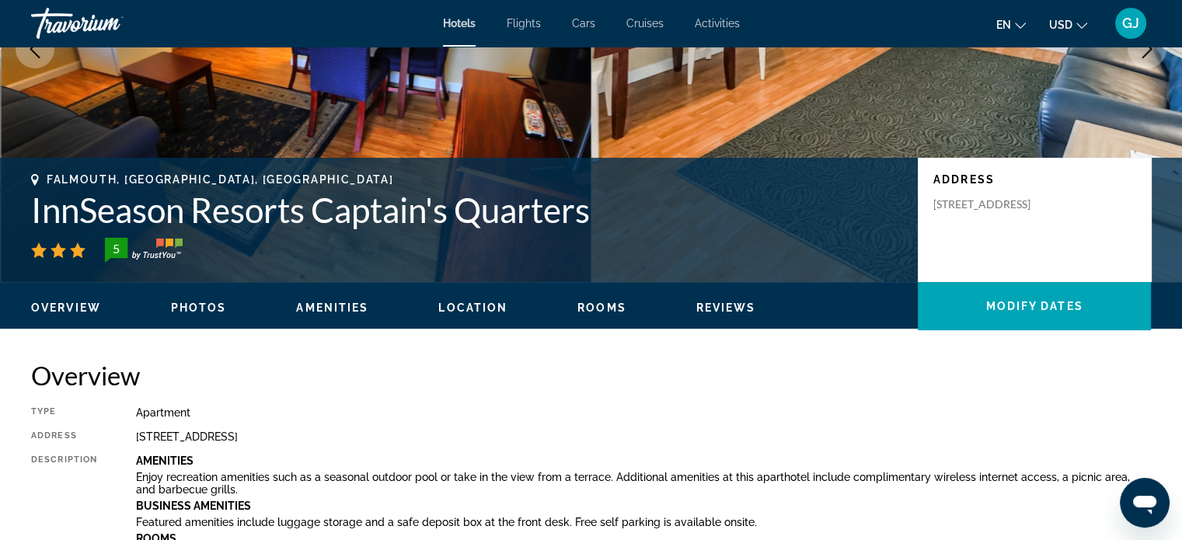
scroll to position [227, 0]
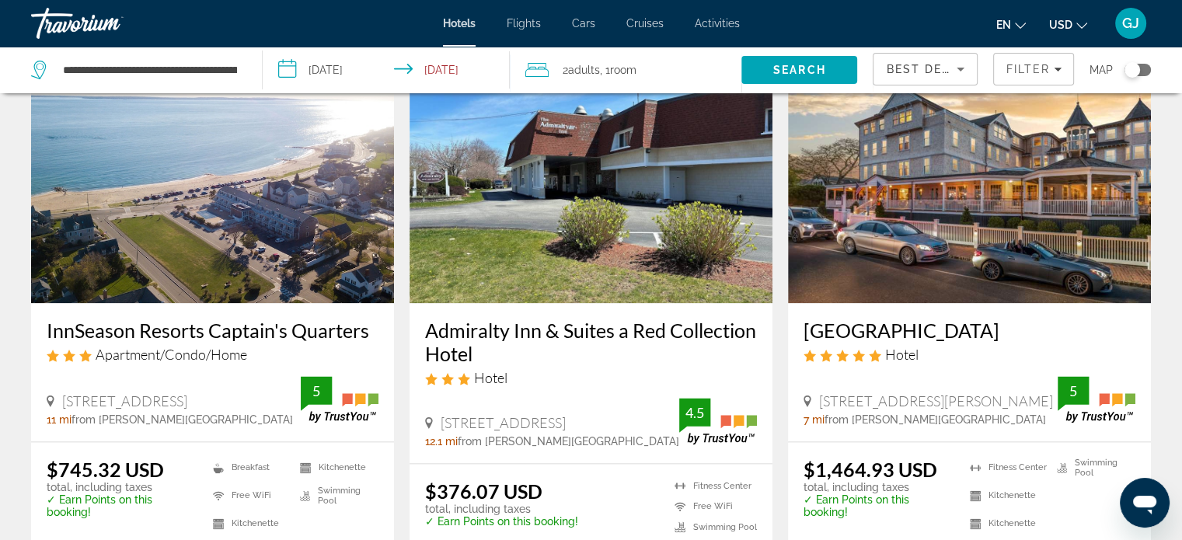
scroll to position [1890, 0]
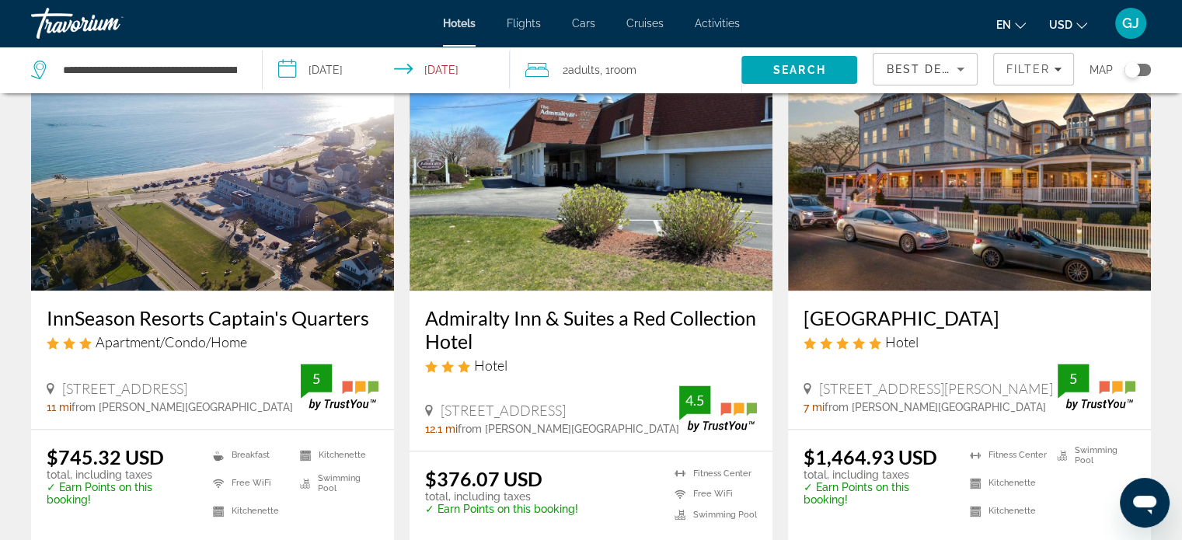
click at [920, 333] on div "Hotel" at bounding box center [970, 341] width 332 height 17
click at [938, 229] on img "Main content" at bounding box center [969, 166] width 363 height 249
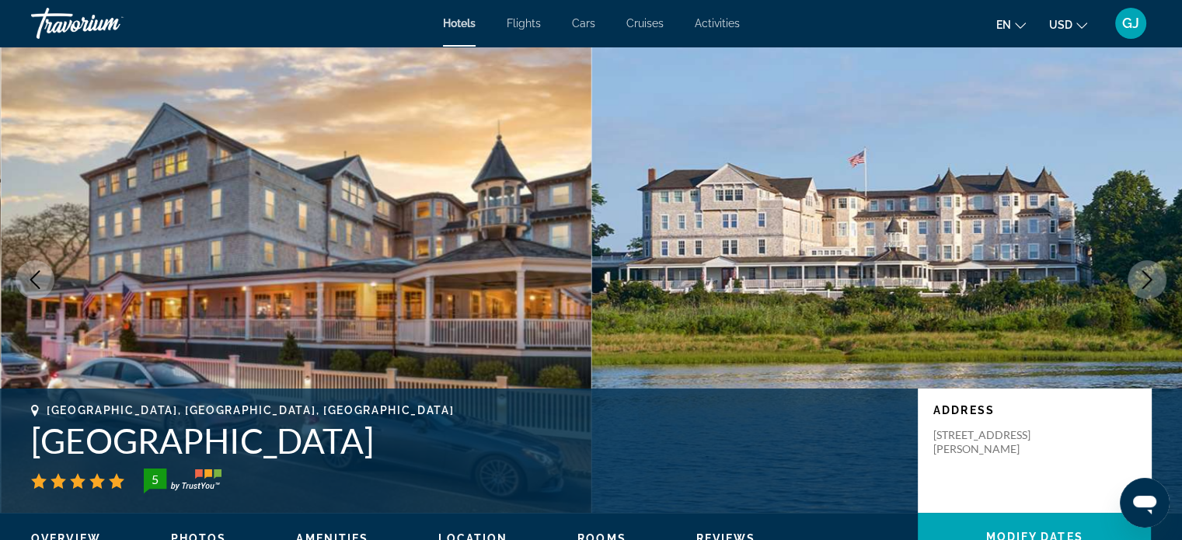
click at [1143, 281] on icon "Next image" at bounding box center [1147, 280] width 19 height 19
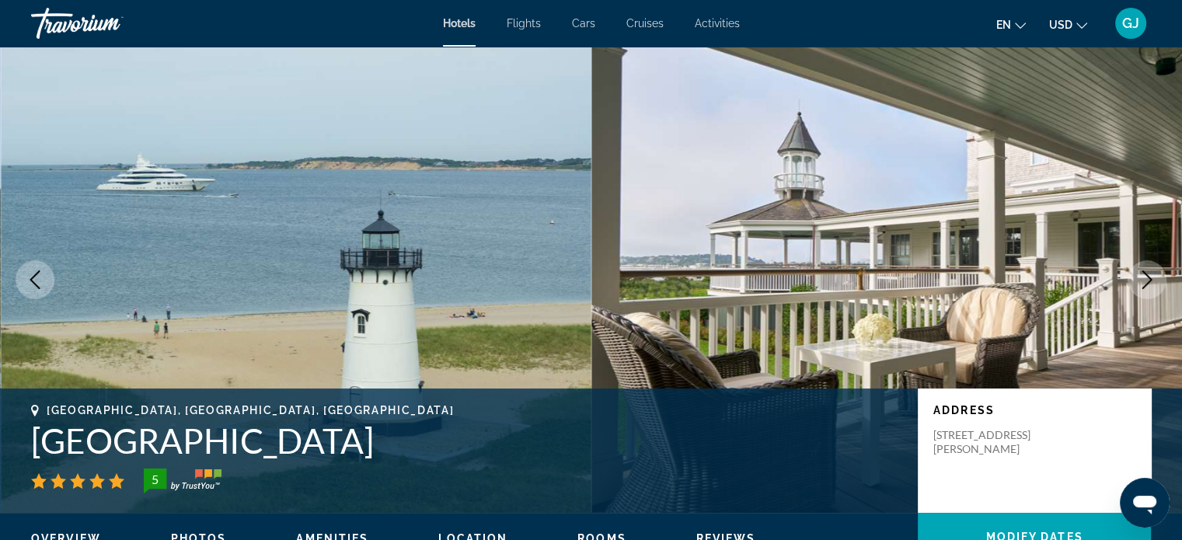
click at [1143, 281] on icon "Next image" at bounding box center [1147, 280] width 19 height 19
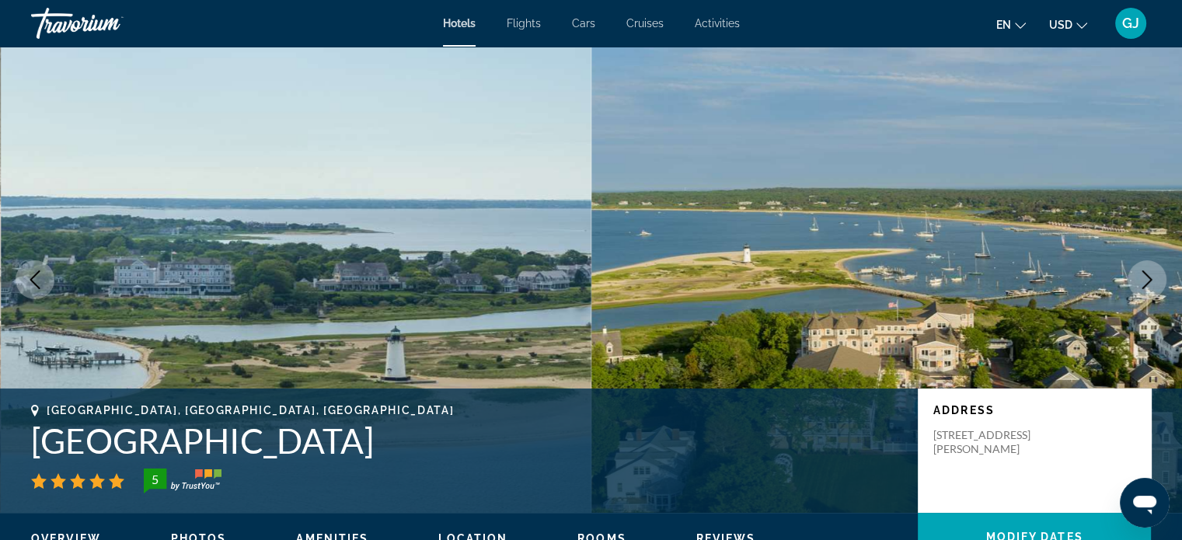
click at [1143, 281] on icon "Next image" at bounding box center [1147, 280] width 19 height 19
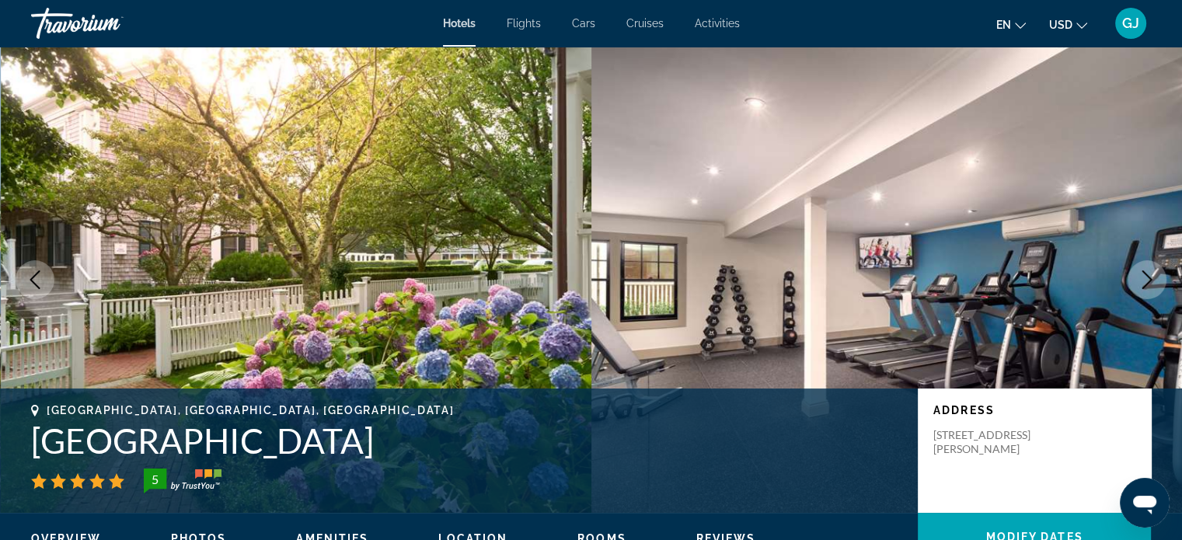
click at [1143, 281] on icon "Next image" at bounding box center [1147, 280] width 19 height 19
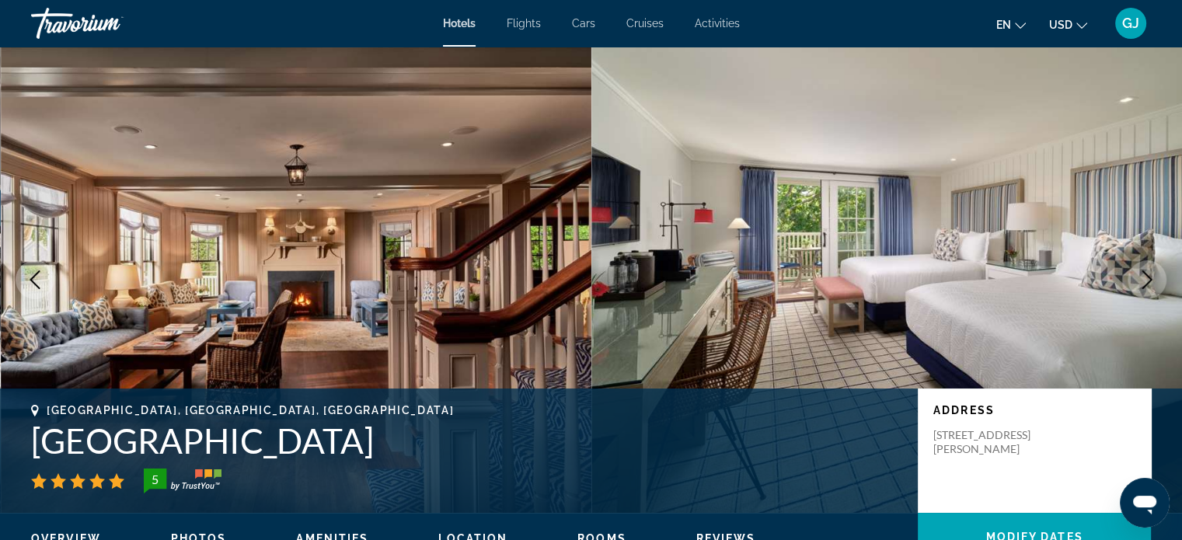
click at [1143, 281] on icon "Next image" at bounding box center [1147, 280] width 19 height 19
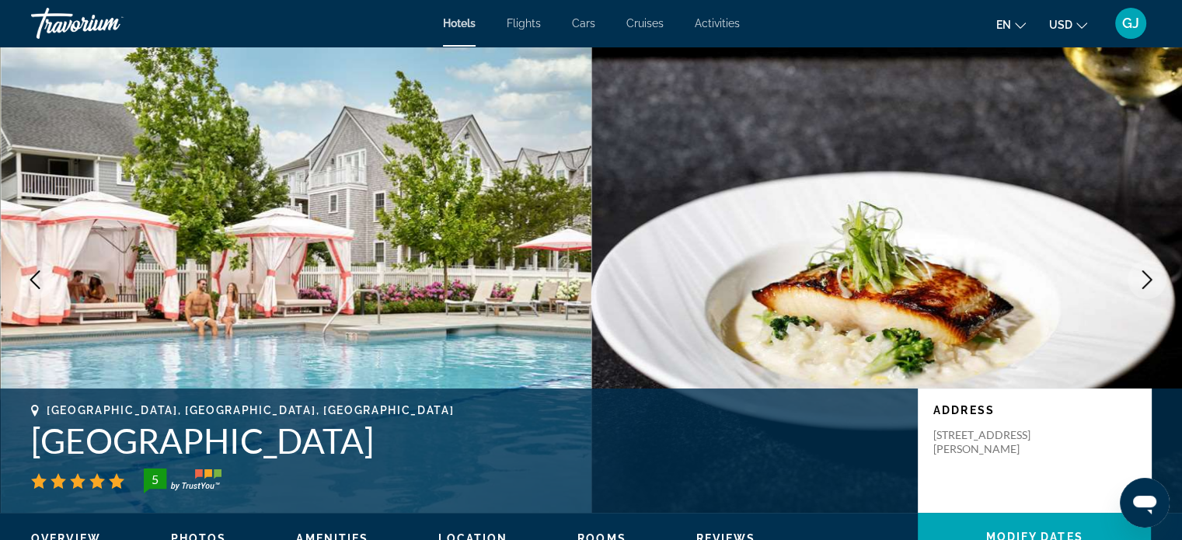
click at [1143, 281] on icon "Next image" at bounding box center [1147, 280] width 19 height 19
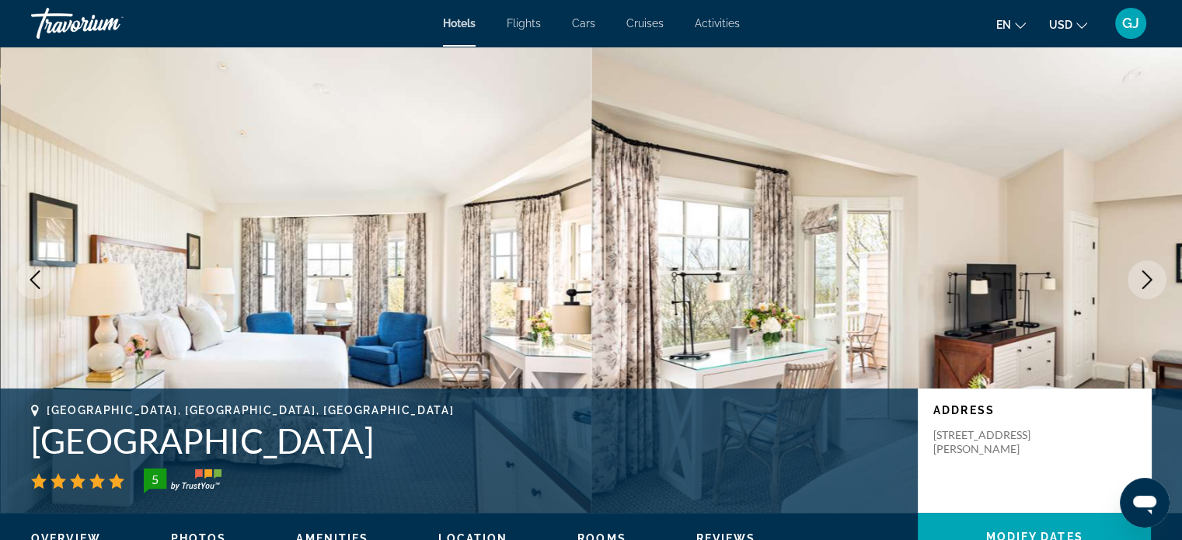
click at [1143, 281] on icon "Next image" at bounding box center [1147, 280] width 19 height 19
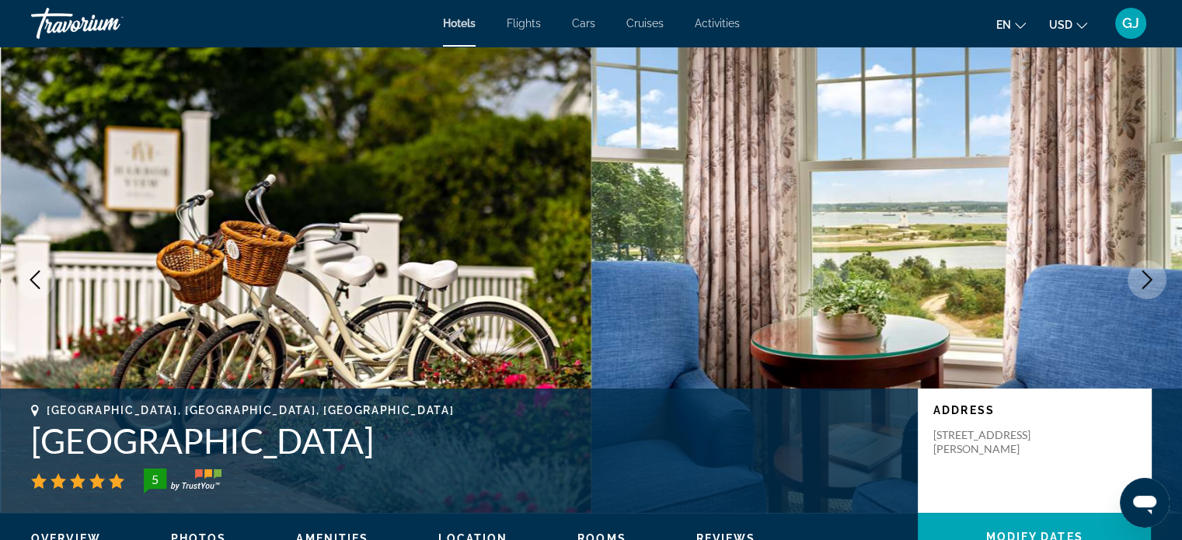
click at [1143, 281] on icon "Next image" at bounding box center [1147, 280] width 19 height 19
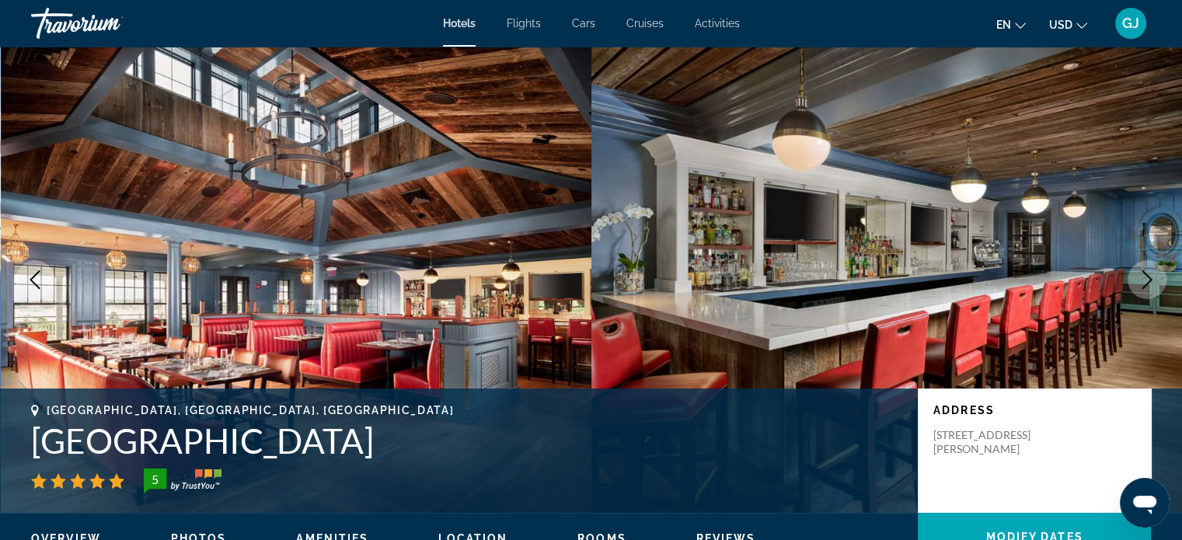
click at [1143, 281] on icon "Next image" at bounding box center [1147, 280] width 19 height 19
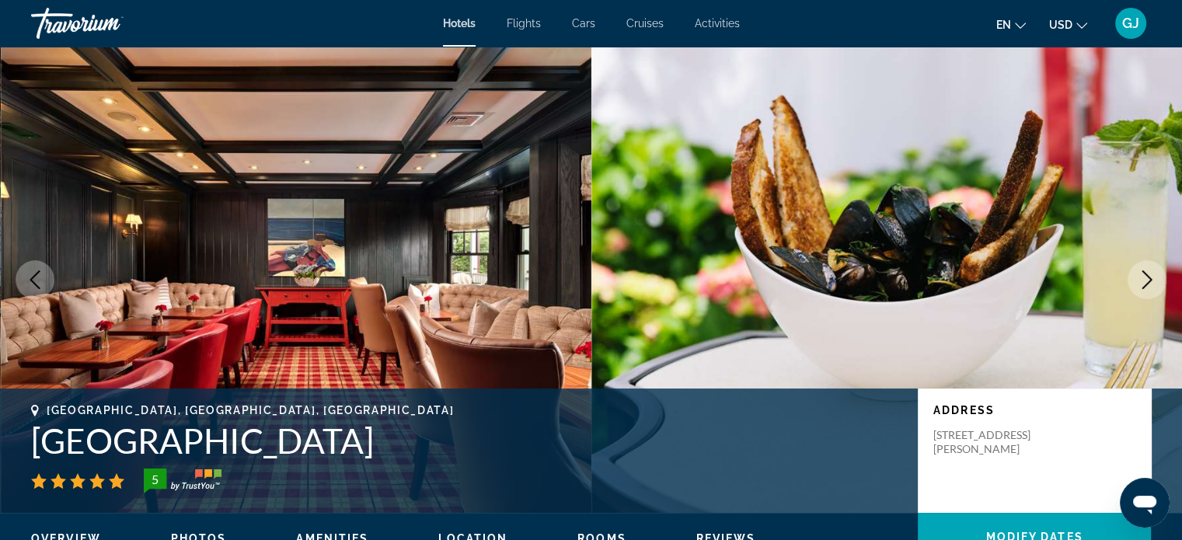
click at [1143, 281] on icon "Next image" at bounding box center [1147, 280] width 19 height 19
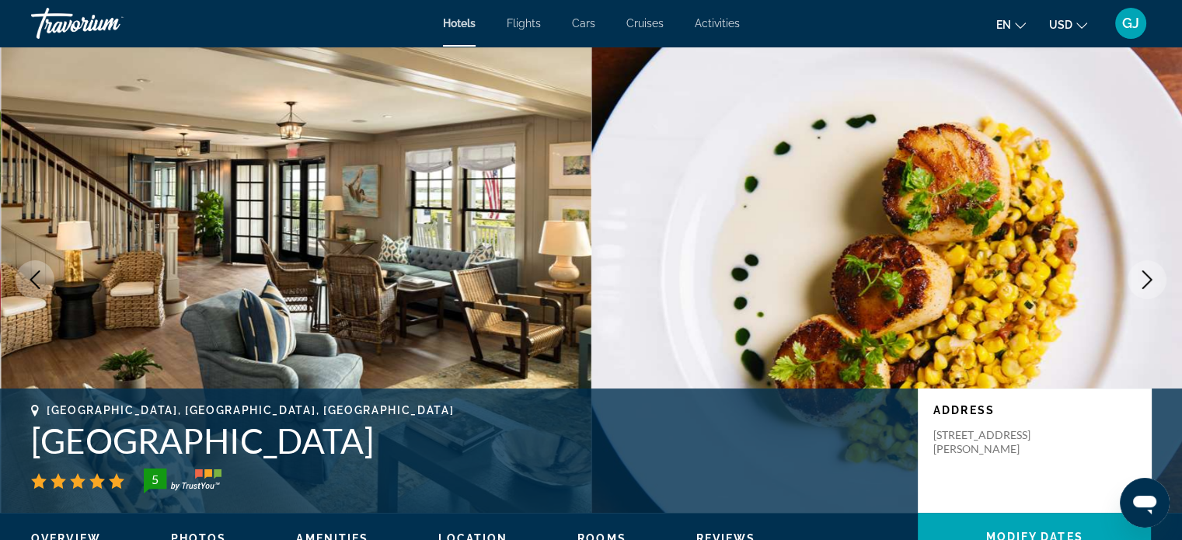
click at [1143, 281] on icon "Next image" at bounding box center [1147, 280] width 19 height 19
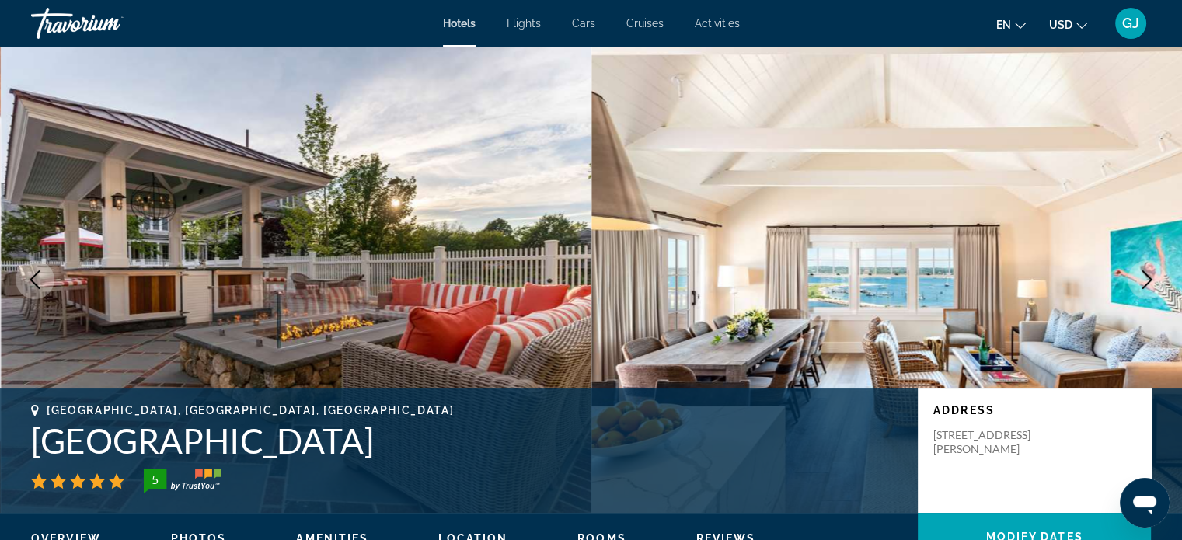
click at [1143, 281] on icon "Next image" at bounding box center [1147, 280] width 19 height 19
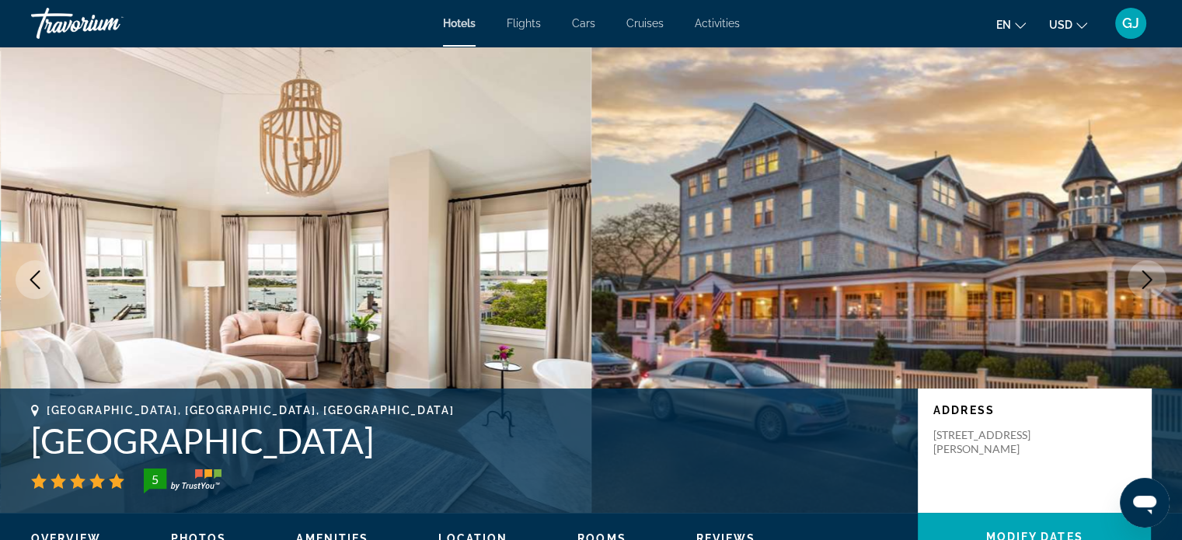
click at [1143, 281] on icon "Next image" at bounding box center [1147, 280] width 19 height 19
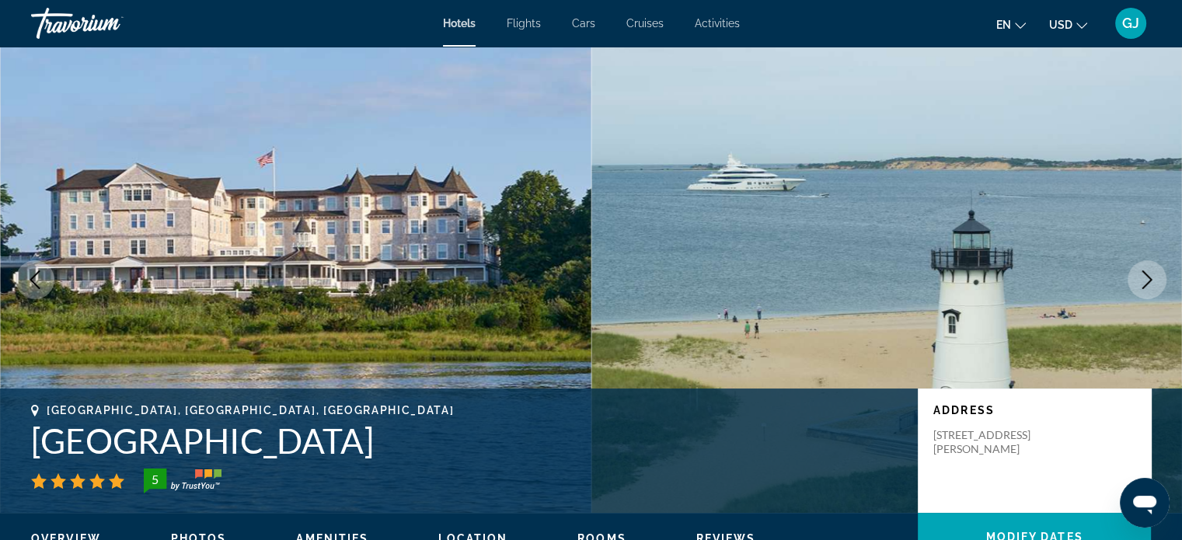
click at [1143, 281] on icon "Next image" at bounding box center [1147, 280] width 19 height 19
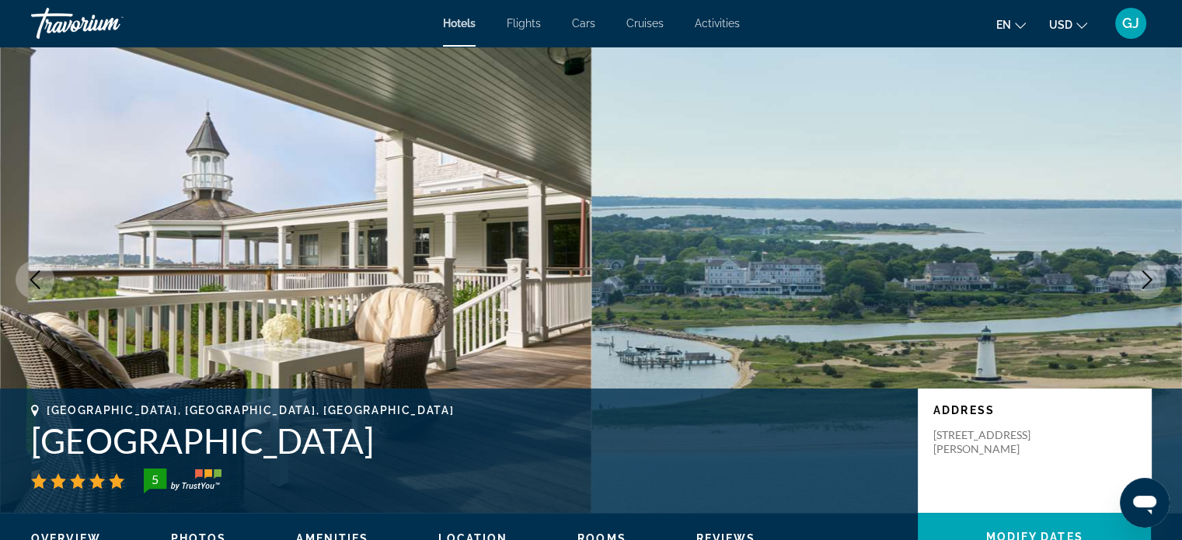
click at [1143, 281] on icon "Next image" at bounding box center [1147, 280] width 19 height 19
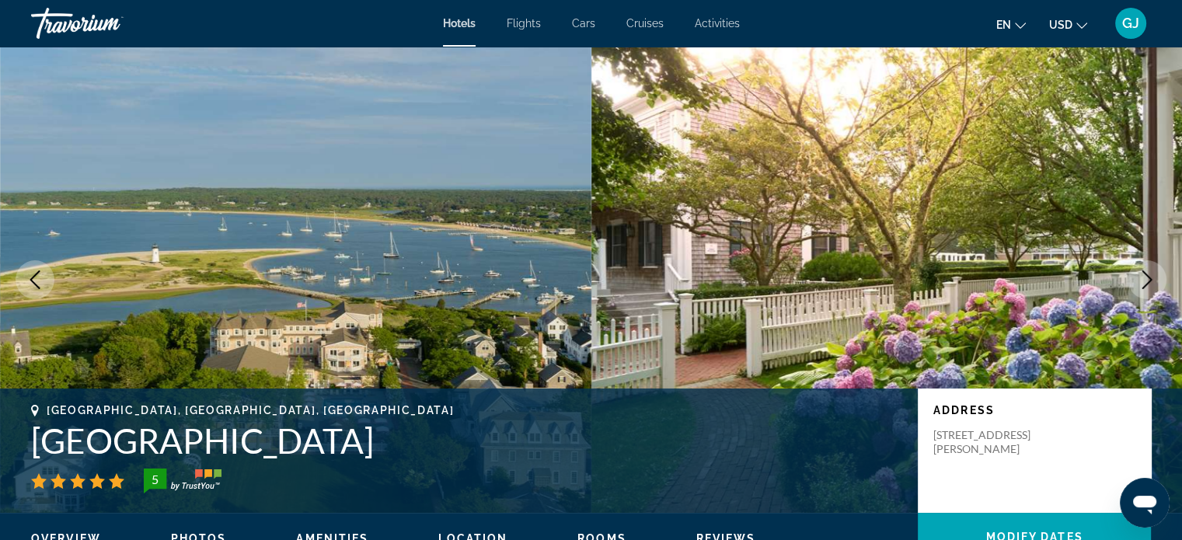
click at [1143, 281] on icon "Next image" at bounding box center [1147, 280] width 19 height 19
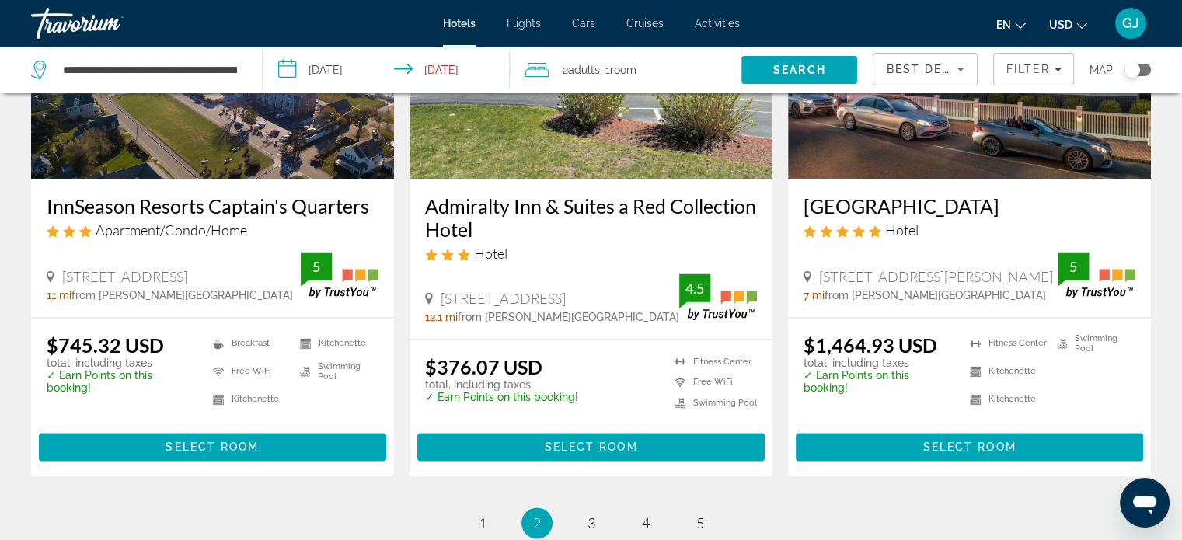
scroll to position [2026, 0]
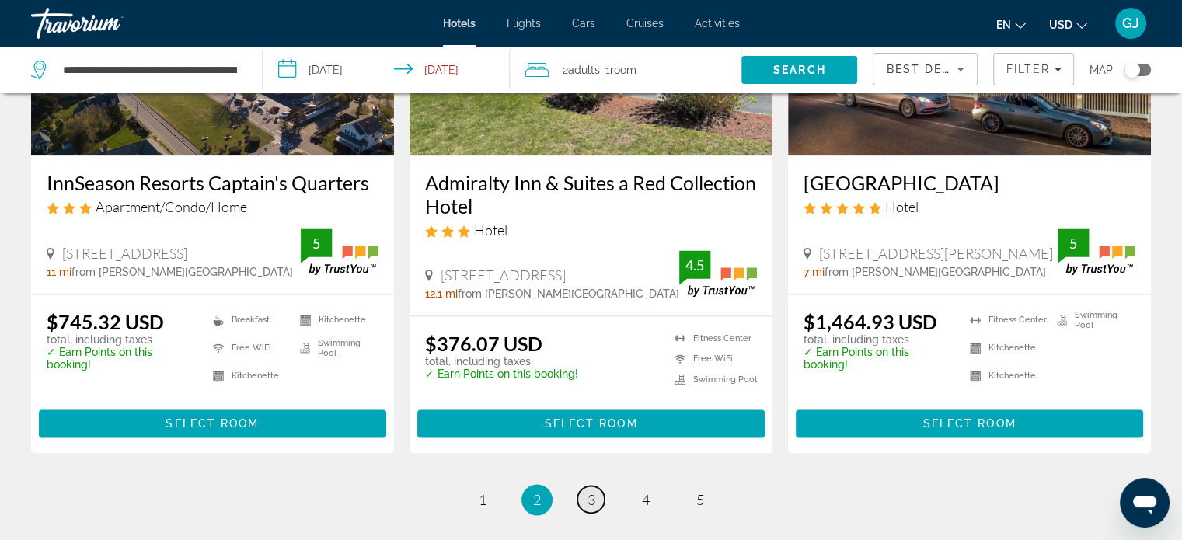
click at [588, 486] on link "page 3" at bounding box center [591, 499] width 27 height 27
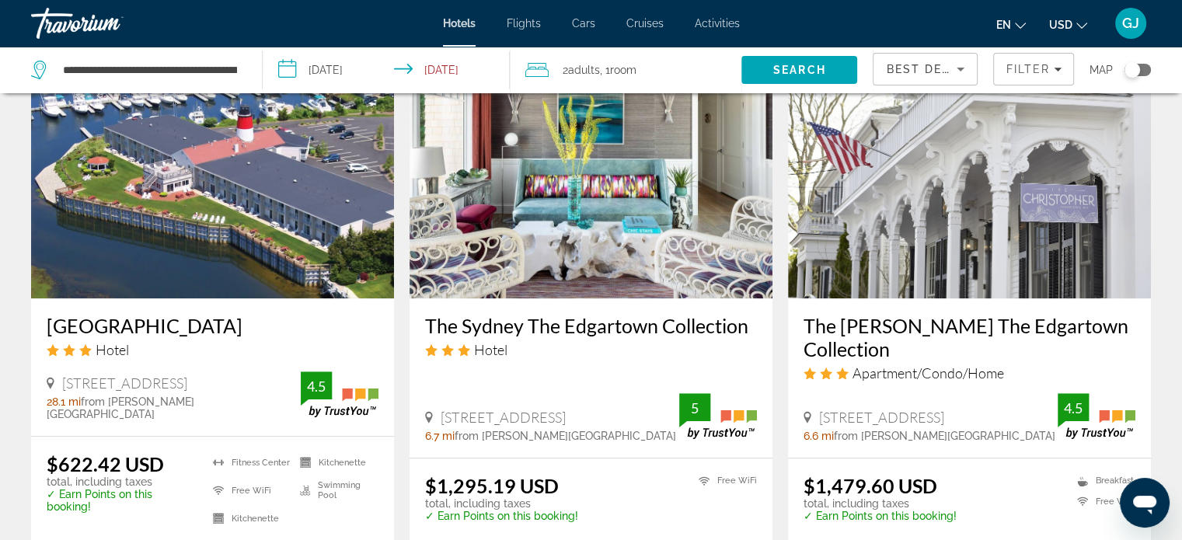
scroll to position [1244, 0]
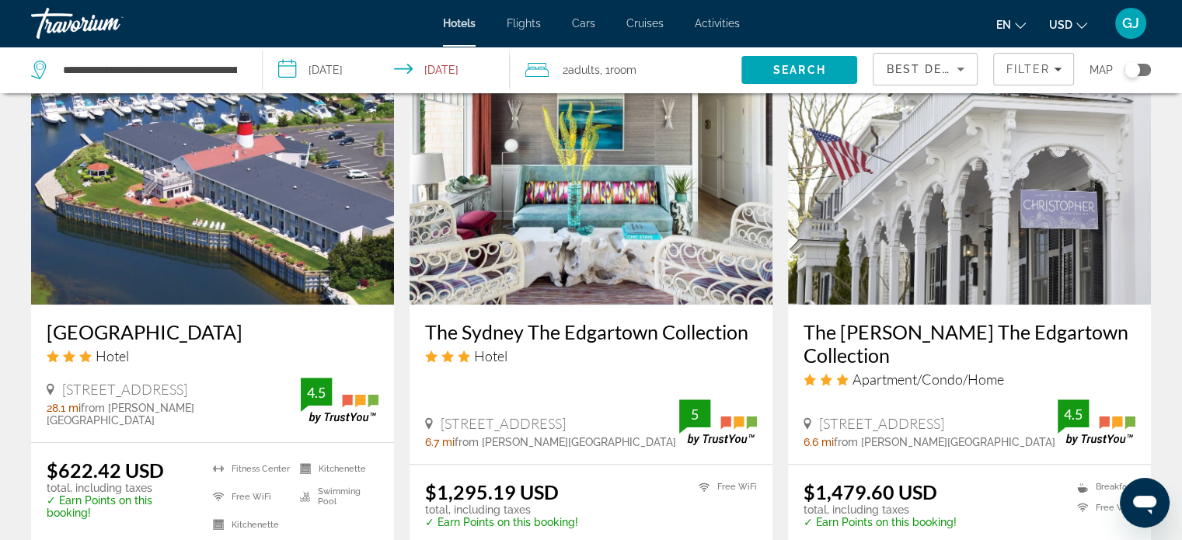
click at [603, 180] on img "Main content" at bounding box center [591, 180] width 363 height 249
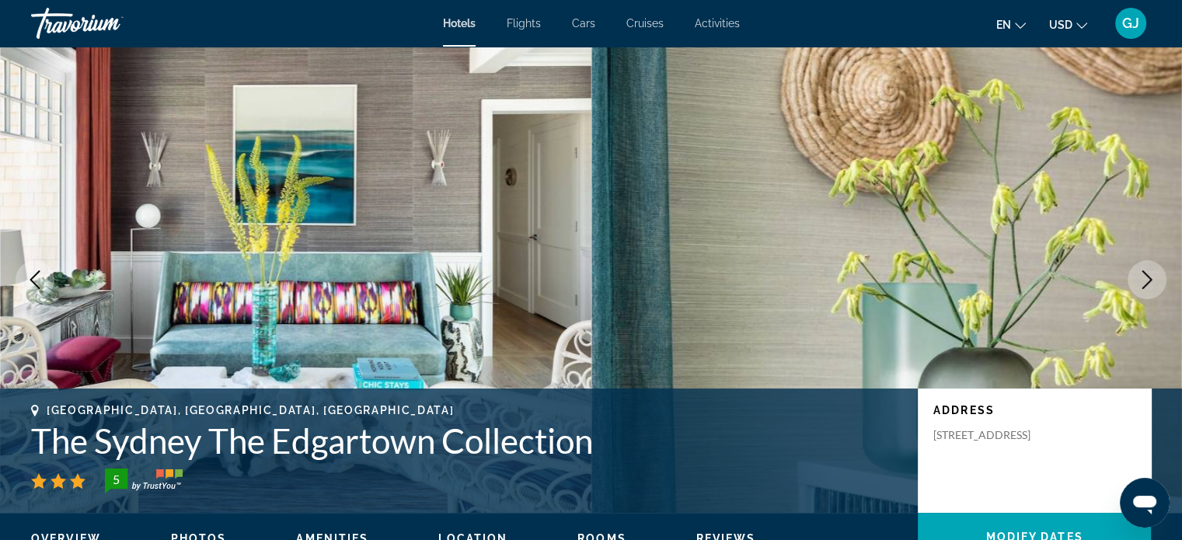
click at [1150, 279] on icon "Next image" at bounding box center [1147, 280] width 19 height 19
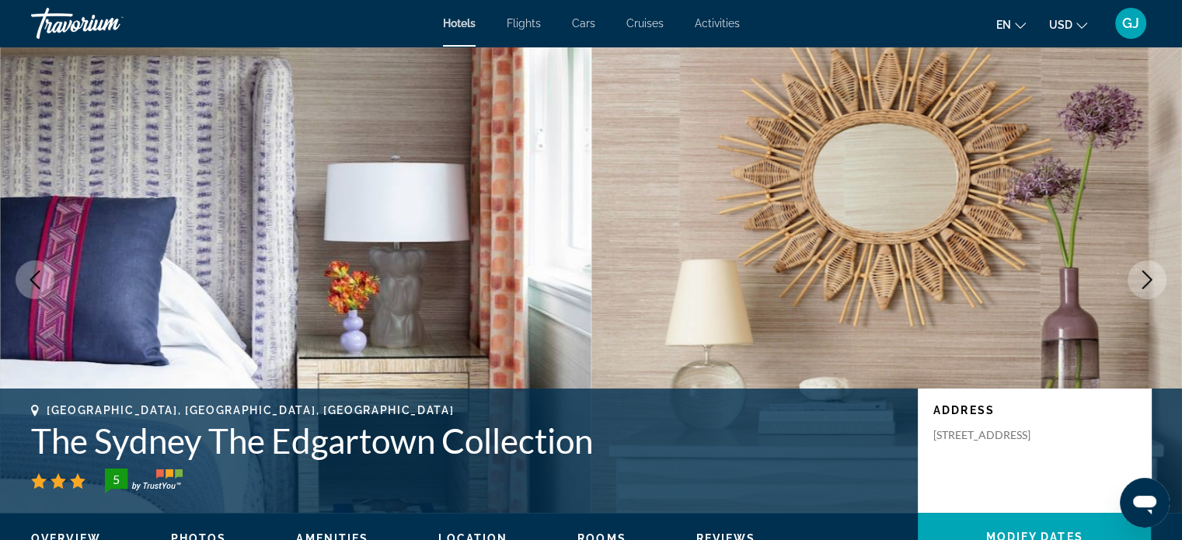
click at [1150, 279] on icon "Next image" at bounding box center [1147, 280] width 19 height 19
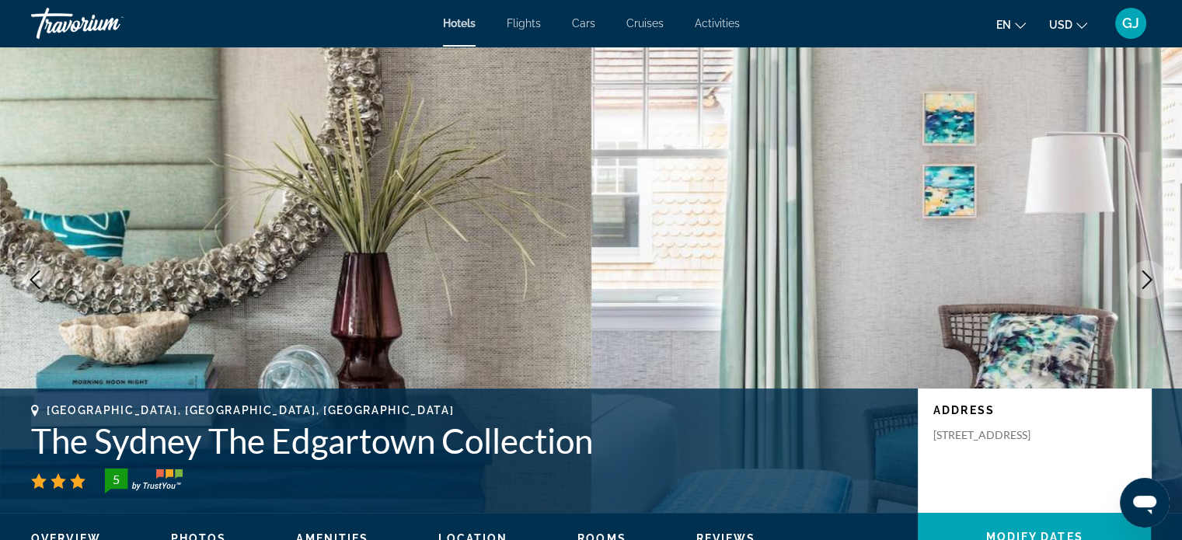
click at [1150, 279] on icon "Next image" at bounding box center [1147, 280] width 19 height 19
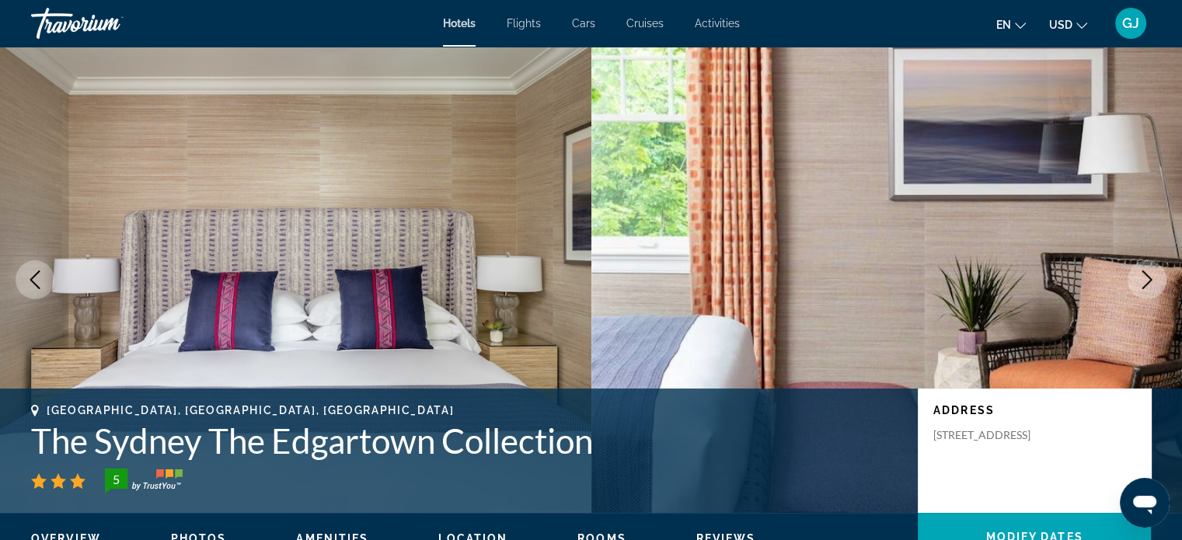
click at [1150, 279] on icon "Next image" at bounding box center [1147, 280] width 19 height 19
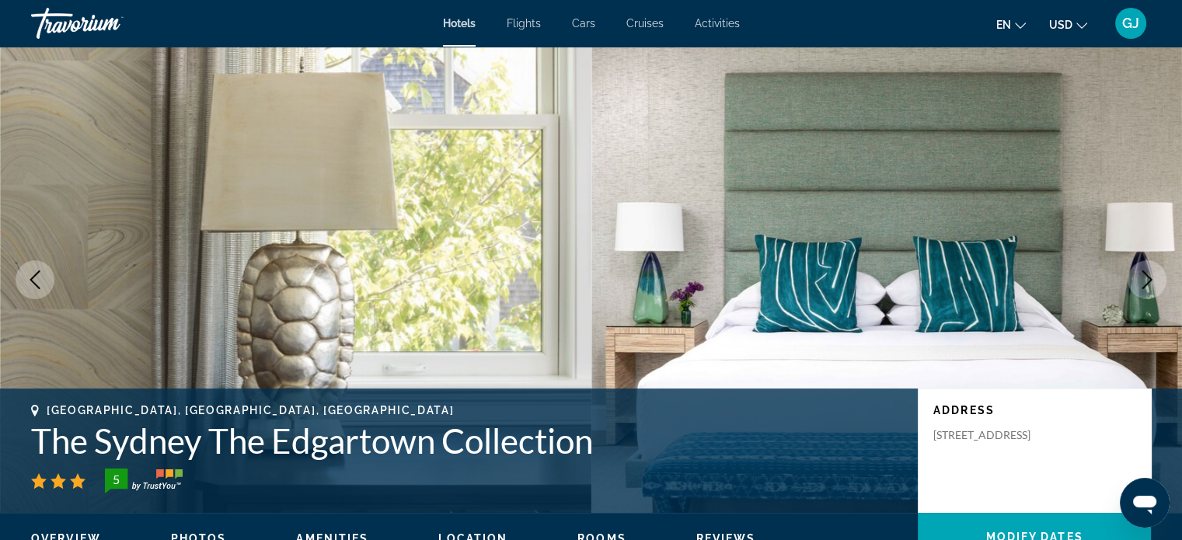
click at [1150, 279] on icon "Next image" at bounding box center [1147, 280] width 19 height 19
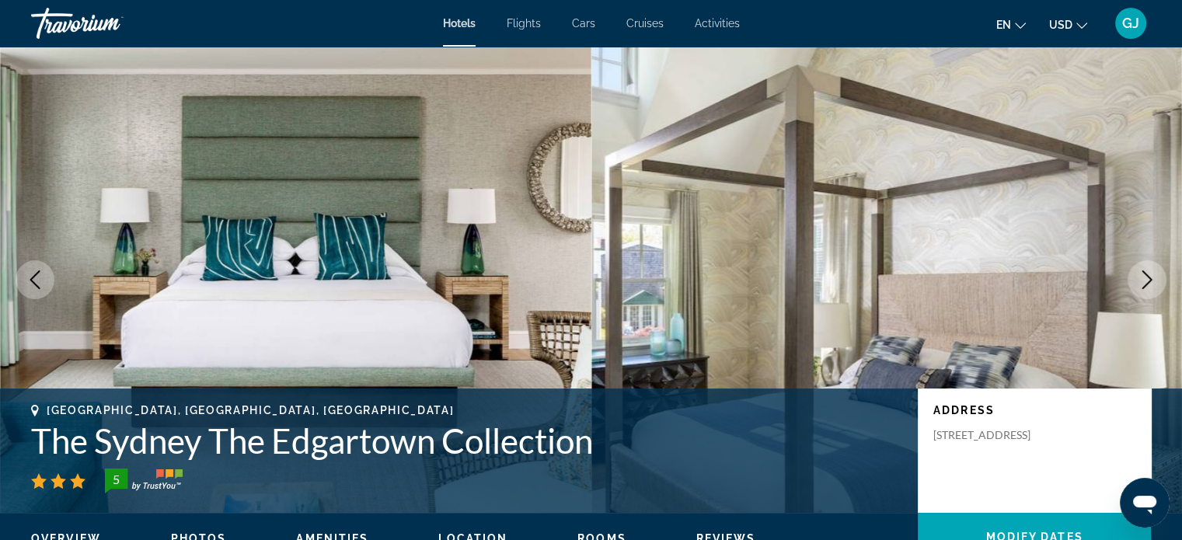
click at [1150, 279] on icon "Next image" at bounding box center [1147, 280] width 19 height 19
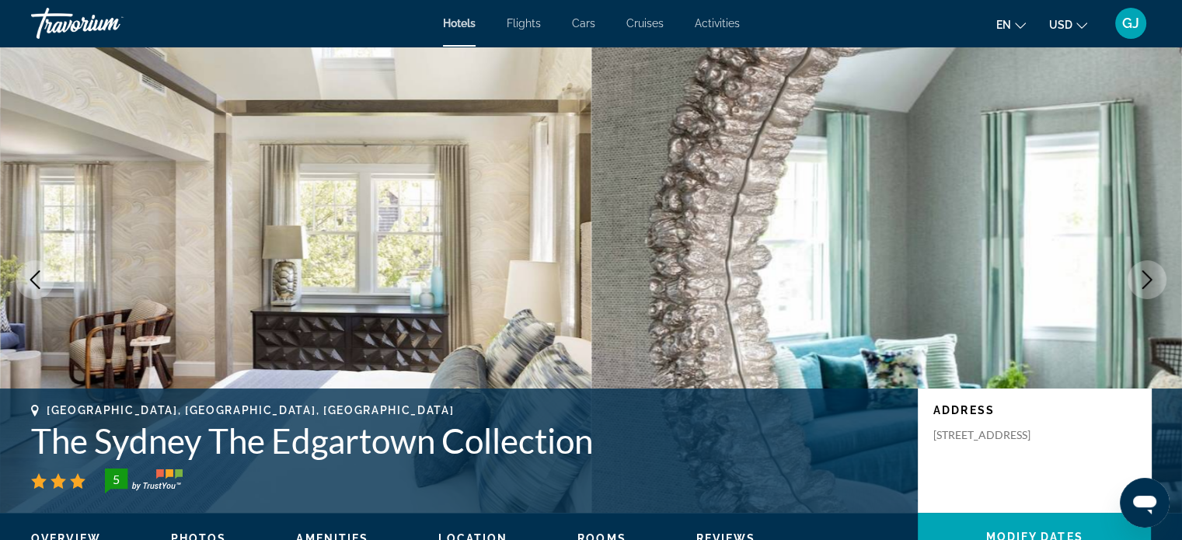
click at [1150, 279] on icon "Next image" at bounding box center [1147, 280] width 19 height 19
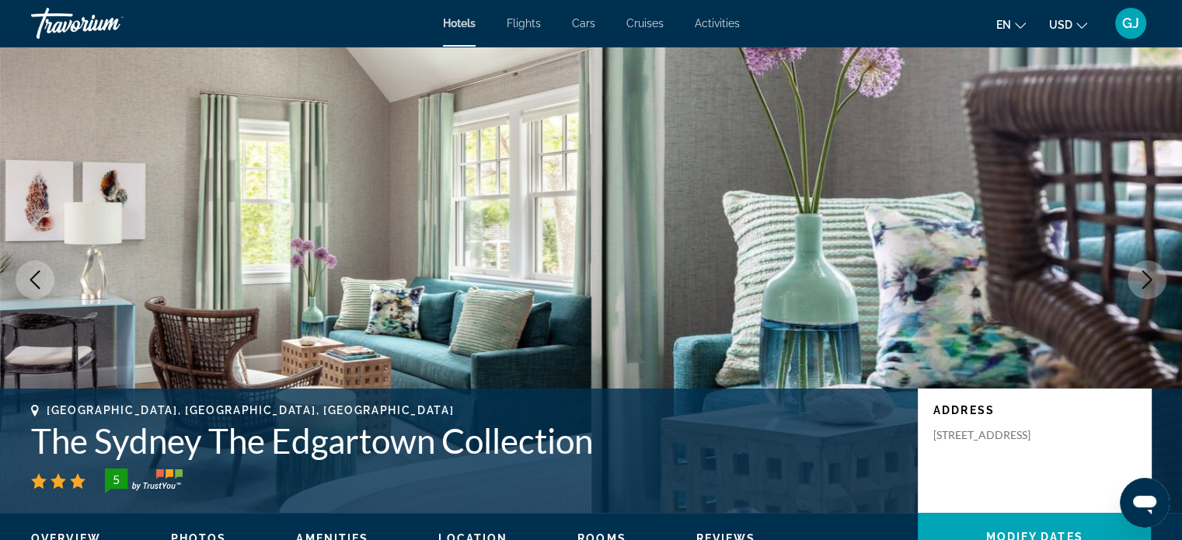
click at [1150, 279] on icon "Next image" at bounding box center [1147, 280] width 19 height 19
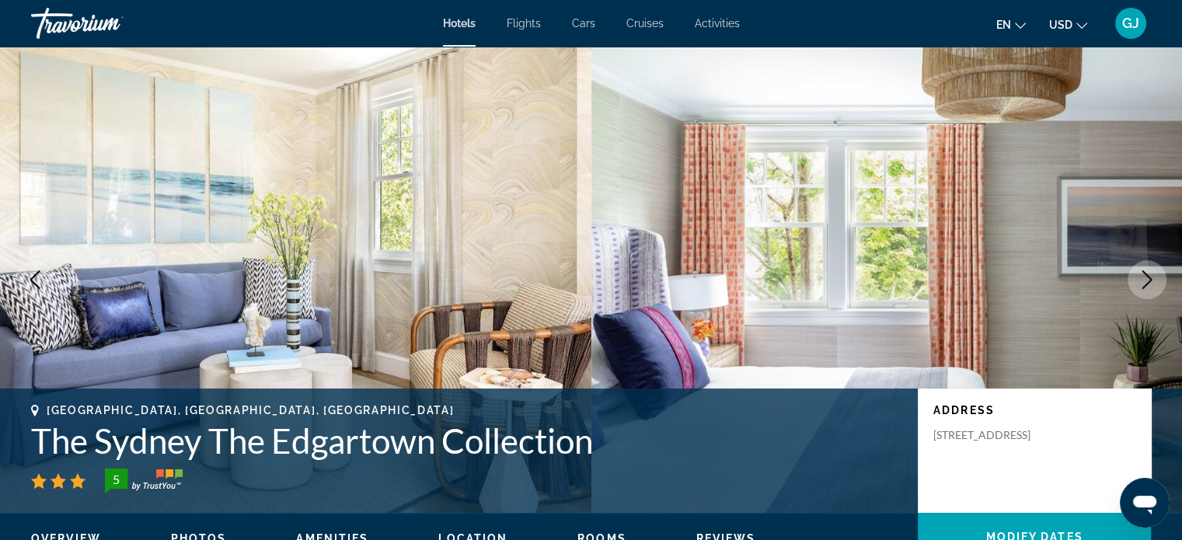
click at [1150, 279] on icon "Next image" at bounding box center [1147, 280] width 19 height 19
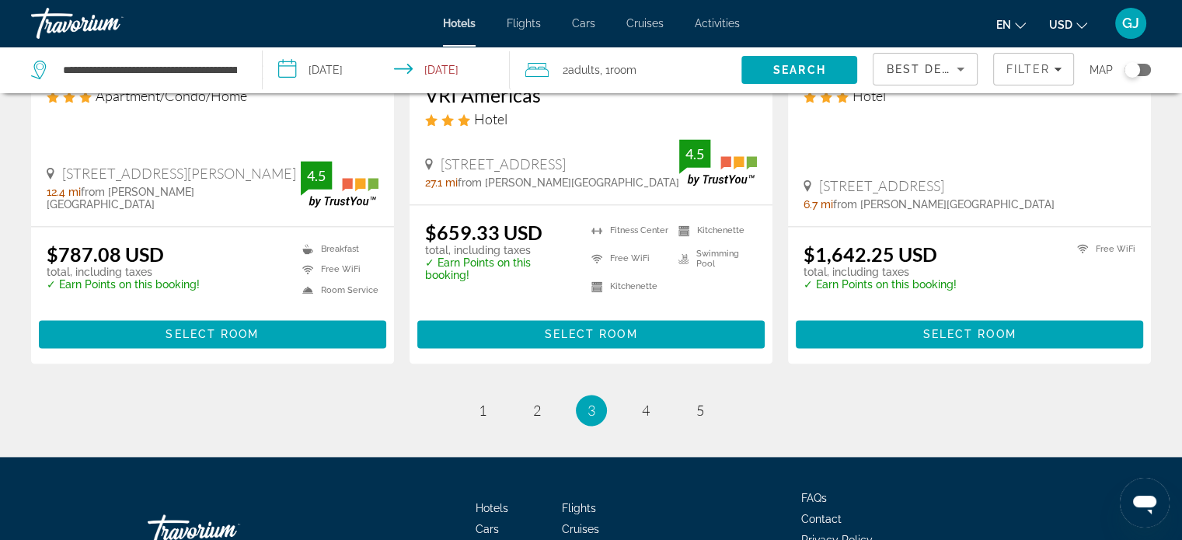
scroll to position [2086, 0]
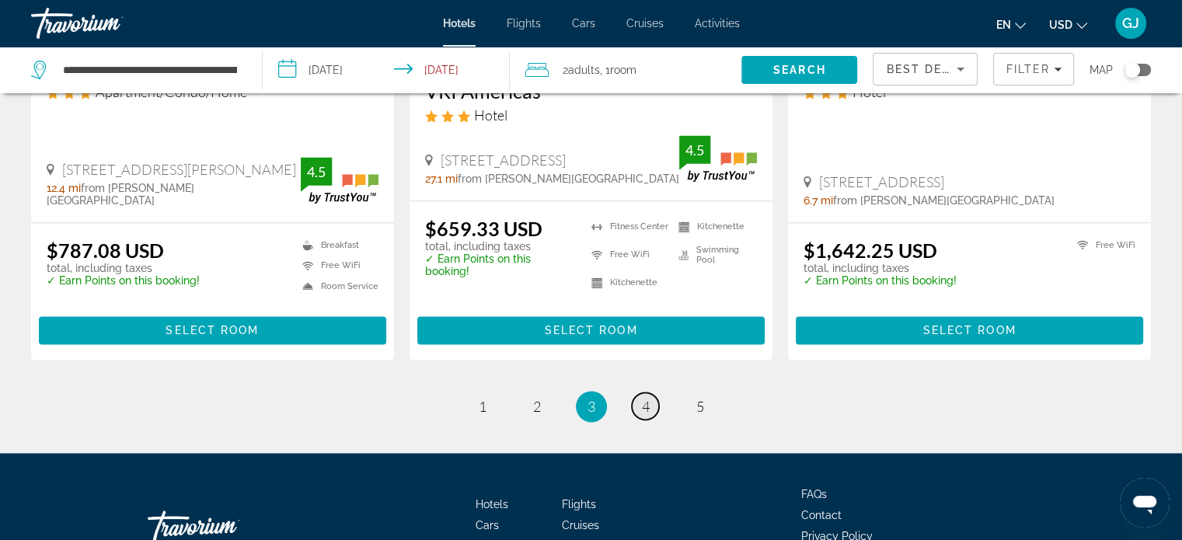
click at [653, 393] on link "page 4" at bounding box center [645, 406] width 27 height 27
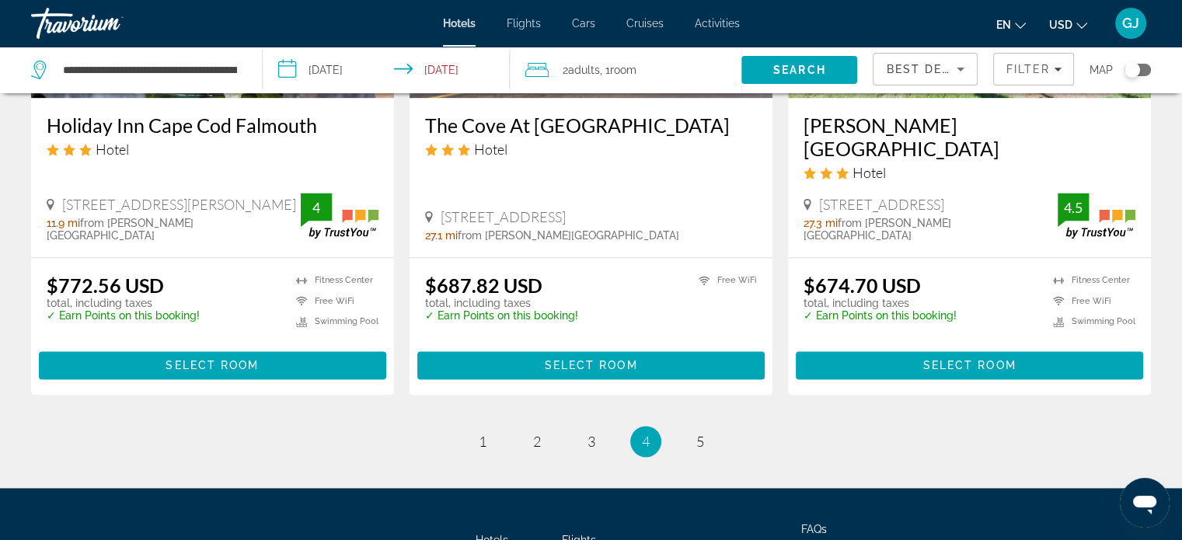
scroll to position [2189, 0]
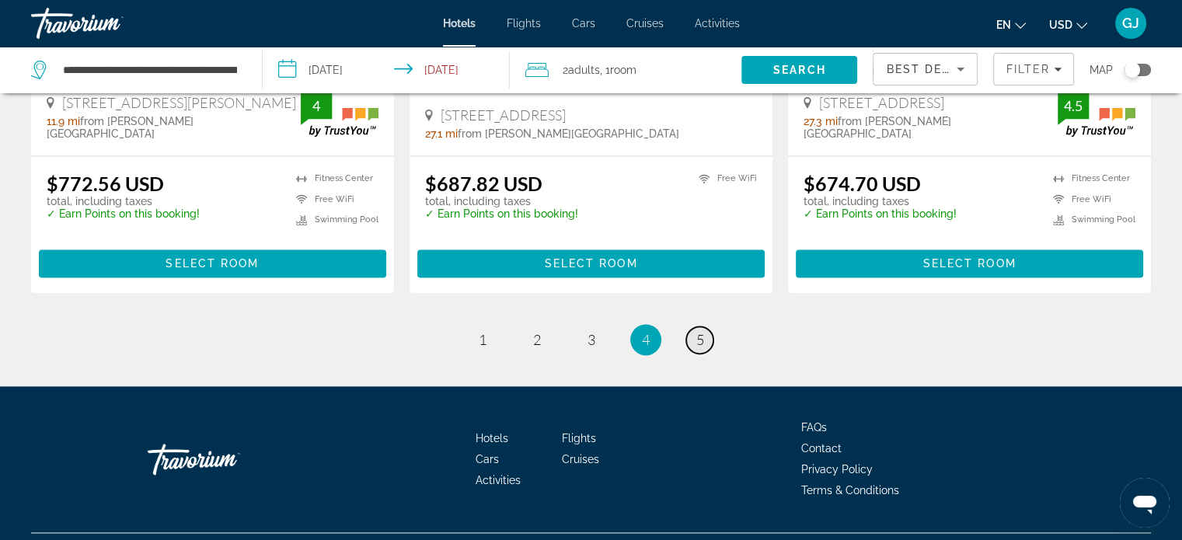
click at [704, 326] on link "page 5" at bounding box center [699, 339] width 27 height 27
